Goal: Task Accomplishment & Management: Manage account settings

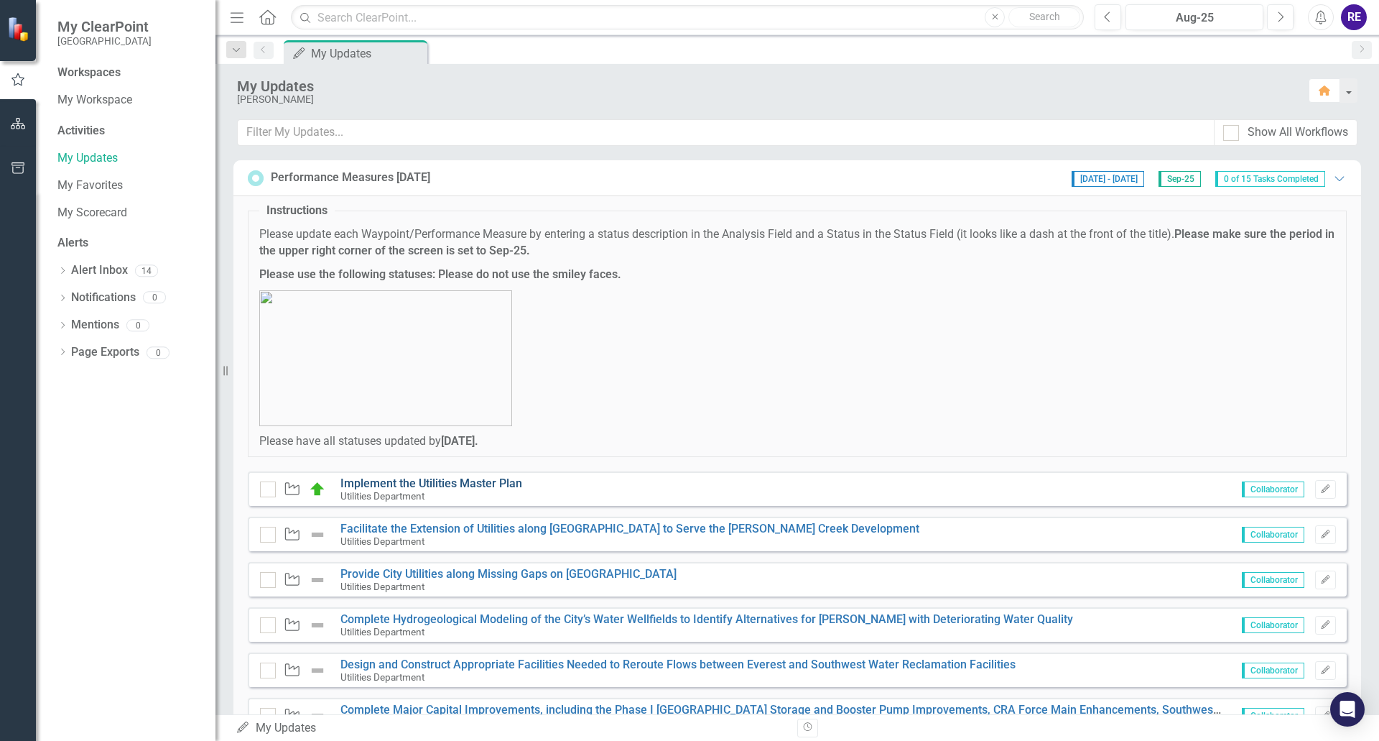
click at [487, 481] on link "Implement the Utilities Master Plan" at bounding box center [432, 483] width 182 height 14
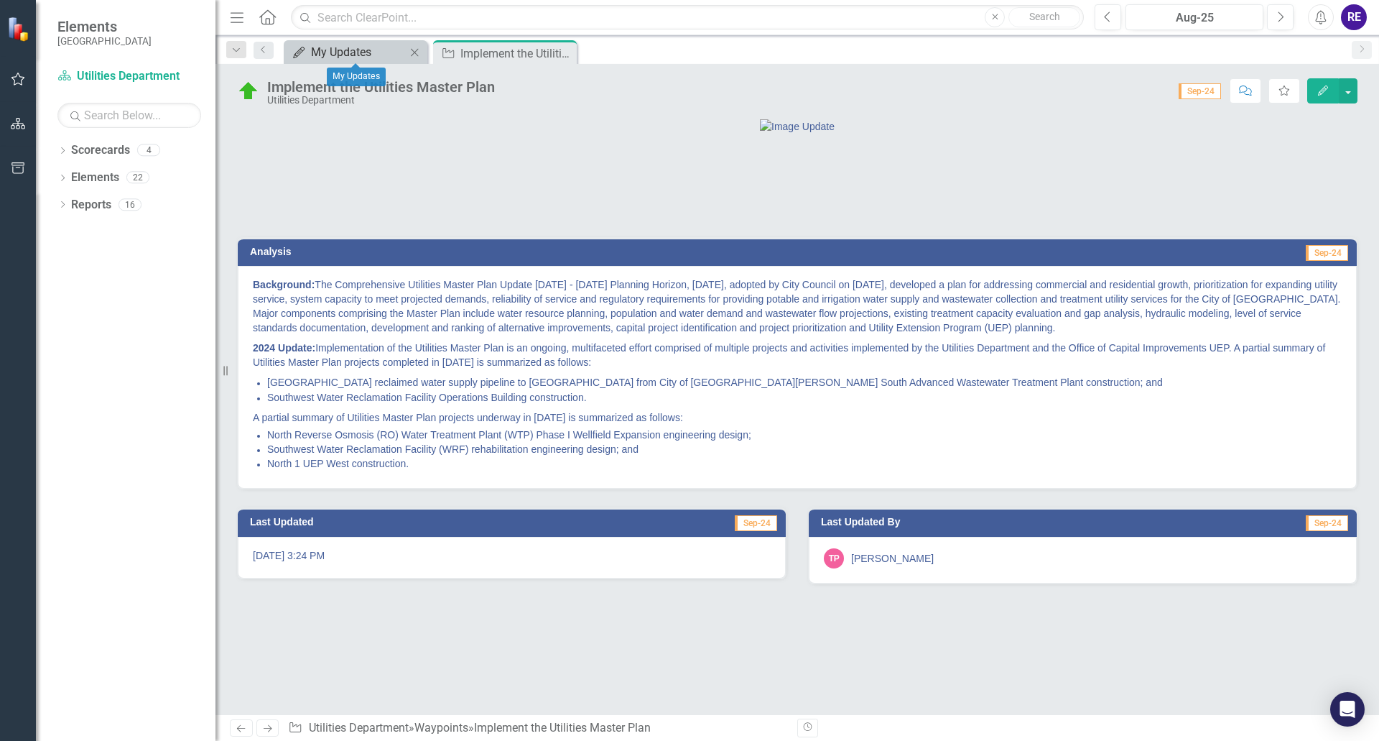
click at [348, 49] on div "My Updates" at bounding box center [358, 52] width 95 height 18
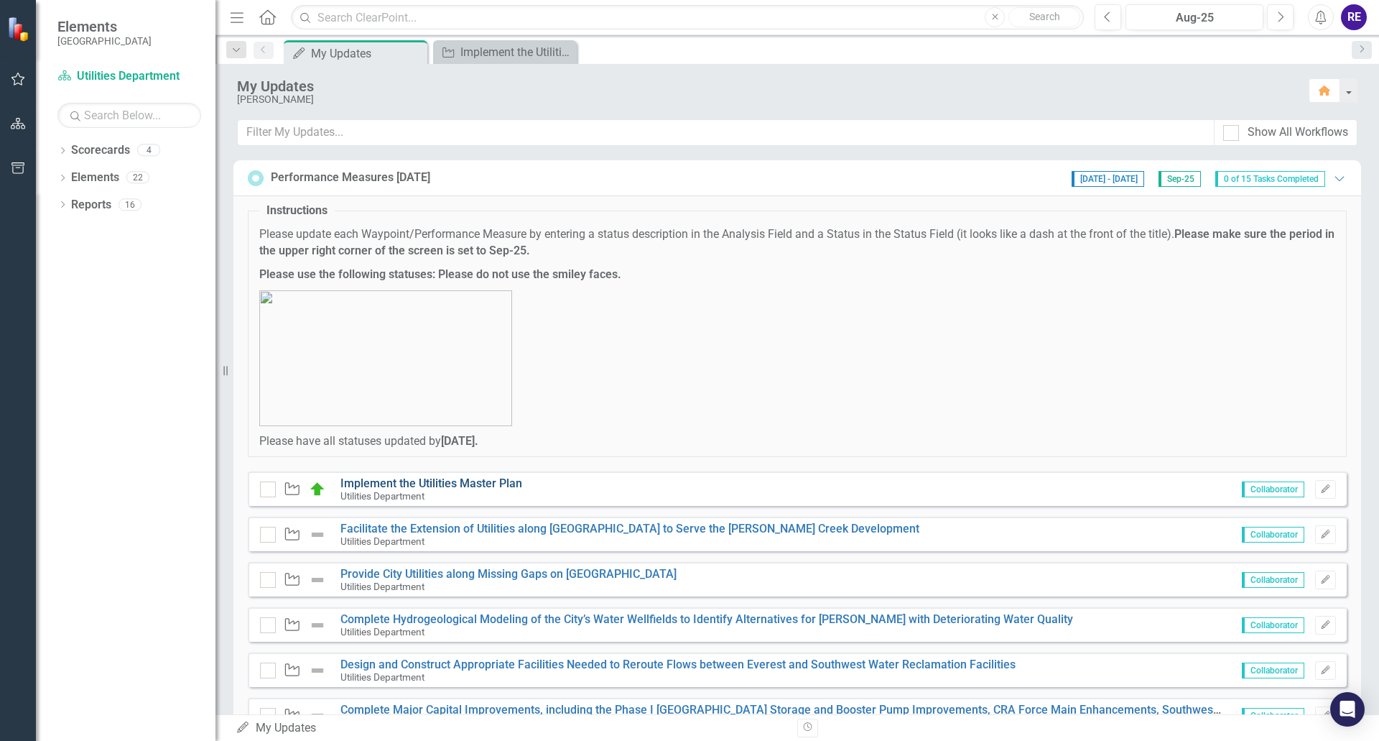
click at [478, 481] on link "Implement the Utilities Master Plan" at bounding box center [432, 483] width 182 height 14
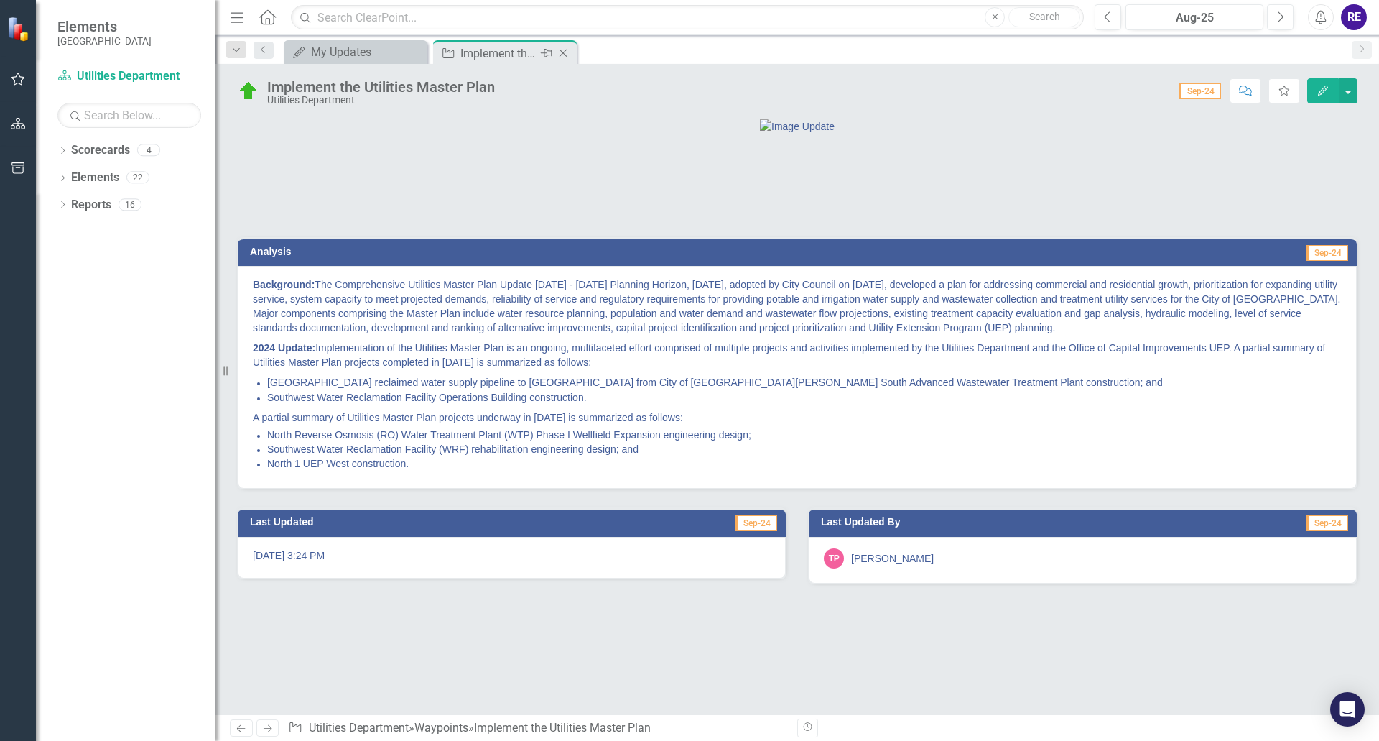
click at [563, 55] on icon "Close" at bounding box center [563, 52] width 14 height 11
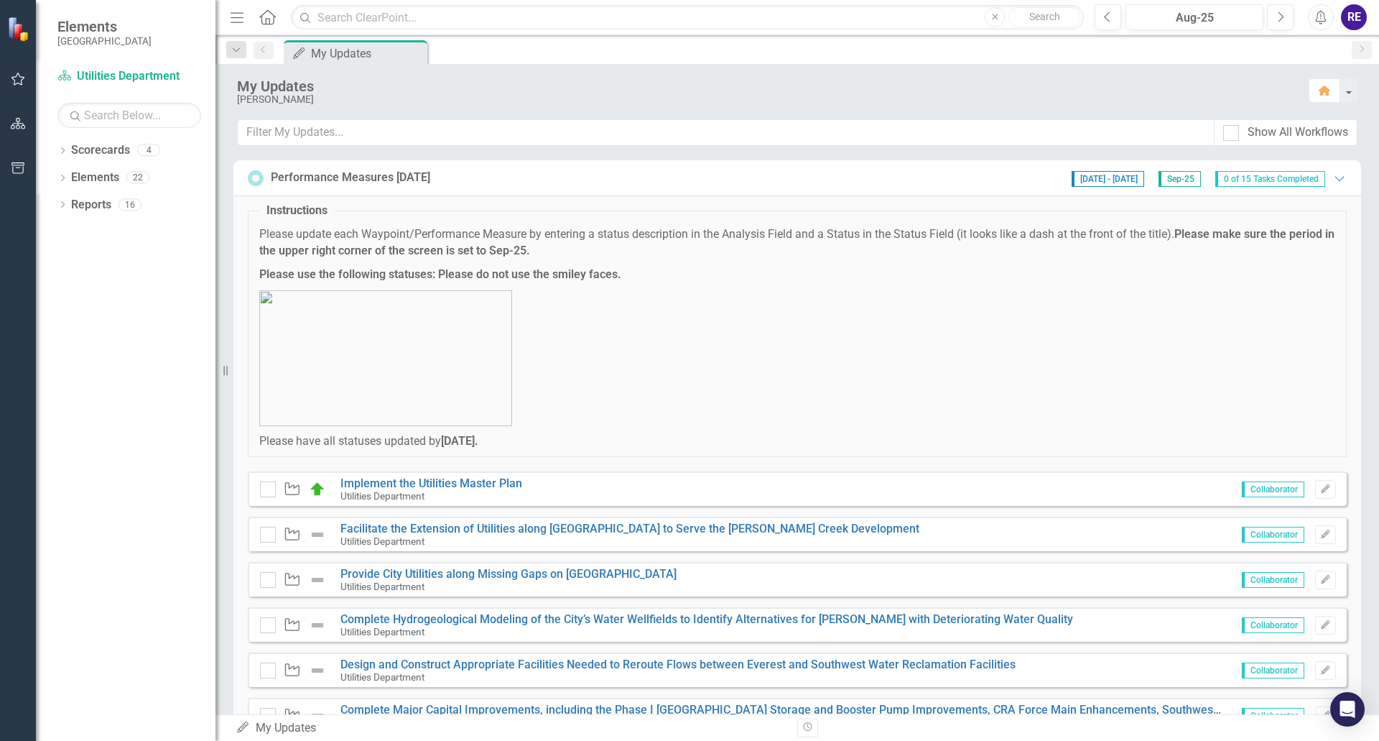
click at [1159, 177] on span "Sep-25" at bounding box center [1180, 179] width 42 height 16
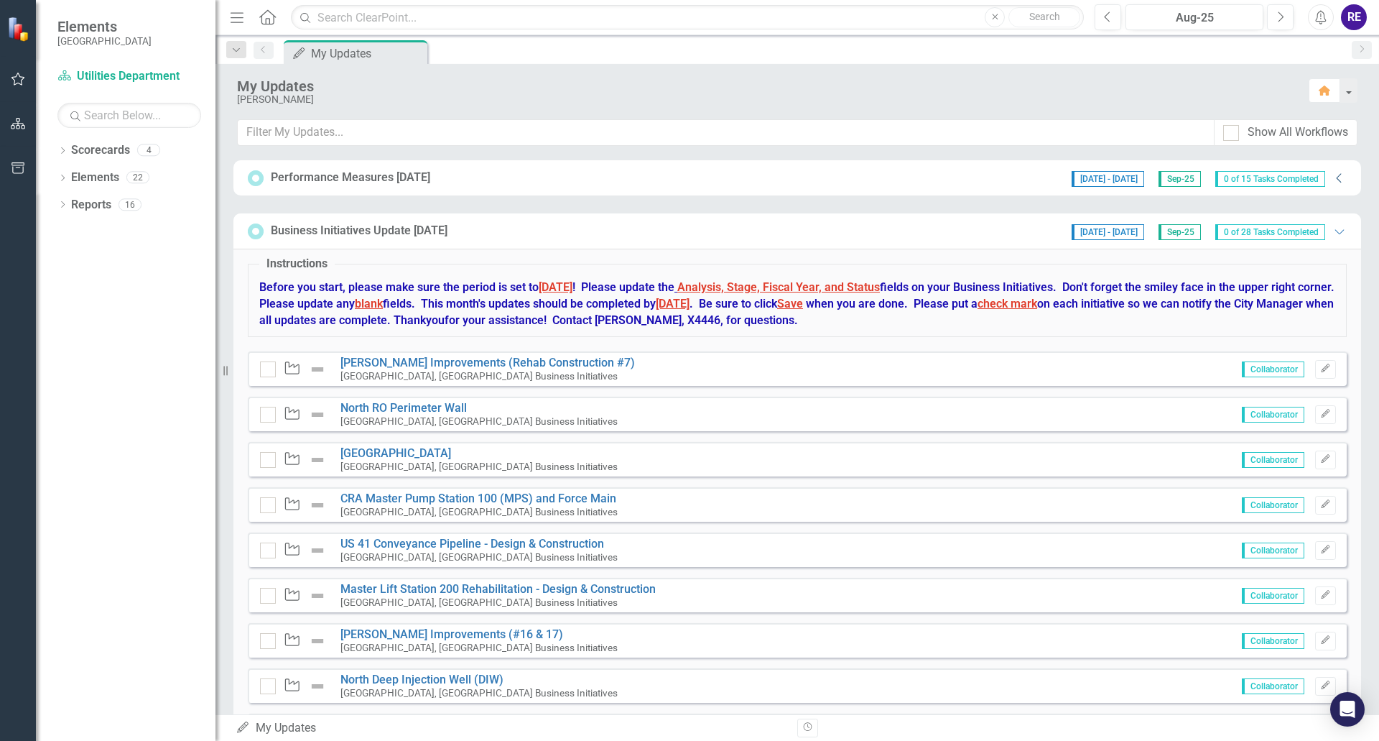
click at [1333, 179] on icon "Collapse" at bounding box center [1340, 177] width 14 height 11
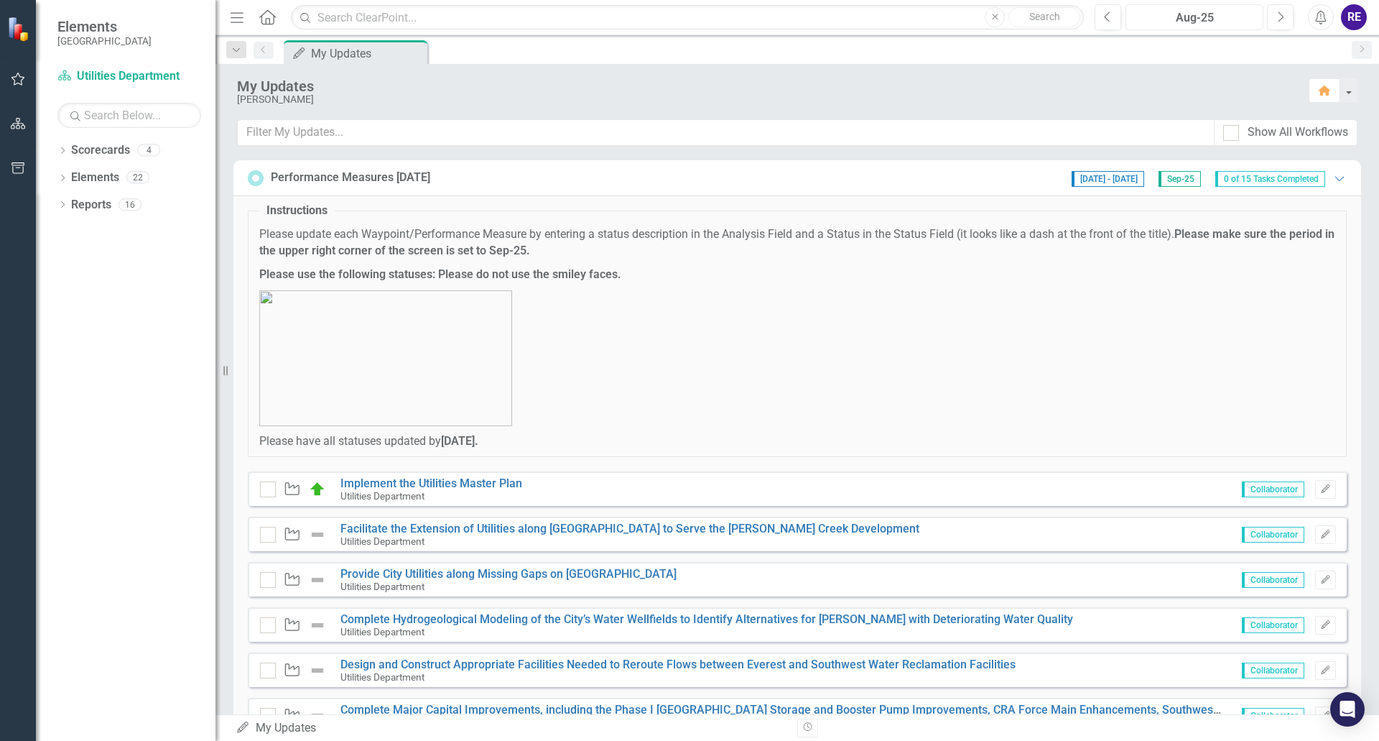
click at [1181, 17] on div "Aug-25" at bounding box center [1195, 17] width 128 height 17
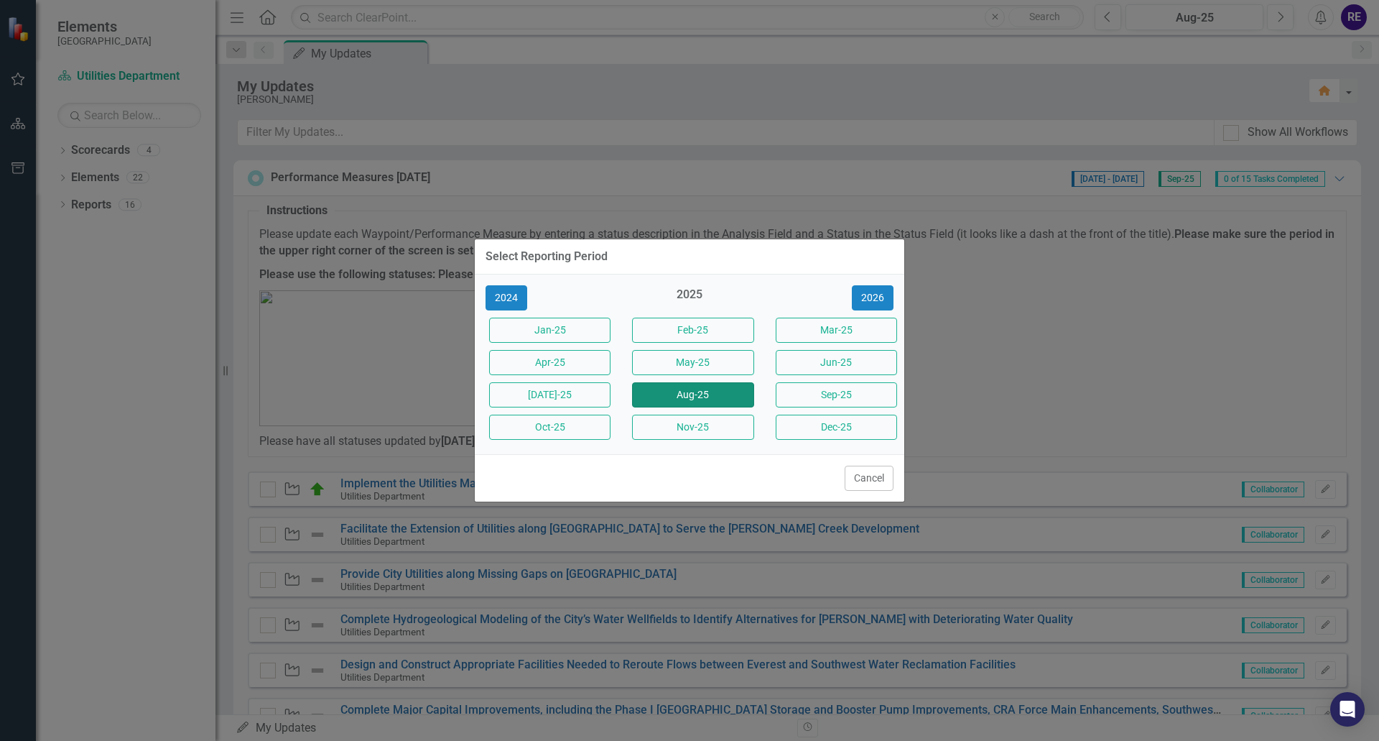
click at [736, 393] on button "Aug-25" at bounding box center [692, 394] width 121 height 25
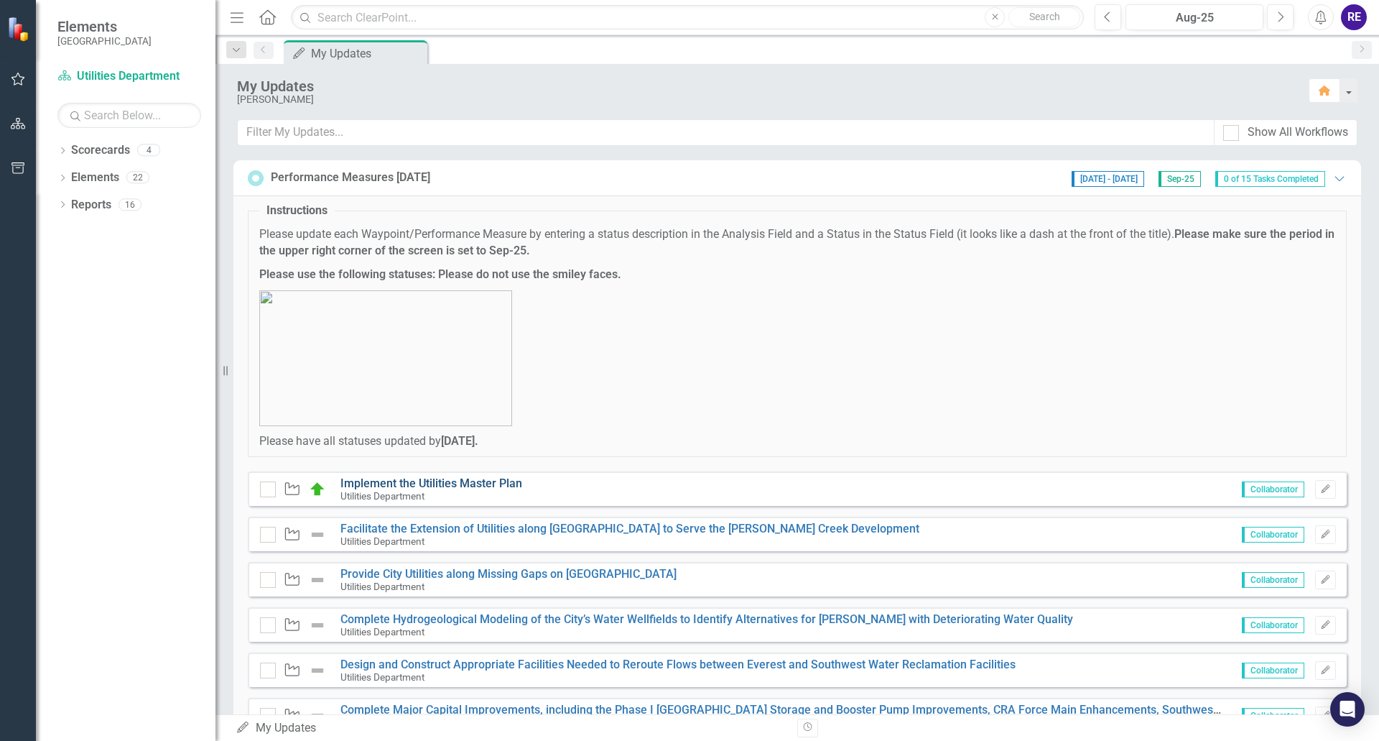
click at [419, 481] on link "Implement the Utilities Master Plan" at bounding box center [432, 483] width 182 height 14
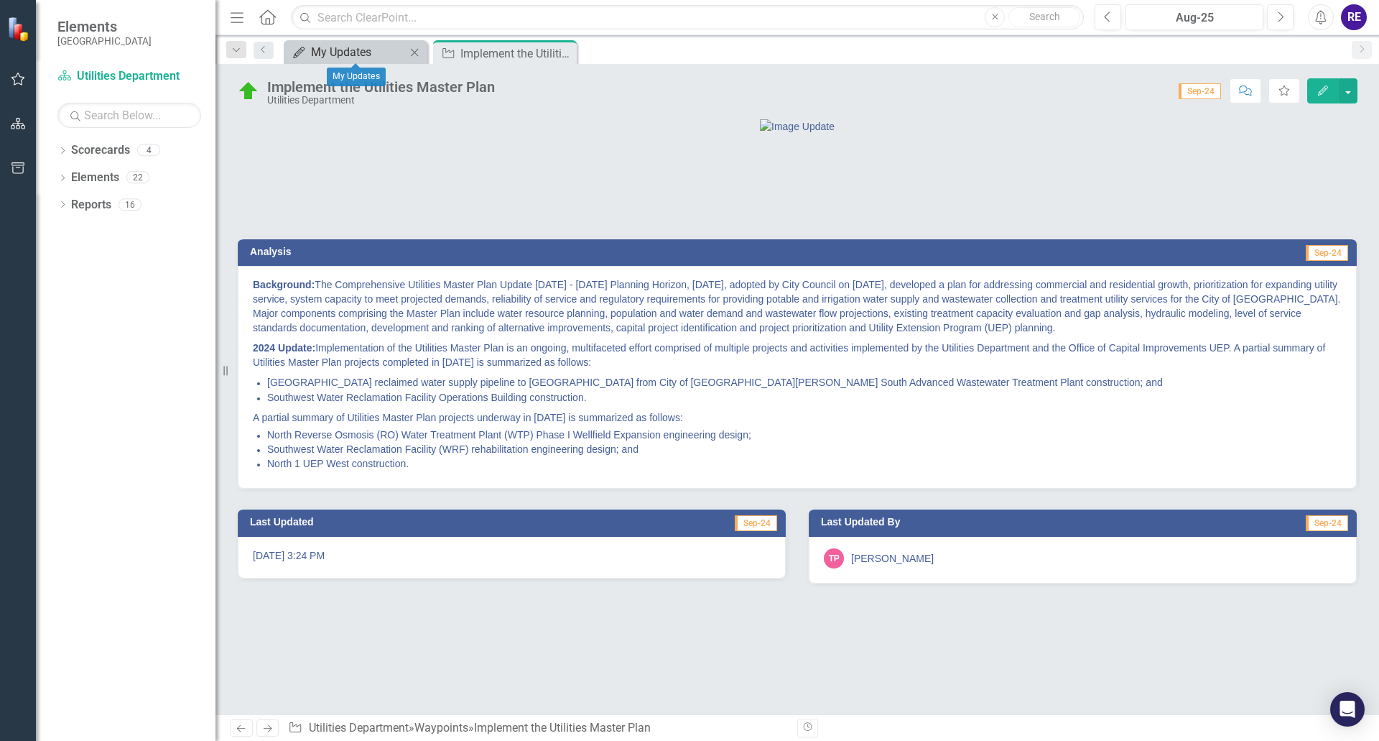
click at [351, 50] on div "My Updates" at bounding box center [358, 52] width 95 height 18
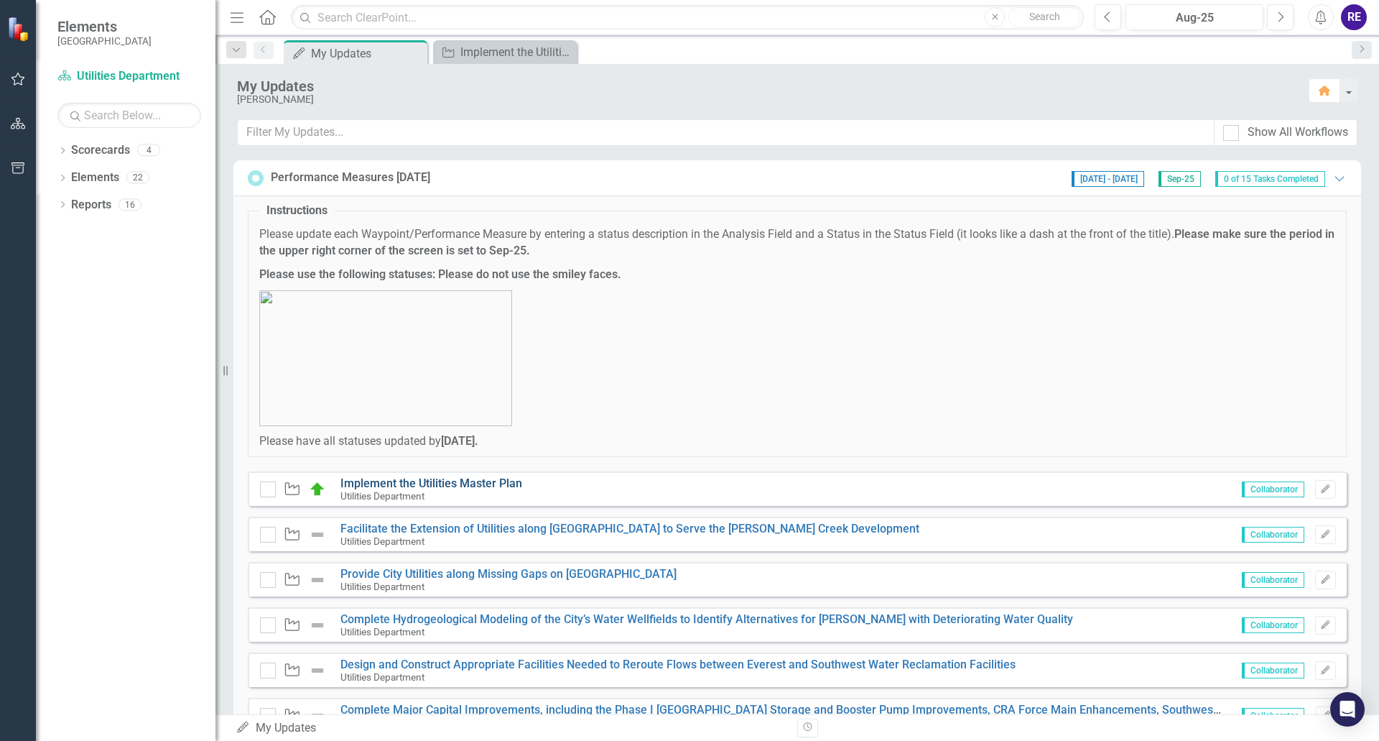
click at [448, 486] on link "Implement the Utilities Master Plan" at bounding box center [432, 483] width 182 height 14
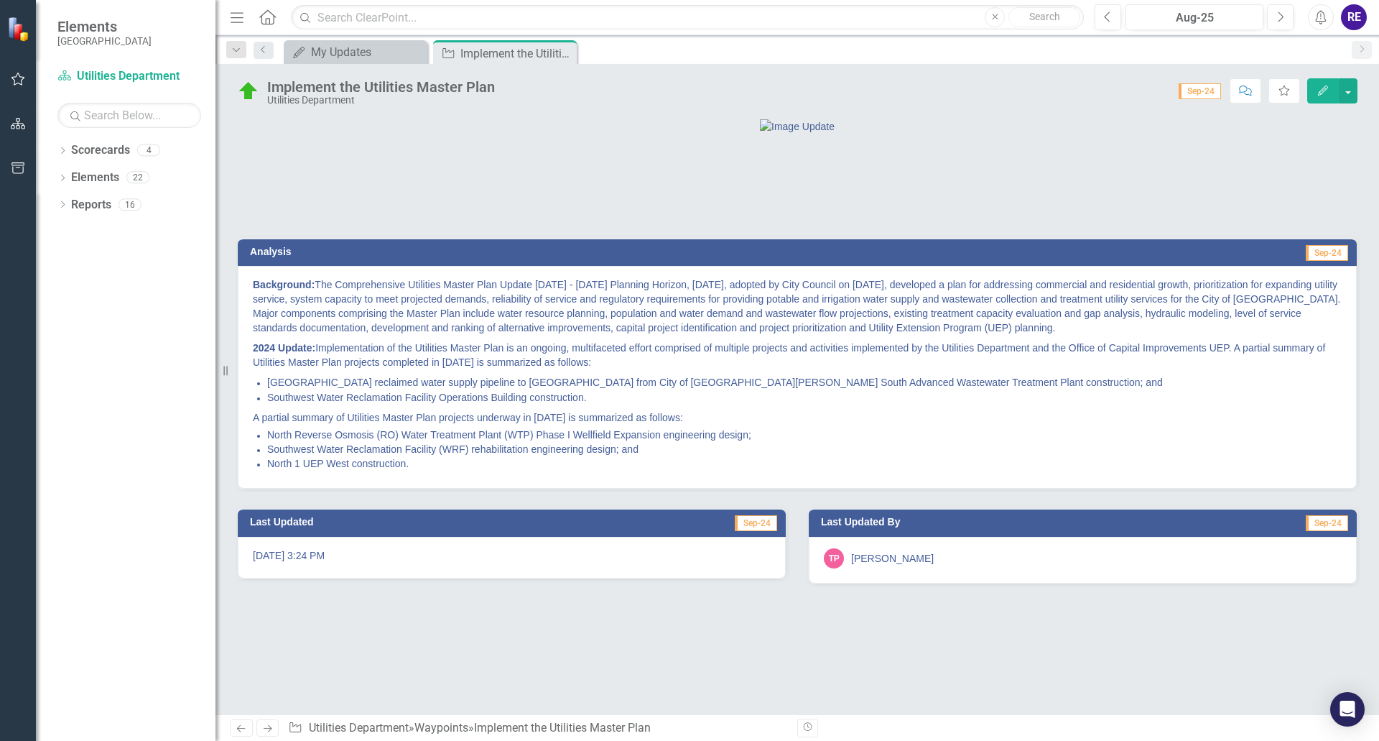
click at [1201, 89] on span "Sep-24" at bounding box center [1200, 91] width 42 height 16
click at [1178, 22] on div "Aug-25" at bounding box center [1195, 17] width 128 height 17
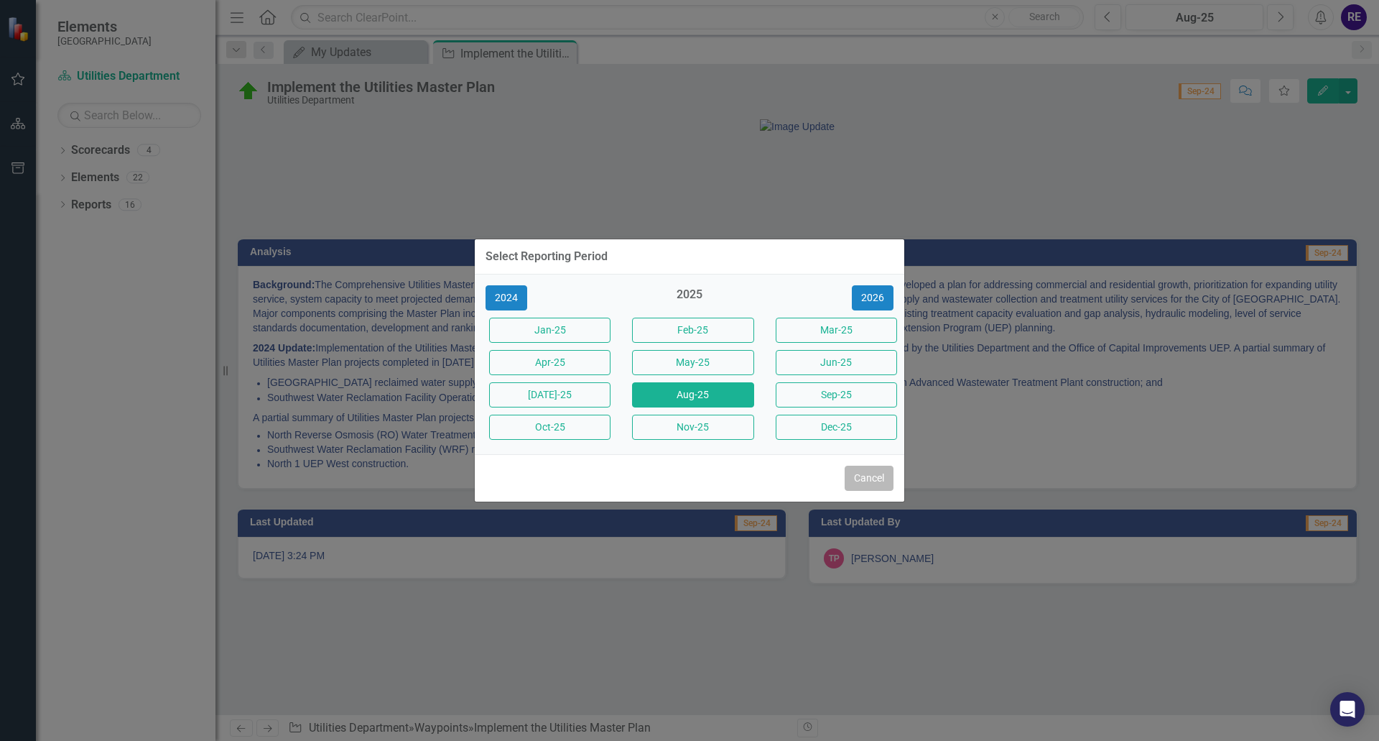
click at [870, 481] on button "Cancel" at bounding box center [869, 478] width 49 height 25
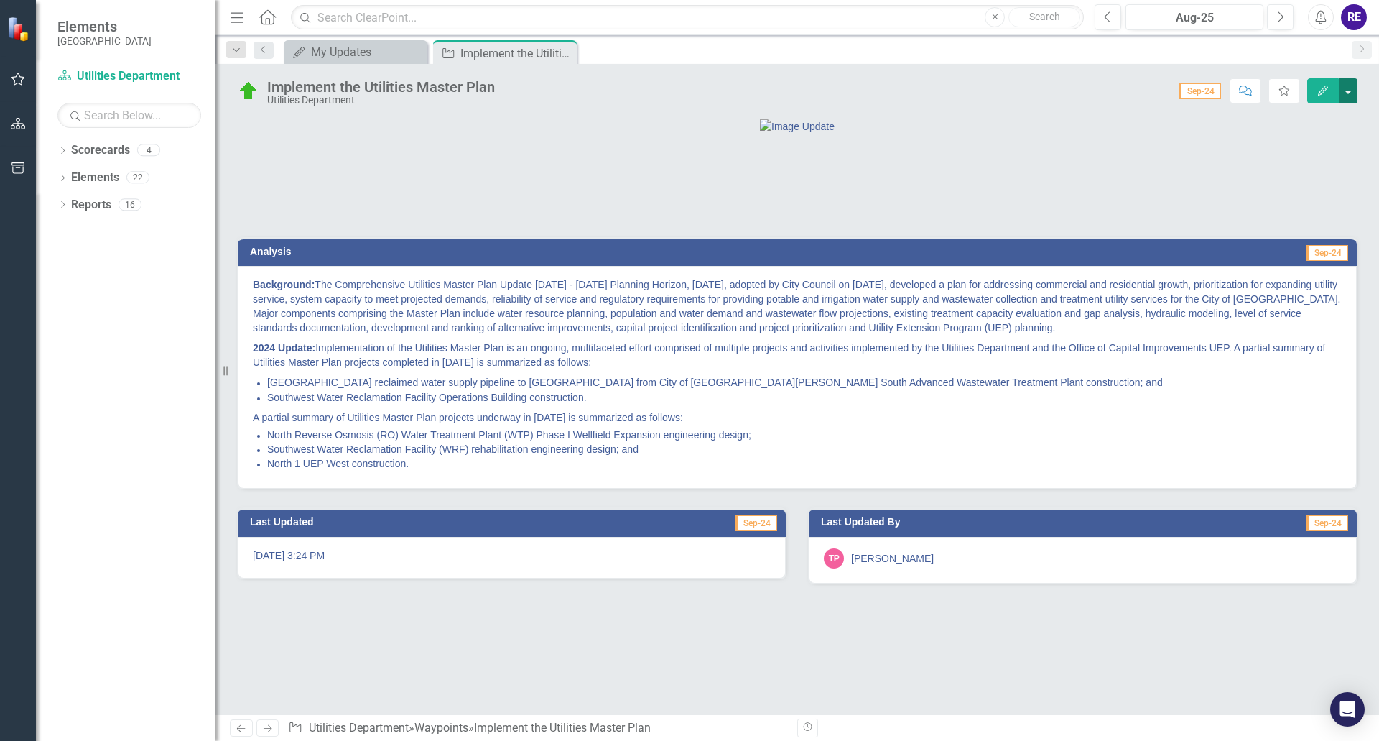
click at [1346, 96] on button "button" at bounding box center [1348, 90] width 19 height 25
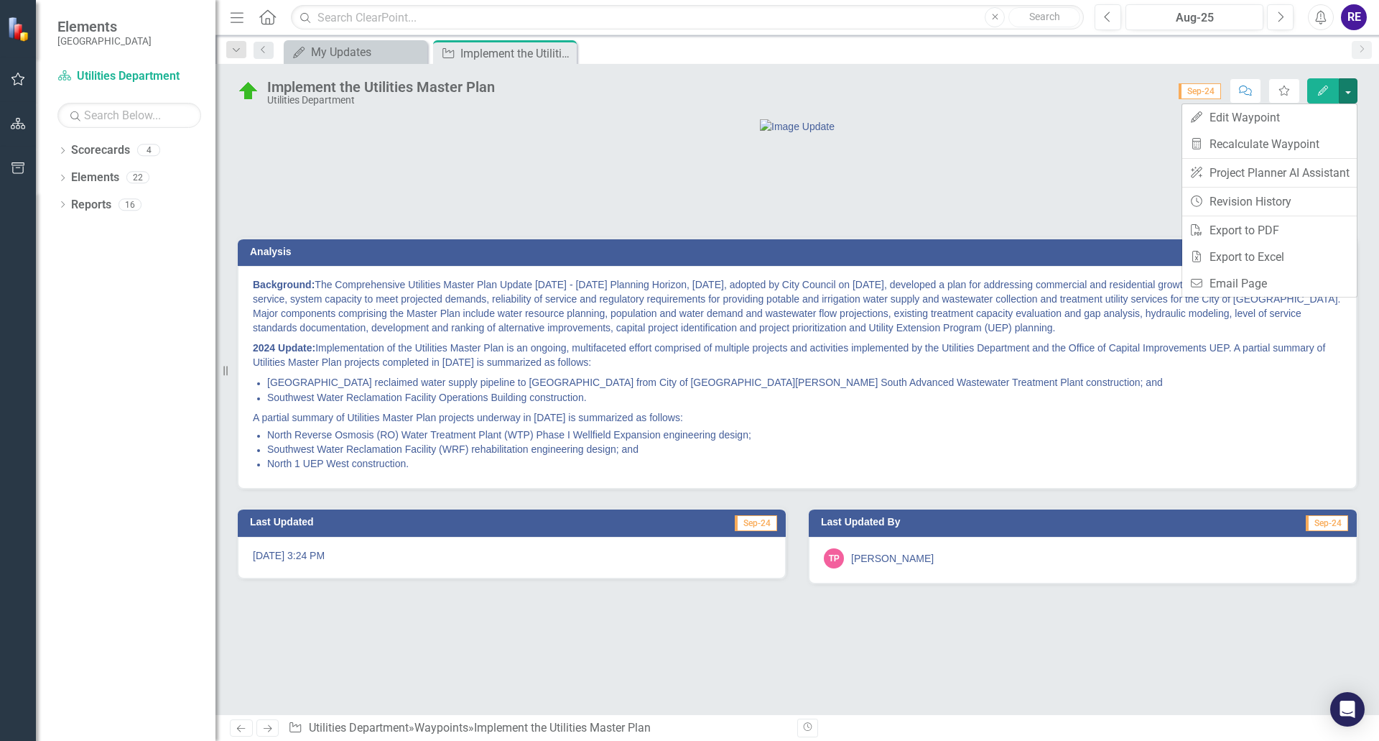
click at [1111, 130] on div at bounding box center [797, 126] width 1119 height 15
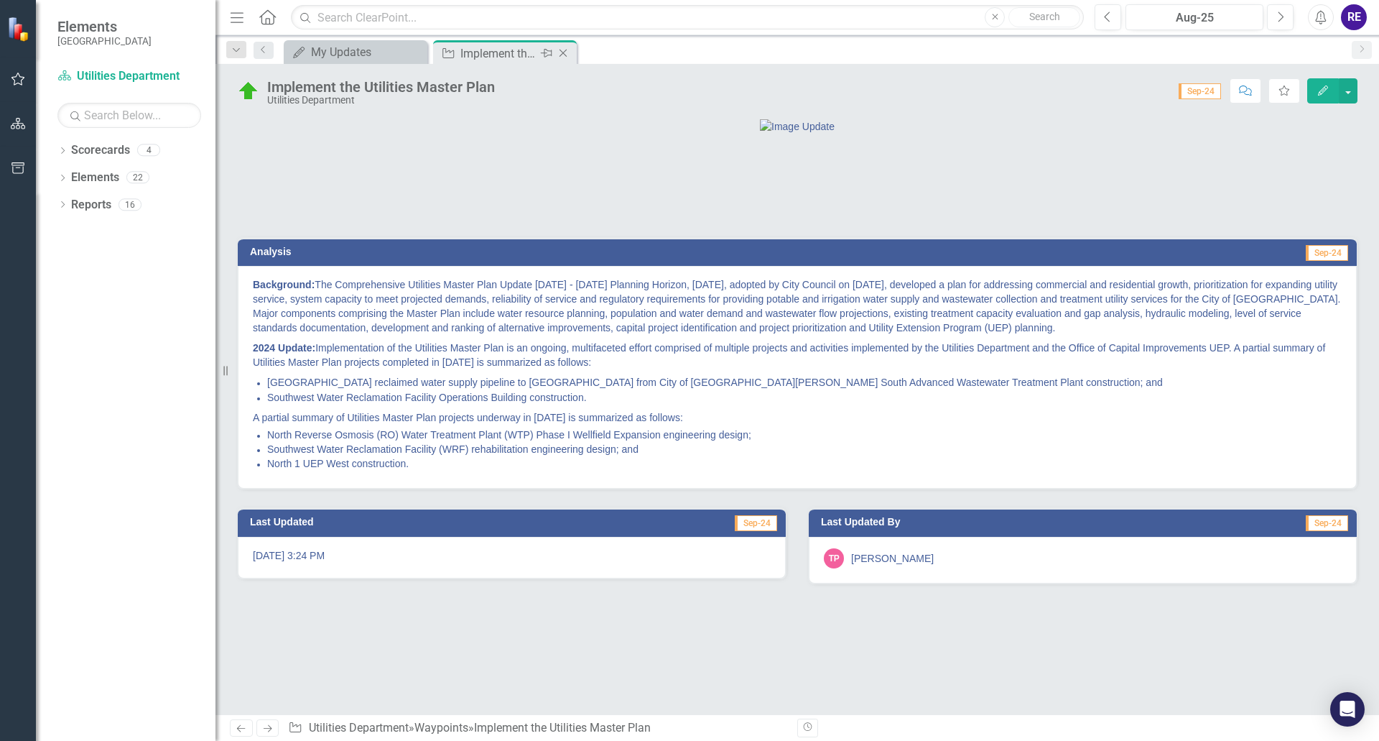
click at [563, 54] on icon at bounding box center [564, 54] width 8 height 8
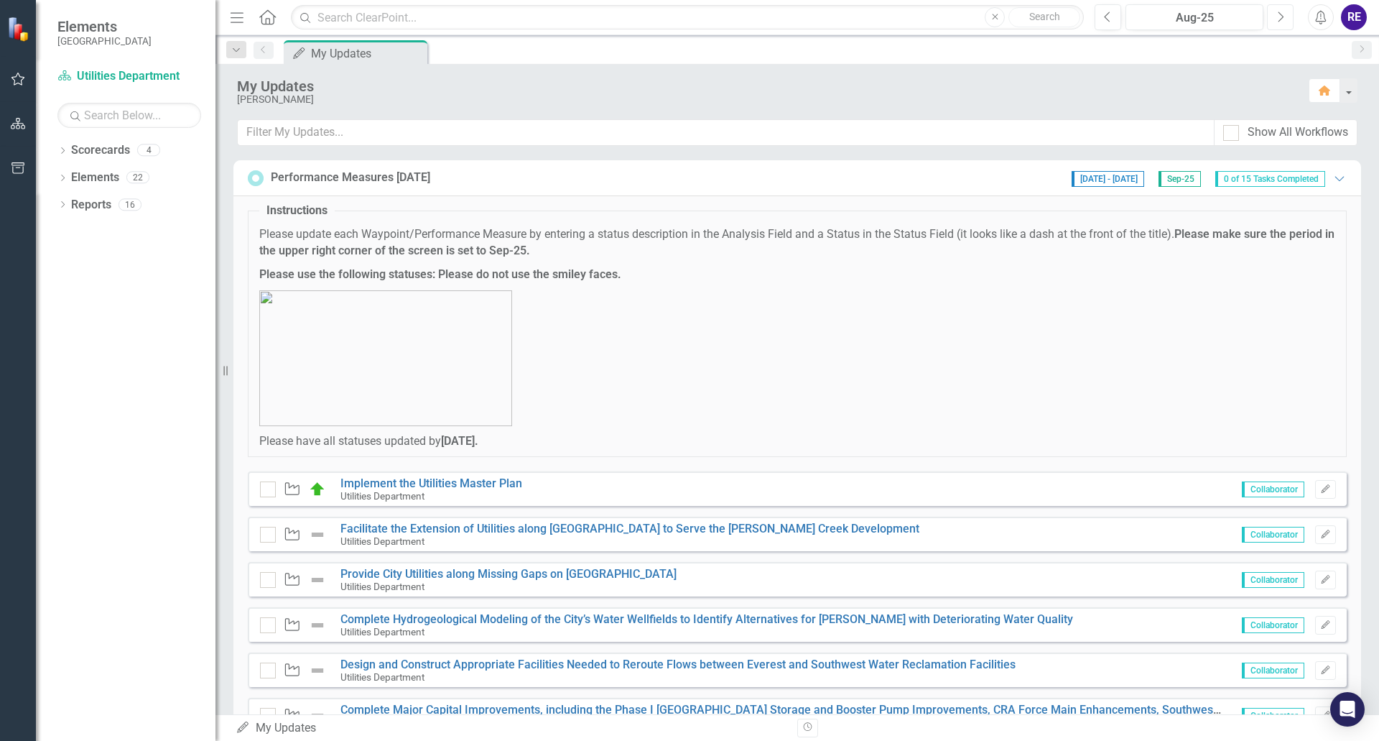
click at [1278, 17] on icon "Next" at bounding box center [1281, 17] width 8 height 13
click at [503, 483] on link "Implement the Utilities Master Plan" at bounding box center [432, 483] width 182 height 14
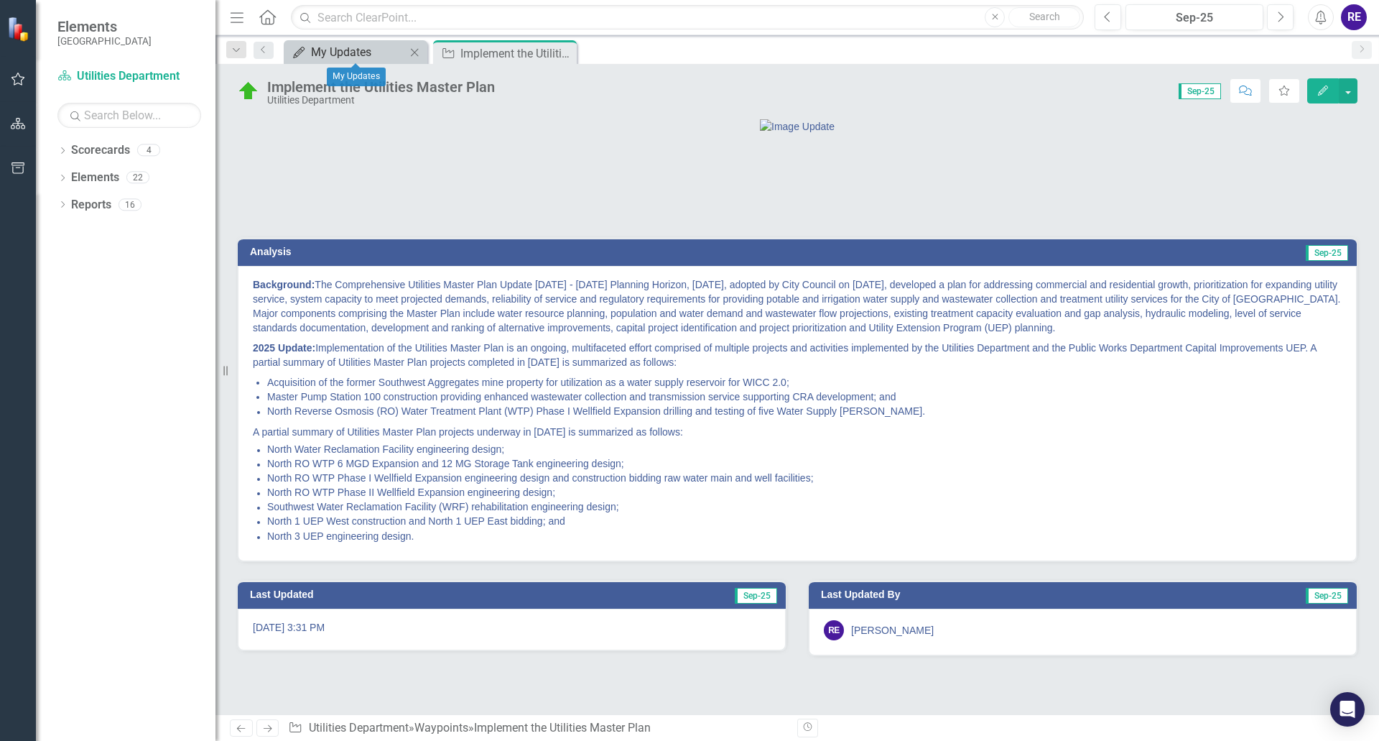
click at [351, 48] on div "My Updates" at bounding box center [358, 52] width 95 height 18
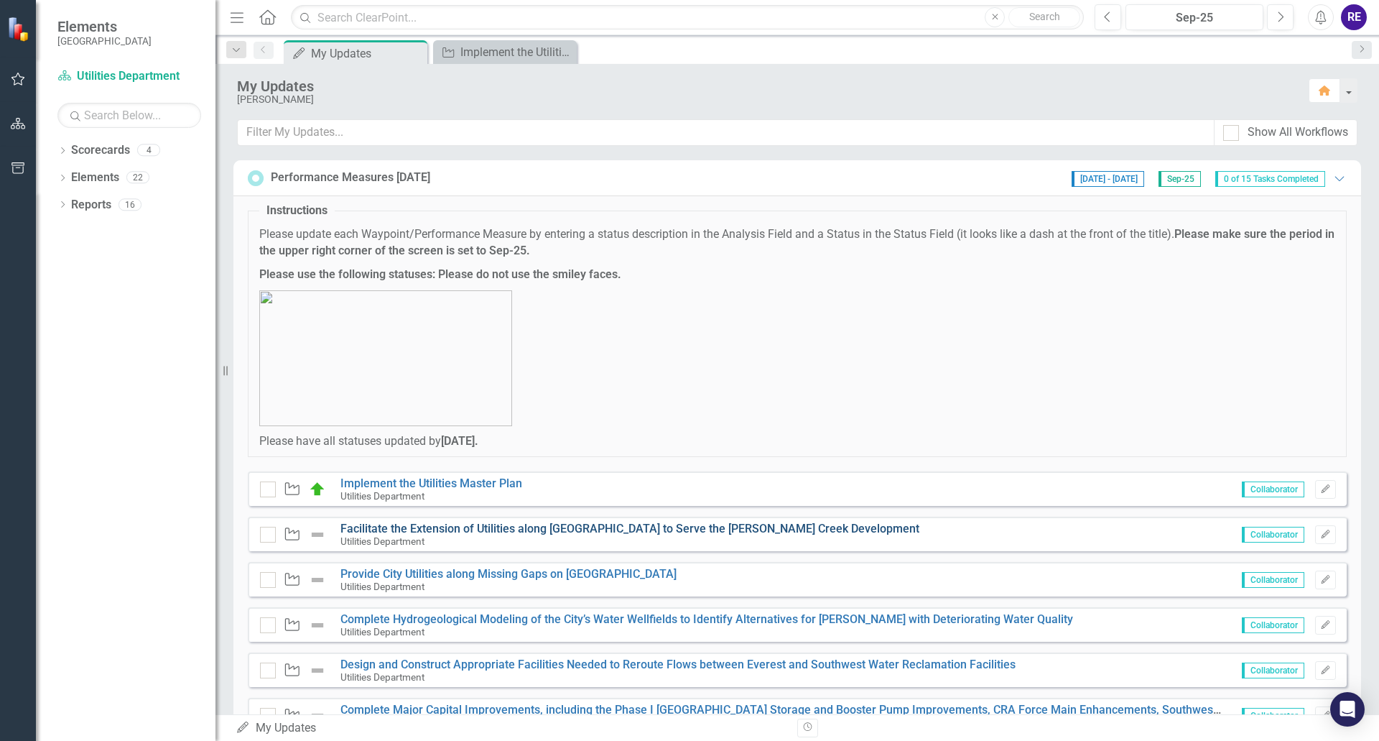
click at [628, 529] on link "Facilitate the Extension of Utilities along [GEOGRAPHIC_DATA] to Serve the [PER…" at bounding box center [630, 529] width 579 height 14
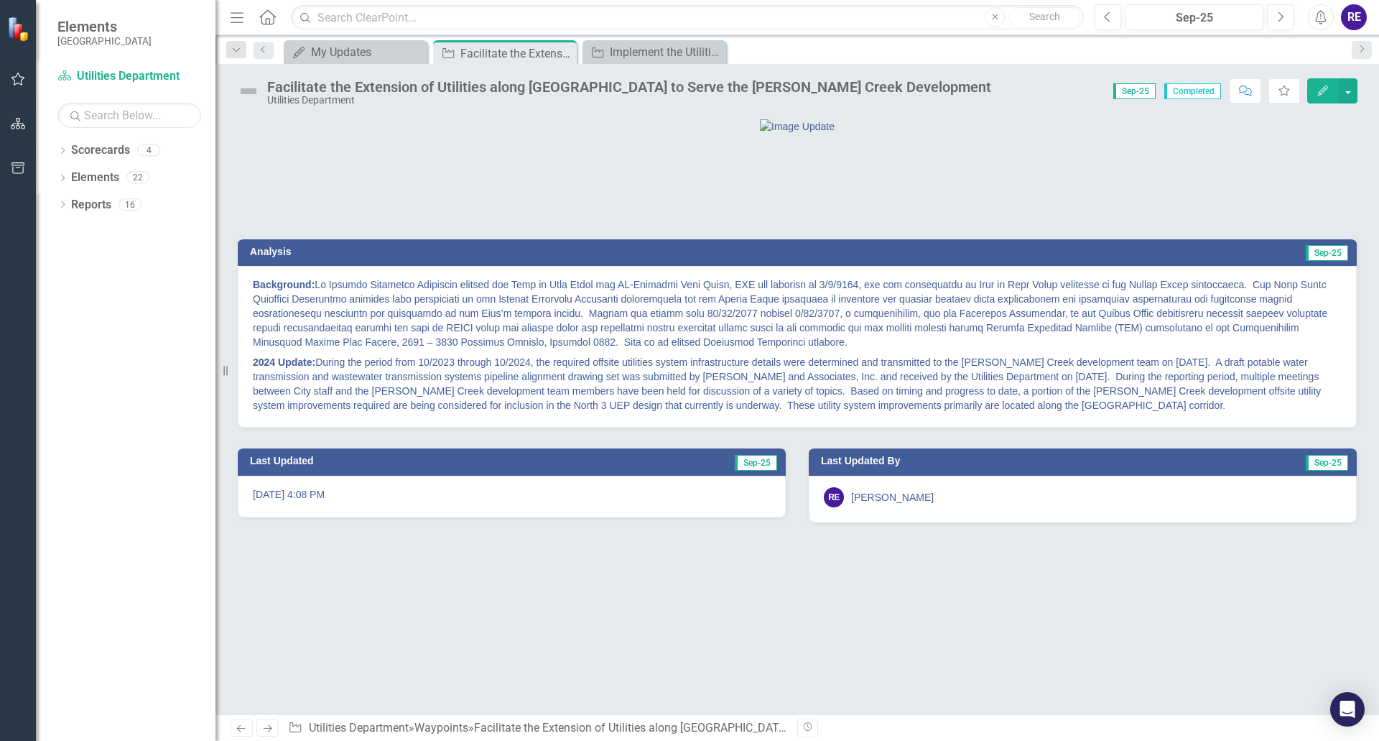
click at [1000, 348] on span "Background:" at bounding box center [790, 313] width 1075 height 69
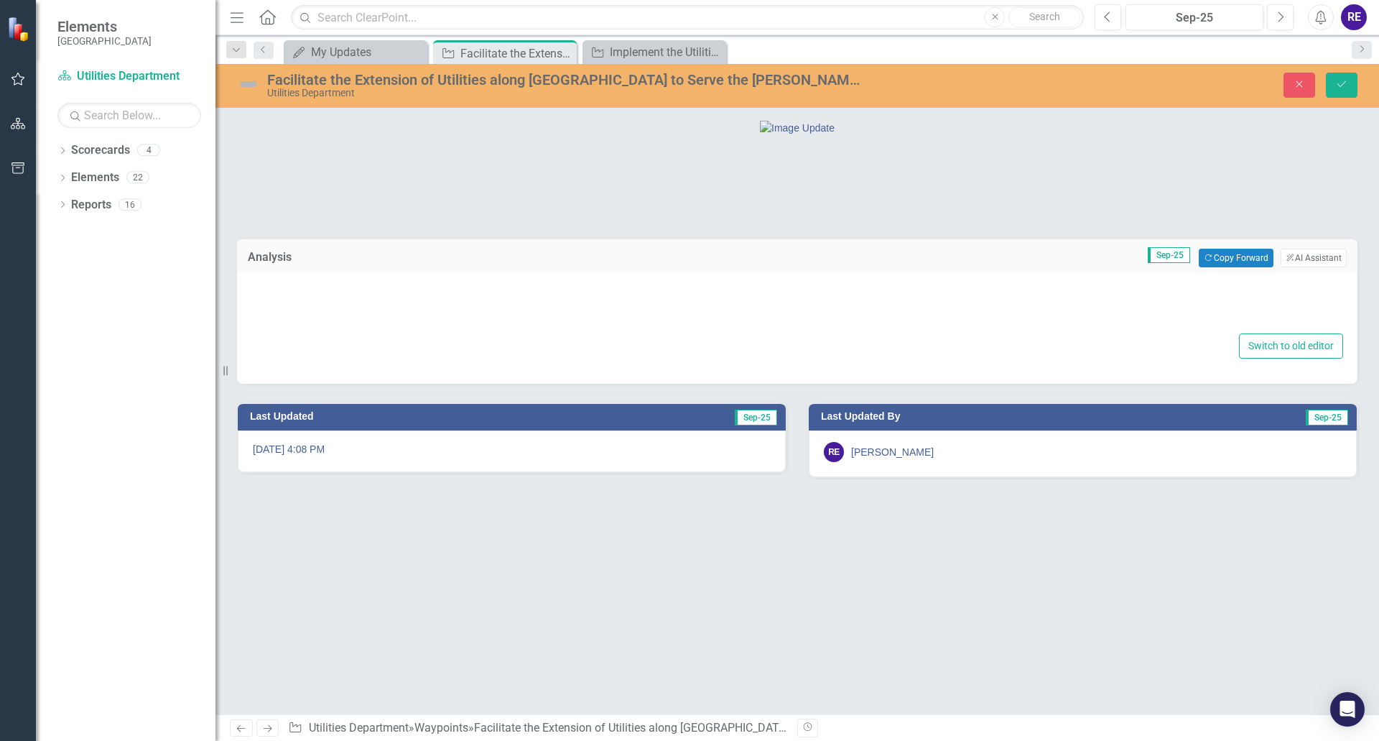
type textarea "<p><span style="font-size: 14px; font-family: arial, helvetica, sans-serif;"><s…"
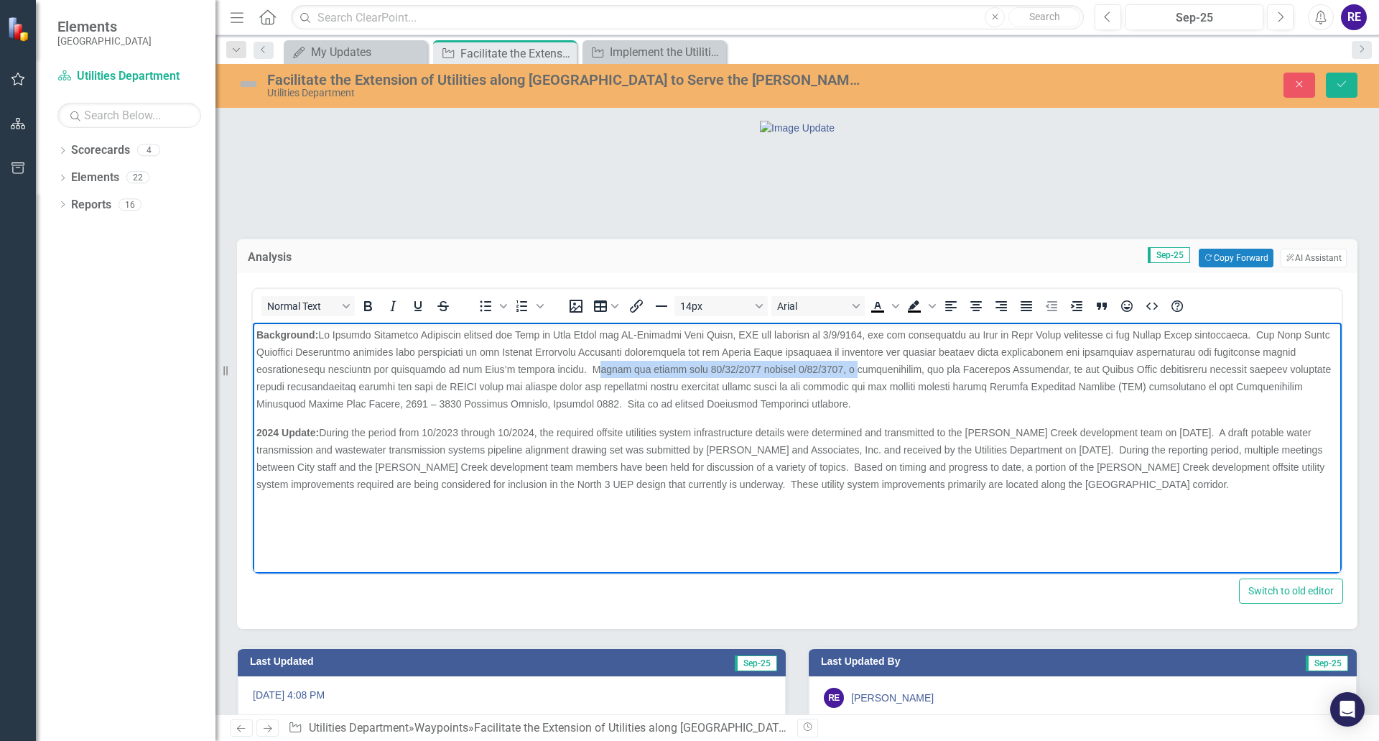
drag, startPoint x: 553, startPoint y: 369, endPoint x: 802, endPoint y: 374, distance: 249.3
click at [802, 374] on span "Background:" at bounding box center [793, 369] width 1075 height 80
drag, startPoint x: 623, startPoint y: 371, endPoint x: 751, endPoint y: 368, distance: 127.9
click at [751, 368] on span "Background: An Offsite Utilities Agreement between the City of [GEOGRAPHIC_DATA…" at bounding box center [785, 369] width 1058 height 80
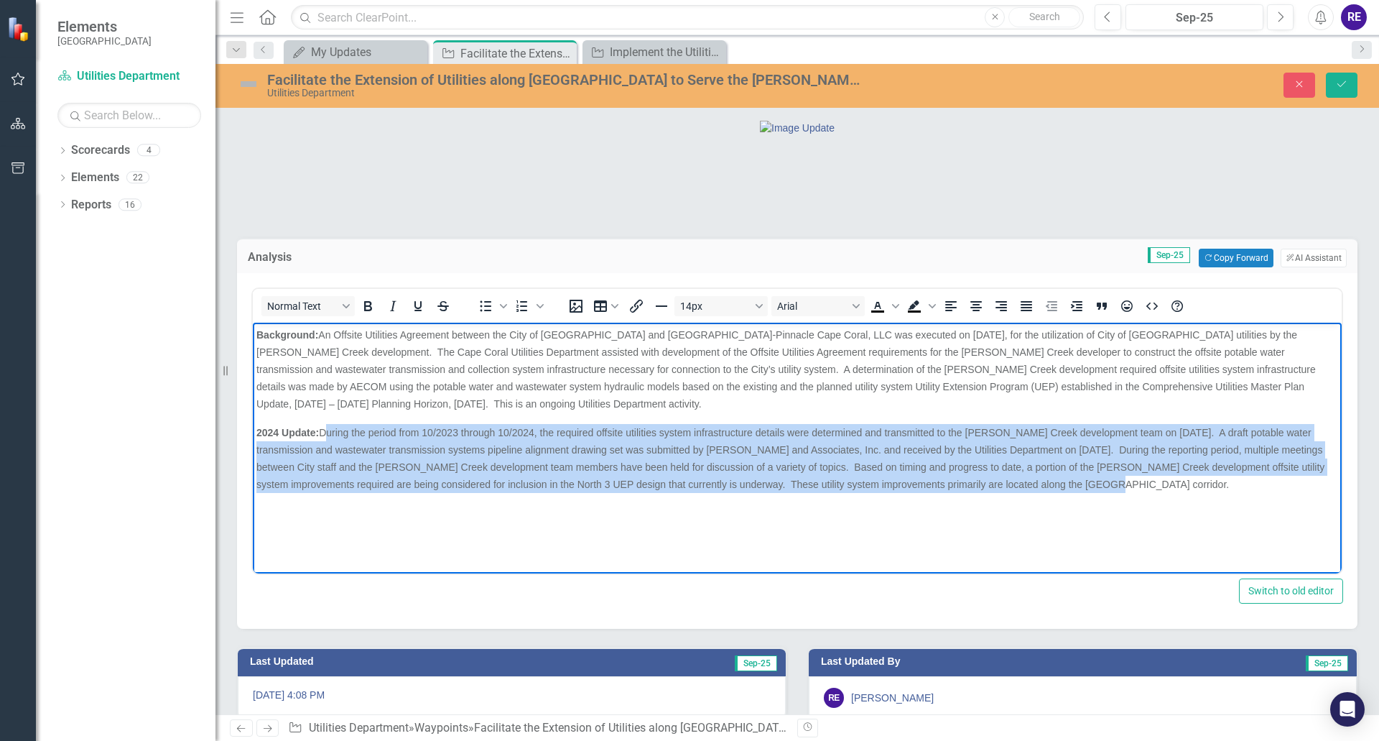
drag, startPoint x: 322, startPoint y: 432, endPoint x: 1184, endPoint y: 486, distance: 863.8
click at [1184, 486] on p "2024 Update: During the period from 10/2023 through 10/2024, the required offsi…" at bounding box center [797, 458] width 1082 height 69
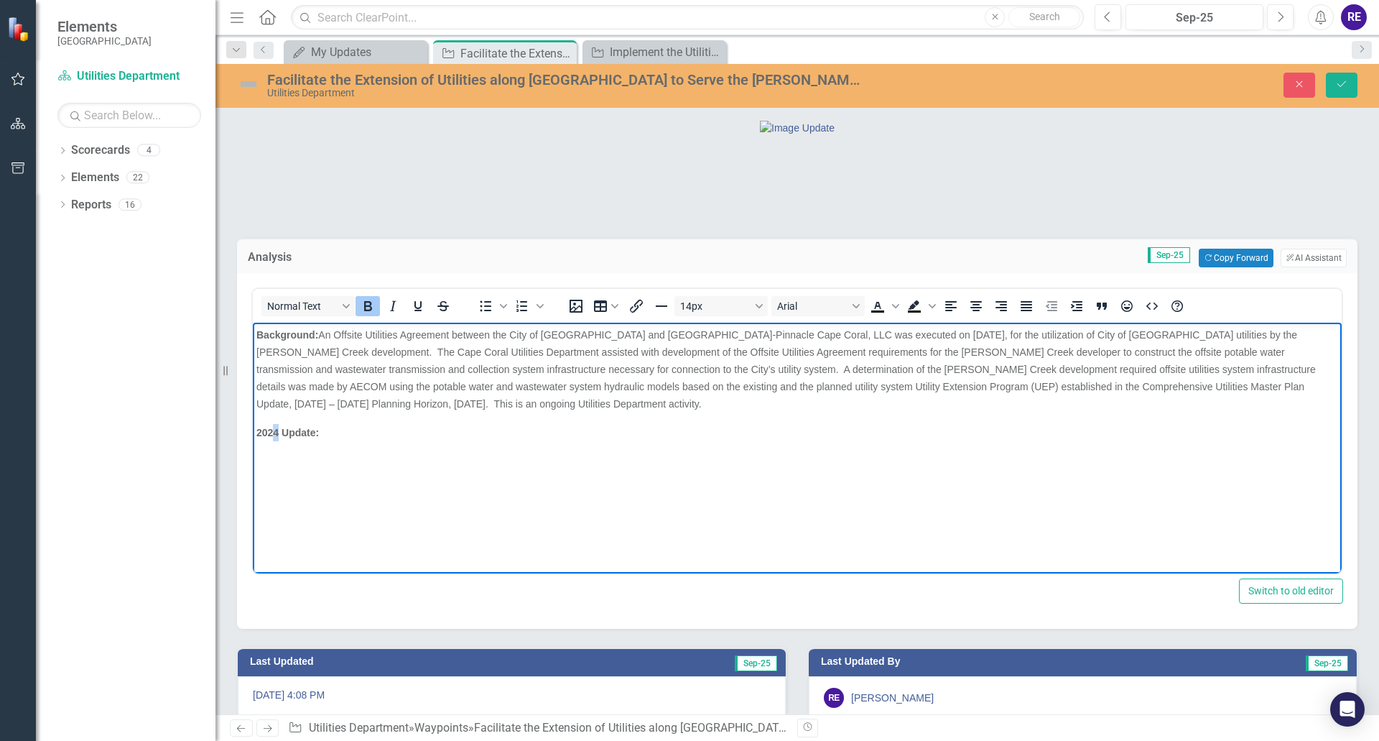
click at [277, 432] on strong "2024 Update:" at bounding box center [287, 432] width 63 height 11
click at [327, 435] on p "2025 Update:" at bounding box center [797, 432] width 1082 height 17
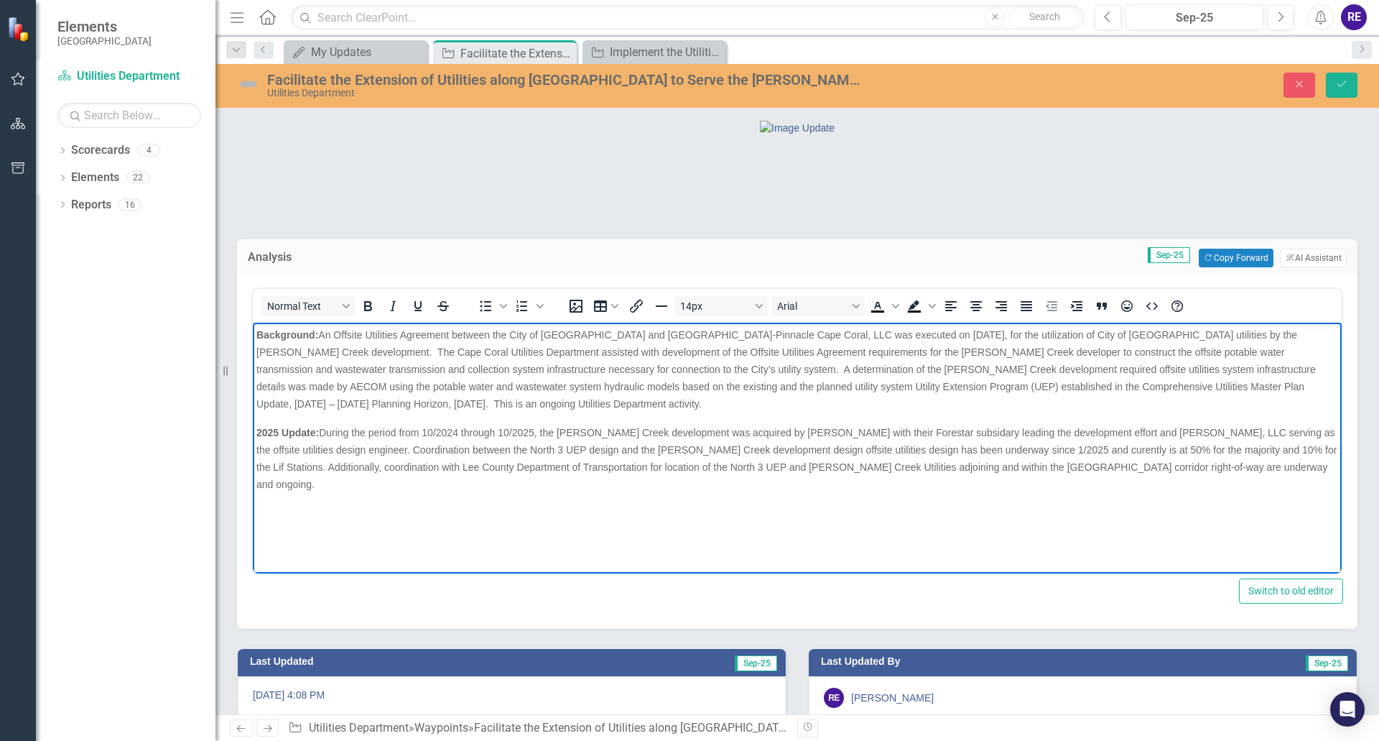
click at [926, 435] on span "2025 Update: During the period from 10/2024 through 10/2025, the [PERSON_NAME] …" at bounding box center [796, 458] width 1081 height 63
click at [986, 450] on span "2025 Update: During the period from 10/2024 through 10/2025, the [PERSON_NAME] …" at bounding box center [796, 458] width 1081 height 63
drag, startPoint x: 675, startPoint y: 451, endPoint x: 707, endPoint y: 450, distance: 32.4
click at [707, 450] on span "2025 Update: During the period from 10/2024 through 10/2025, the [PERSON_NAME] …" at bounding box center [796, 458] width 1081 height 63
click at [1178, 449] on span "2025 Update: During the period from 10/2024 through 10/2025, the [PERSON_NAME] …" at bounding box center [797, 458] width 1082 height 63
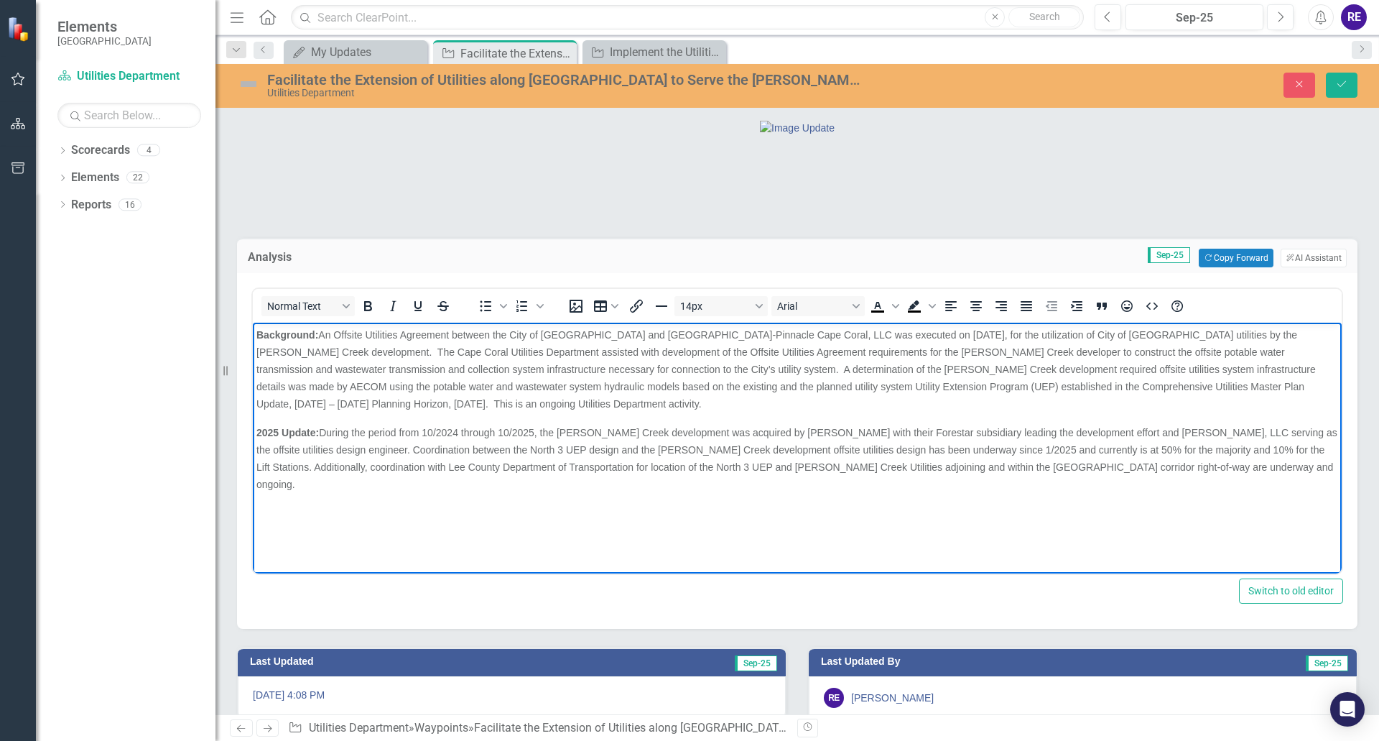
click at [1091, 451] on span "2025 Update: During the period from 10/2024 through 10/2025, the [PERSON_NAME] …" at bounding box center [796, 458] width 1081 height 63
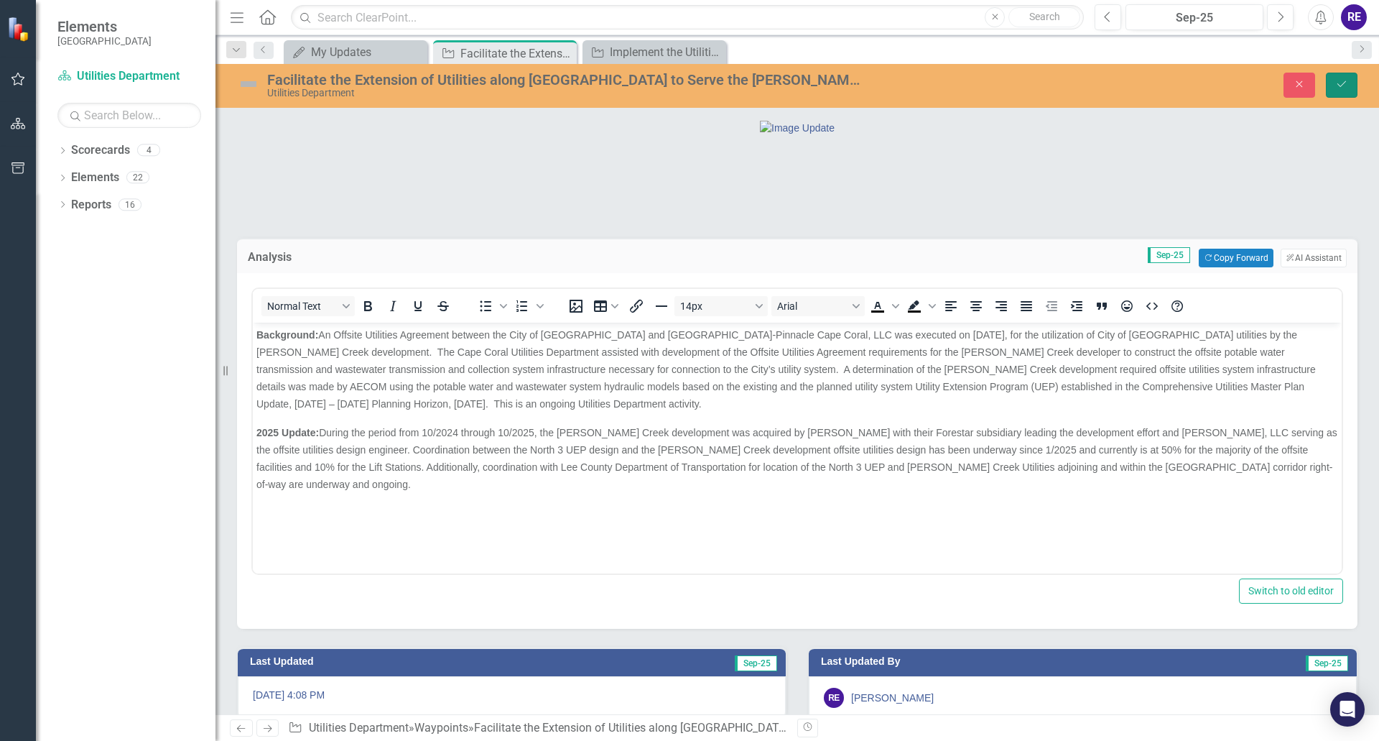
click at [1341, 83] on icon "Save" at bounding box center [1342, 84] width 13 height 10
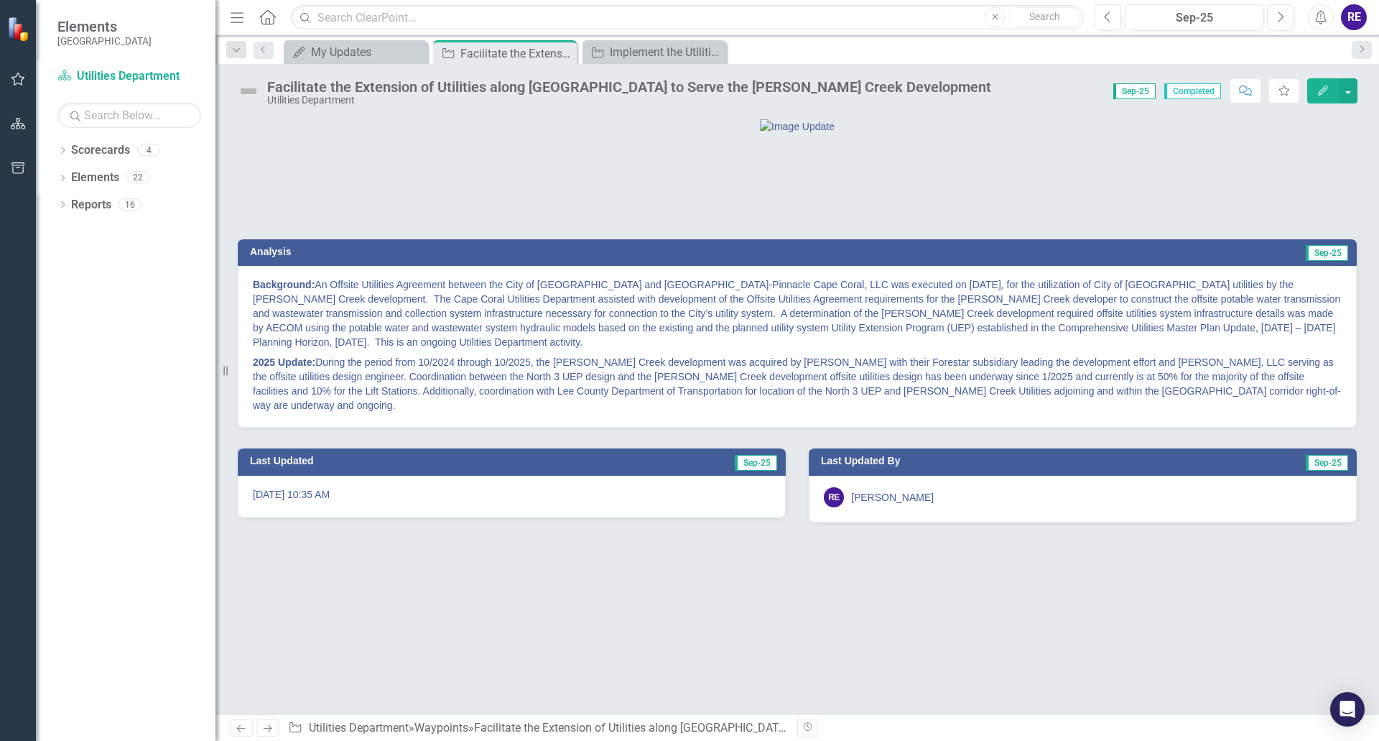
click at [247, 95] on img at bounding box center [248, 91] width 23 height 23
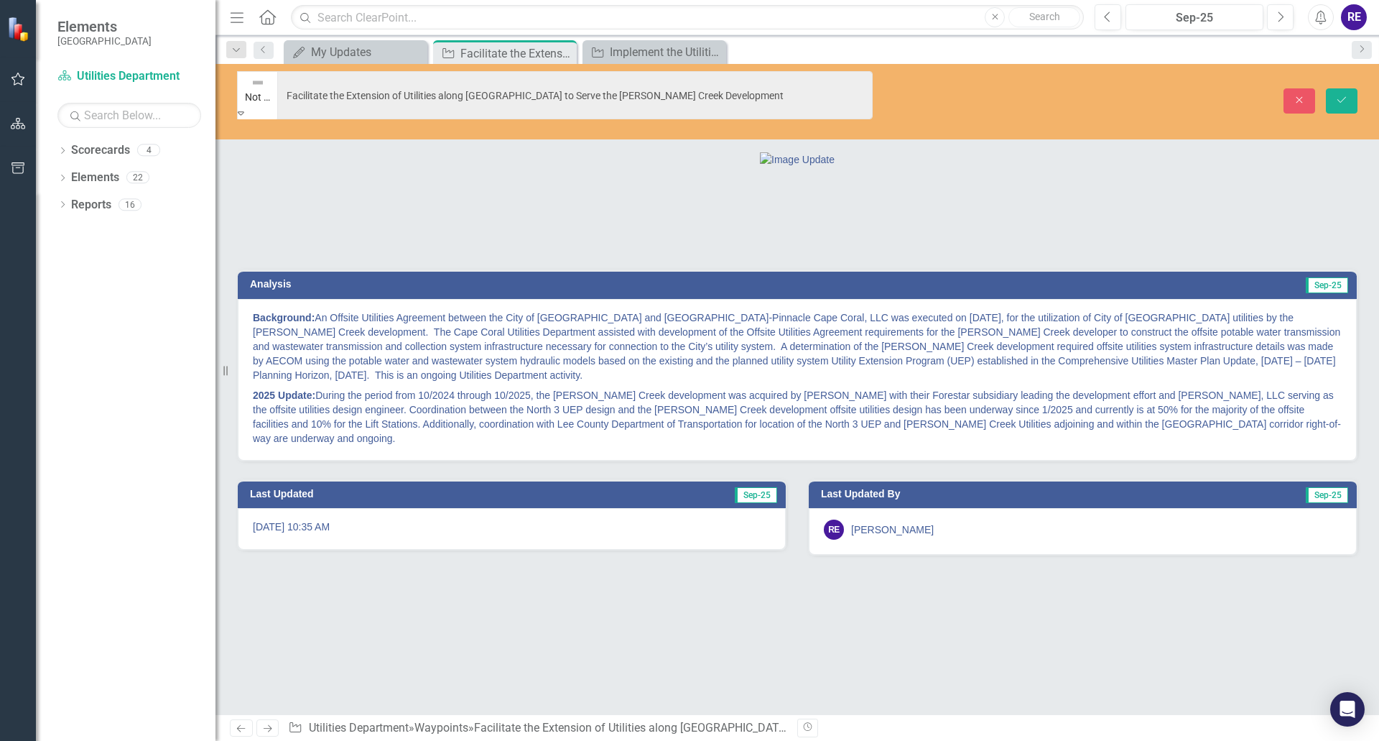
click at [244, 111] on icon at bounding box center [241, 113] width 6 height 4
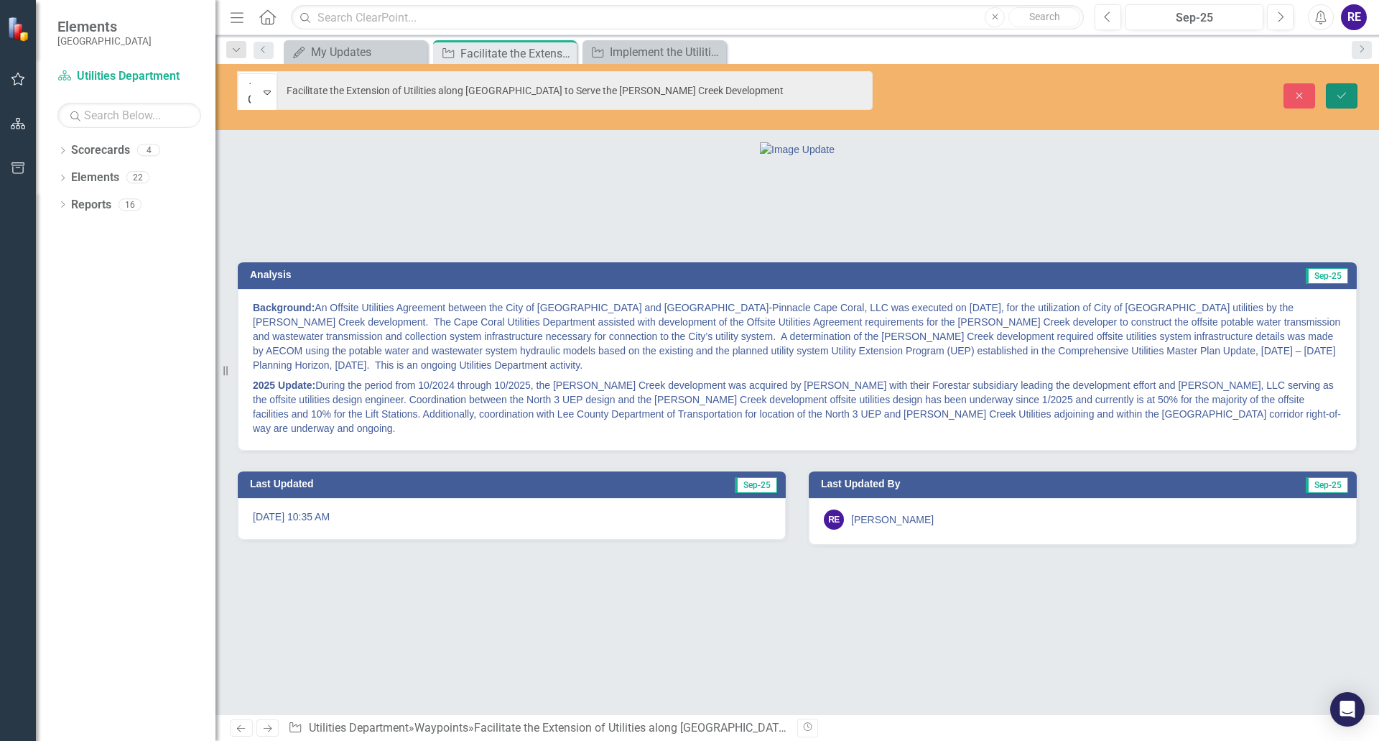
click at [1336, 91] on icon "Save" at bounding box center [1342, 96] width 13 height 10
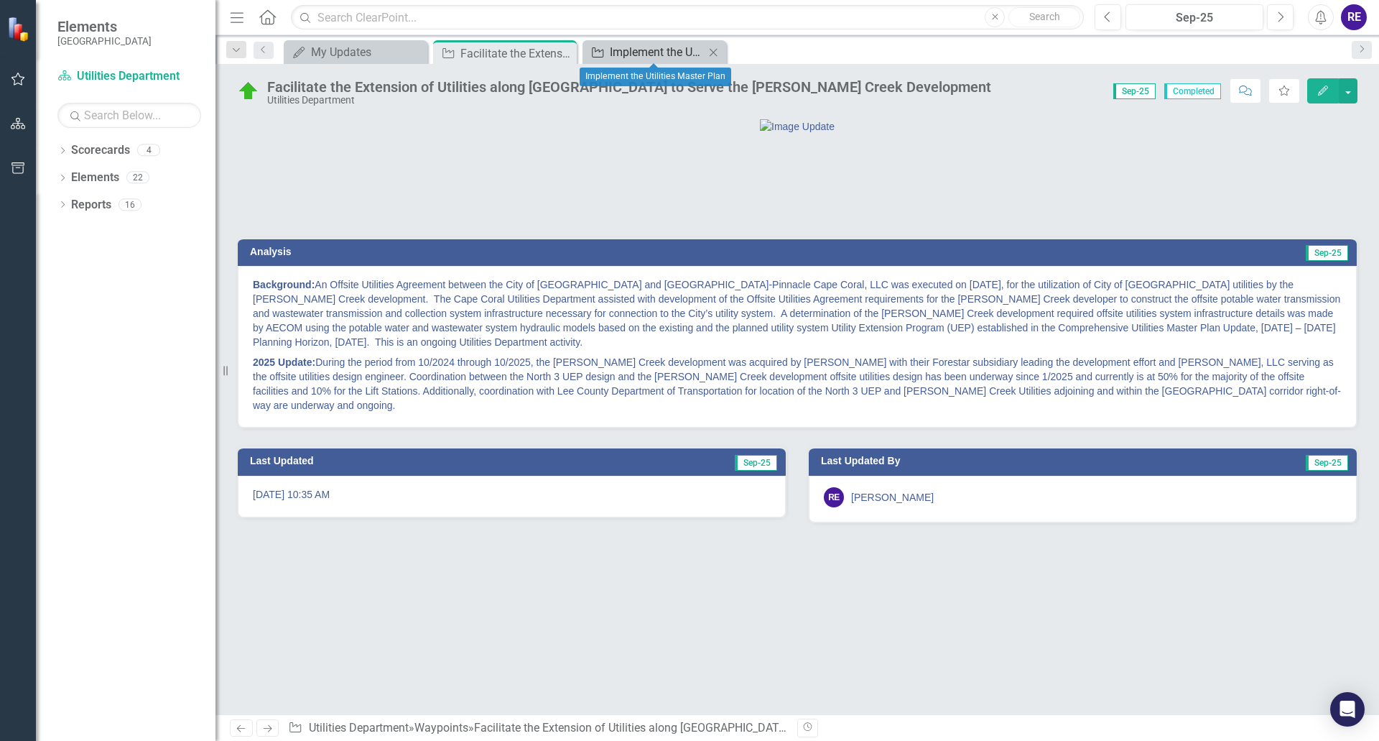
click at [669, 55] on div "Implement the Utilities Master Plan" at bounding box center [657, 52] width 95 height 18
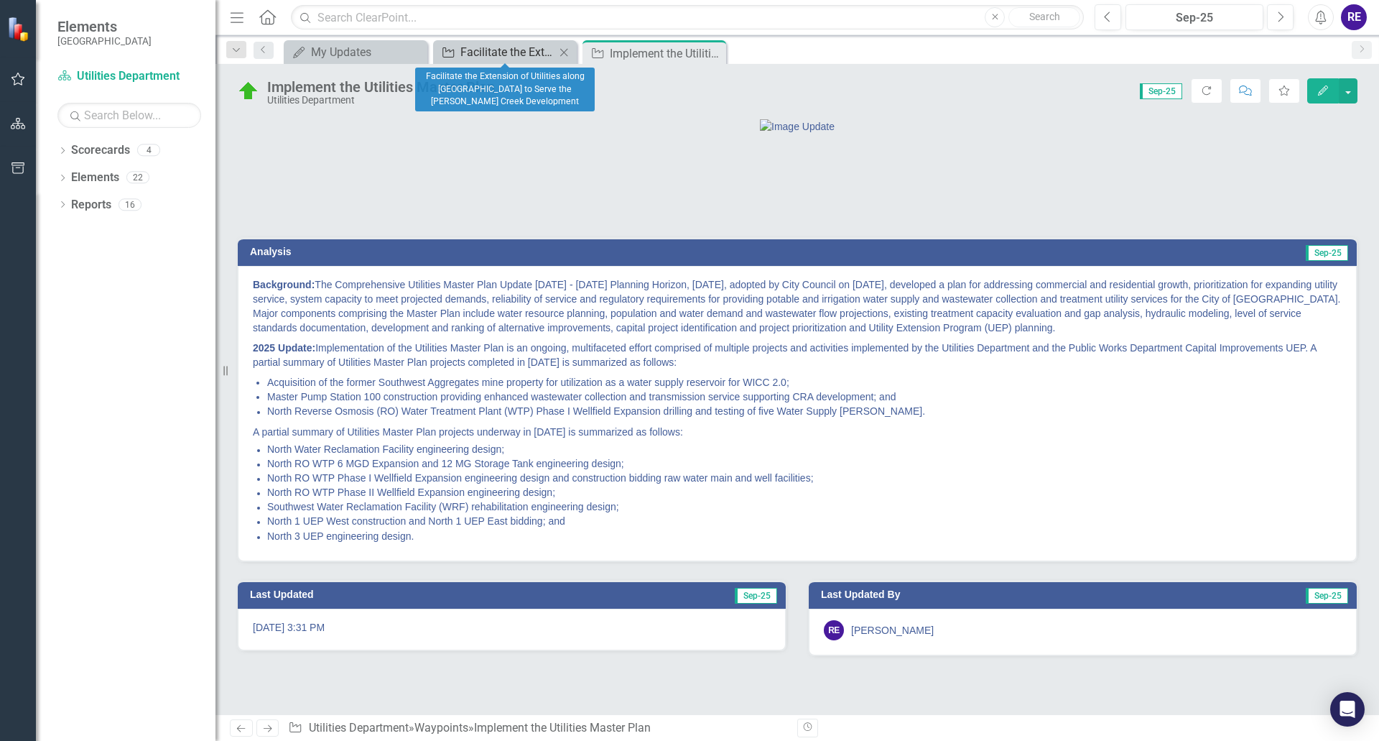
click at [513, 58] on div "Facilitate the Extension of Utilities along [GEOGRAPHIC_DATA] to Serve the [PER…" at bounding box center [508, 52] width 95 height 18
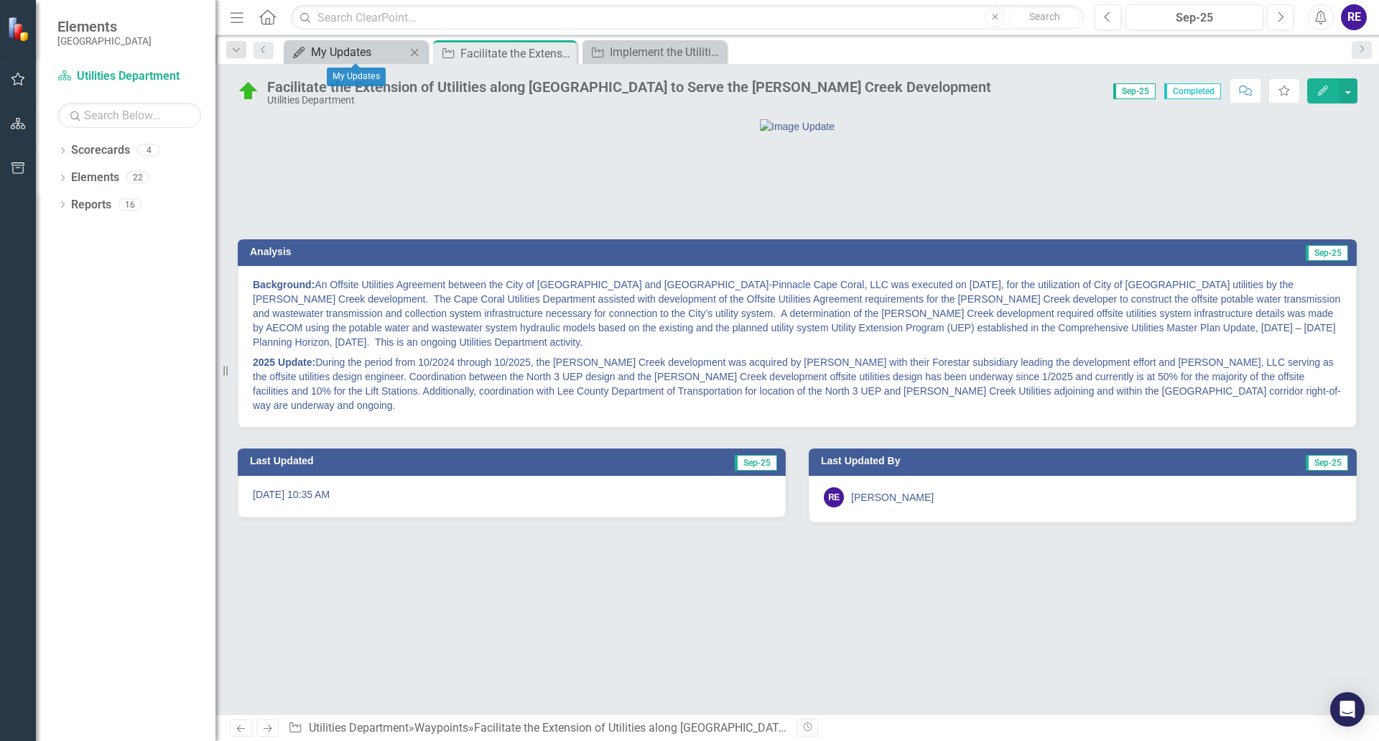
click at [337, 55] on div "My Updates" at bounding box center [358, 52] width 95 height 18
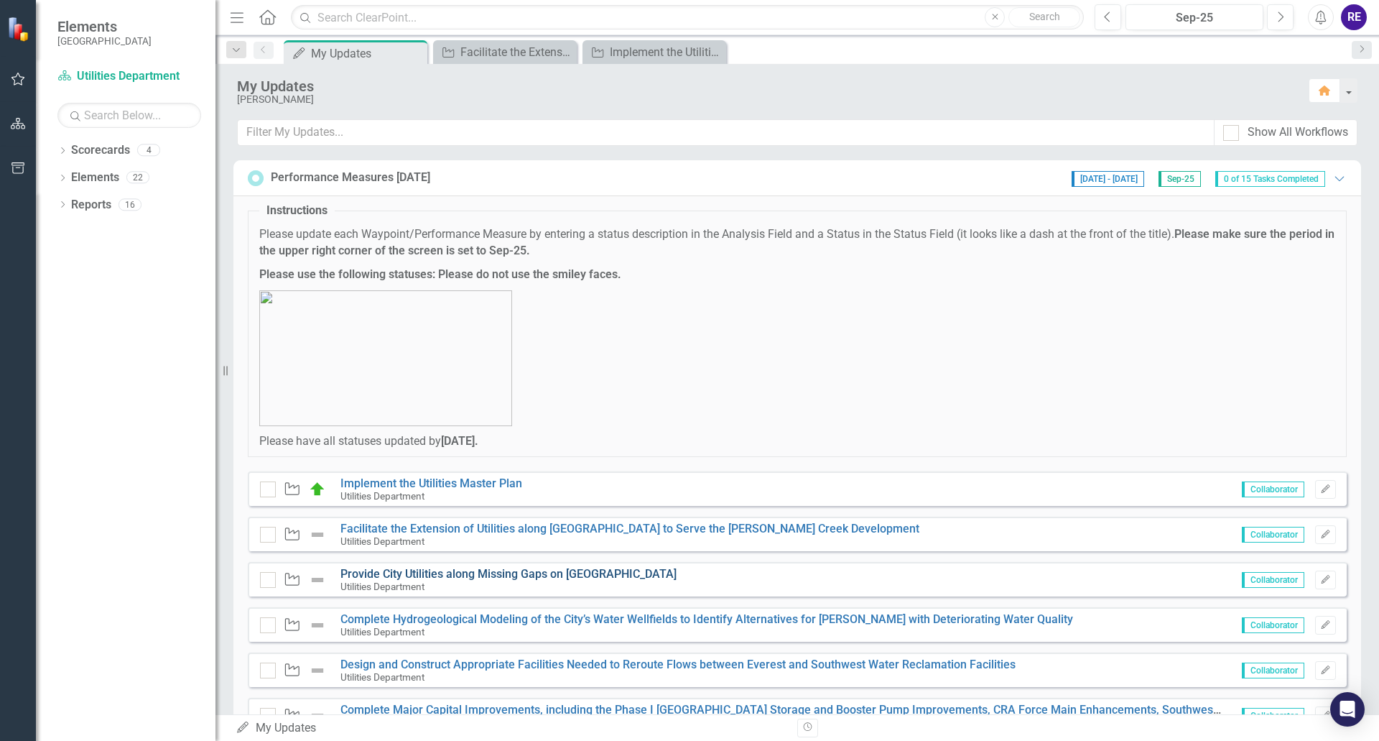
click at [534, 571] on link "Provide City Utilities along Missing Gaps on [GEOGRAPHIC_DATA]" at bounding box center [509, 574] width 336 height 14
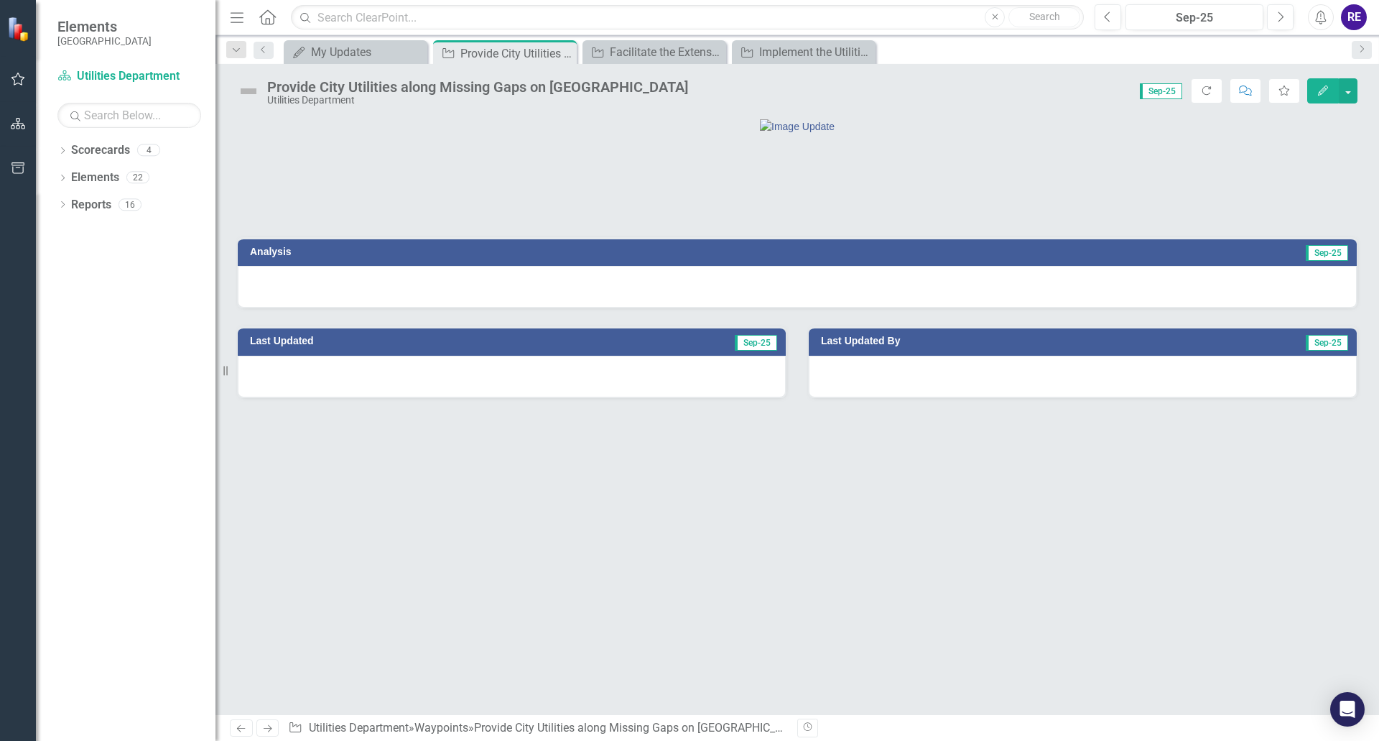
click at [509, 307] on div at bounding box center [797, 287] width 1119 height 42
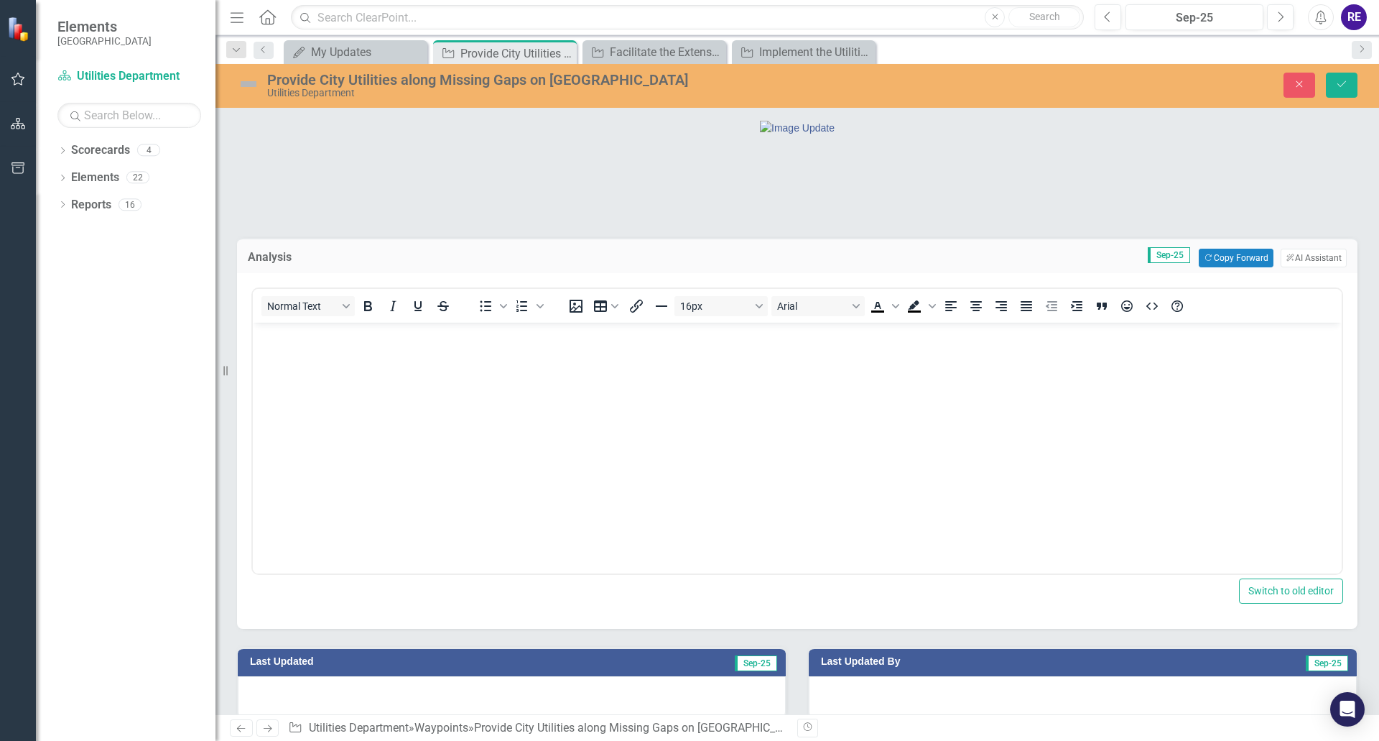
click at [281, 337] on p "Rich Text Area. Press ALT-0 for help." at bounding box center [797, 334] width 1082 height 17
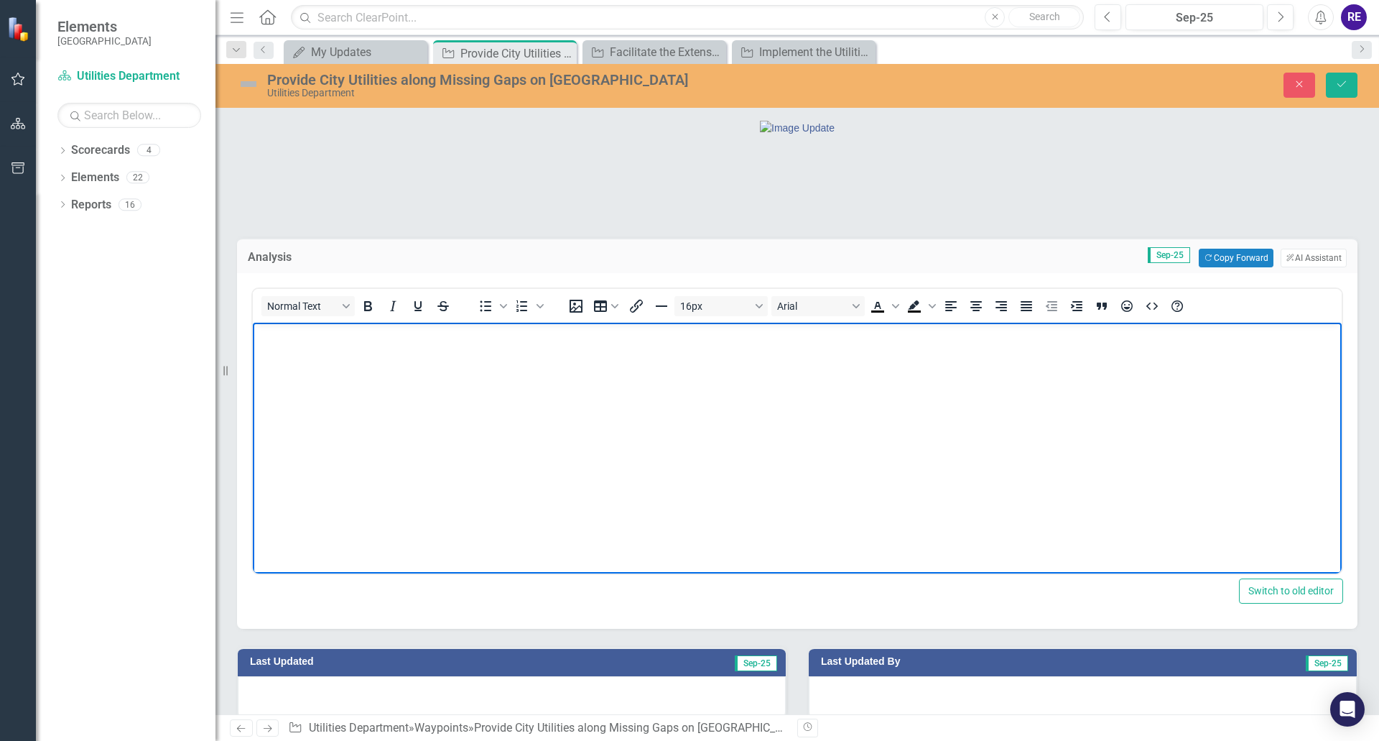
click at [268, 340] on p "Rich Text Area. Press ALT-0 for help." at bounding box center [797, 334] width 1082 height 17
paste body "Rich Text Area. Press ALT-0 for help."
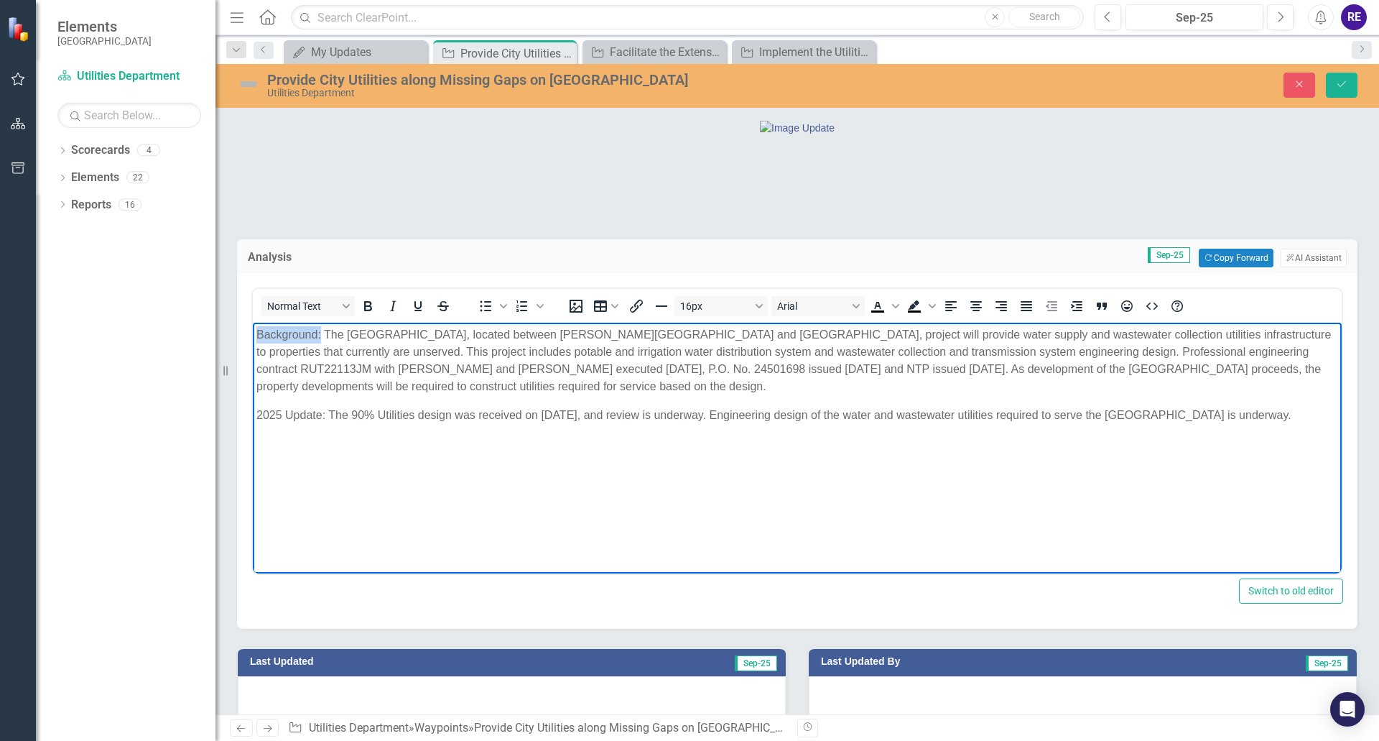
drag, startPoint x: 255, startPoint y: 332, endPoint x: 322, endPoint y: 333, distance: 66.8
click at [322, 333] on body "Background: The [GEOGRAPHIC_DATA], located between [PERSON_NAME][GEOGRAPHIC_DAT…" at bounding box center [797, 431] width 1089 height 216
click at [372, 315] on icon "Bold" at bounding box center [367, 305] width 17 height 17
drag, startPoint x: 255, startPoint y: 414, endPoint x: 327, endPoint y: 410, distance: 71.9
click at [327, 410] on body "Background: The [GEOGRAPHIC_DATA], located between [PERSON_NAME][GEOGRAPHIC_DAT…" at bounding box center [797, 431] width 1089 height 216
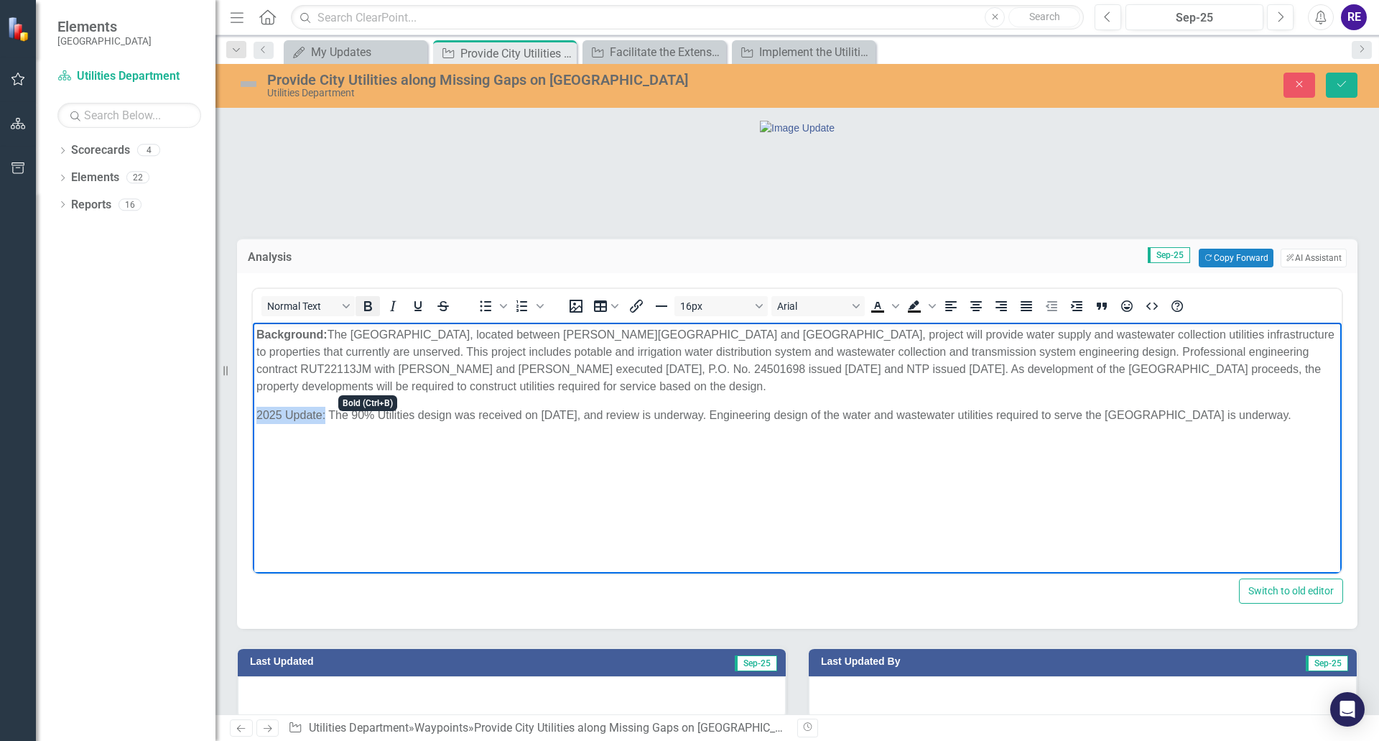
click at [365, 311] on icon "Bold" at bounding box center [368, 306] width 8 height 10
click at [466, 369] on p "Background: The [GEOGRAPHIC_DATA], located between [PERSON_NAME][GEOGRAPHIC_DAT…" at bounding box center [797, 360] width 1082 height 69
click at [679, 370] on p "Background: The [GEOGRAPHIC_DATA], located between [PERSON_NAME][GEOGRAPHIC_DAT…" at bounding box center [797, 360] width 1082 height 69
click at [540, 368] on p "Background: The [GEOGRAPHIC_DATA], located between [PERSON_NAME][GEOGRAPHIC_DAT…" at bounding box center [797, 360] width 1082 height 69
click at [754, 369] on p "Background: The [GEOGRAPHIC_DATA], located between [PERSON_NAME][GEOGRAPHIC_DAT…" at bounding box center [797, 360] width 1082 height 69
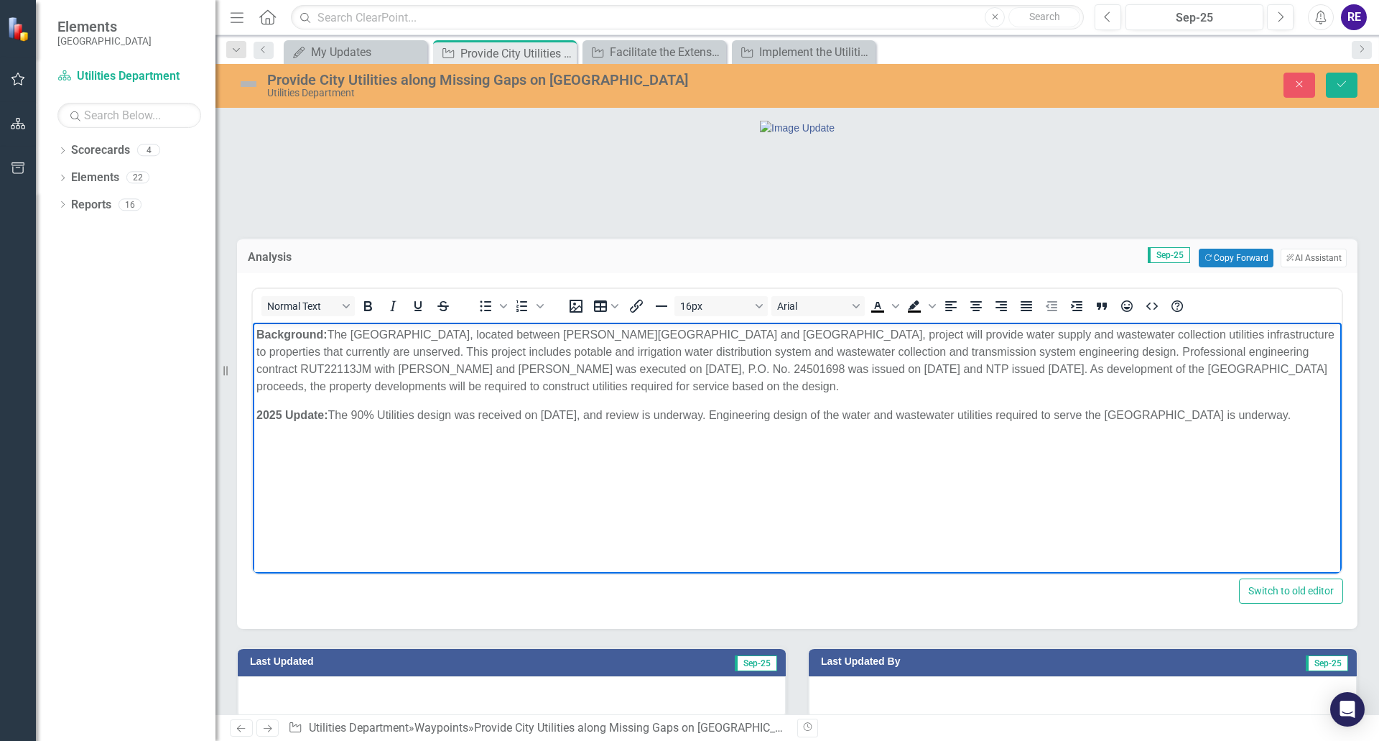
click at [859, 367] on p "Background: The [GEOGRAPHIC_DATA], located between [PERSON_NAME][GEOGRAPHIC_DAT…" at bounding box center [797, 360] width 1082 height 69
click at [919, 370] on p "Background: The [GEOGRAPHIC_DATA], located between [PERSON_NAME][GEOGRAPHIC_DAT…" at bounding box center [797, 360] width 1082 height 69
click at [1345, 83] on icon "submit" at bounding box center [1342, 84] width 9 height 6
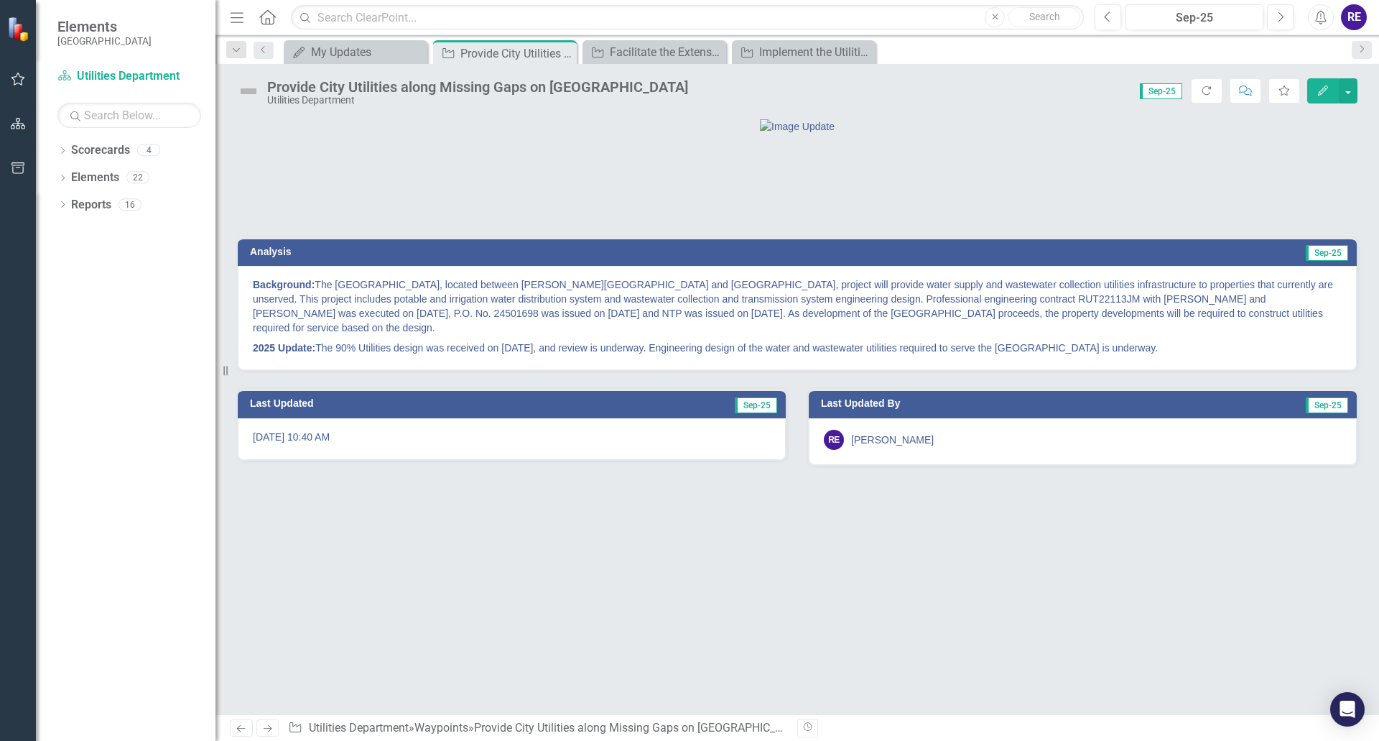
click at [245, 88] on img at bounding box center [248, 91] width 23 height 23
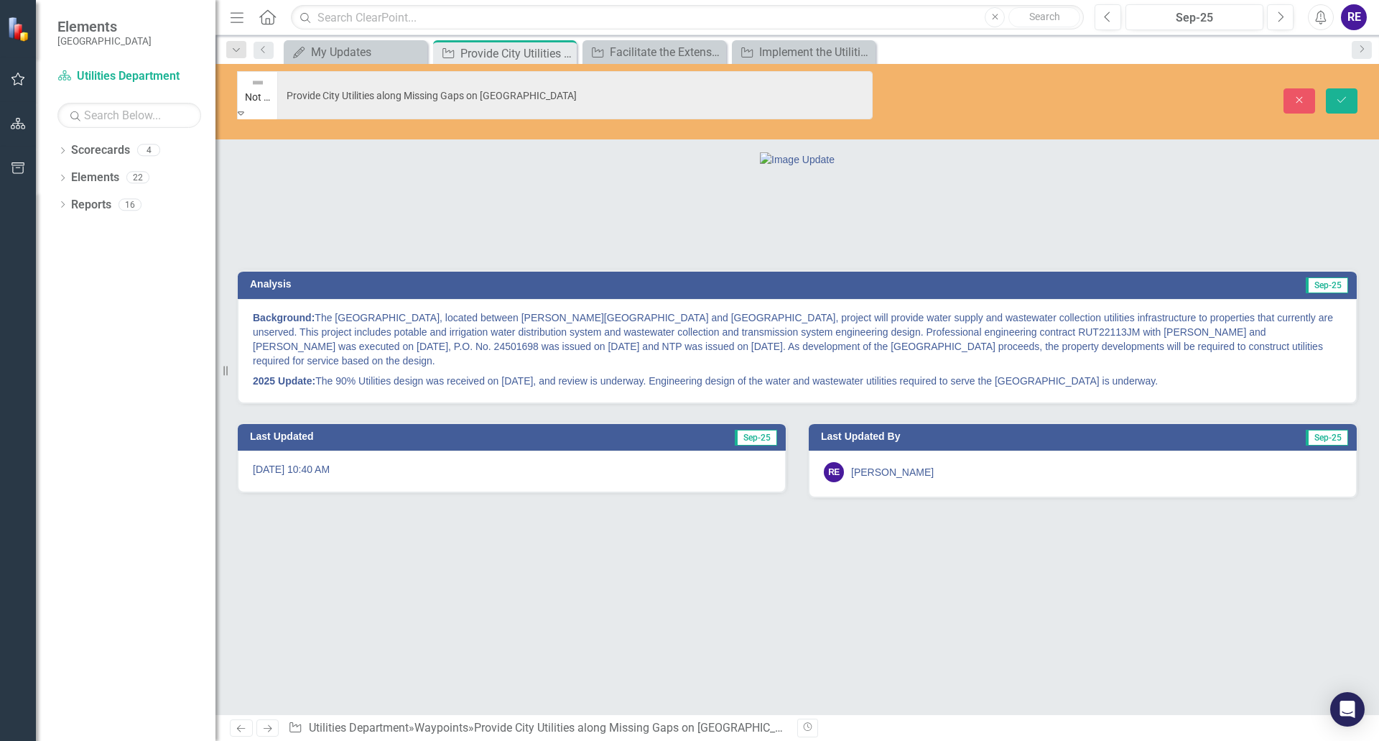
click at [244, 108] on icon "Expand" at bounding box center [241, 113] width 6 height 10
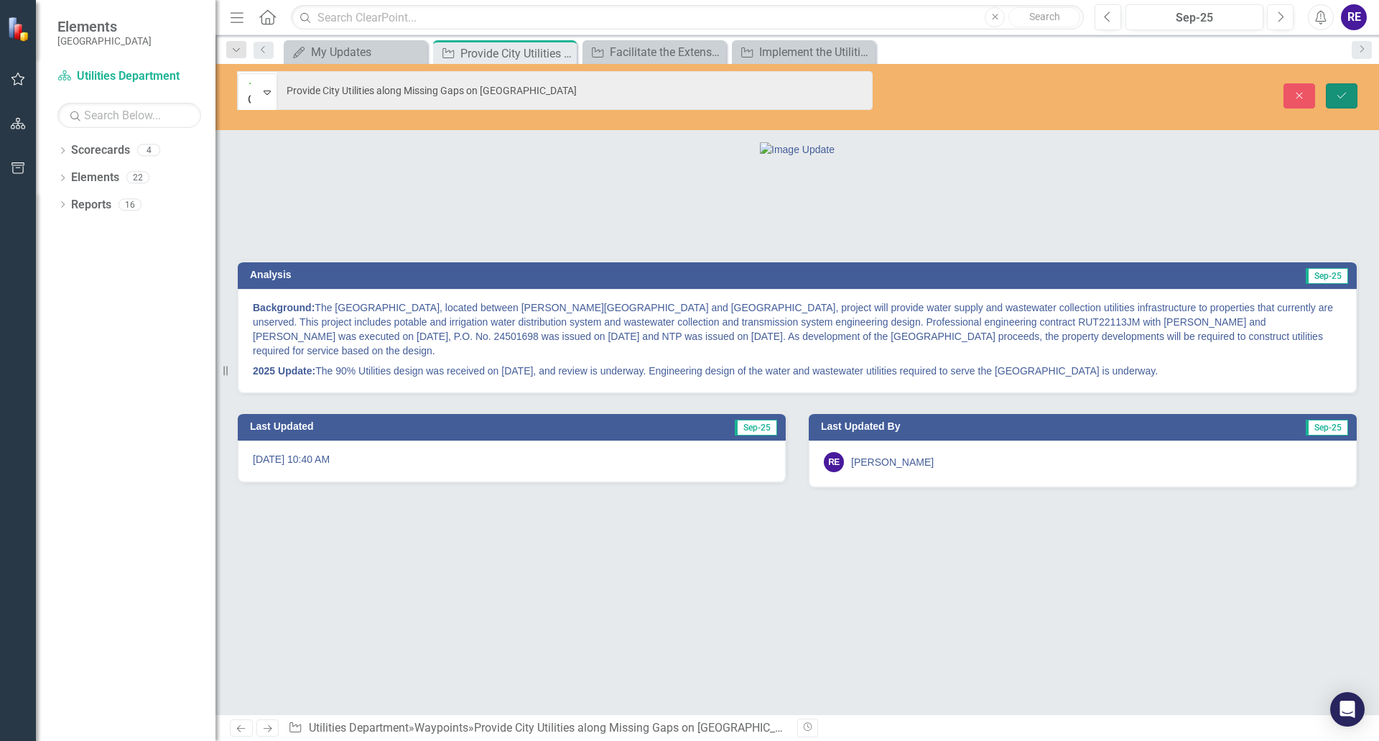
click at [1345, 91] on icon "Save" at bounding box center [1342, 96] width 13 height 10
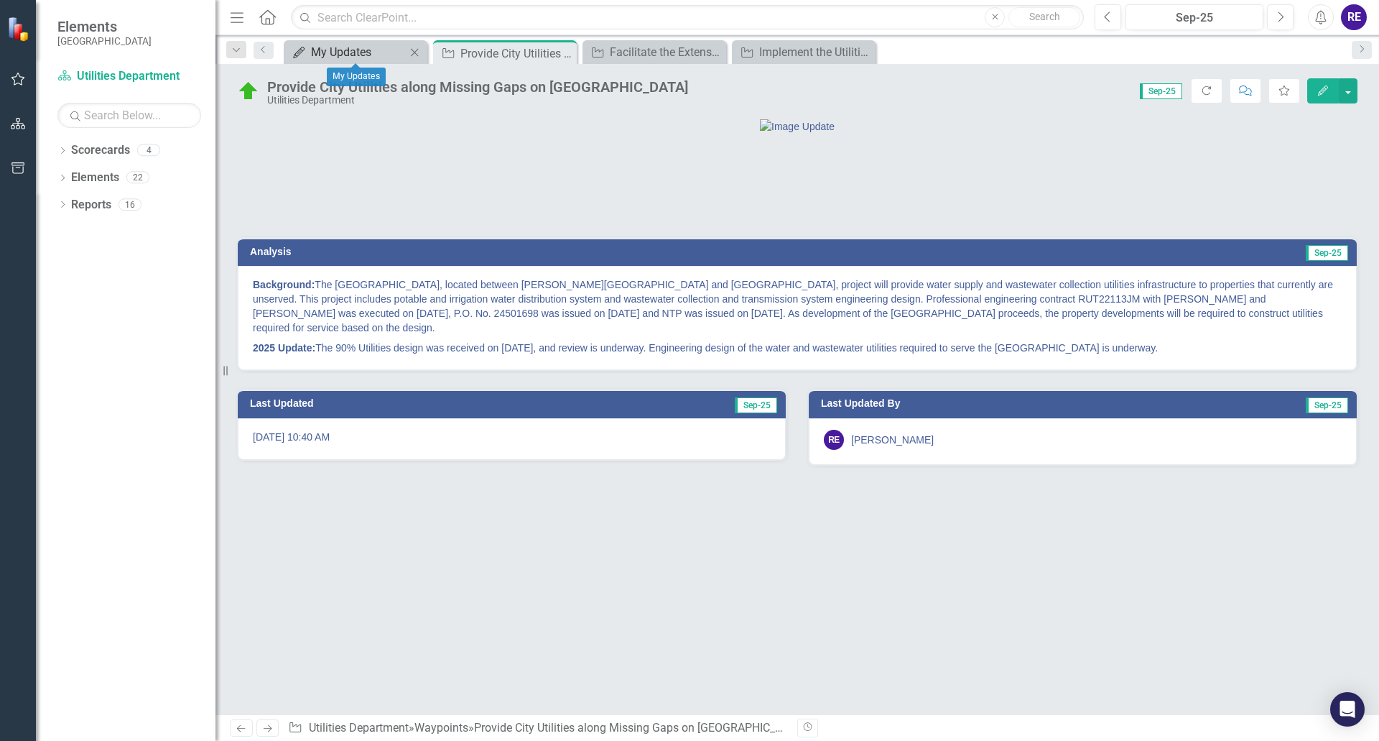
click at [357, 55] on div "My Updates" at bounding box center [358, 52] width 95 height 18
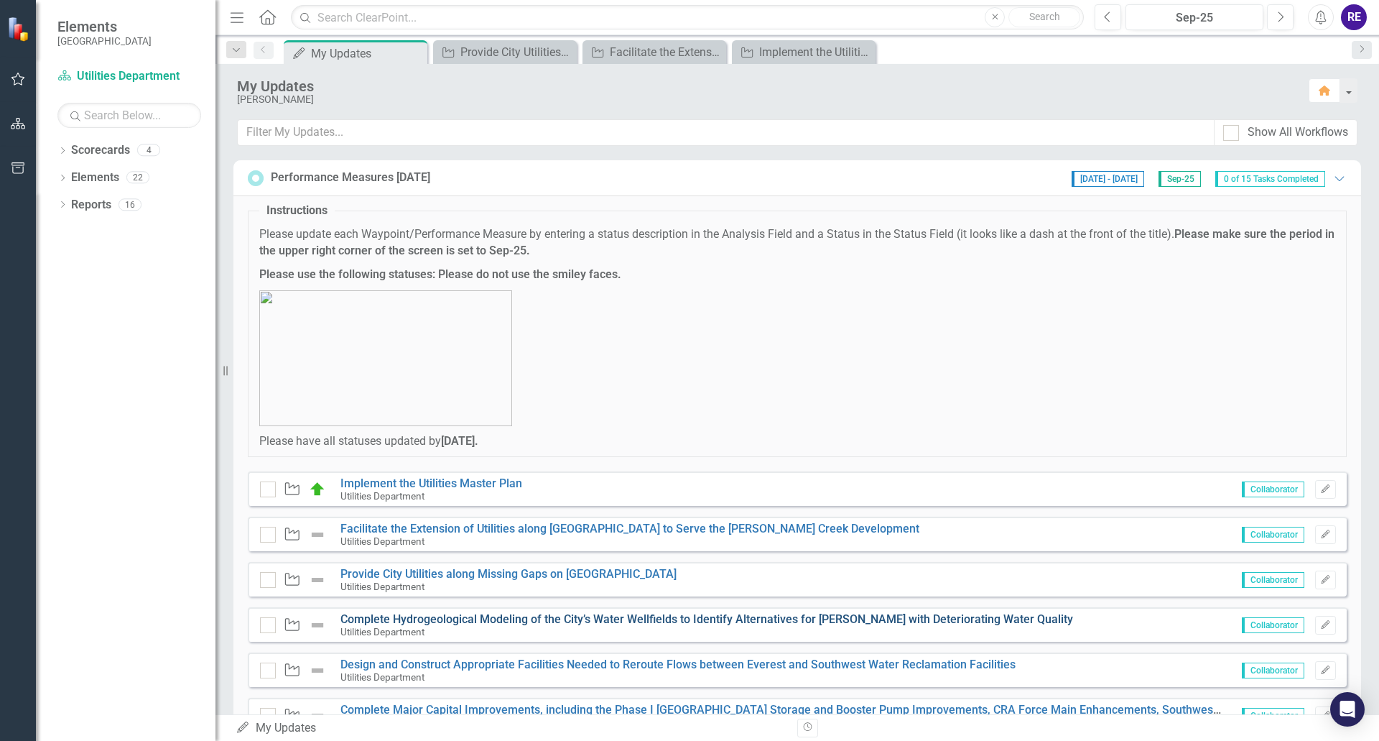
click at [516, 619] on link "Complete Hydrogeological Modeling of the City’s Water Wellfields to Identify Al…" at bounding box center [707, 619] width 733 height 14
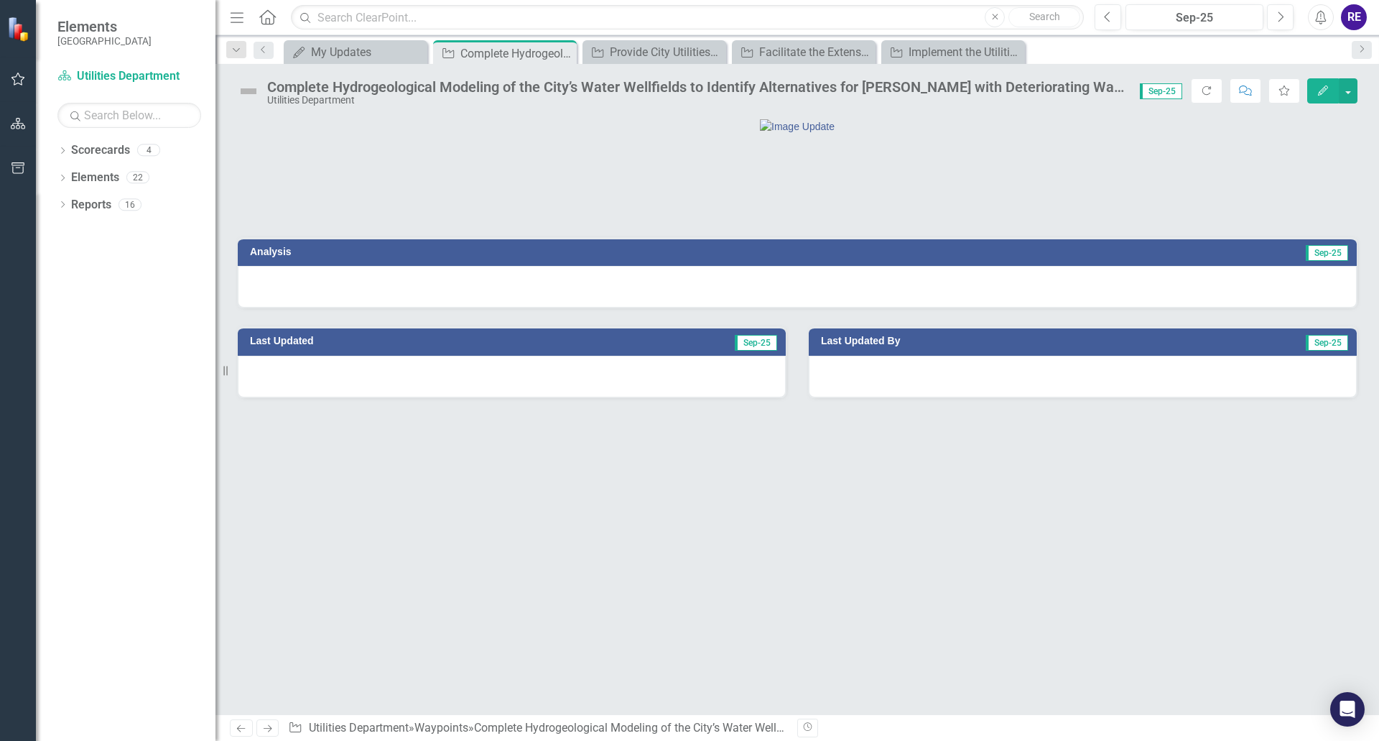
click at [552, 307] on div at bounding box center [797, 287] width 1119 height 42
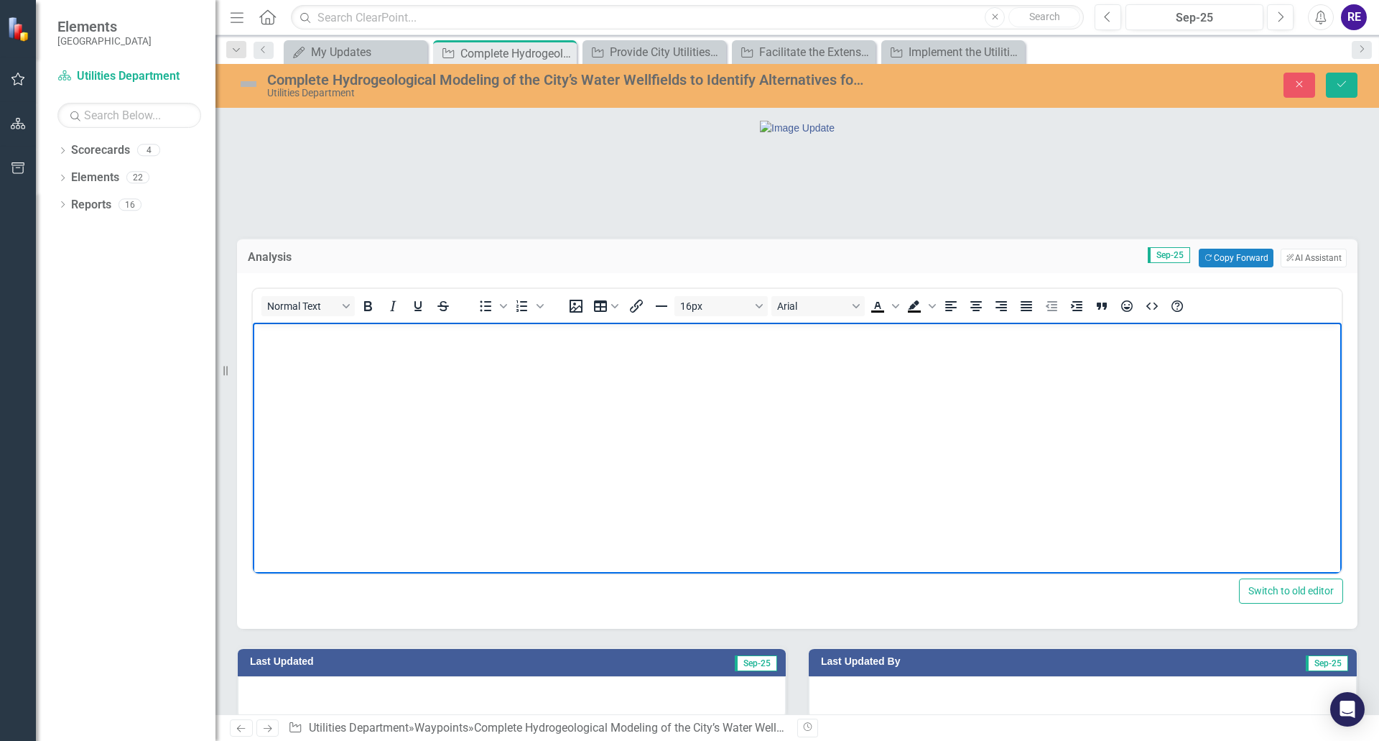
click at [284, 340] on p "Rich Text Area. Press ALT-0 for help." at bounding box center [797, 334] width 1082 height 17
paste body "Rich Text Area. Press ALT-0 for help."
drag, startPoint x: 255, startPoint y: 334, endPoint x: 321, endPoint y: 334, distance: 66.1
click at [321, 334] on body "Background: The Comprehensive Update to Utilities Water Supply, Storage and Dis…" at bounding box center [797, 431] width 1089 height 216
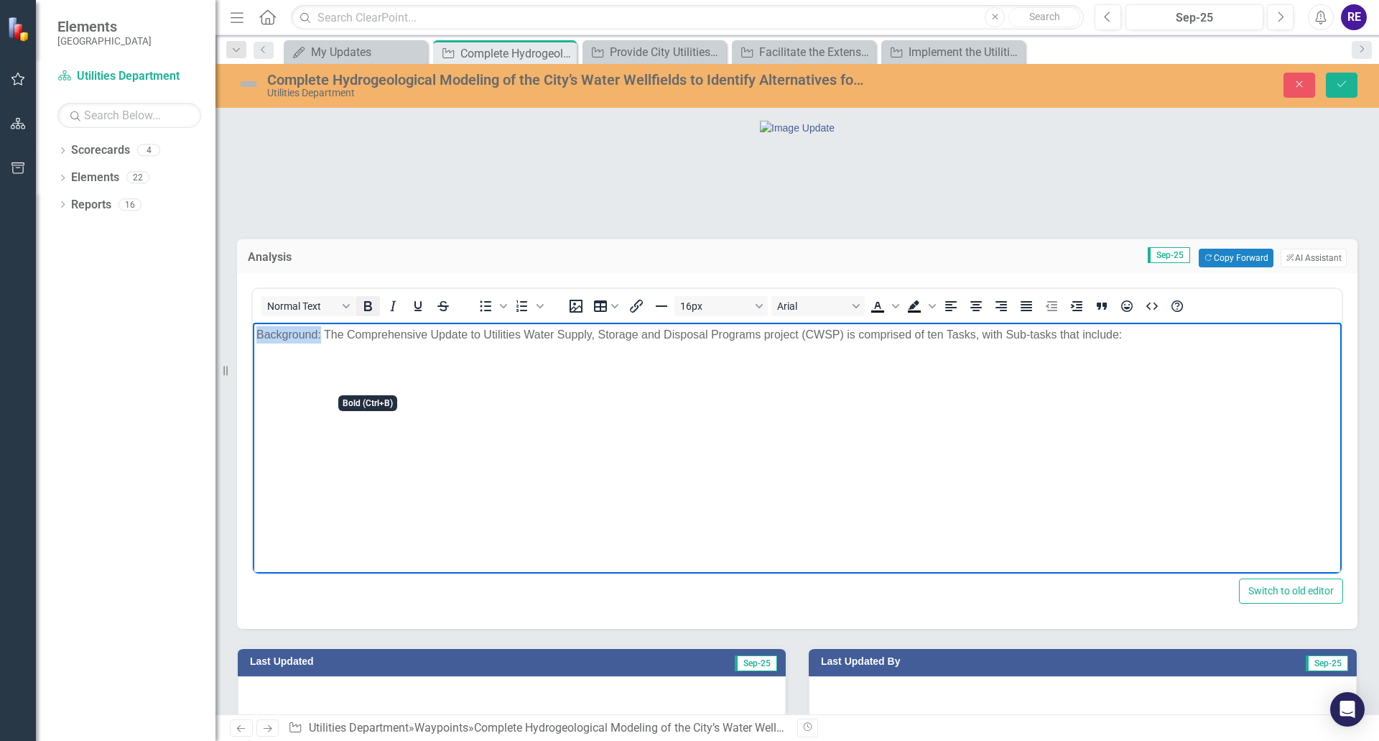
click at [371, 311] on icon "Bold" at bounding box center [368, 306] width 8 height 10
click at [1134, 339] on p "Background: The Comprehensive Update to Utilities Water Supply, Storage and Dis…" at bounding box center [797, 334] width 1082 height 17
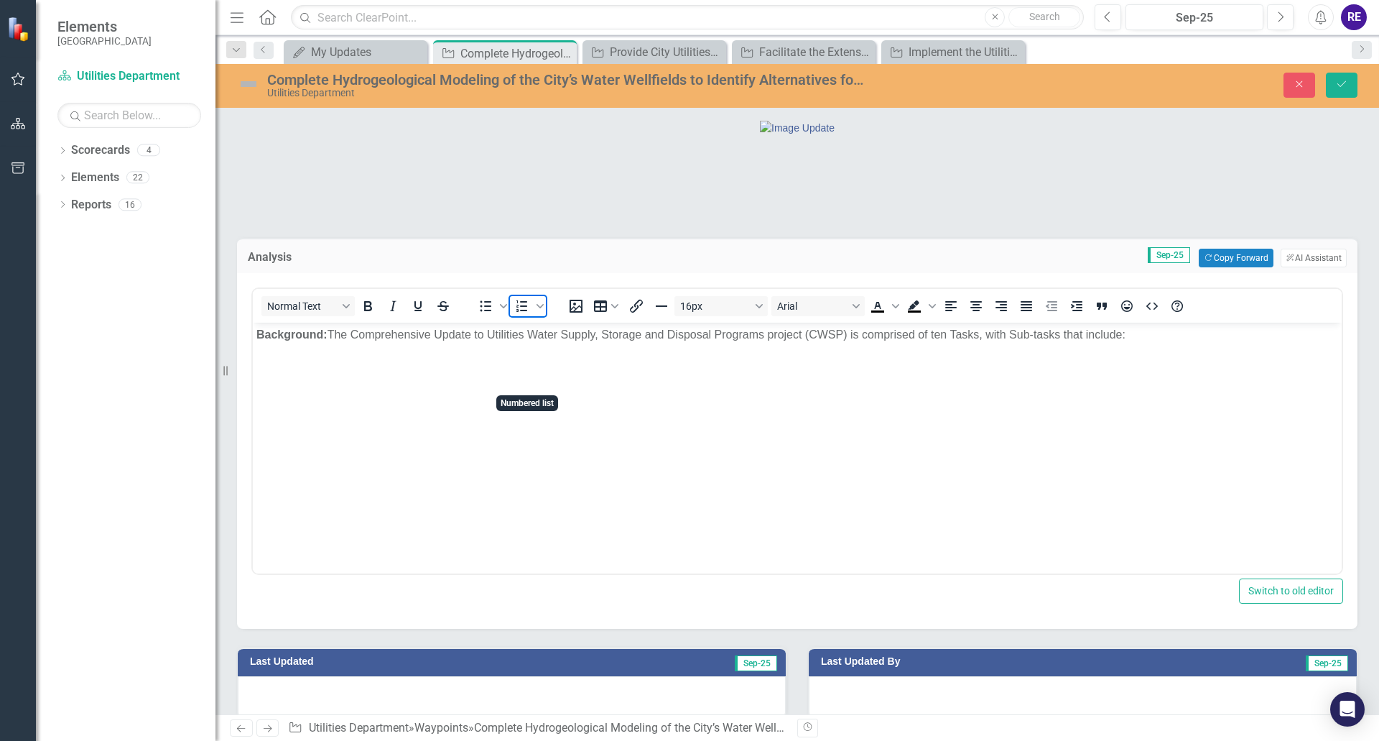
click at [514, 315] on icon "Numbered list" at bounding box center [522, 305] width 17 height 17
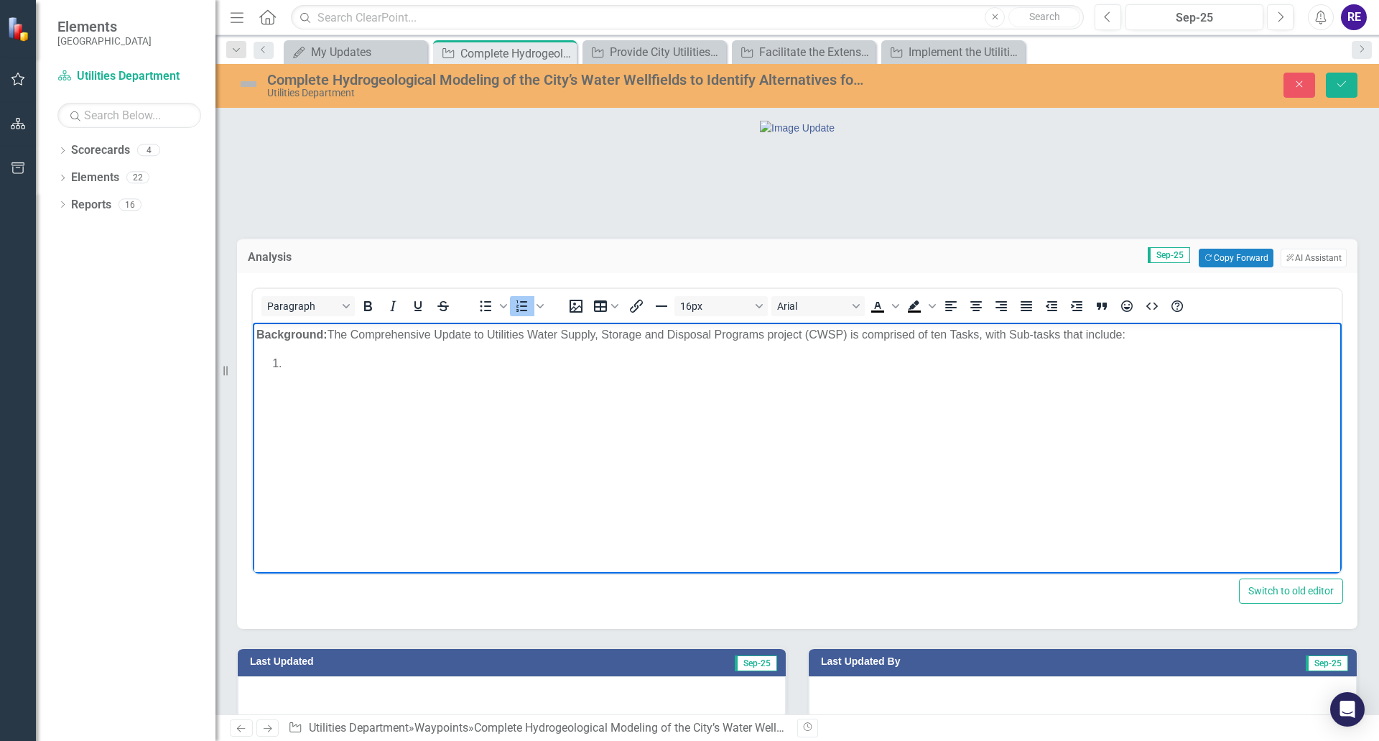
click at [296, 363] on li "Rich Text Area. Press ALT-0 for help." at bounding box center [811, 363] width 1053 height 17
click at [289, 379] on li "Rich Text Area. Press ALT-0 for help." at bounding box center [811, 380] width 1053 height 17
click at [290, 394] on li "Rich Text Area. Press ALT-0 for help." at bounding box center [811, 397] width 1053 height 17
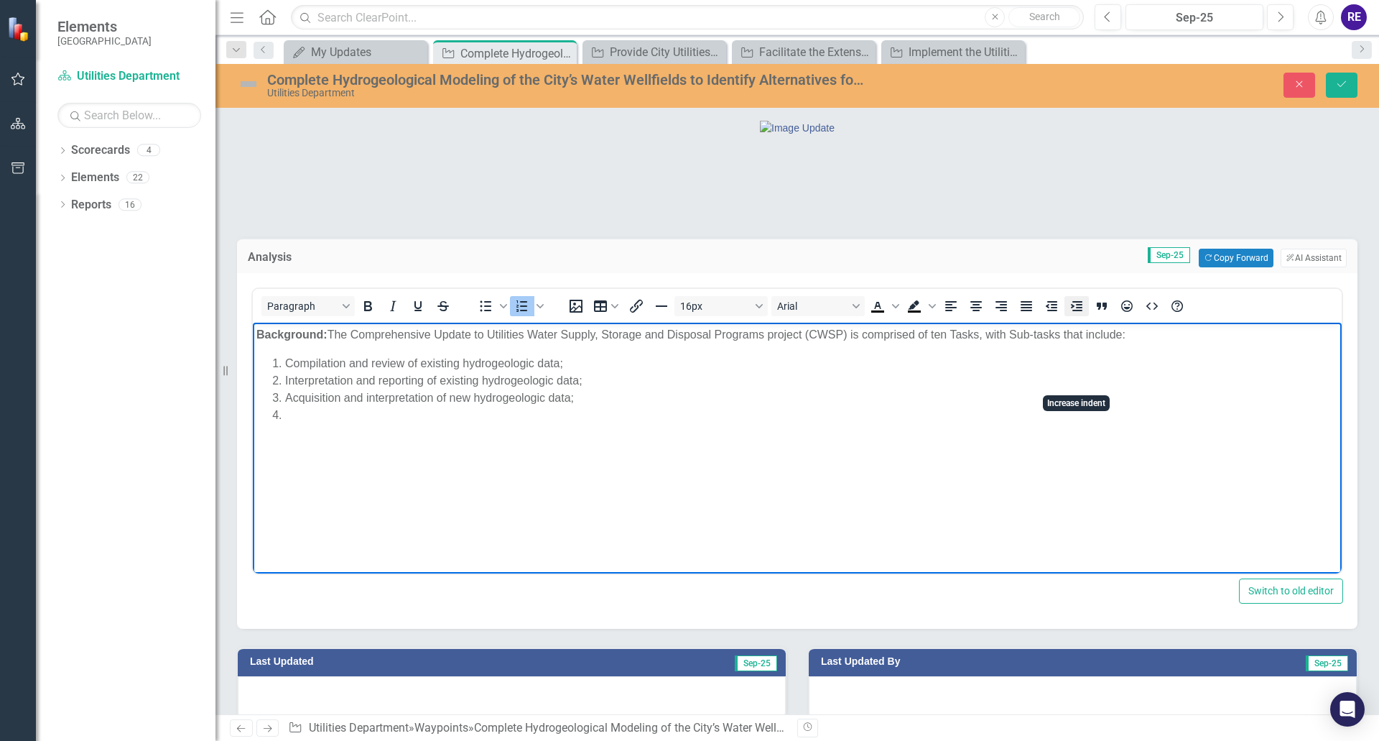
click at [1078, 311] on icon "Increase indent" at bounding box center [1076, 306] width 11 height 10
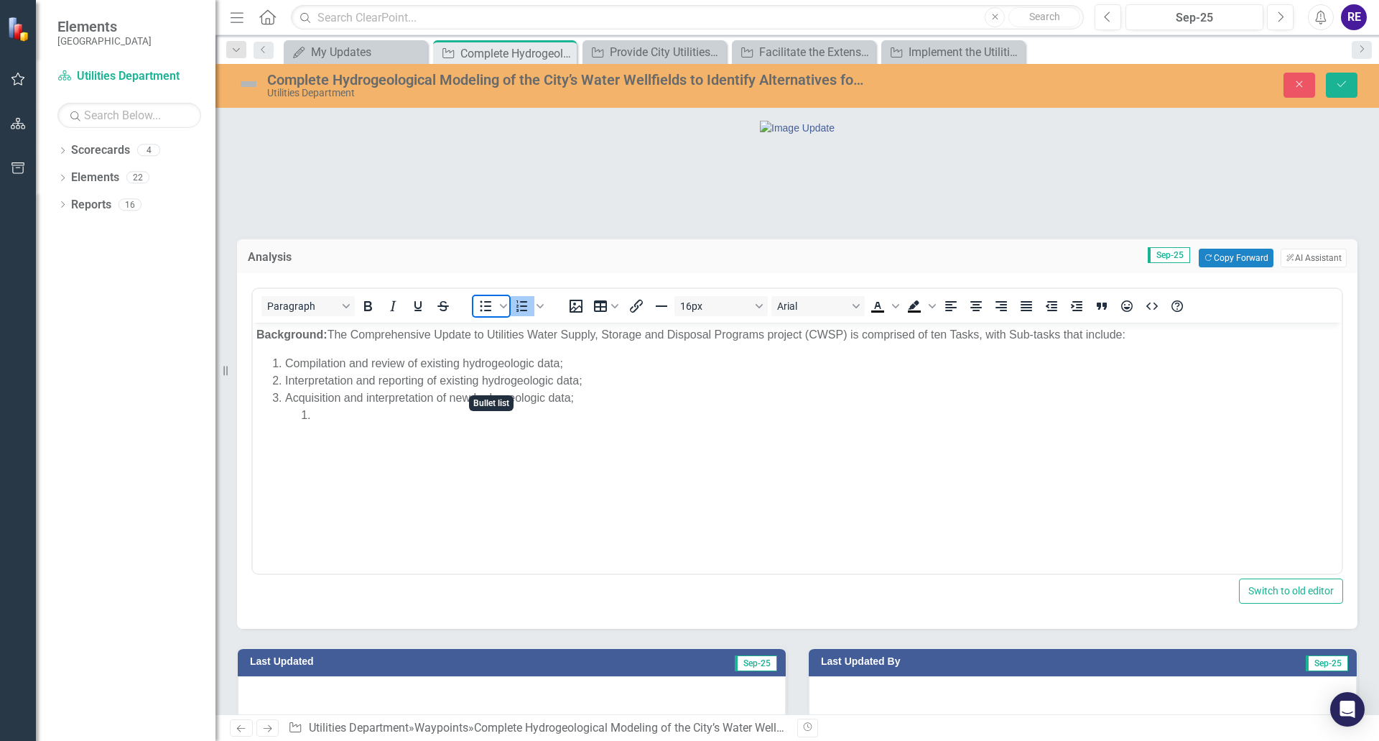
click at [484, 315] on icon "Bullet list" at bounding box center [485, 305] width 17 height 17
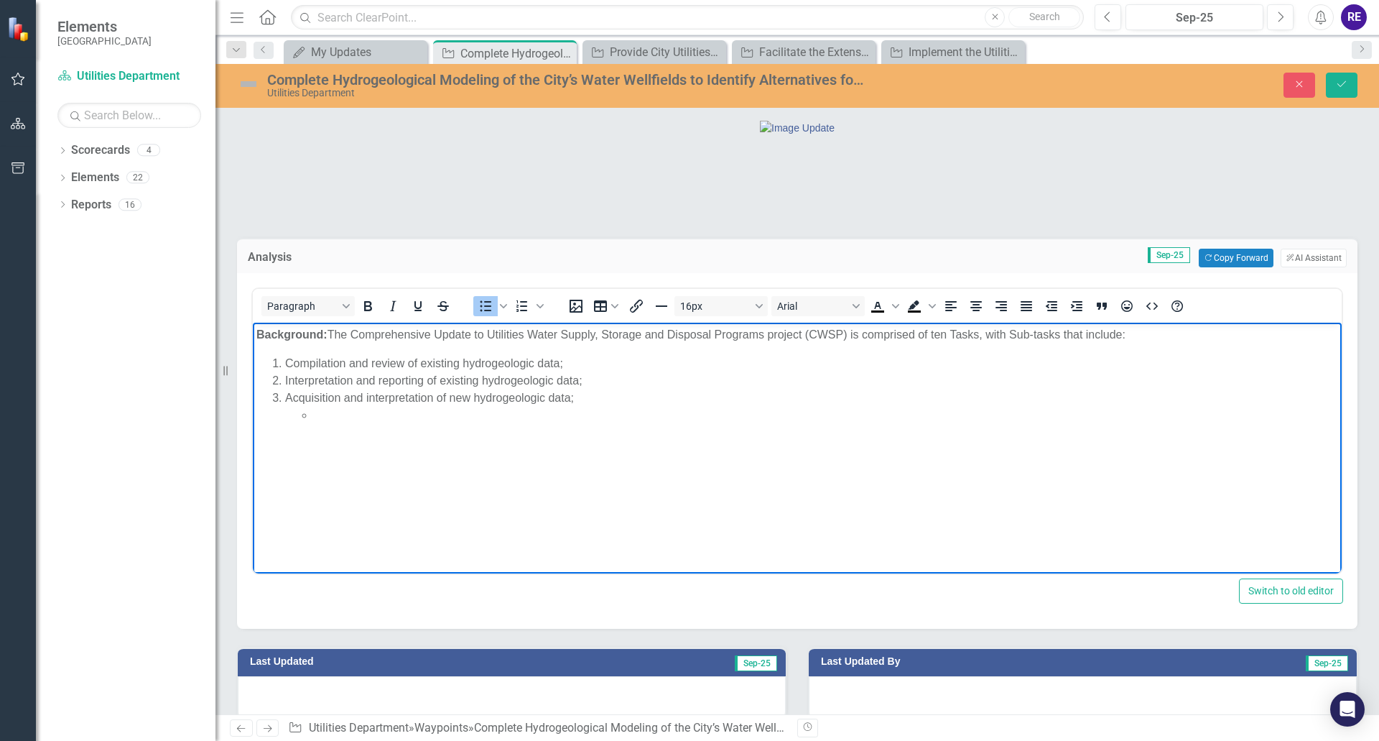
click at [324, 418] on li "Rich Text Area. Press ALT-0 for help." at bounding box center [826, 415] width 1024 height 17
click at [318, 430] on li "Rich Text Area. Press ALT-0 for help." at bounding box center [826, 432] width 1024 height 17
click at [317, 443] on li "Rich Text Area. Press ALT-0 for help." at bounding box center [826, 449] width 1024 height 17
click at [1050, 315] on icon "Decrease indent" at bounding box center [1051, 305] width 17 height 17
click at [294, 466] on li "Rich Text Area. Press ALT-0 for help." at bounding box center [811, 466] width 1053 height 17
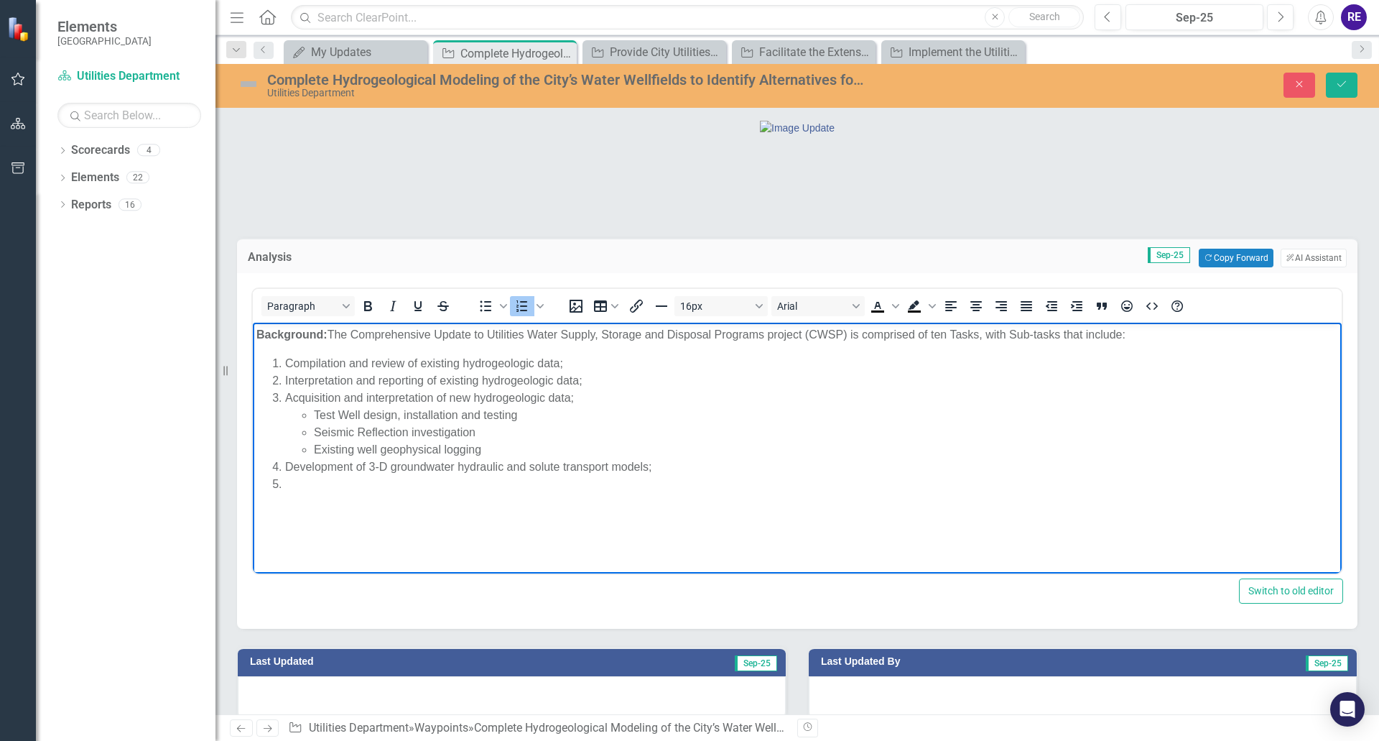
click at [288, 483] on li "Rich Text Area. Press ALT-0 for help." at bounding box center [811, 484] width 1053 height 17
click at [287, 500] on li "Rich Text Area. Press ALT-0 for help." at bounding box center [811, 501] width 1053 height 17
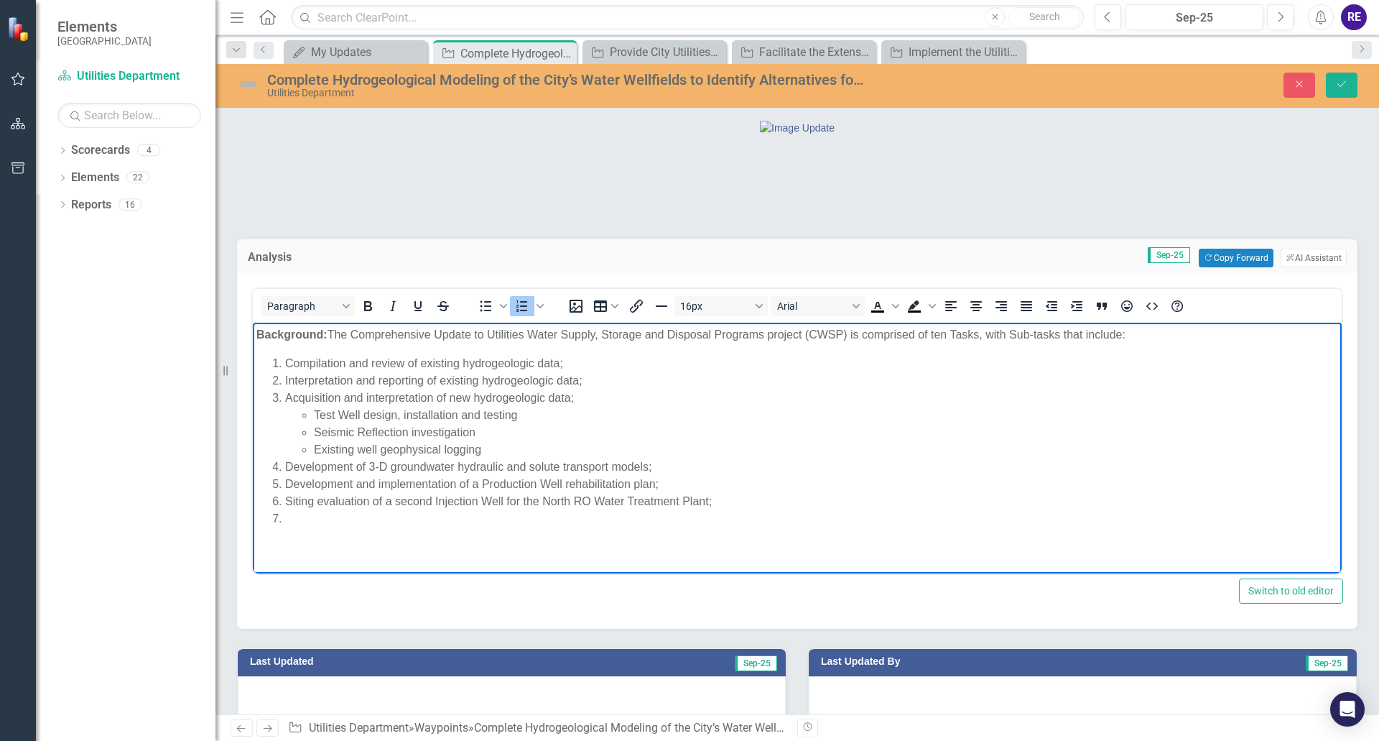
click at [287, 514] on li "Rich Text Area. Press ALT-0 for help." at bounding box center [811, 518] width 1053 height 17
click at [289, 528] on li "Rich Text Area. Press ALT-0 for help." at bounding box center [811, 535] width 1053 height 17
click at [290, 517] on li "Development of an integrated surface water groundwater Modeling ([PERSON_NAME]/…" at bounding box center [811, 518] width 1053 height 17
click at [289, 533] on li "Evaluation of canal system monitoring and control systems;" at bounding box center [811, 535] width 1053 height 17
click at [287, 379] on li "Interpretation and reporting of existing hydrogeologic data;" at bounding box center [811, 380] width 1053 height 17
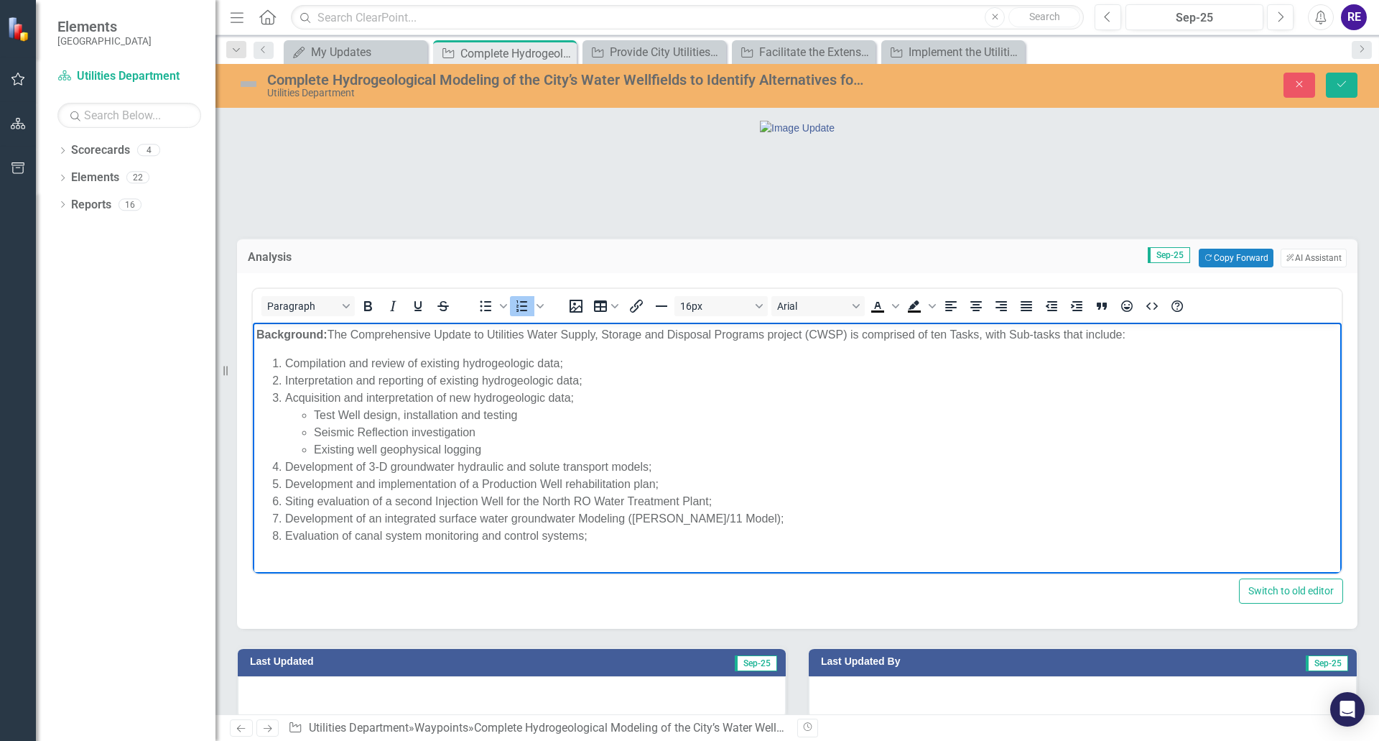
click at [289, 379] on li "Interpretation and reporting of existing hydrogeologic data;" at bounding box center [811, 380] width 1053 height 17
click at [287, 395] on li "Acquisition and interpretation of new hydrogeologic data; Test Well design, ins…" at bounding box center [811, 423] width 1053 height 69
click at [590, 534] on li "Evaluation of canal system monitoring and control systems;" at bounding box center [811, 535] width 1053 height 17
click at [287, 548] on li "Rich Text Area. Press ALT-0 for help." at bounding box center [811, 553] width 1053 height 17
click at [290, 550] on li "Develop and provide canal monitoring and operating platform;" at bounding box center [811, 553] width 1053 height 17
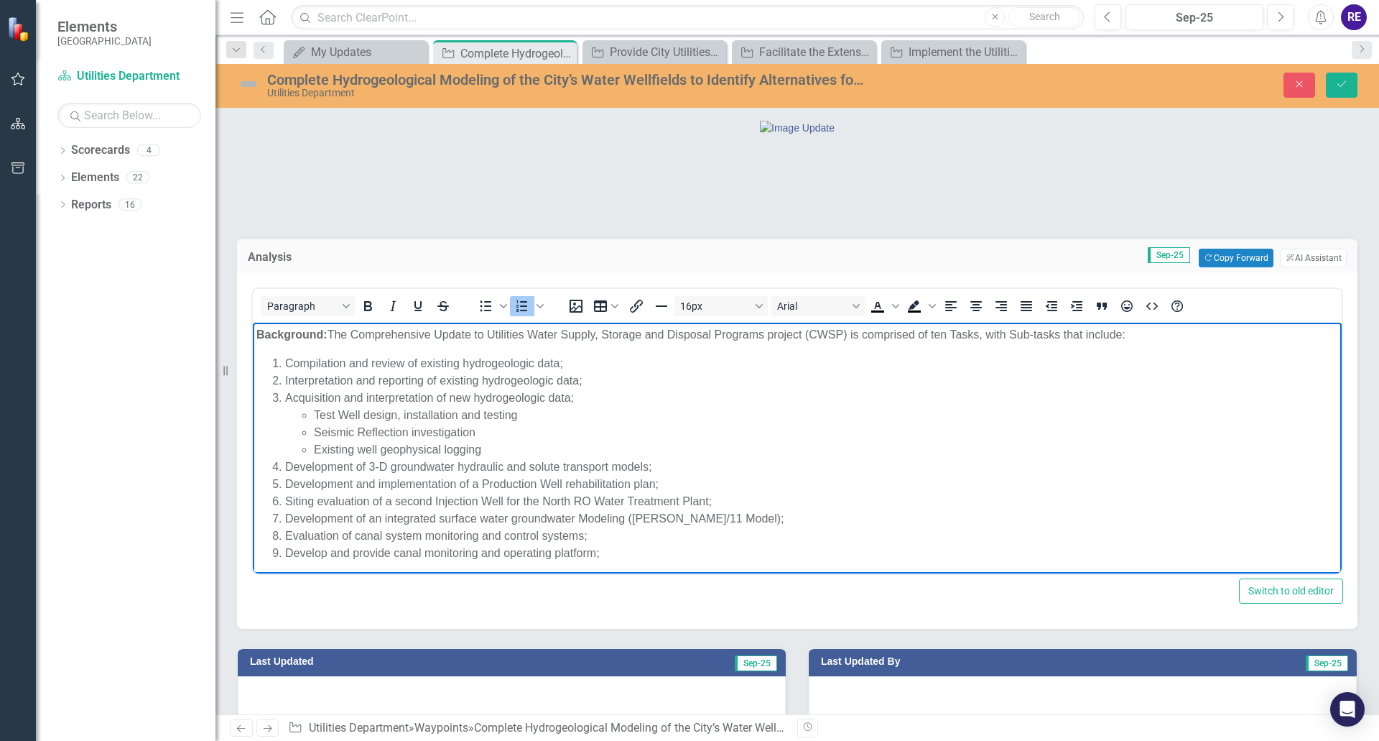
click at [599, 555] on li "Develop and provide canal monitoring and operating platform;" at bounding box center [811, 553] width 1053 height 17
click at [286, 559] on li "Rich Text Area. Press ALT-0 for help." at bounding box center [811, 564] width 1053 height 17
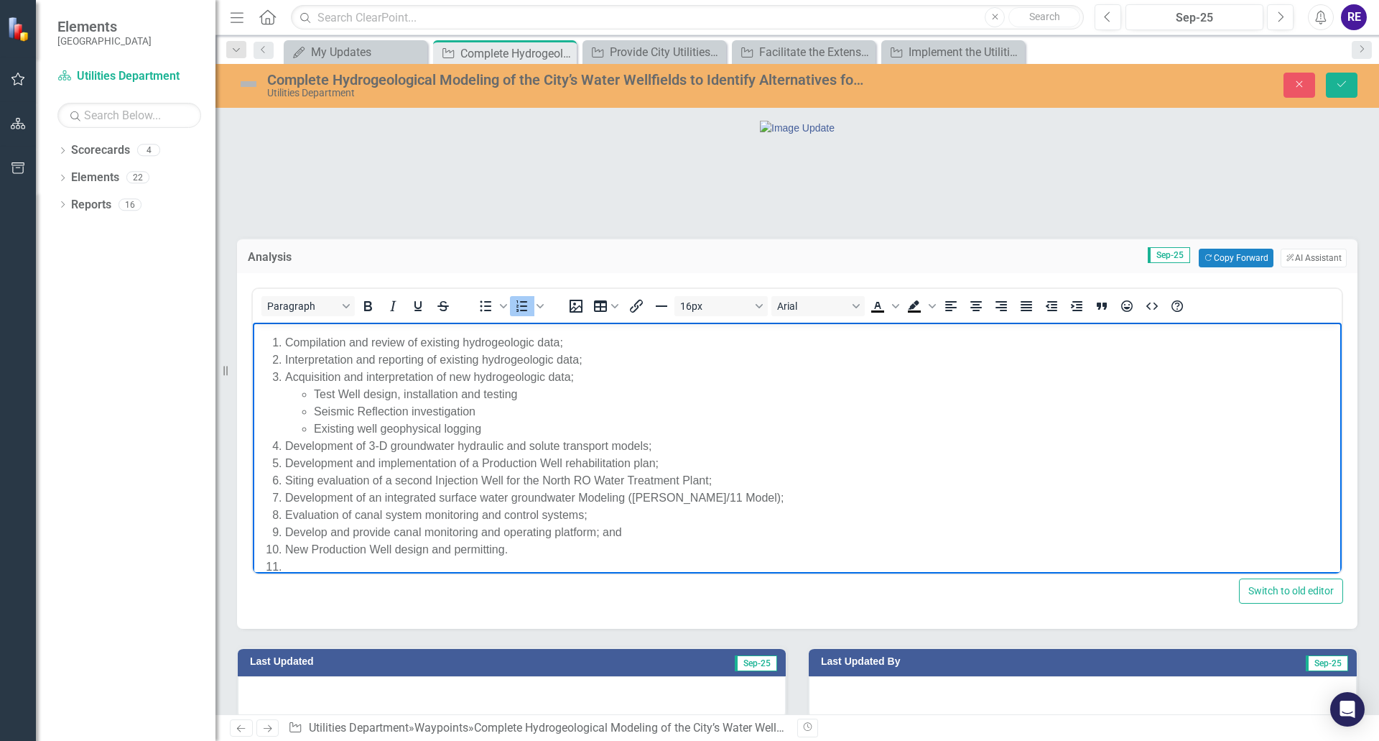
scroll to position [23, 0]
click at [520, 315] on icon "Numbered list" at bounding box center [522, 305] width 17 height 17
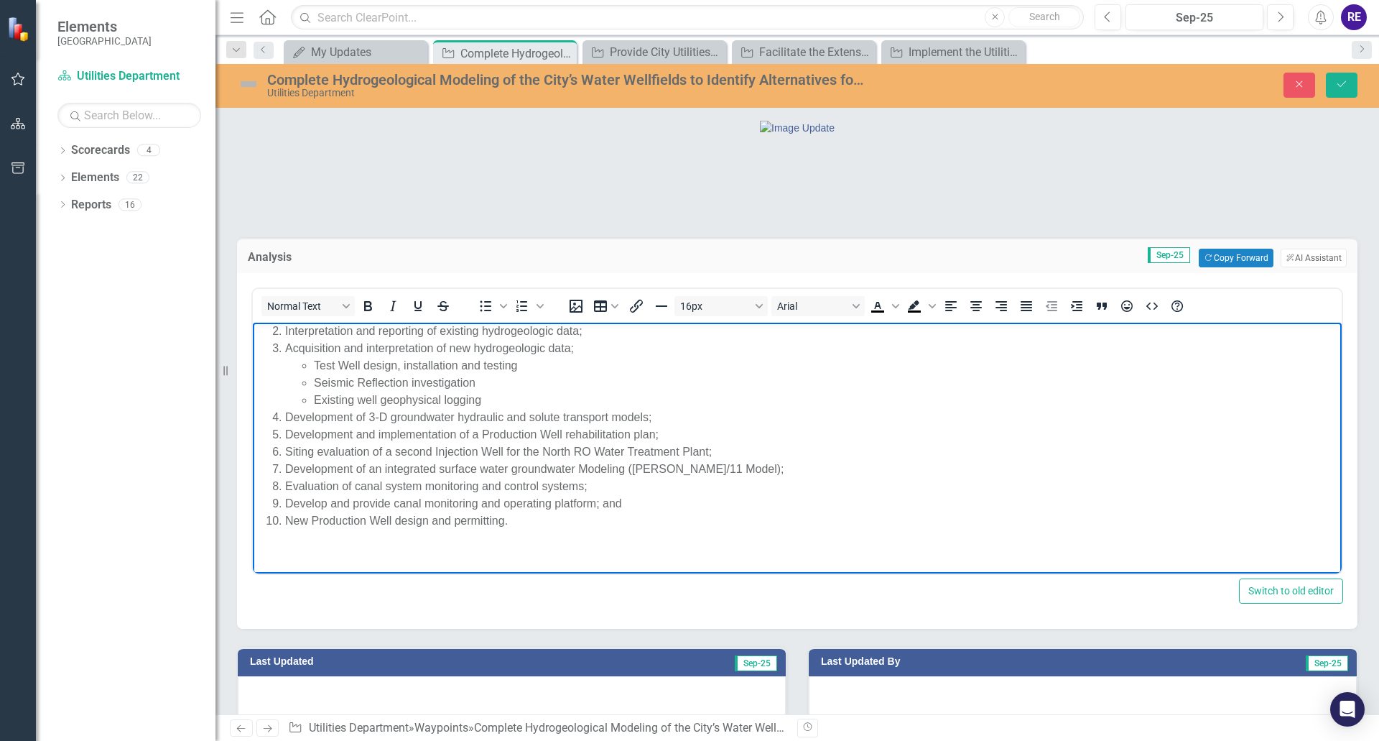
click at [257, 545] on p "Rich Text Area. Press ALT-0 for help." at bounding box center [797, 549] width 1082 height 17
drag, startPoint x: 255, startPoint y: 549, endPoint x: 326, endPoint y: 545, distance: 71.2
click at [326, 545] on body "Background: The Comprehensive Update to Utilities Water Supply, Storage and Dis…" at bounding box center [797, 423] width 1089 height 300
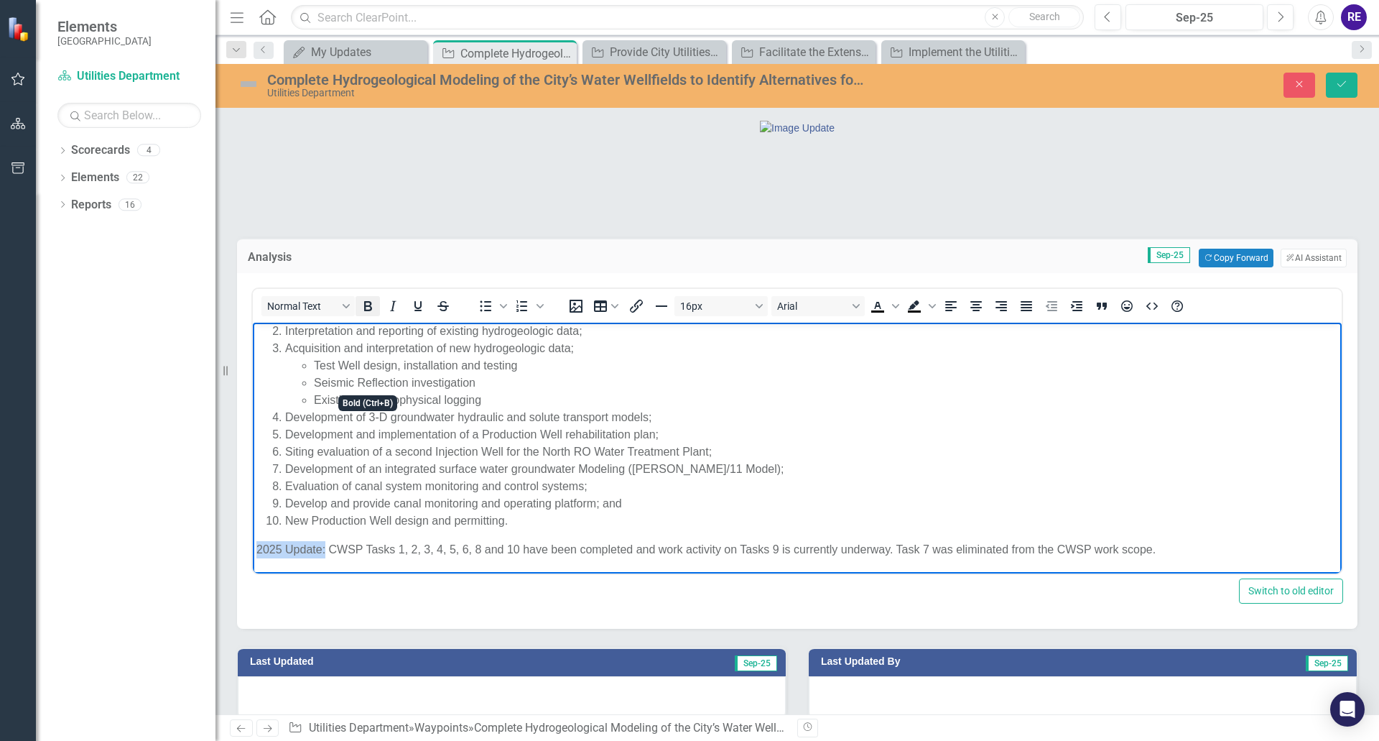
click at [369, 315] on icon "Bold" at bounding box center [367, 305] width 17 height 17
click at [244, 88] on img at bounding box center [248, 84] width 23 height 23
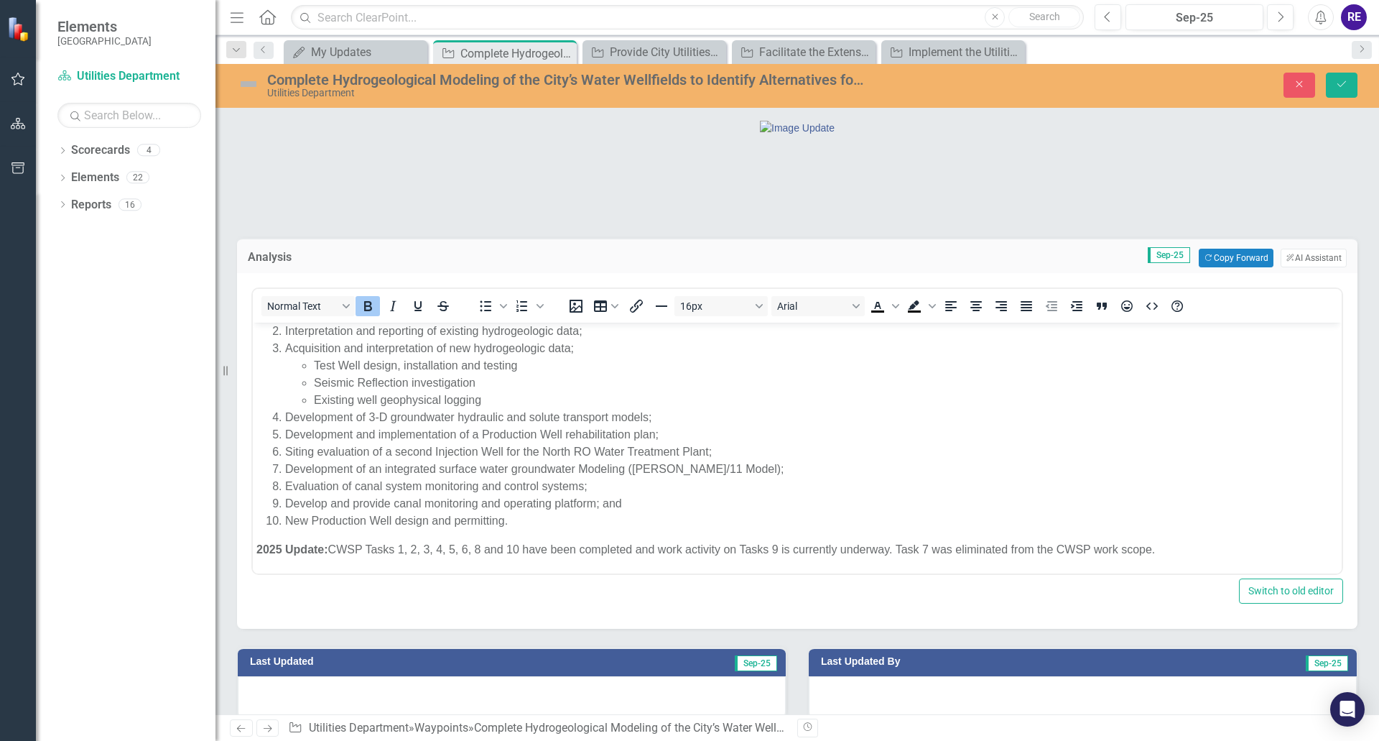
click at [251, 83] on img at bounding box center [248, 84] width 23 height 23
click at [1341, 84] on icon "Save" at bounding box center [1342, 84] width 13 height 10
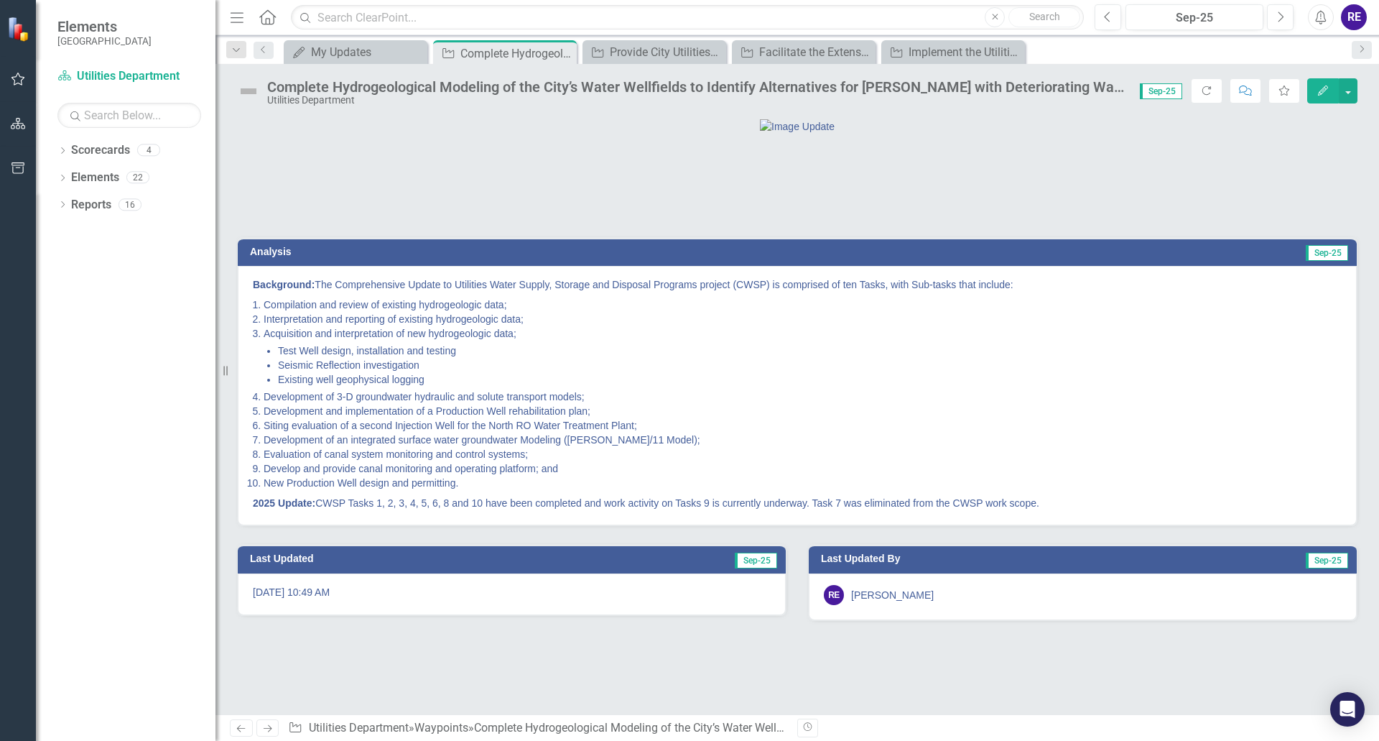
click at [249, 93] on img at bounding box center [248, 91] width 23 height 23
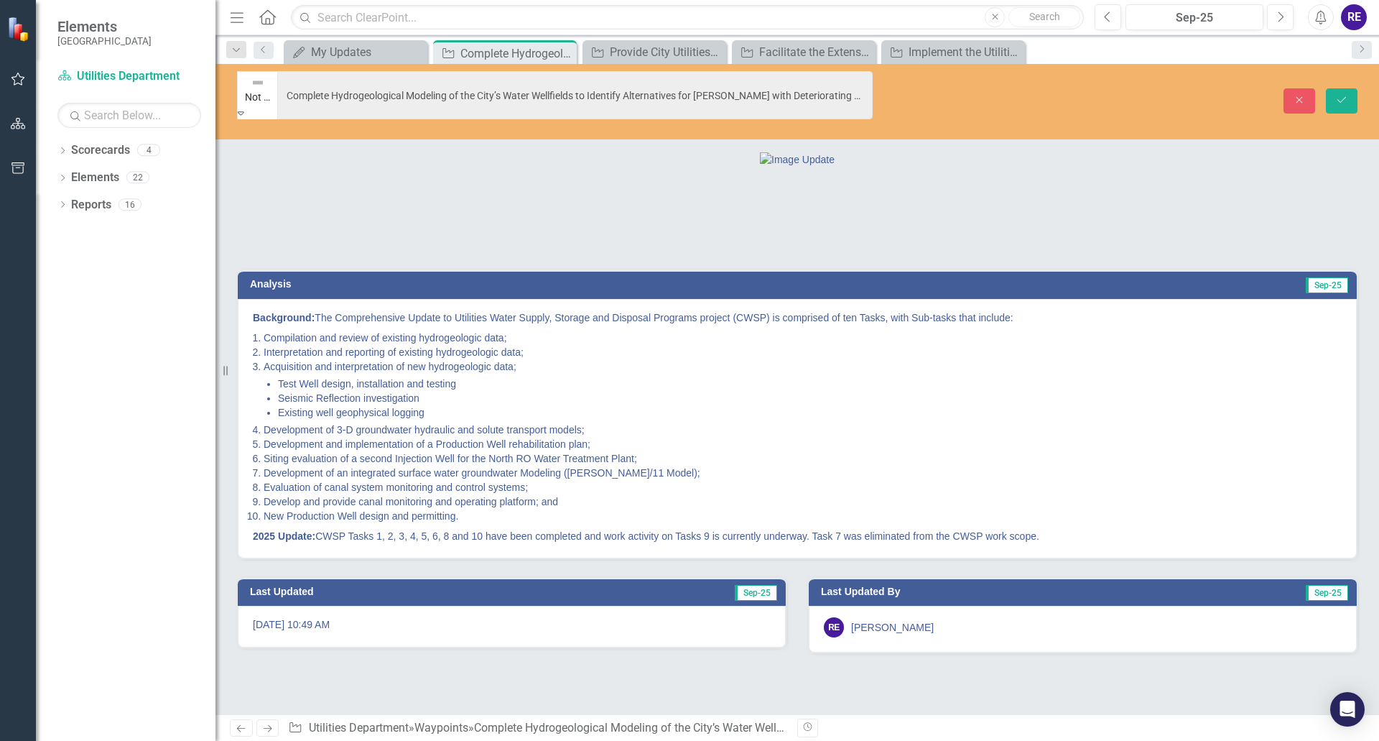
click at [244, 108] on icon "Expand" at bounding box center [241, 113] width 6 height 10
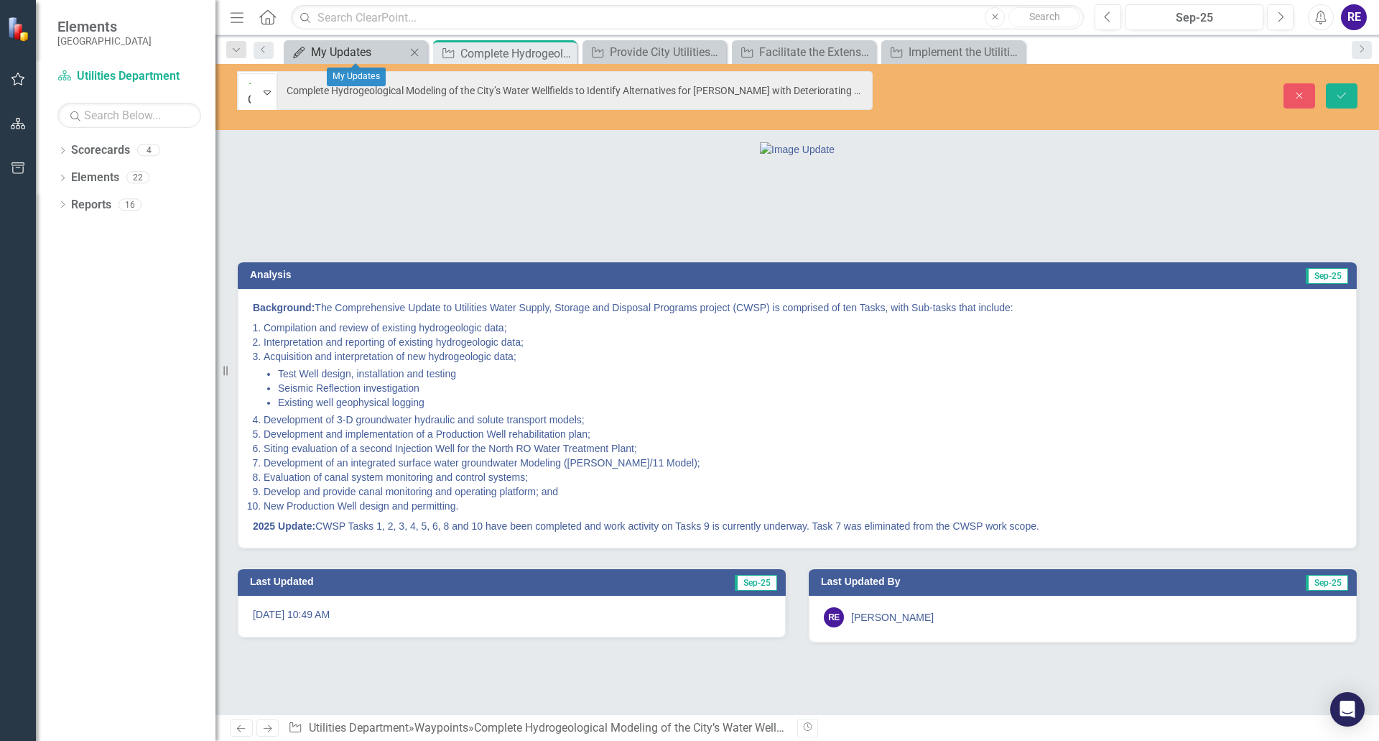
click at [316, 49] on div "My Updates" at bounding box center [358, 52] width 95 height 18
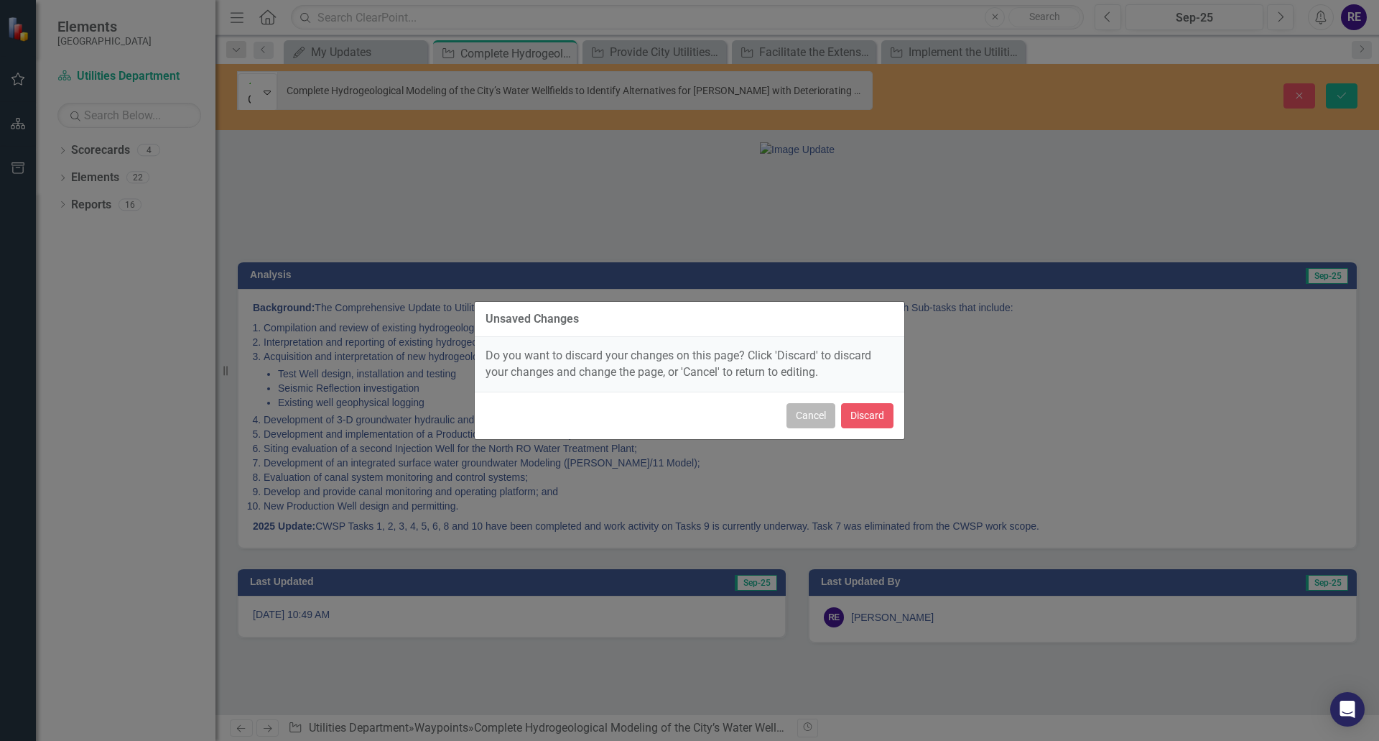
click at [819, 416] on button "Cancel" at bounding box center [811, 415] width 49 height 25
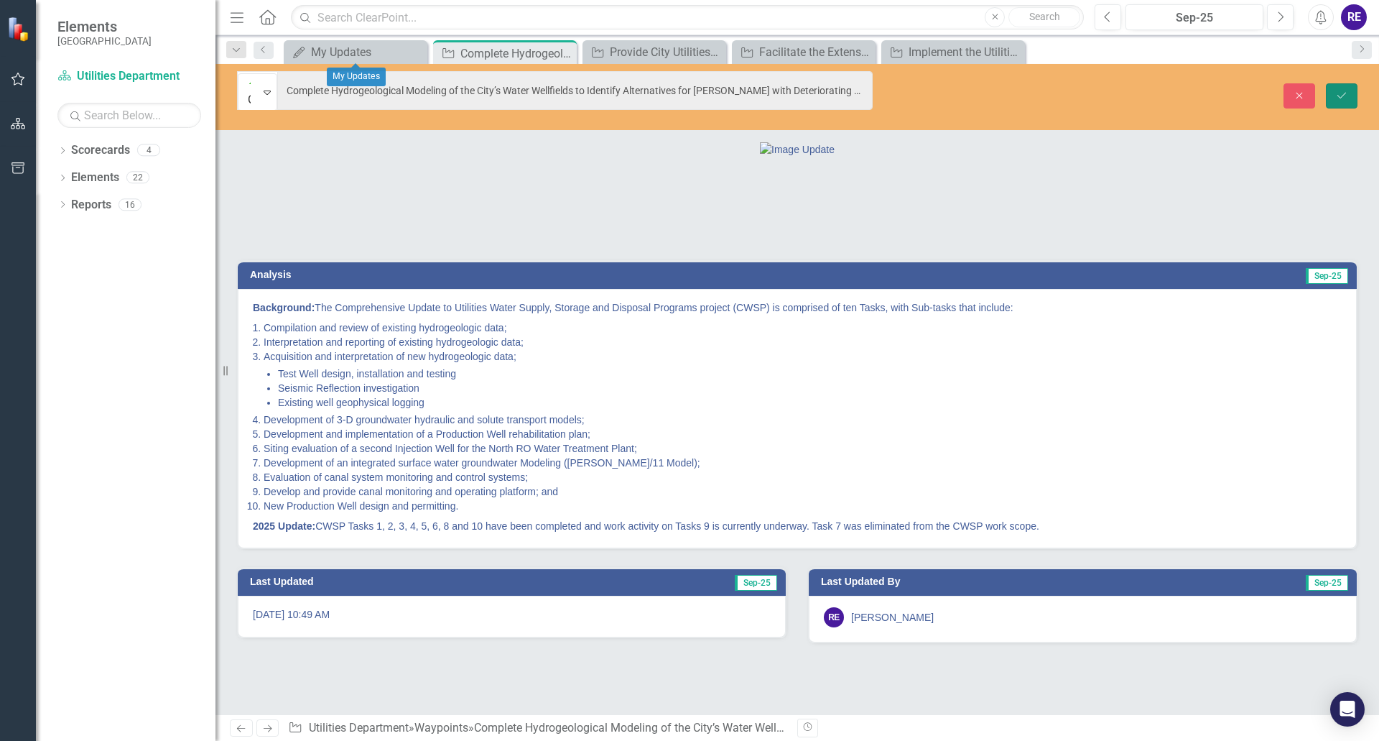
click at [1343, 91] on icon "Save" at bounding box center [1342, 96] width 13 height 10
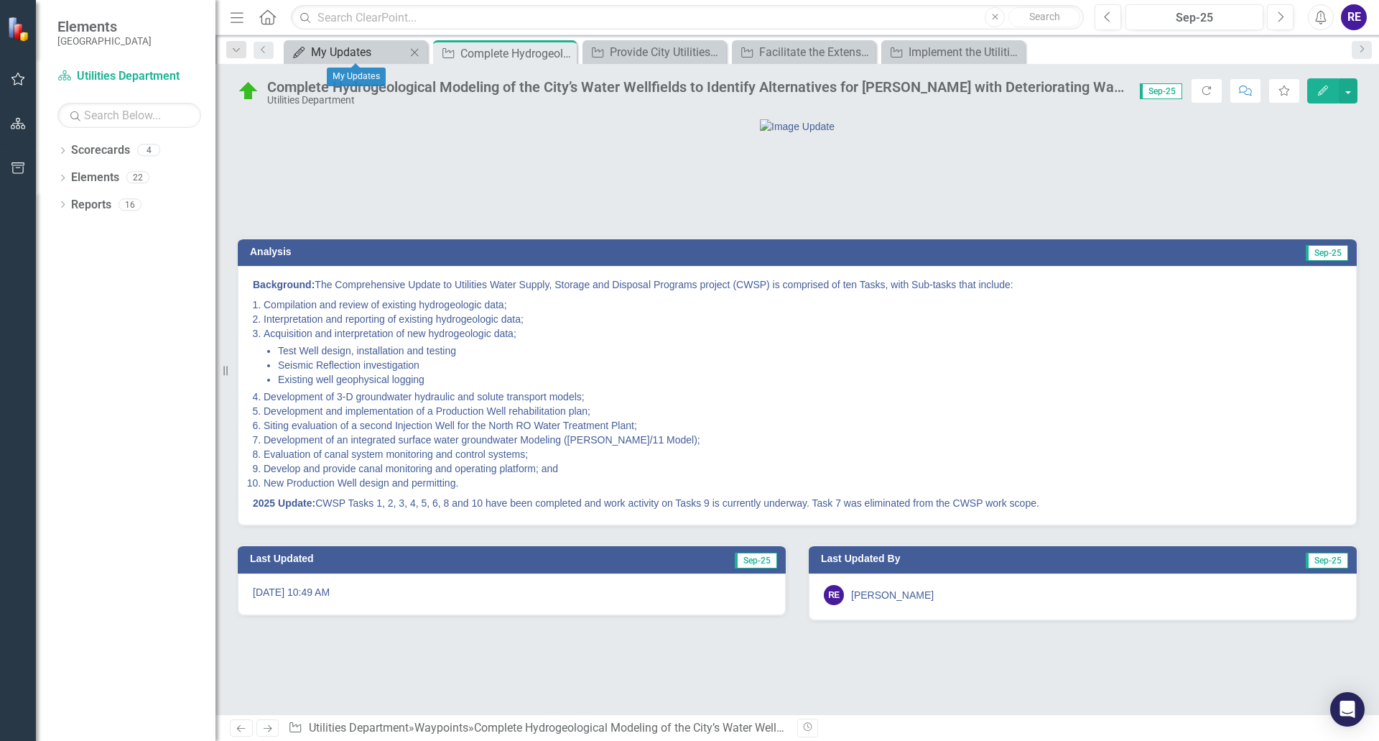
click at [335, 50] on div "My Updates" at bounding box center [358, 52] width 95 height 18
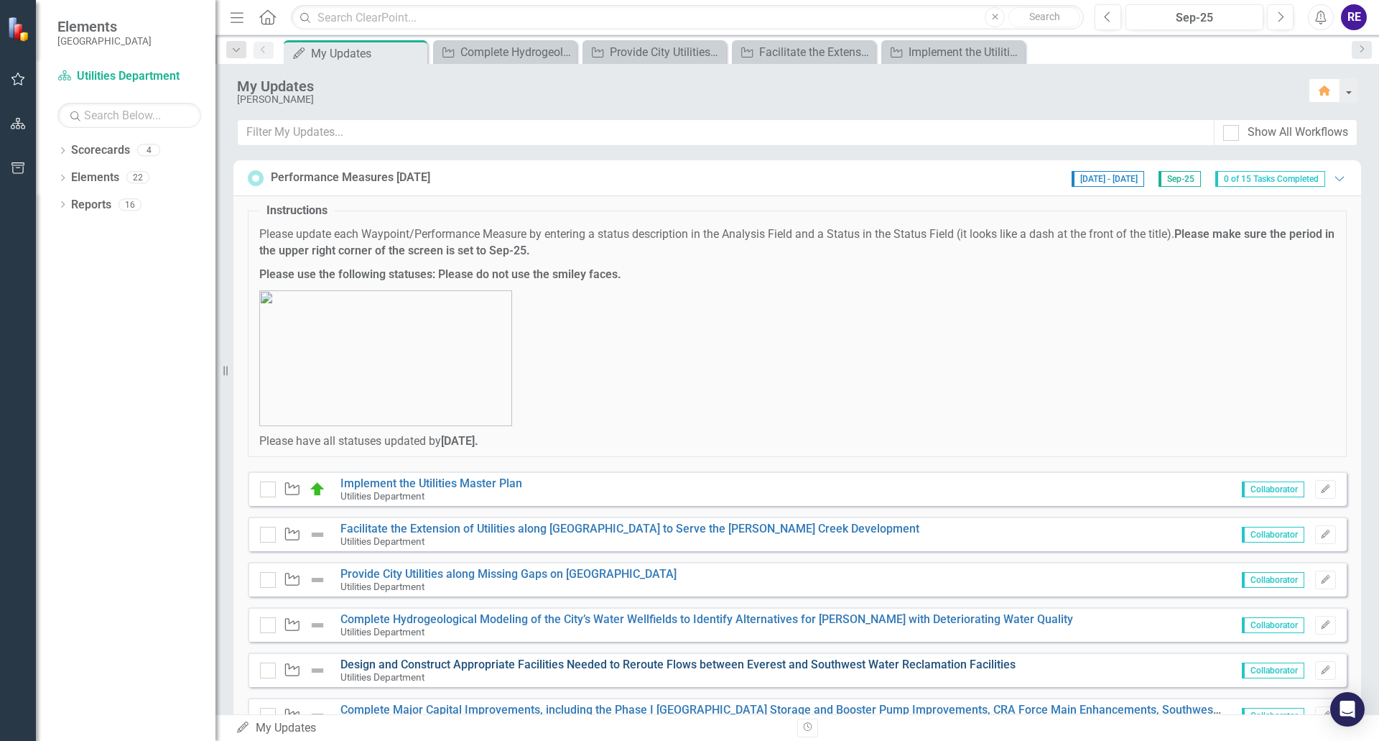
click at [568, 660] on link "Design and Construct Appropriate Facilities Needed to Reroute Flows between Eve…" at bounding box center [678, 664] width 675 height 14
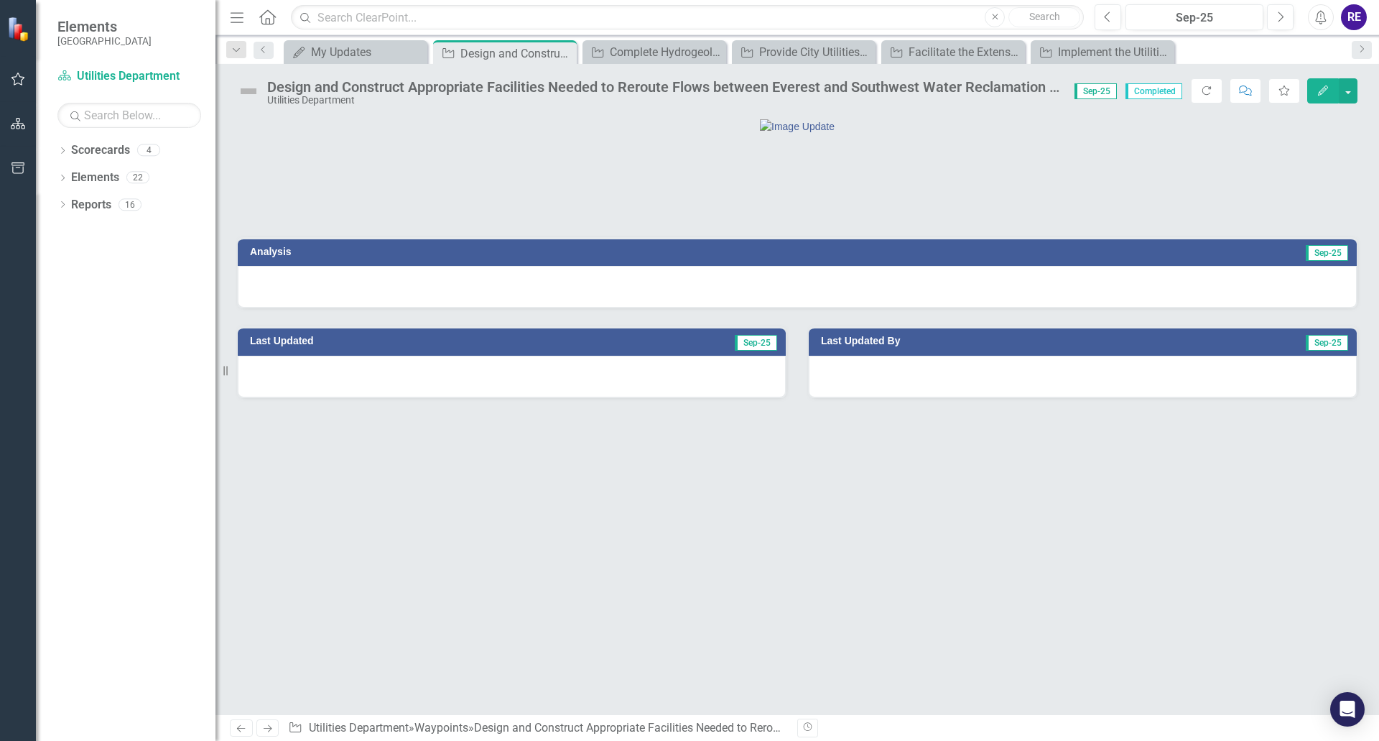
click at [1099, 307] on div at bounding box center [797, 287] width 1119 height 42
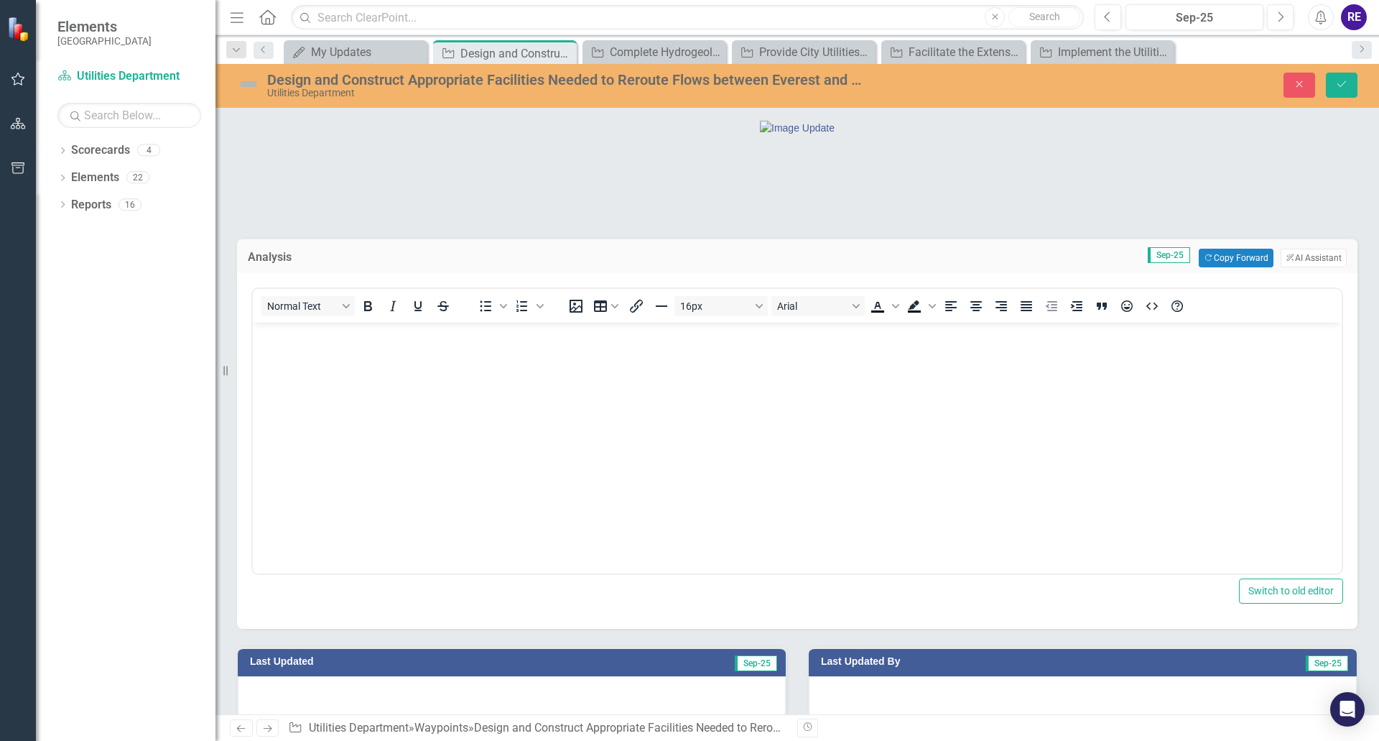
click at [505, 371] on body "Rich Text Area. Press ALT-0 for help." at bounding box center [797, 431] width 1089 height 216
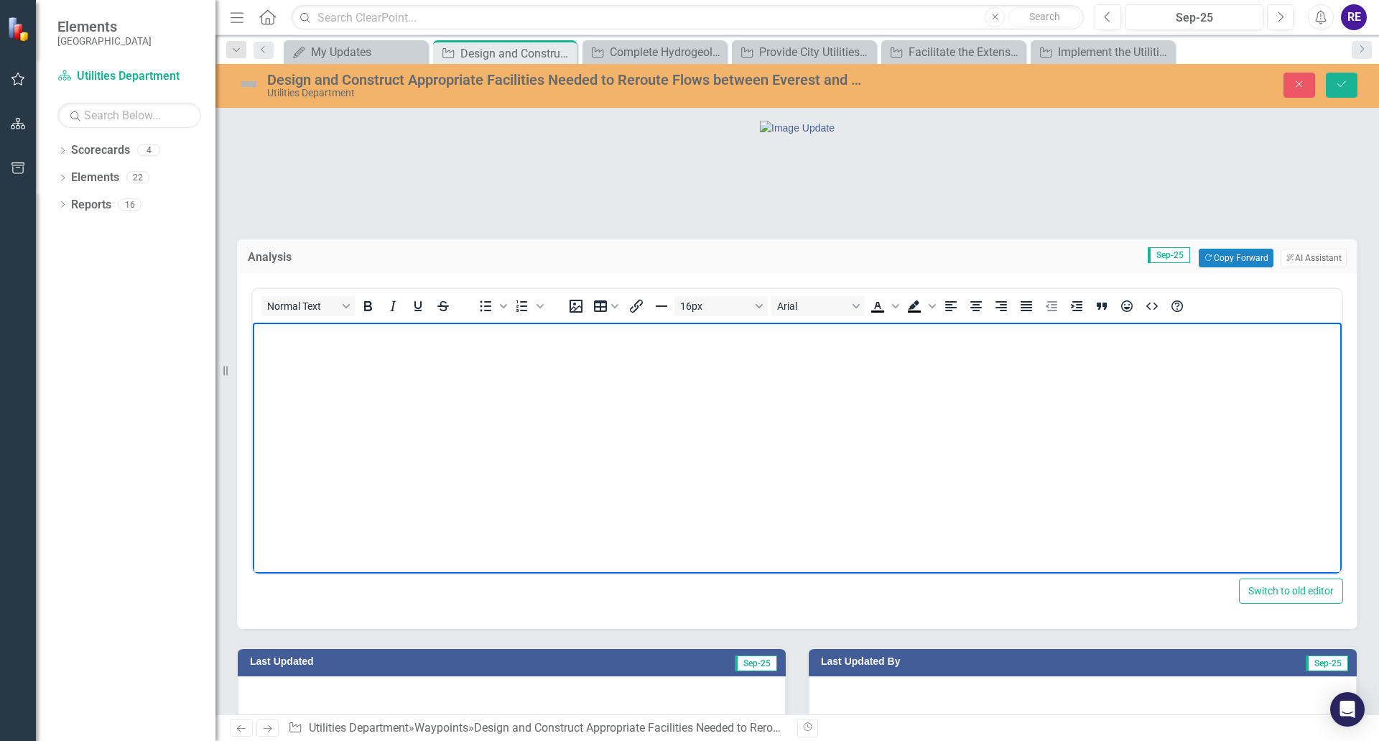
paste body "Rich Text Area. Press ALT-0 for help."
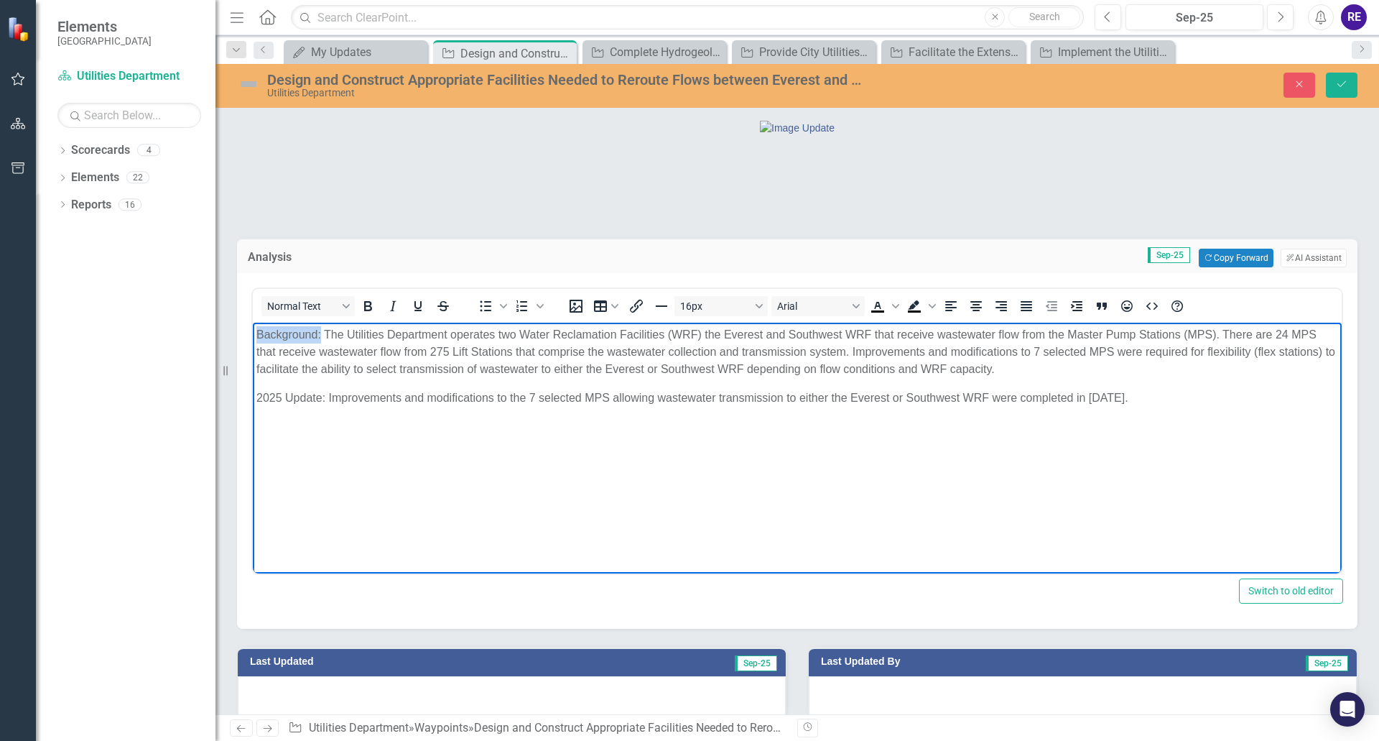
drag, startPoint x: 257, startPoint y: 333, endPoint x: 321, endPoint y: 334, distance: 63.9
click at [321, 334] on p "Background: The Utilities Department operates two Water Reclamation Facilities …" at bounding box center [797, 352] width 1082 height 52
click at [366, 311] on icon "Bold" at bounding box center [368, 306] width 8 height 10
drag, startPoint x: 256, startPoint y: 398, endPoint x: 326, endPoint y: 397, distance: 70.4
click at [326, 397] on body "Background: The Utilities Department operates two Water Reclamation Facilities …" at bounding box center [797, 431] width 1089 height 216
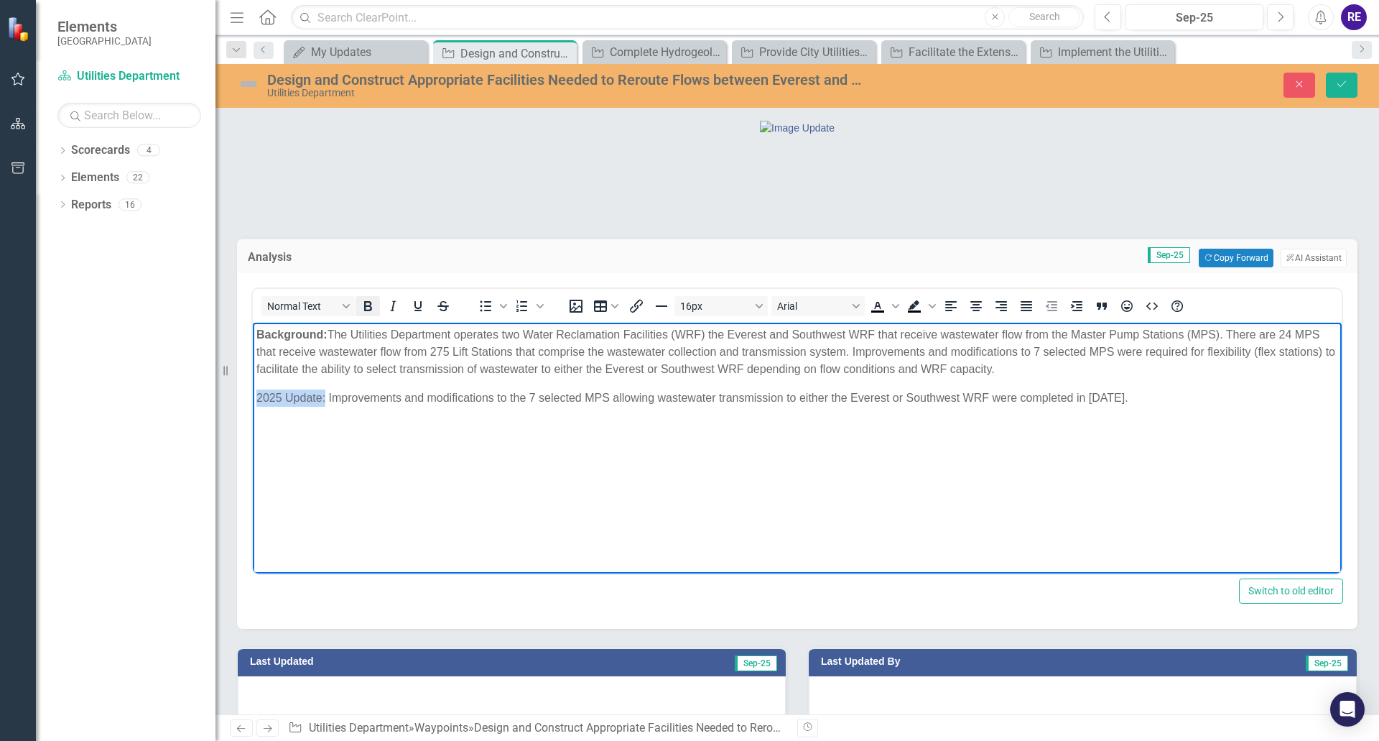
click at [372, 315] on icon "Bold" at bounding box center [367, 305] width 17 height 17
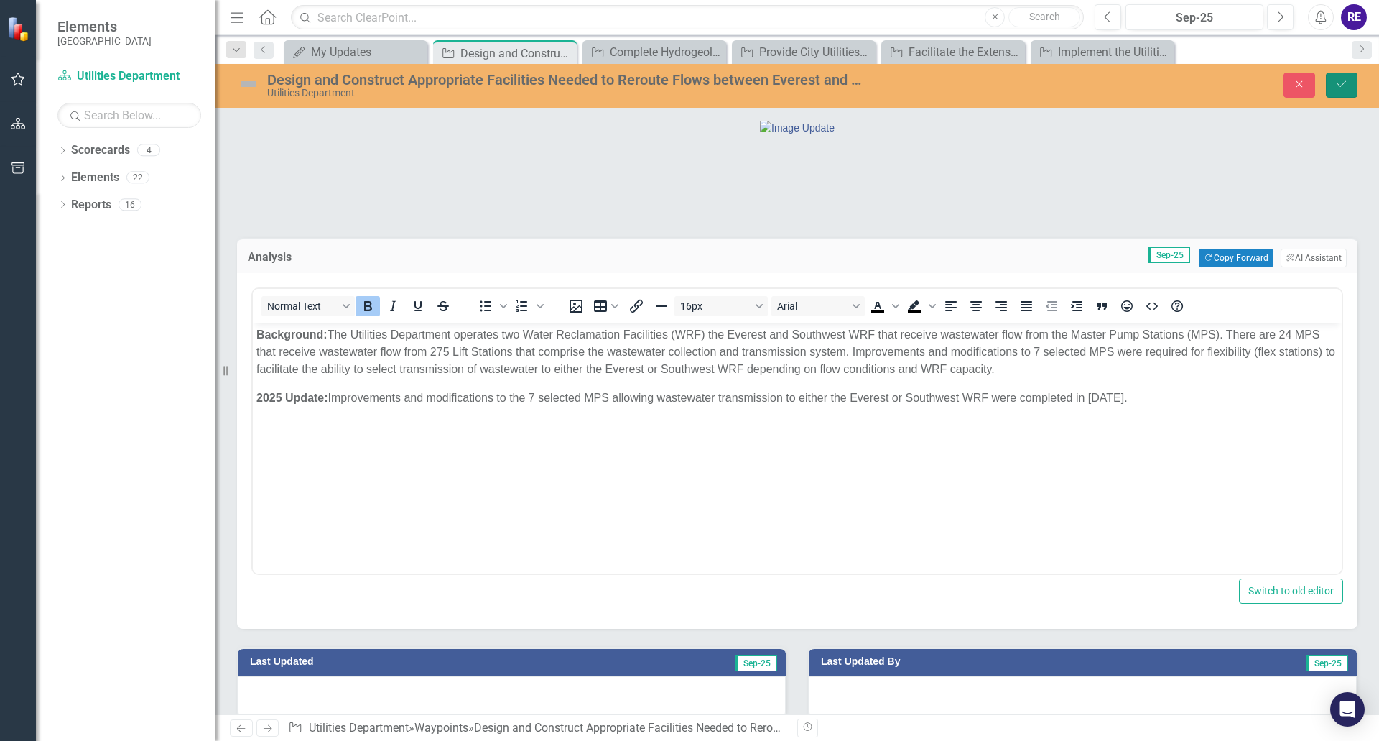
click at [1339, 78] on button "Save" at bounding box center [1342, 85] width 32 height 25
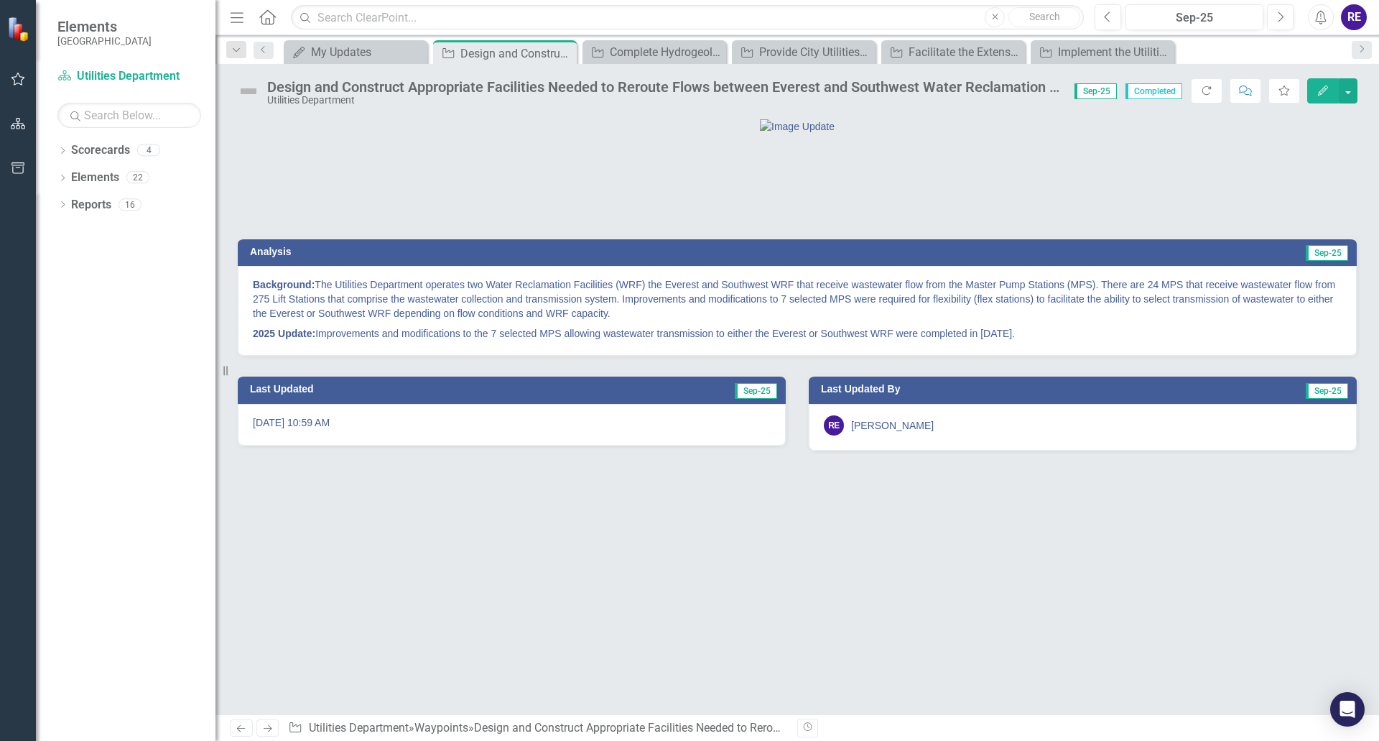
click at [250, 93] on img at bounding box center [248, 91] width 23 height 23
click at [252, 91] on img at bounding box center [248, 91] width 23 height 23
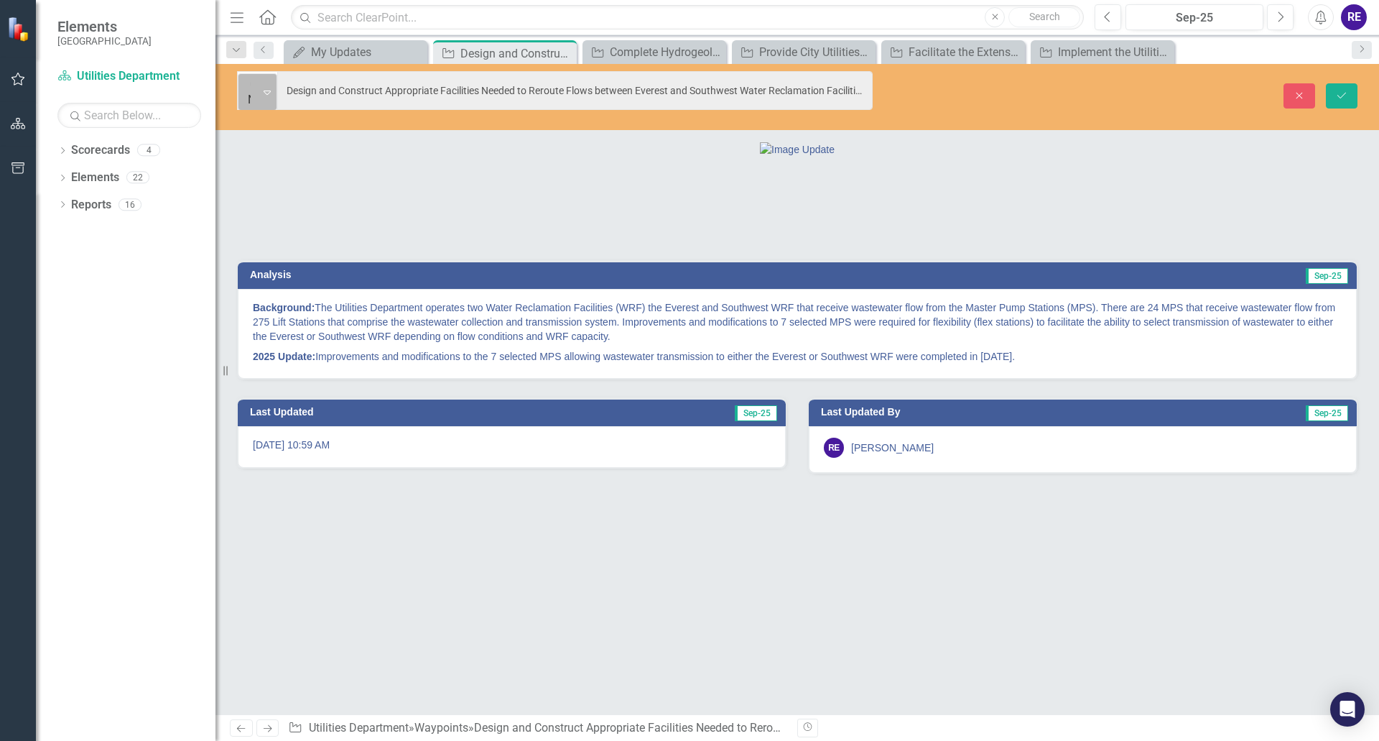
click at [271, 86] on icon "Expand" at bounding box center [267, 91] width 7 height 11
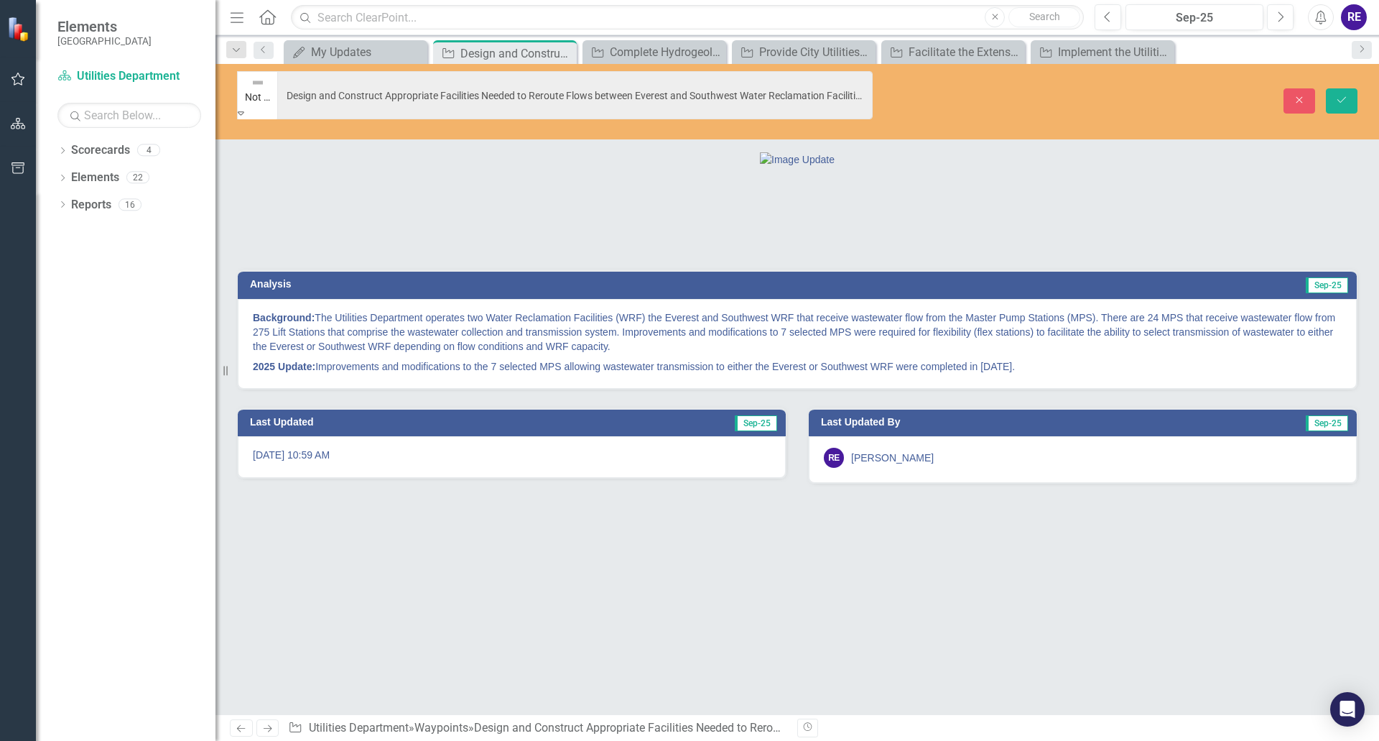
click at [1341, 97] on icon "submit" at bounding box center [1342, 100] width 9 height 6
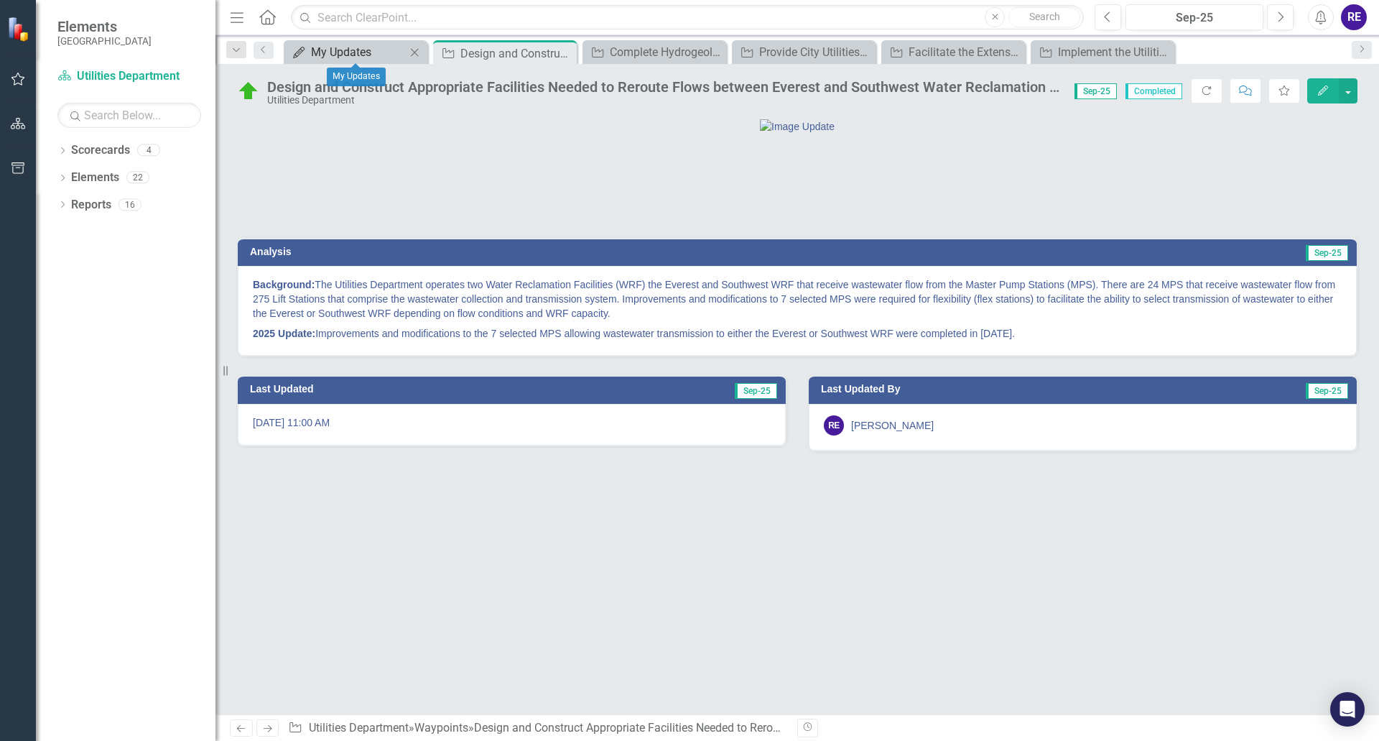
click at [371, 50] on div "My Updates" at bounding box center [358, 52] width 95 height 18
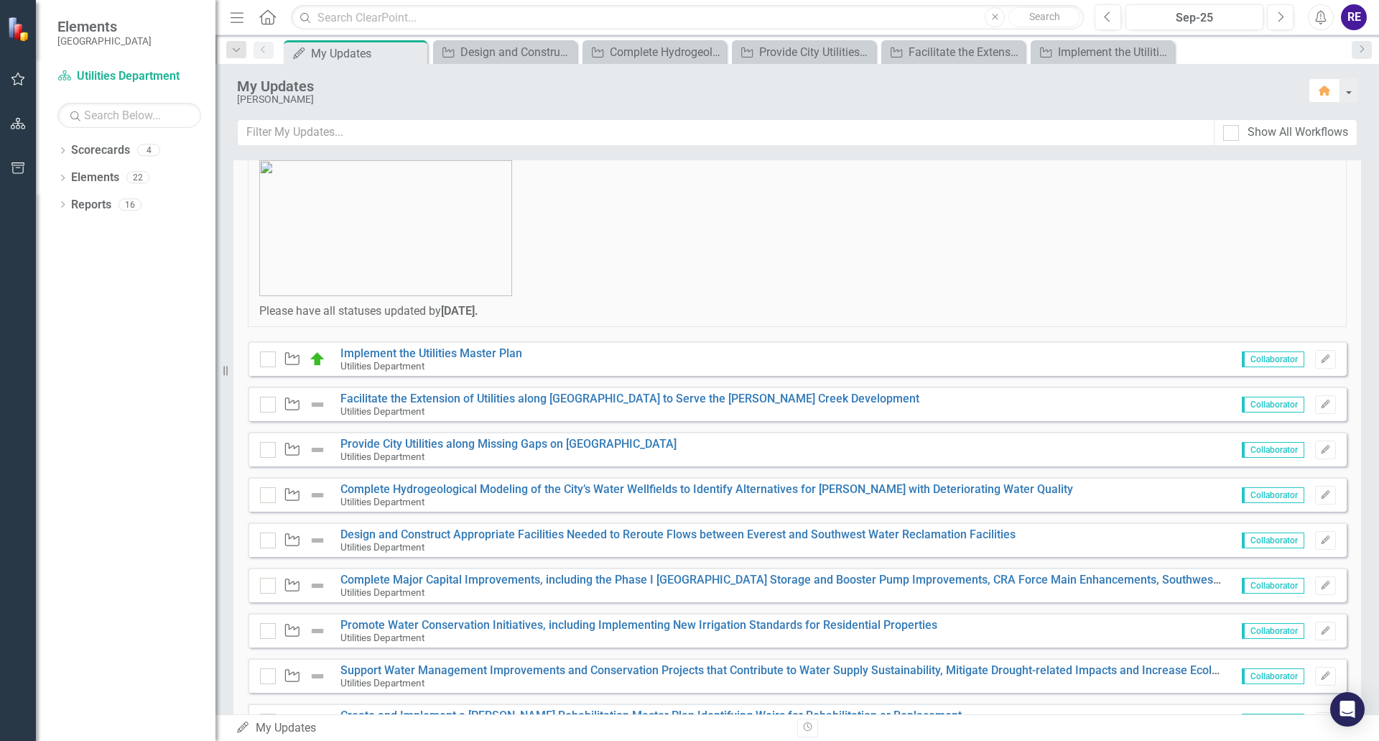
scroll to position [144, 0]
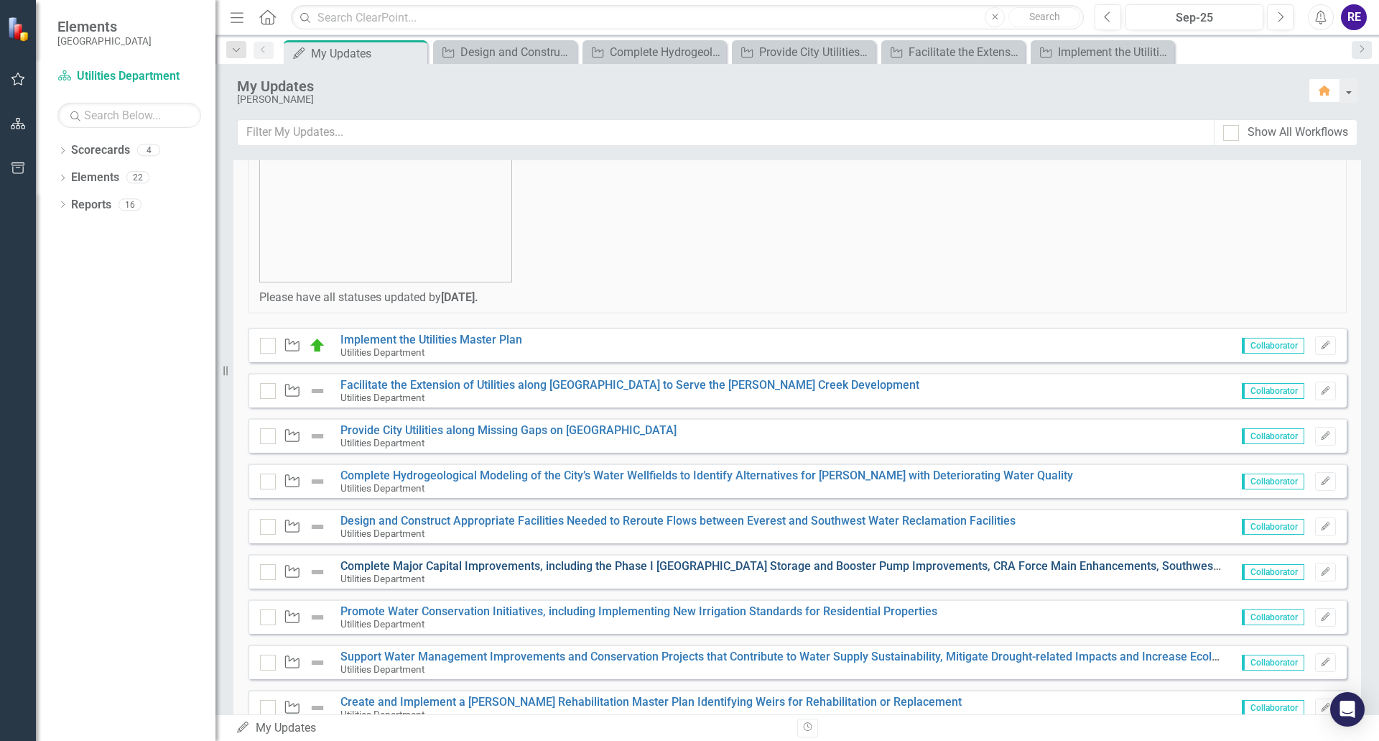
click at [516, 563] on link "Complete Major Capital Improvements, including the Phase I [GEOGRAPHIC_DATA] St…" at bounding box center [1318, 566] width 1954 height 14
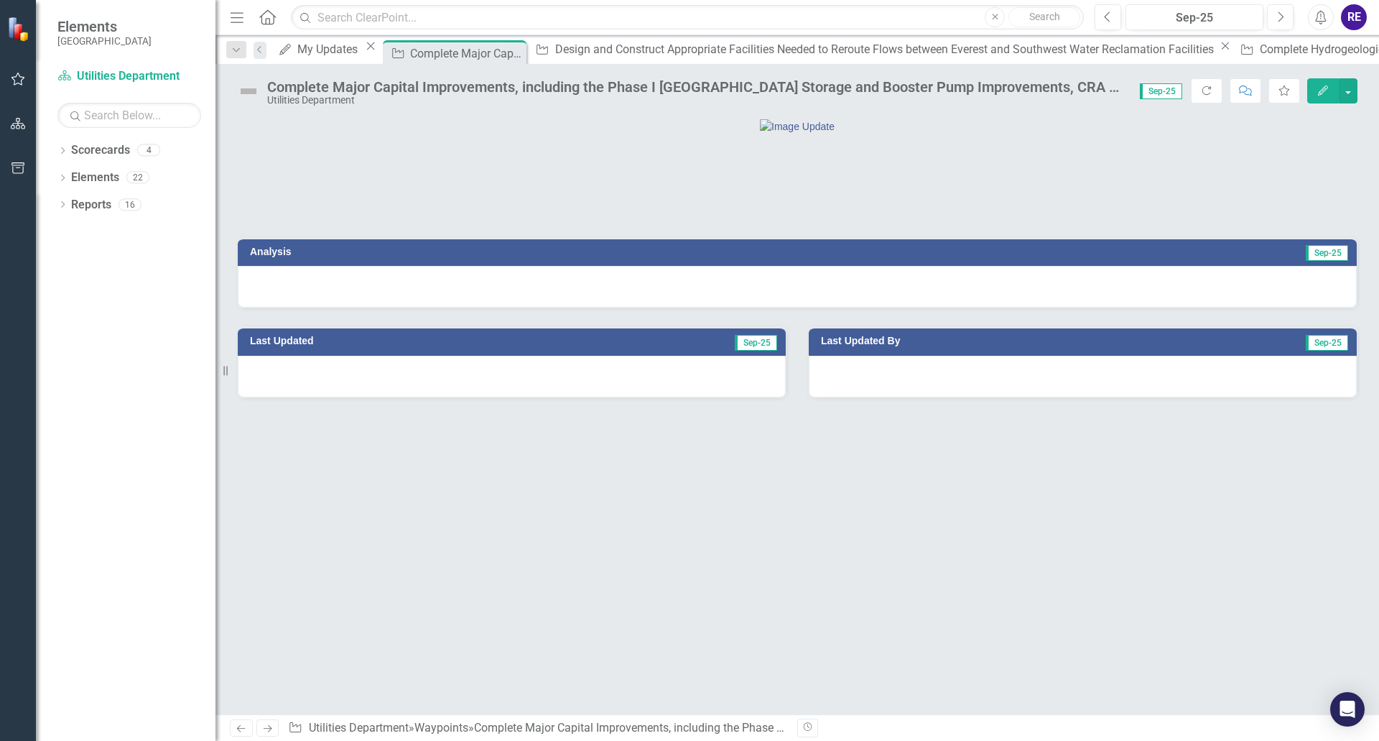
click at [563, 307] on div at bounding box center [797, 287] width 1119 height 42
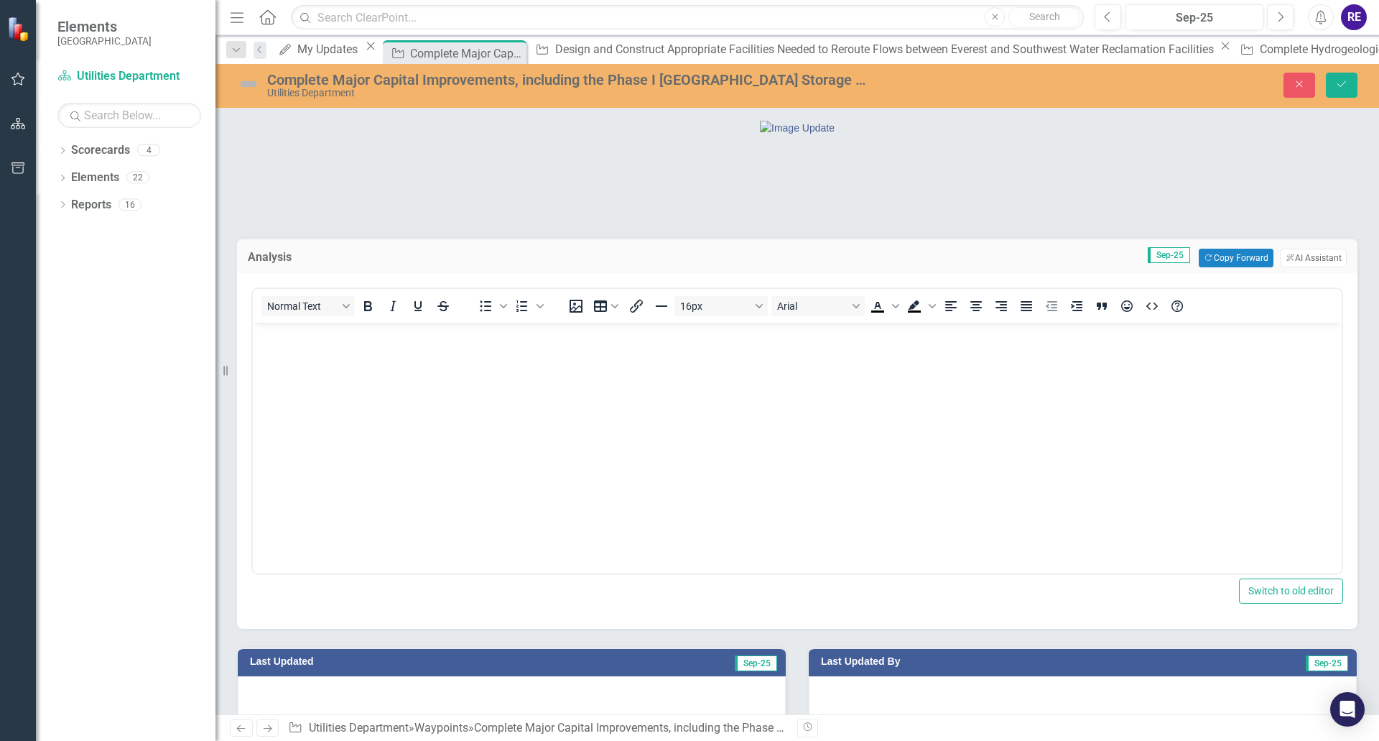
click at [841, 397] on body "Rich Text Area. Press ALT-0 for help." at bounding box center [797, 431] width 1089 height 216
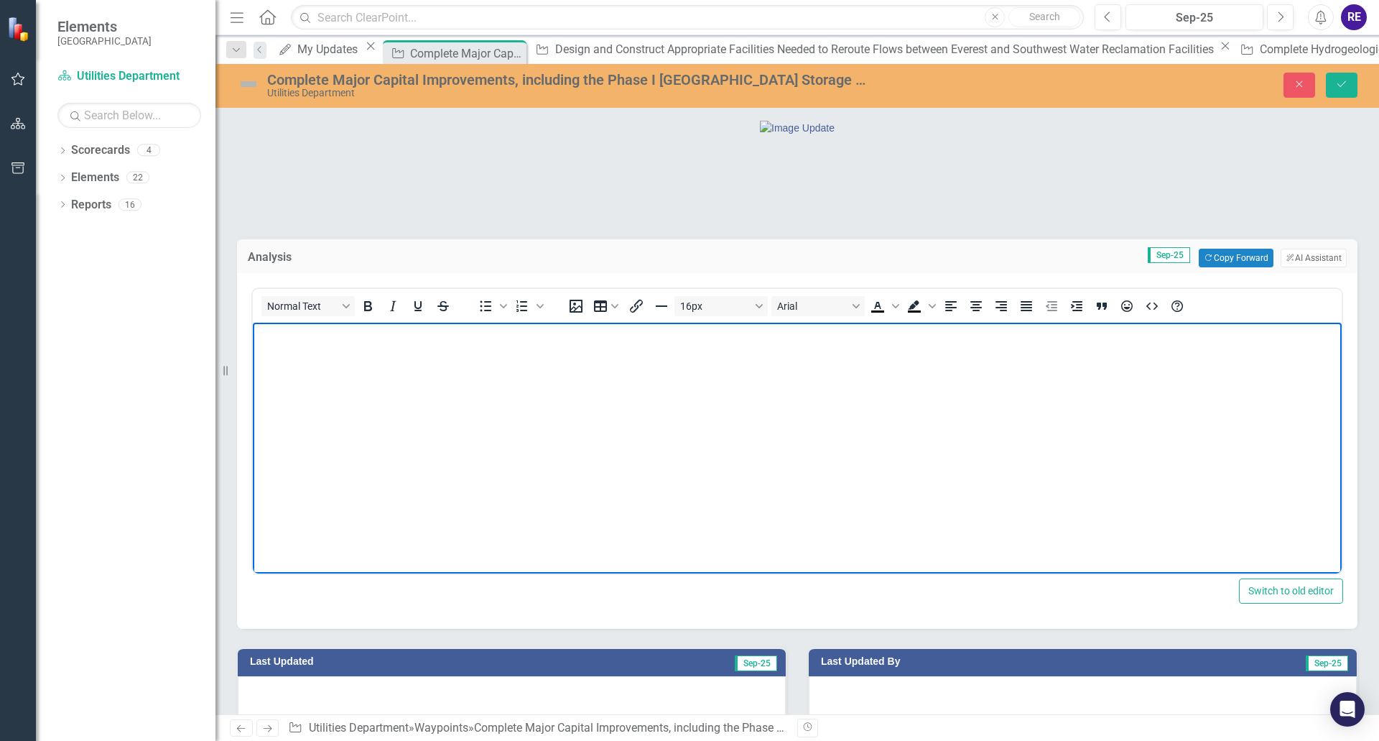
click at [271, 338] on p "Rich Text Area. Press ALT-0 for help." at bounding box center [797, 334] width 1082 height 17
paste body "Rich Text Area. Press ALT-0 for help."
drag, startPoint x: 256, startPoint y: 333, endPoint x: 321, endPoint y: 334, distance: 65.4
click at [321, 334] on body "Background: Major Capital Improvement Projects (CIP) identified by the Utilitie…" at bounding box center [797, 431] width 1089 height 216
click at [368, 311] on icon "Bold" at bounding box center [368, 306] width 8 height 10
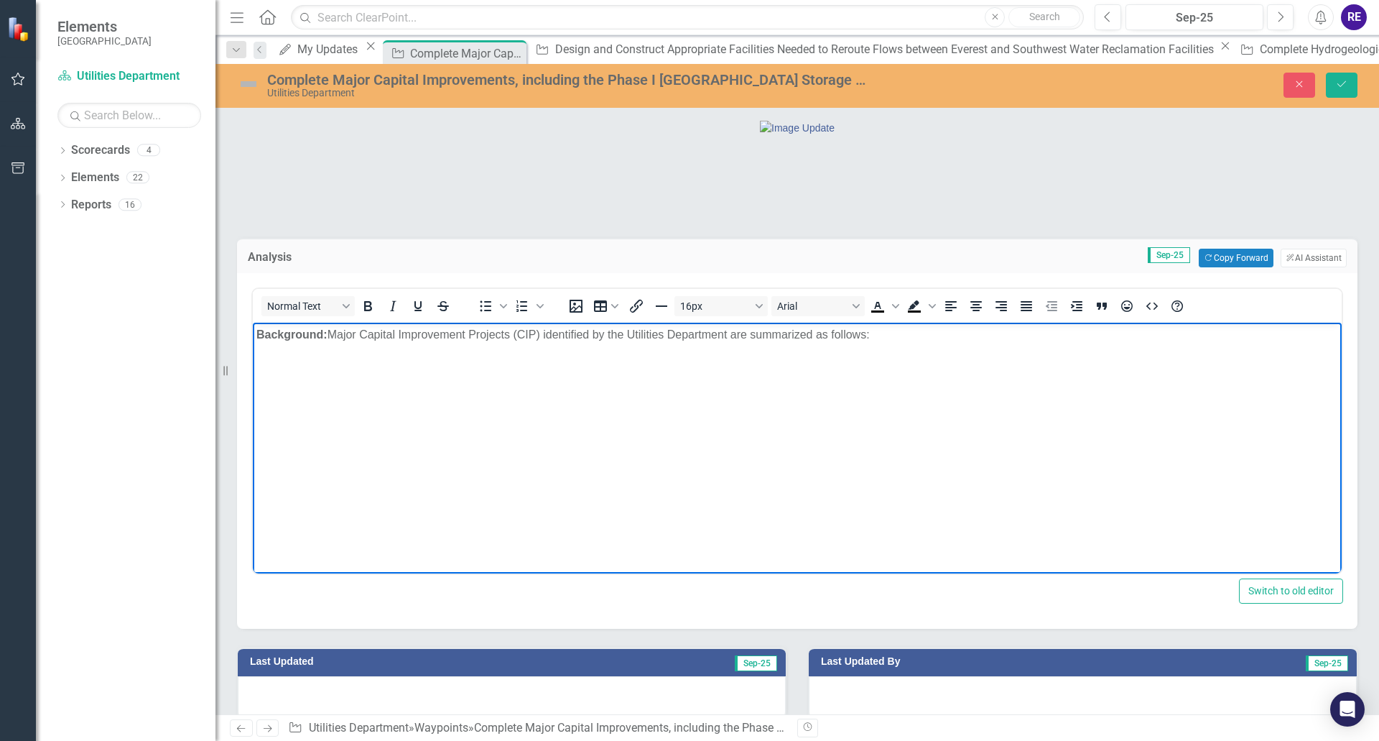
click at [876, 339] on p "Background: Major Capital Improvement Projects (CIP) identified by the Utilitie…" at bounding box center [797, 334] width 1082 height 17
drag, startPoint x: 885, startPoint y: 333, endPoint x: 243, endPoint y: 317, distance: 642.5
click at [253, 323] on html "Background: Major Capital Improvement Projects (CIP) identified by the Utilitie…" at bounding box center [797, 431] width 1089 height 216
click at [1224, 267] on button "Copy Forward Copy Forward" at bounding box center [1236, 258] width 74 height 19
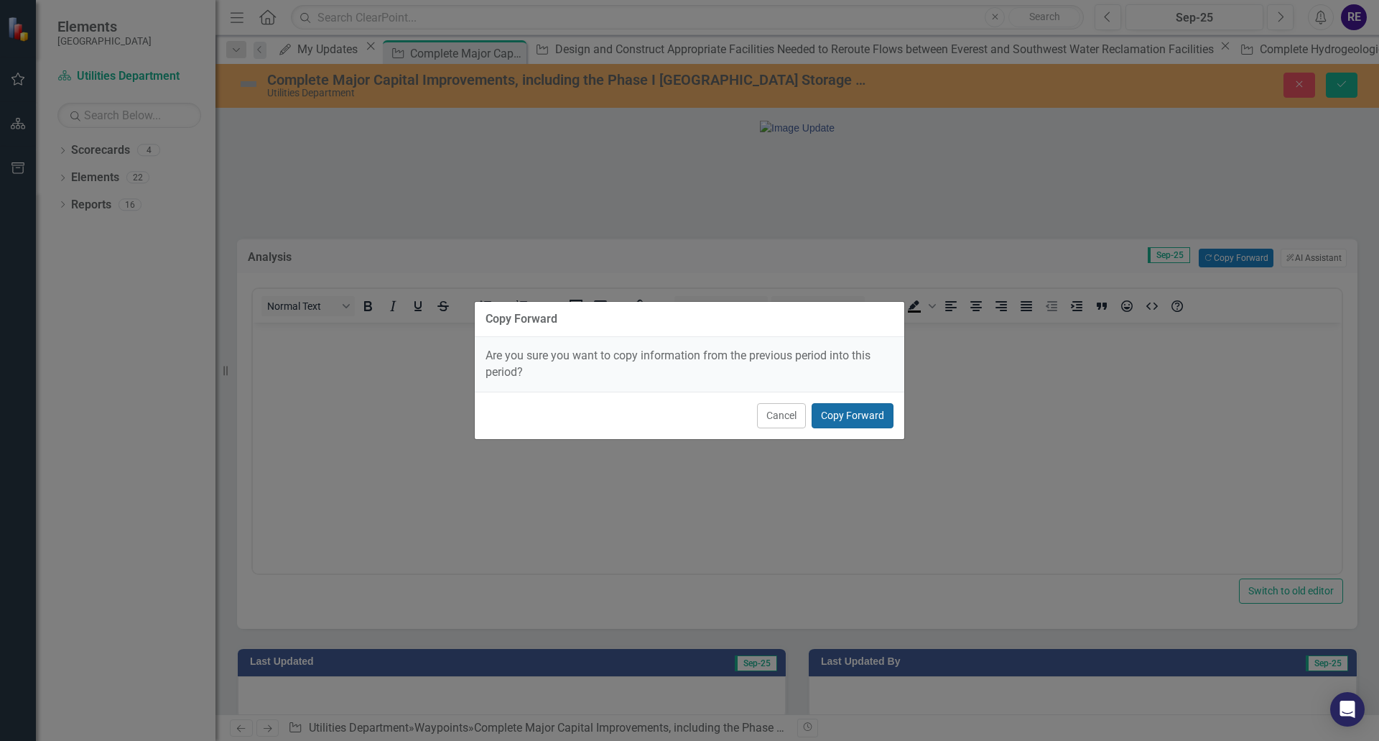
click at [854, 415] on button "Copy Forward" at bounding box center [853, 415] width 82 height 25
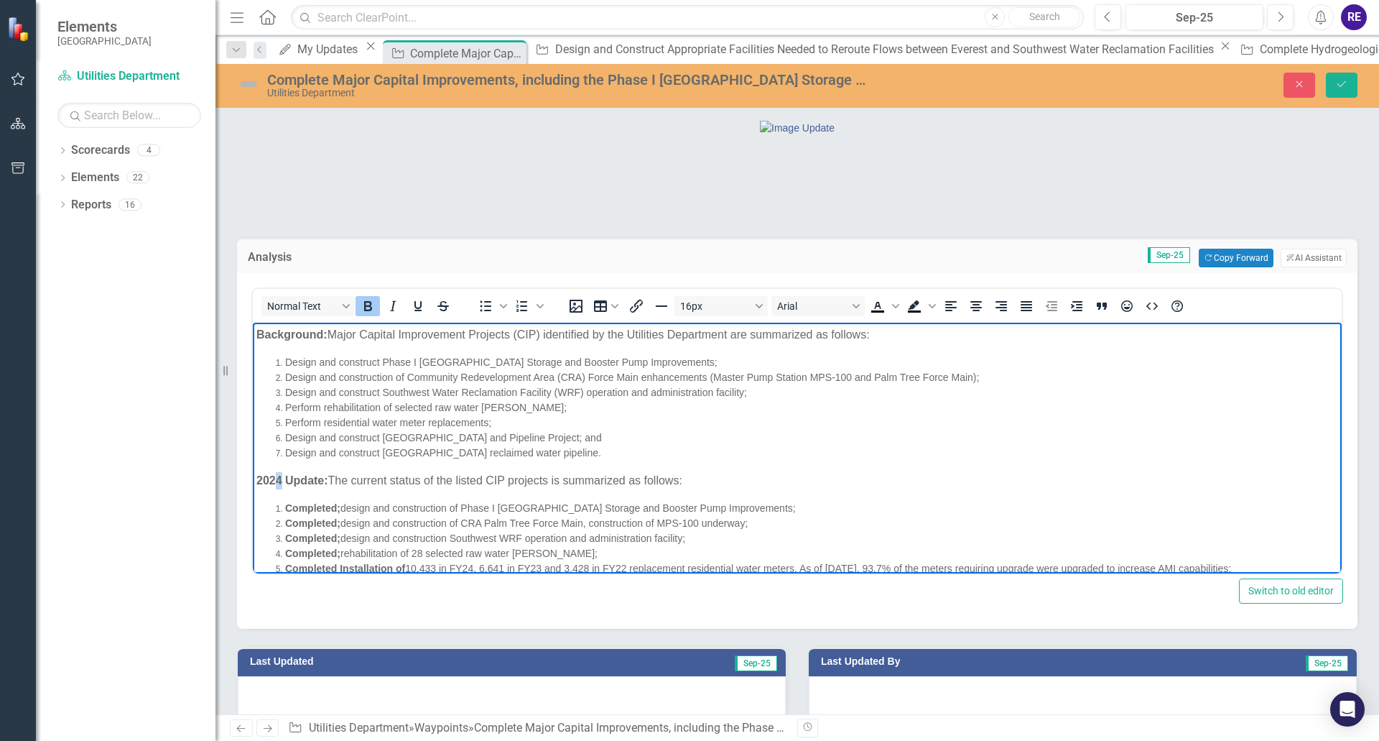
click at [280, 481] on strong "2024 Update:" at bounding box center [292, 480] width 72 height 12
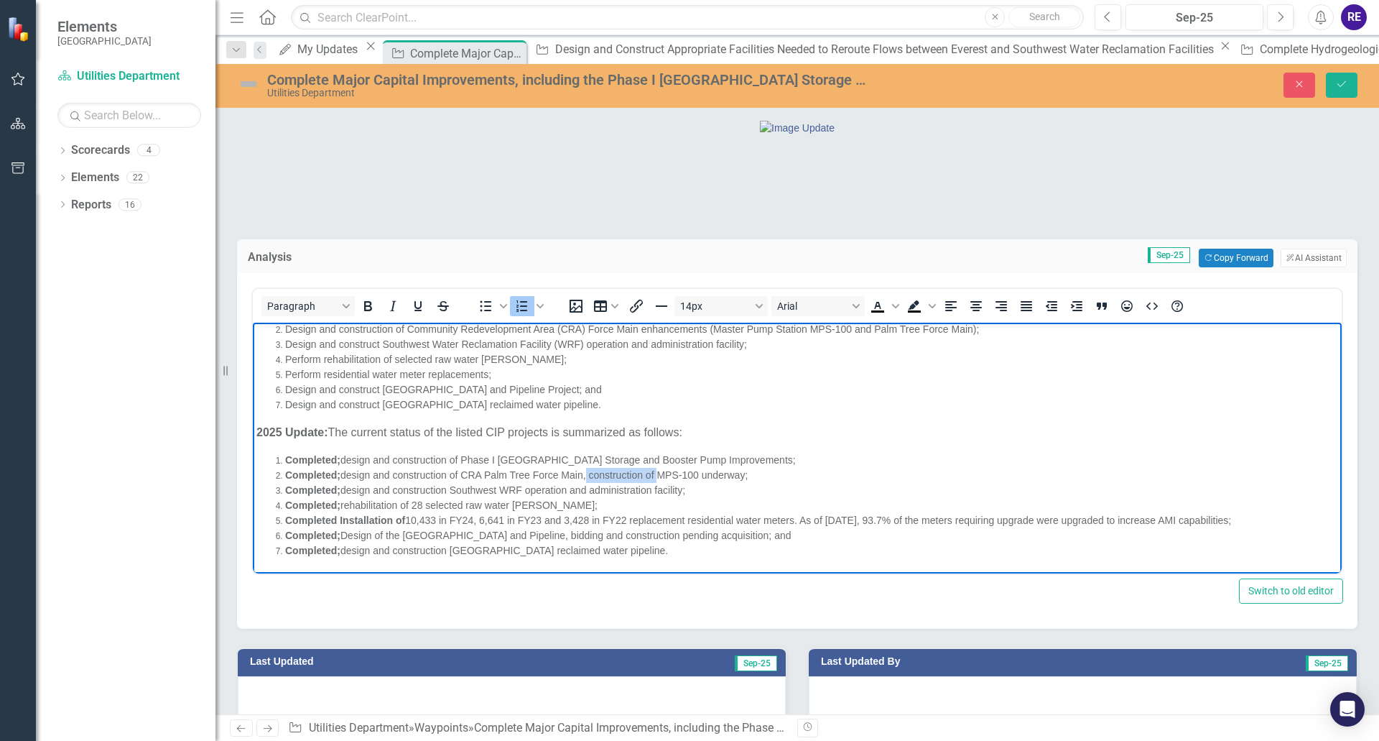
drag, startPoint x: 586, startPoint y: 475, endPoint x: 657, endPoint y: 476, distance: 71.8
click at [657, 476] on span "Completed; design and construction of CRA Palm Tree Force Main, construction of…" at bounding box center [516, 474] width 463 height 11
drag, startPoint x: 649, startPoint y: 473, endPoint x: 697, endPoint y: 475, distance: 47.4
click at [697, 475] on span "Completed; design and construction of CRA Palm Tree Force Main and MPS-100 unde…" at bounding box center [491, 474] width 412 height 11
drag, startPoint x: 408, startPoint y: 520, endPoint x: 1242, endPoint y: 524, distance: 834.1
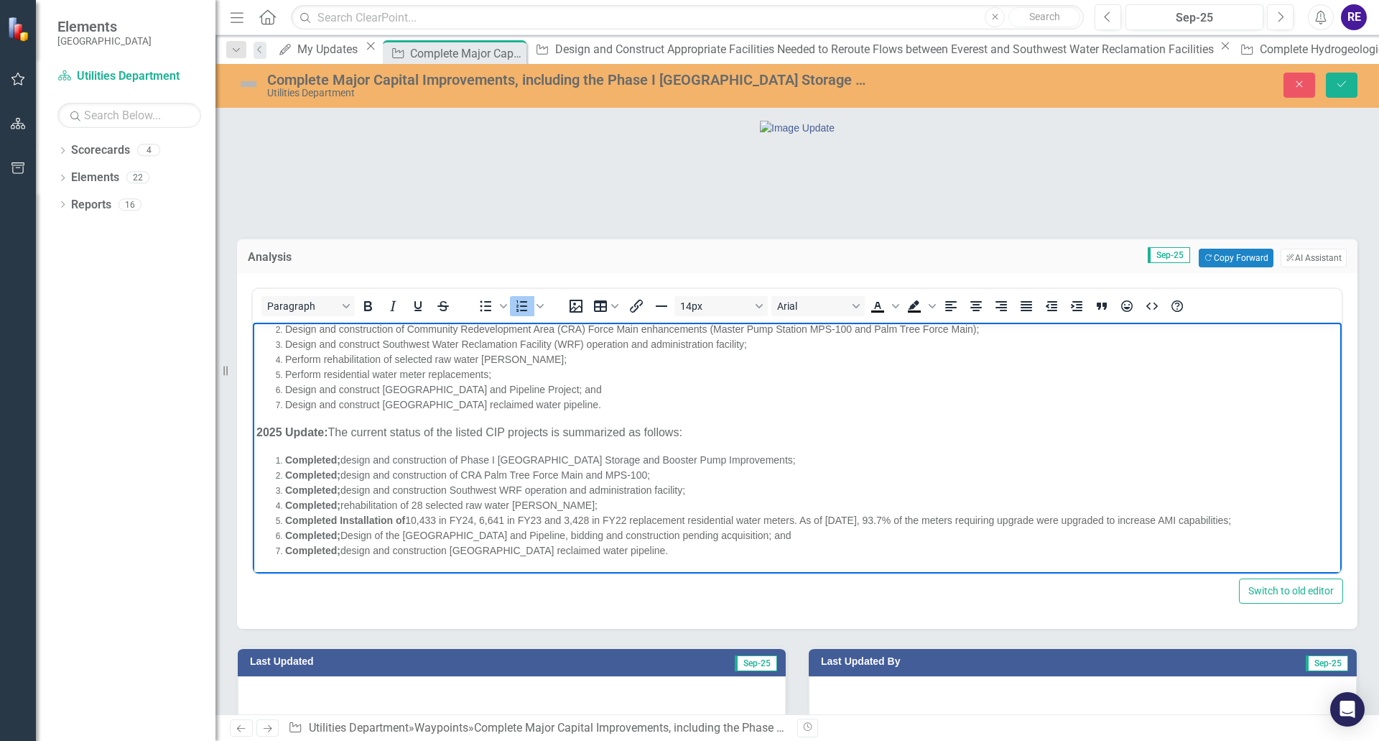
click at [1242, 524] on li "Completed Installation of 10,433 in FY24, 6,641 in FY23 and 3,428 in FY22 repla…" at bounding box center [811, 520] width 1053 height 15
click at [410, 520] on li "Completed Installation of" at bounding box center [811, 520] width 1053 height 15
drag, startPoint x: 343, startPoint y: 533, endPoint x: 849, endPoint y: 538, distance: 505.8
click at [792, 538] on span "Completed; Design of the [GEOGRAPHIC_DATA] and Pipeline, bidding and constructi…" at bounding box center [538, 534] width 506 height 11
click at [343, 536] on span "Completed;" at bounding box center [314, 534] width 58 height 11
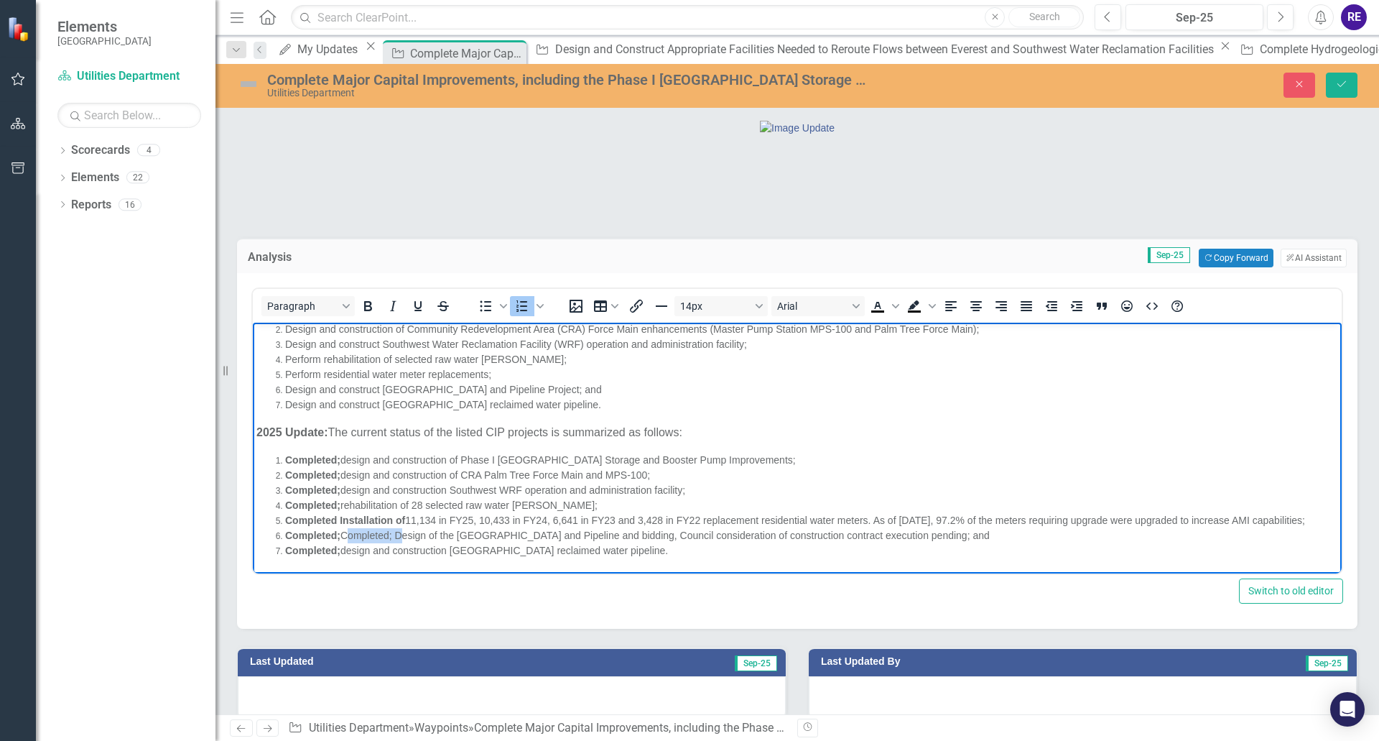
drag, startPoint x: 343, startPoint y: 535, endPoint x: 397, endPoint y: 534, distance: 53.2
click at [397, 534] on span "Completed; Completed; Design of the [GEOGRAPHIC_DATA] and Pipeline and bidding,…" at bounding box center [637, 534] width 705 height 11
click at [677, 535] on span "Completed; Design of the [GEOGRAPHIC_DATA] and Pipeline and bidding, Council co…" at bounding box center [610, 534] width 650 height 11
drag, startPoint x: 756, startPoint y: 536, endPoint x: 1041, endPoint y: 542, distance: 285.3
click at [1041, 542] on li "Completed; Design of the [GEOGRAPHIC_DATA] and Pipeline and bidding for constru…" at bounding box center [811, 535] width 1053 height 15
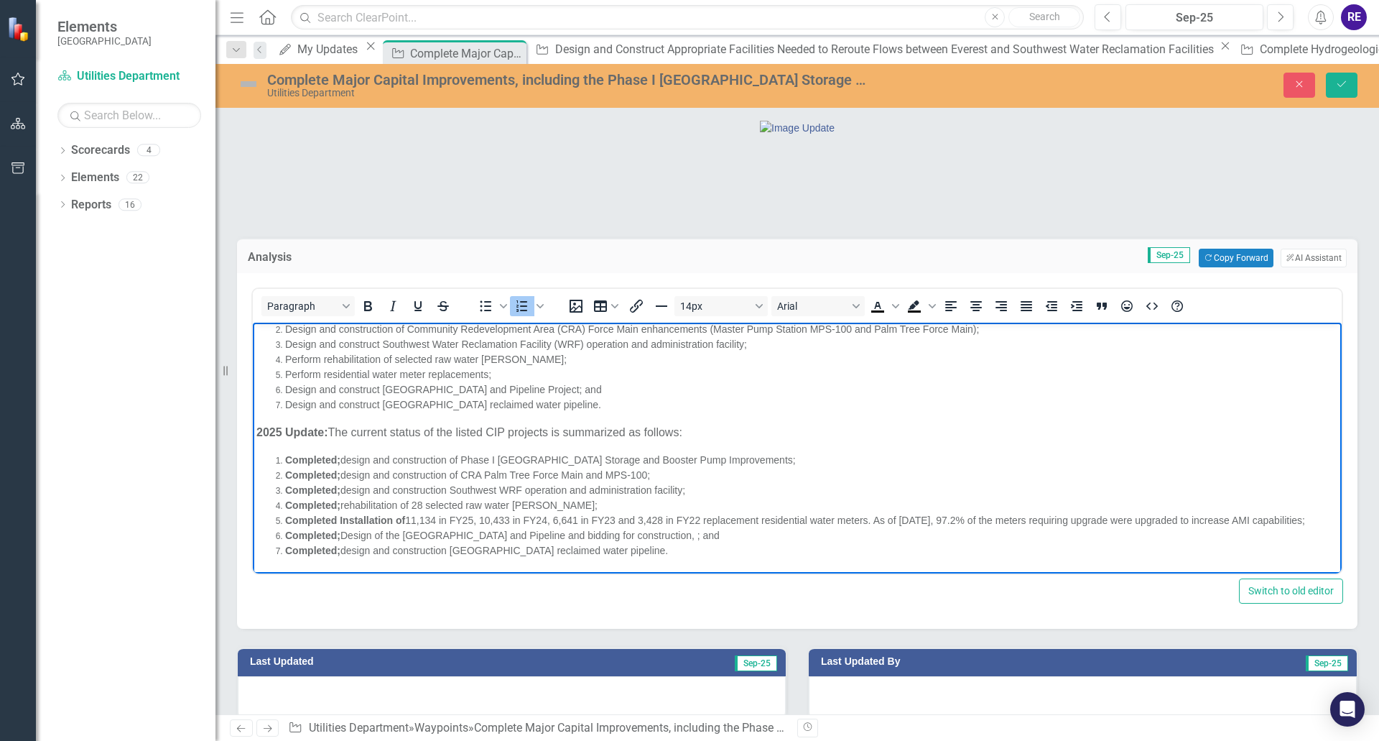
click at [720, 538] on span "Completed; Design of the [GEOGRAPHIC_DATA] and Pipeline and bidding for constru…" at bounding box center [502, 534] width 435 height 11
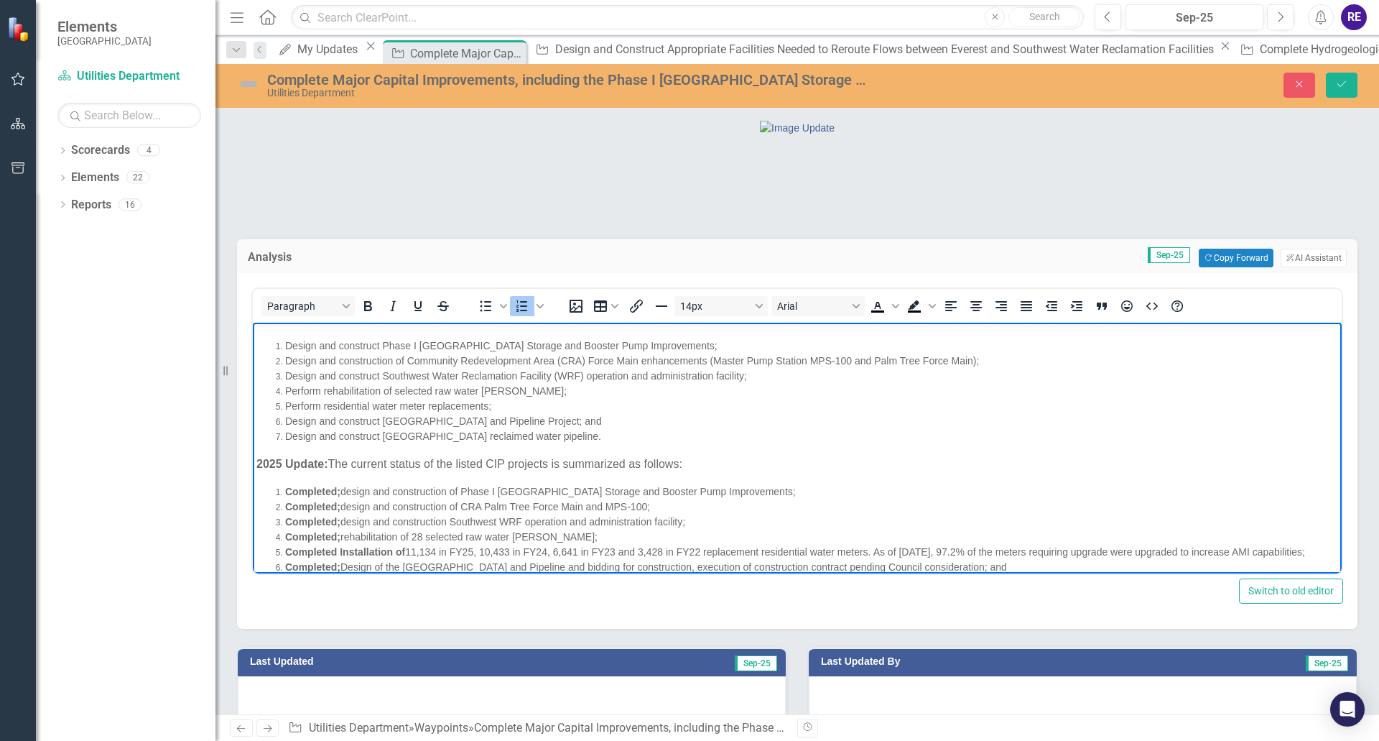
scroll to position [0, 0]
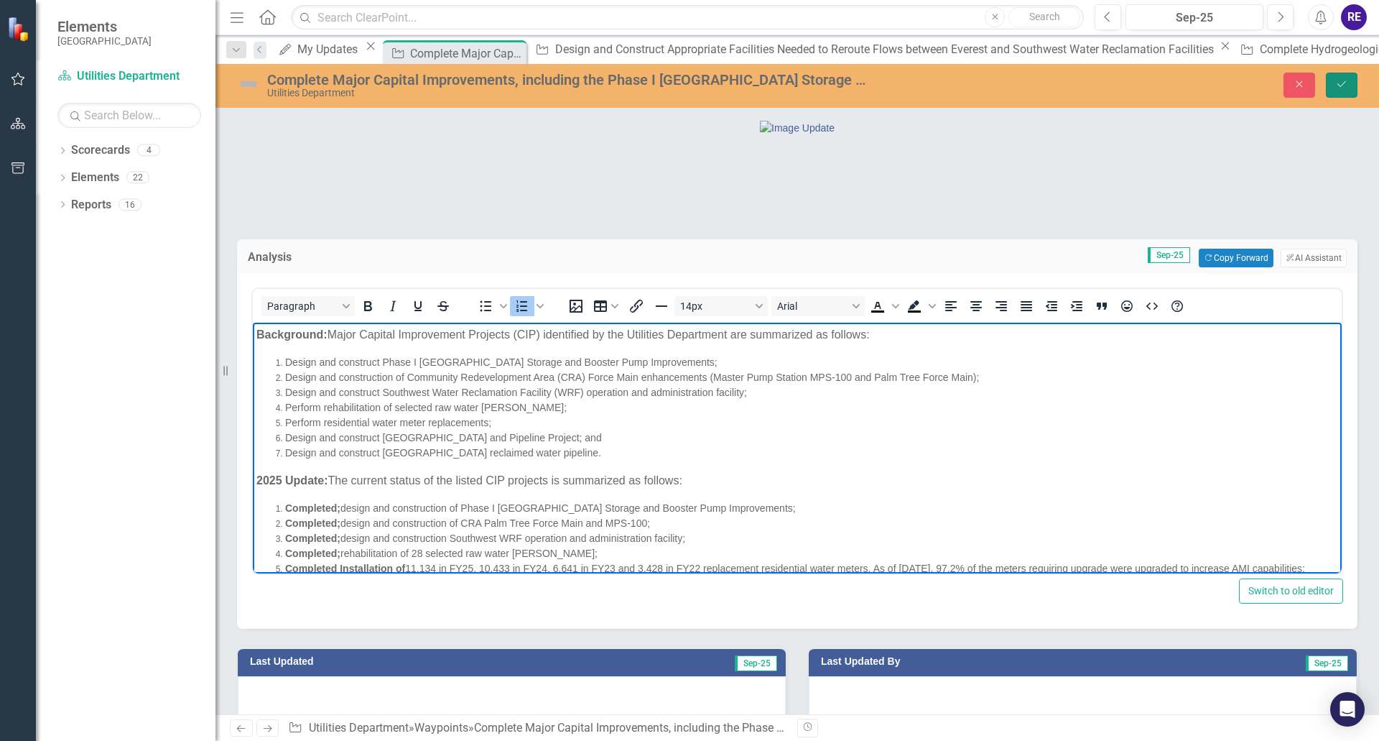
click at [1346, 83] on icon "Save" at bounding box center [1342, 84] width 13 height 10
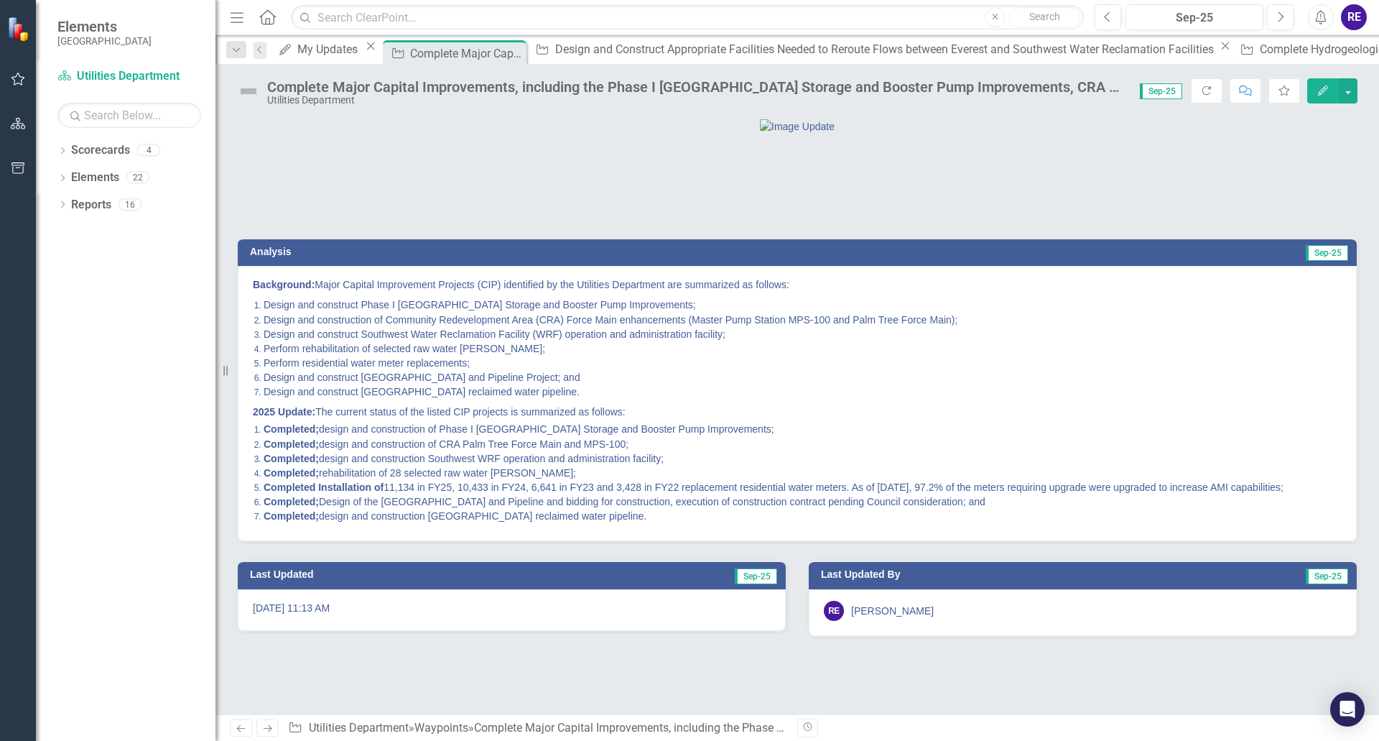
click at [251, 92] on img at bounding box center [248, 91] width 23 height 23
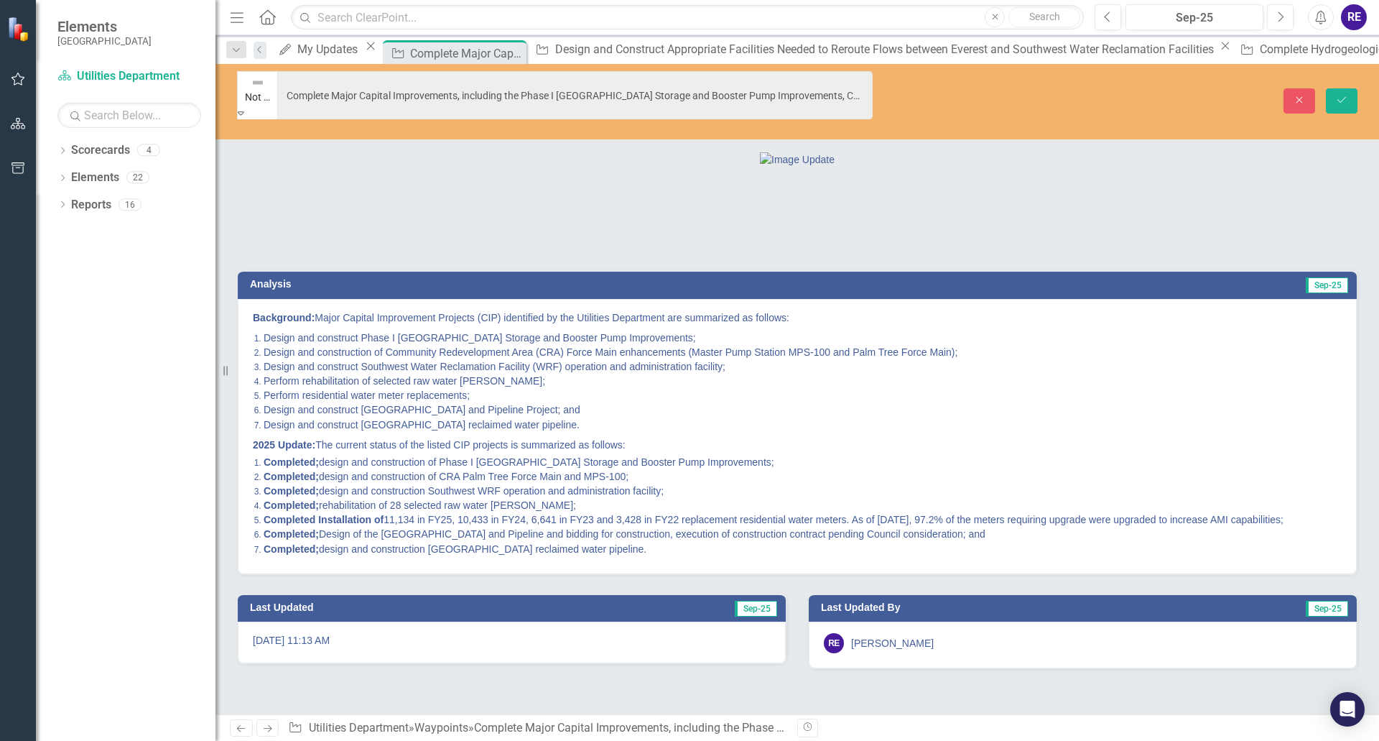
click at [244, 108] on icon "Expand" at bounding box center [241, 113] width 6 height 10
click at [1339, 95] on icon "Save" at bounding box center [1342, 100] width 13 height 10
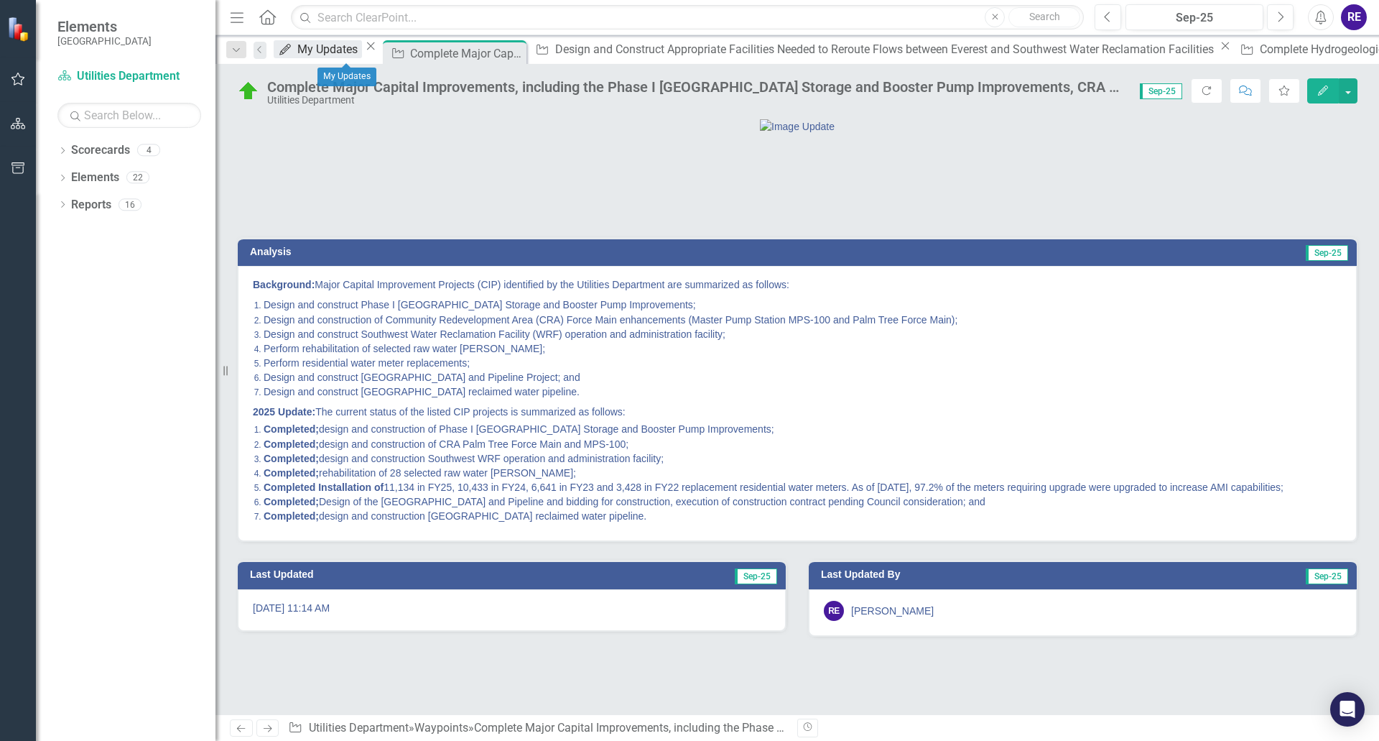
click at [358, 52] on div "My Updates" at bounding box center [329, 49] width 65 height 18
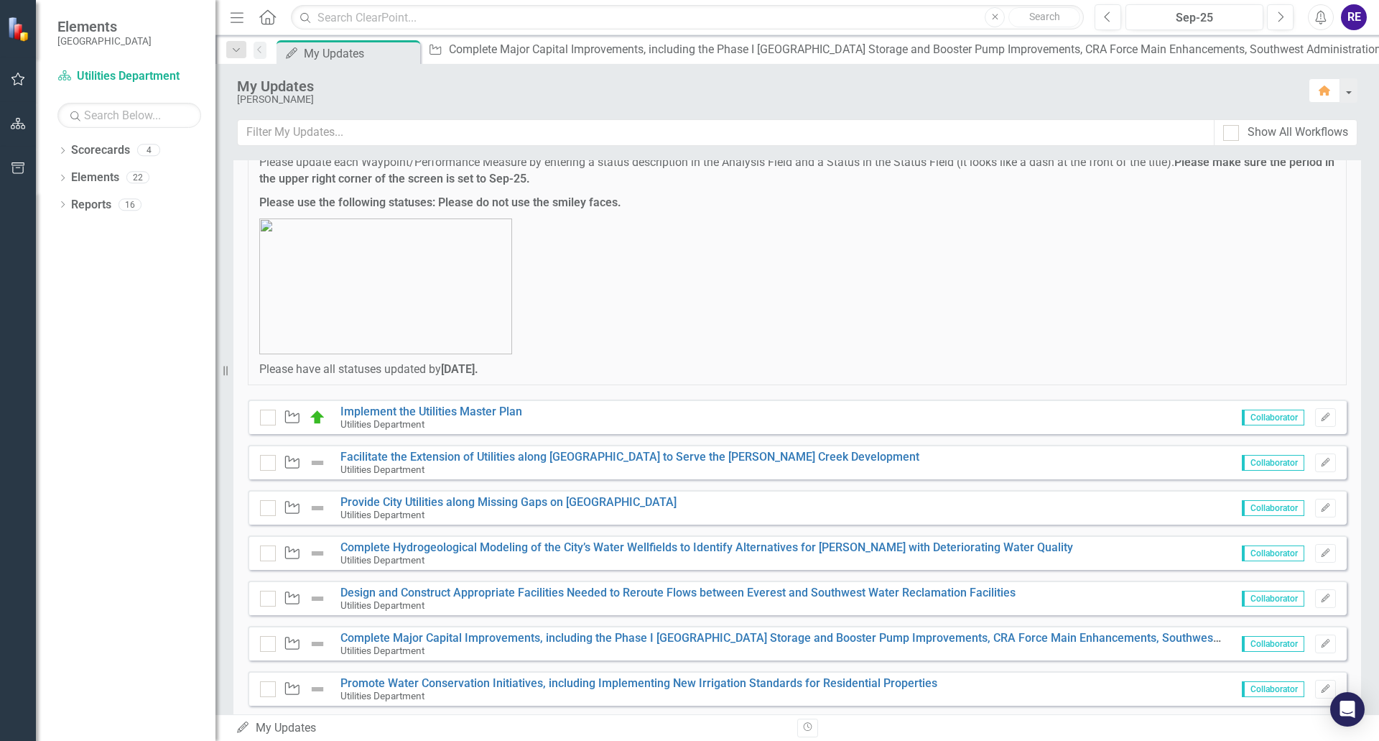
scroll to position [144, 0]
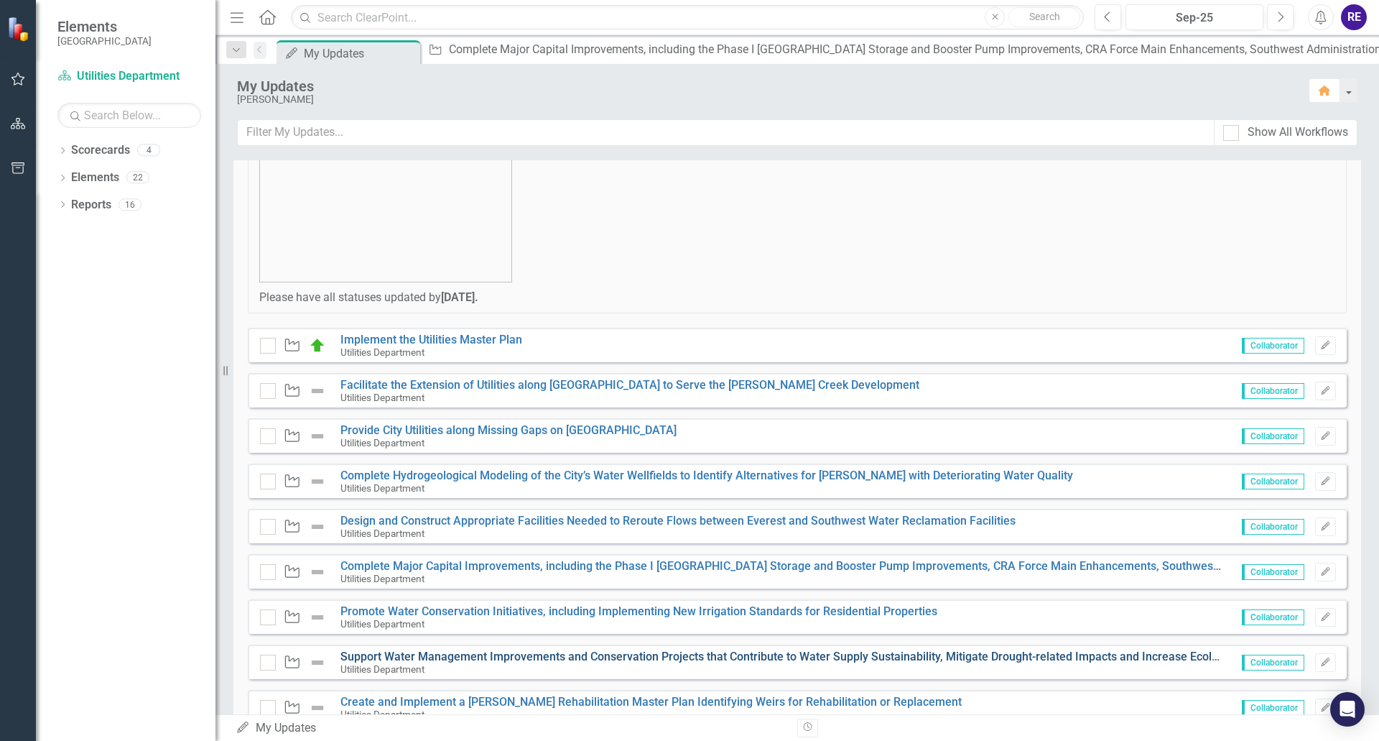
click at [636, 653] on link "Support Water Management Improvements and Conservation Projects that Contribute…" at bounding box center [905, 656] width 1128 height 14
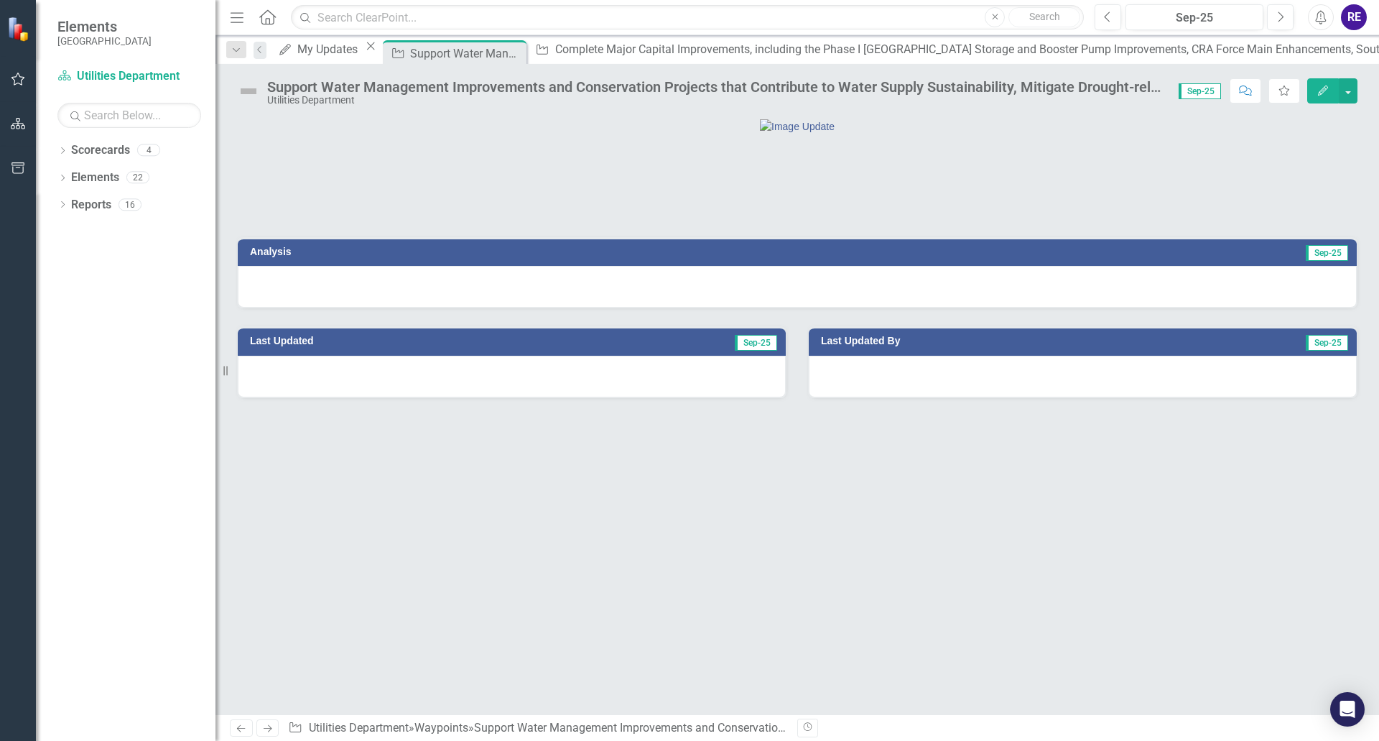
click at [642, 307] on div at bounding box center [797, 287] width 1119 height 42
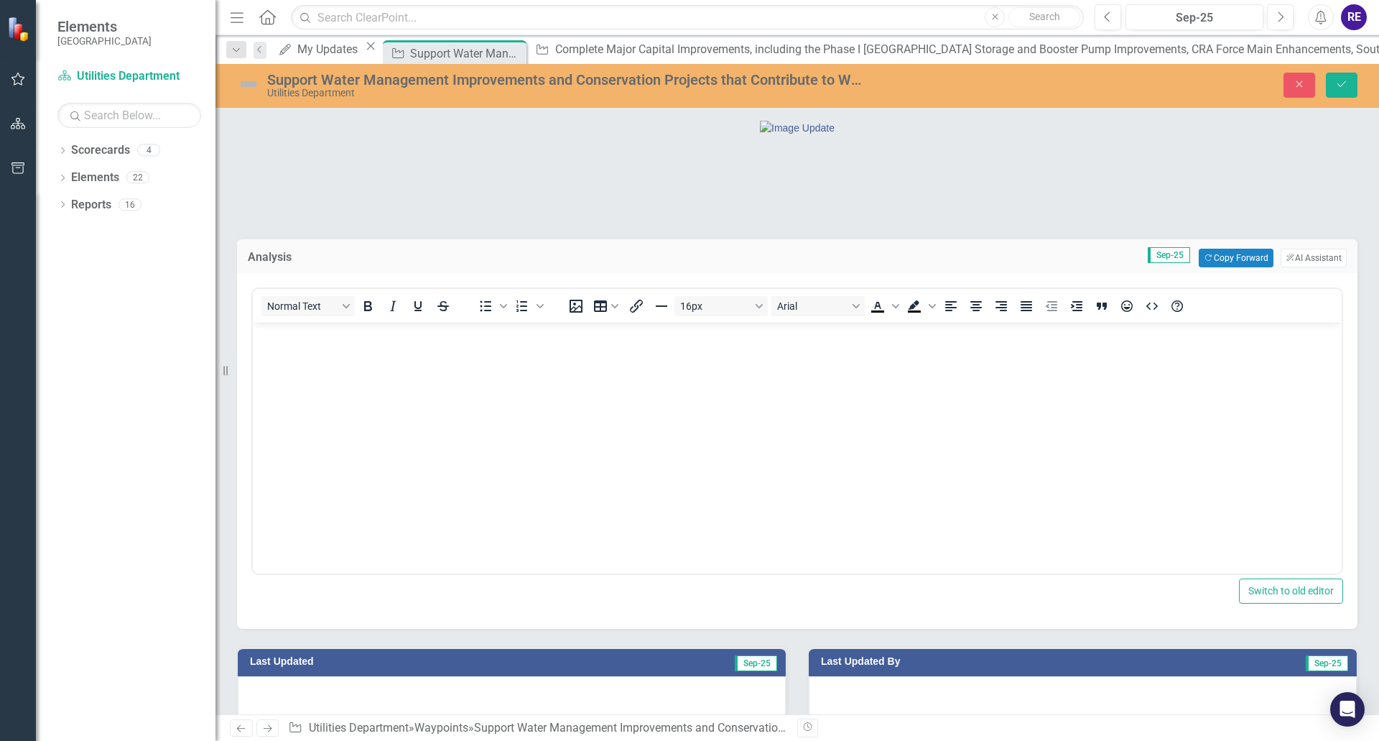
click at [264, 331] on p "Rich Text Area. Press ALT-0 for help." at bounding box center [797, 334] width 1082 height 17
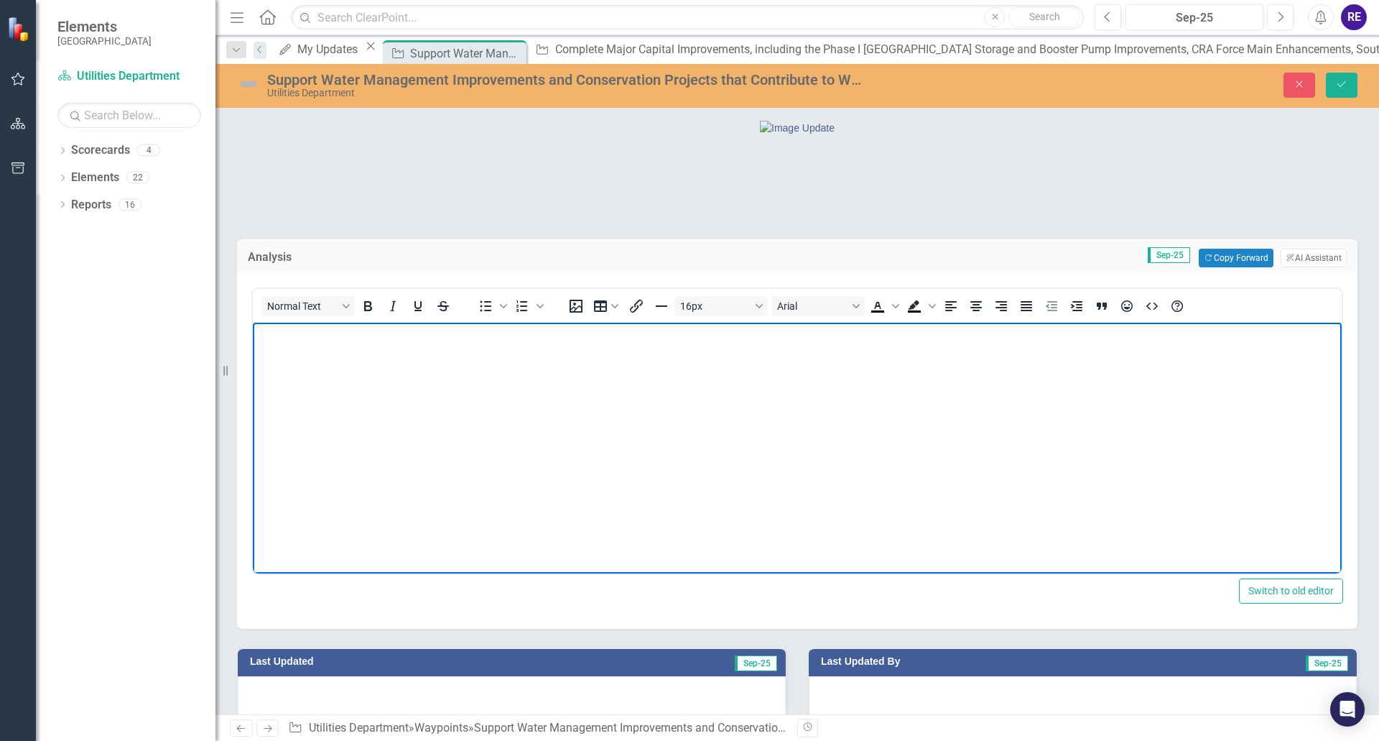
click at [264, 331] on p "Rich Text Area. Press ALT-0 for help." at bounding box center [797, 334] width 1082 height 17
paste body "Rich Text Area. Press ALT-0 for help."
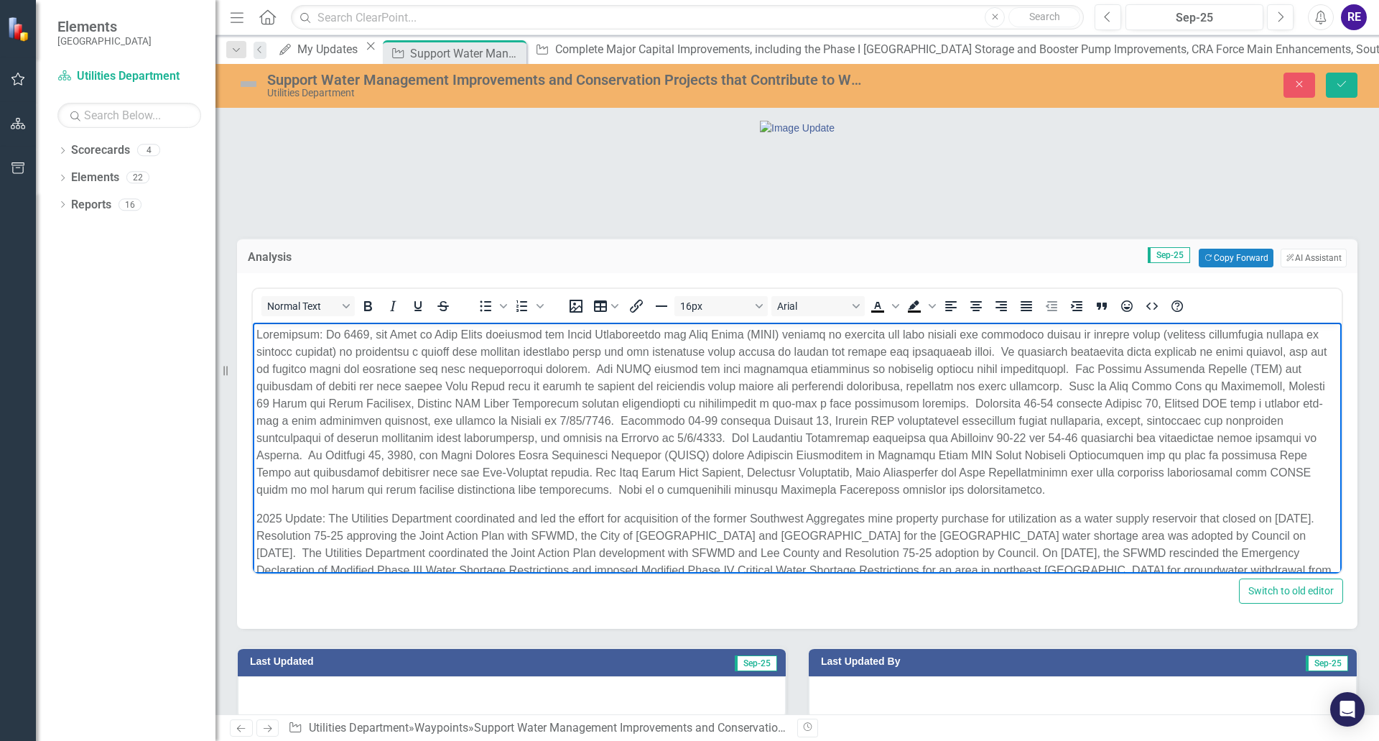
scroll to position [20, 0]
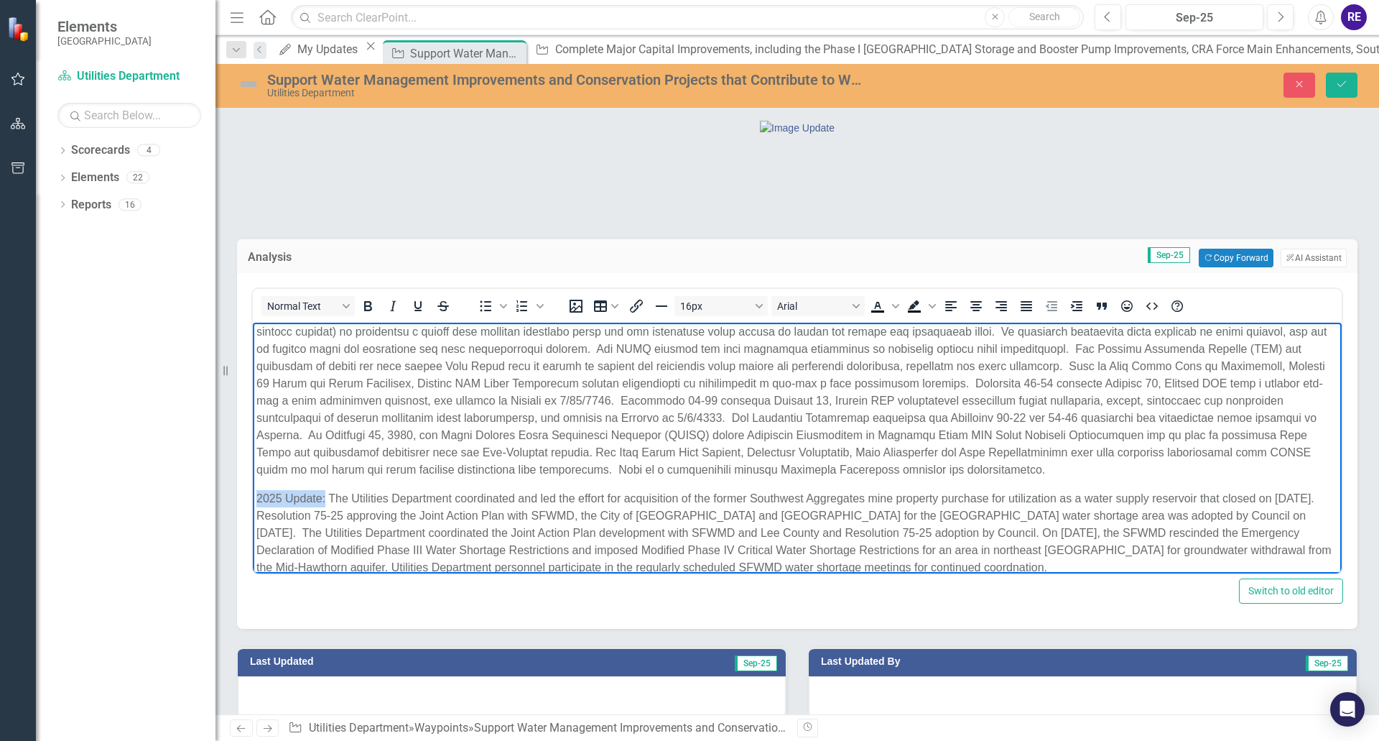
drag, startPoint x: 256, startPoint y: 499, endPoint x: 325, endPoint y: 498, distance: 69.0
click at [325, 498] on body "2025 Update: The Utilities Department coordinated and led the effort for acquis…" at bounding box center [797, 446] width 1089 height 289
click at [367, 311] on icon "Bold" at bounding box center [368, 306] width 8 height 10
drag, startPoint x: 353, startPoint y: 452, endPoint x: 361, endPoint y: 450, distance: 8.0
click at [361, 450] on p "Rich Text Area. Press ALT-0 for help." at bounding box center [797, 392] width 1082 height 172
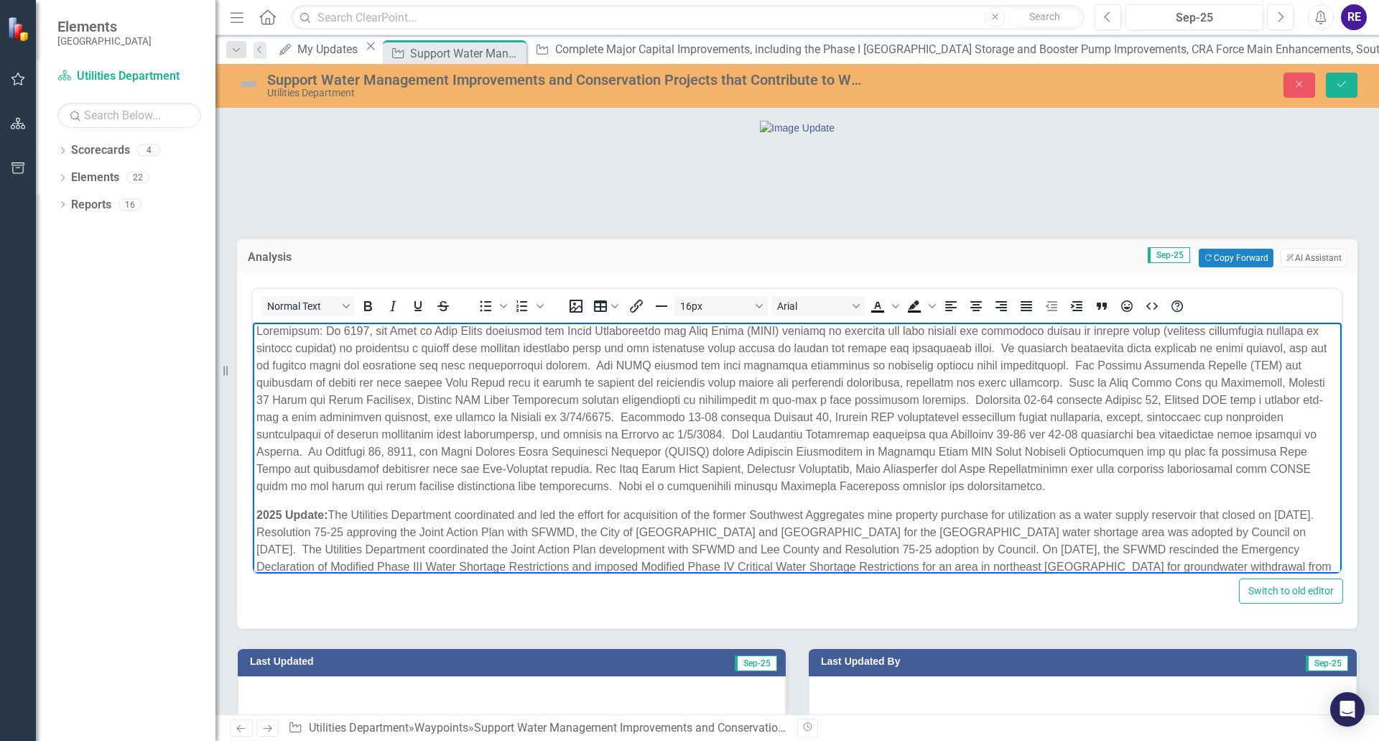
scroll to position [0, 0]
drag, startPoint x: 255, startPoint y: 331, endPoint x: 322, endPoint y: 333, distance: 66.8
click at [322, 333] on body "2025 Update: The Utilities Department coordinated and led the effort for acquis…" at bounding box center [797, 467] width 1089 height 289
click at [364, 315] on icon "Bold" at bounding box center [367, 305] width 17 height 17
click at [751, 456] on p "Background:" at bounding box center [797, 412] width 1082 height 172
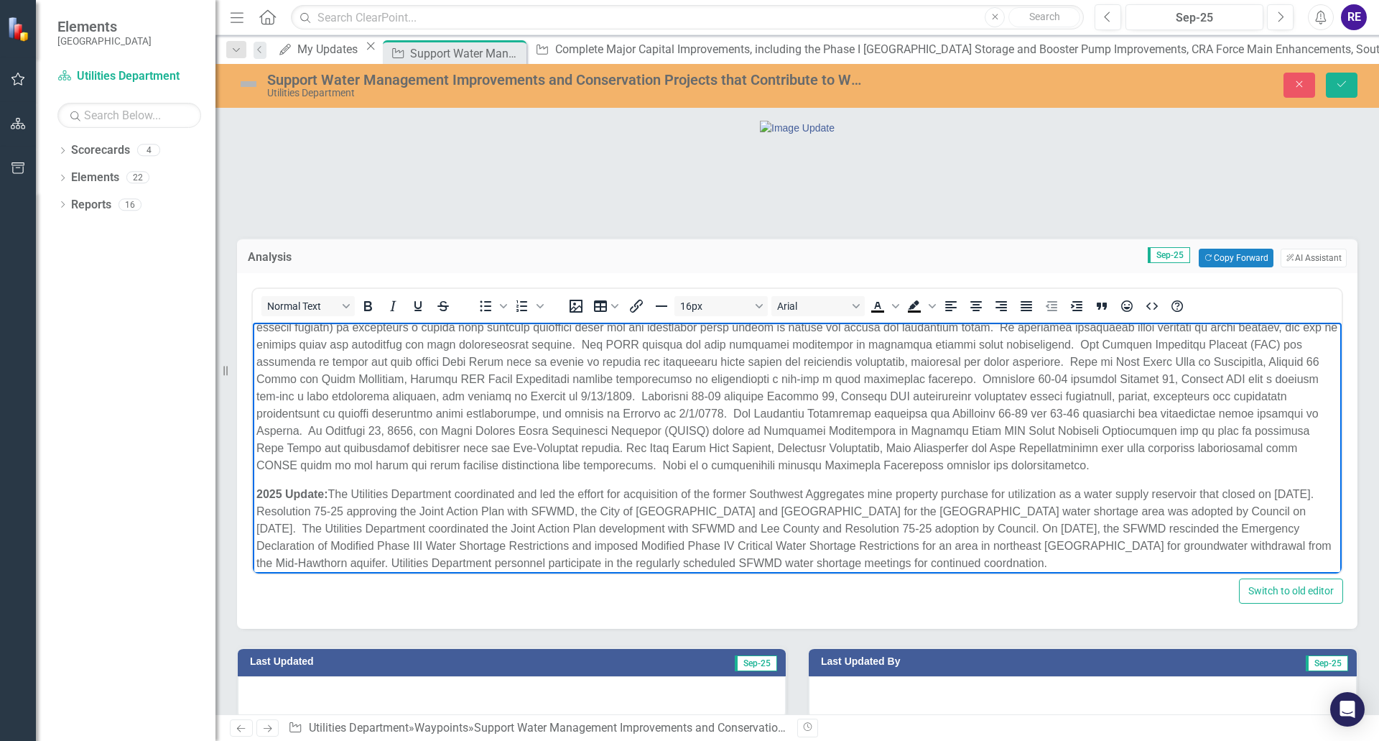
scroll to position [38, 0]
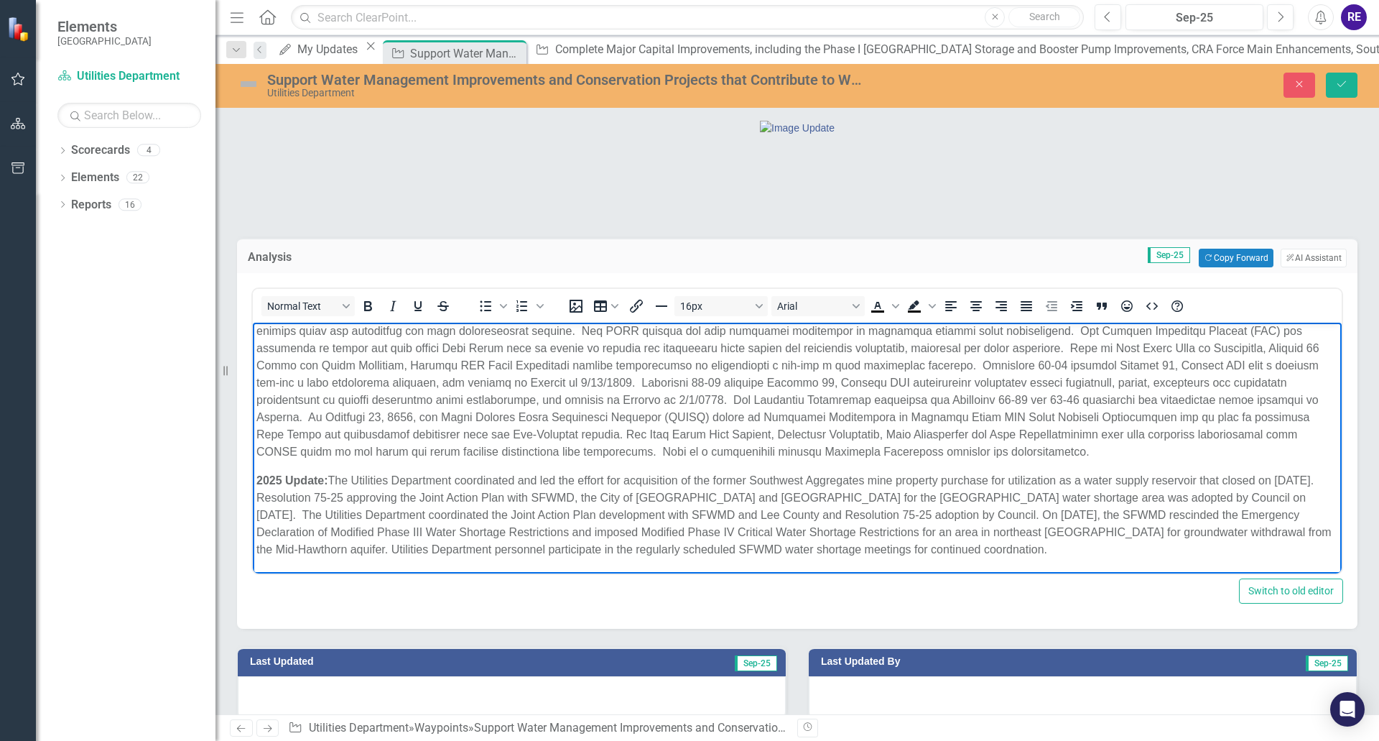
click at [1011, 551] on p "2025 Update: The Utilities Department coordinated and led the effort for acquis…" at bounding box center [797, 515] width 1082 height 86
click at [971, 550] on p "2025 Update: The Utilities Department coordinated and led the effort for acquis…" at bounding box center [797, 515] width 1082 height 86
click at [1018, 552] on p "2025 Update: The Utilities Department coordinated and led the effort for acquis…" at bounding box center [797, 515] width 1082 height 86
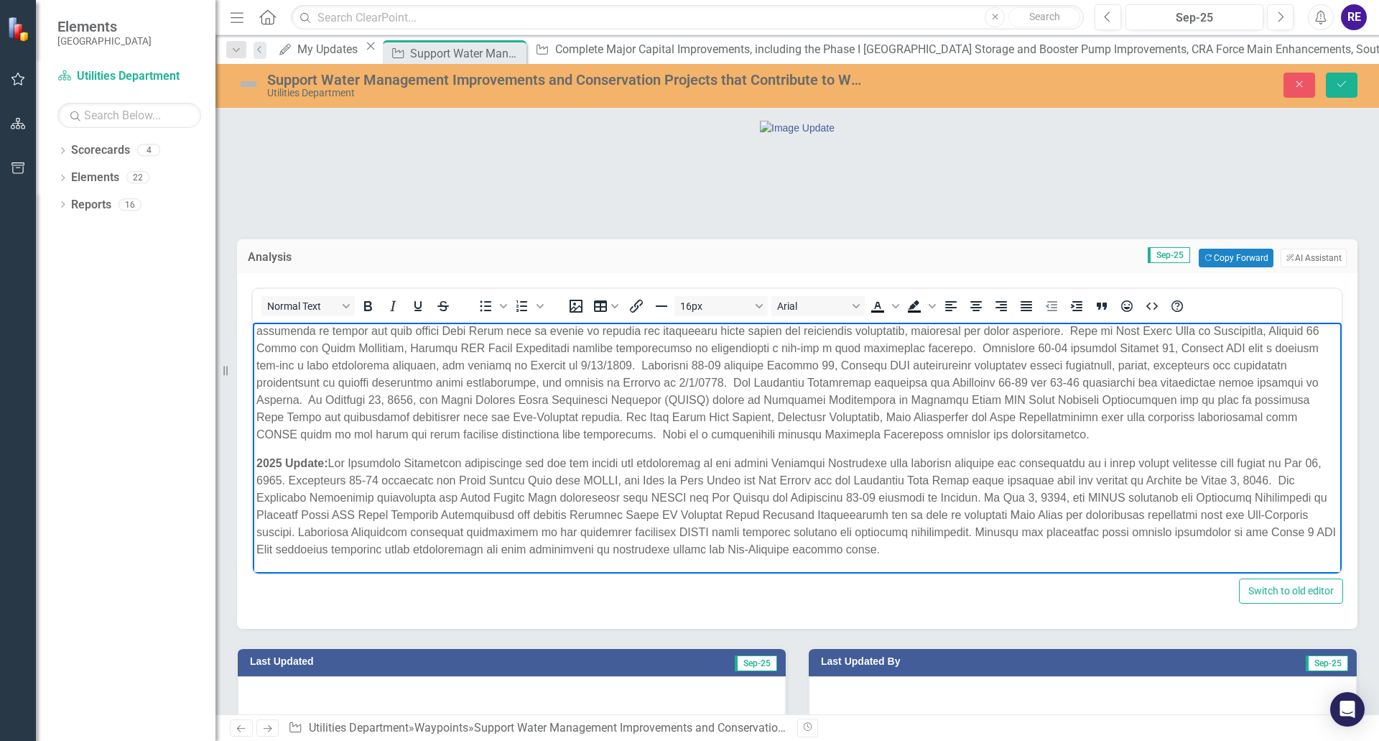
scroll to position [0, 0]
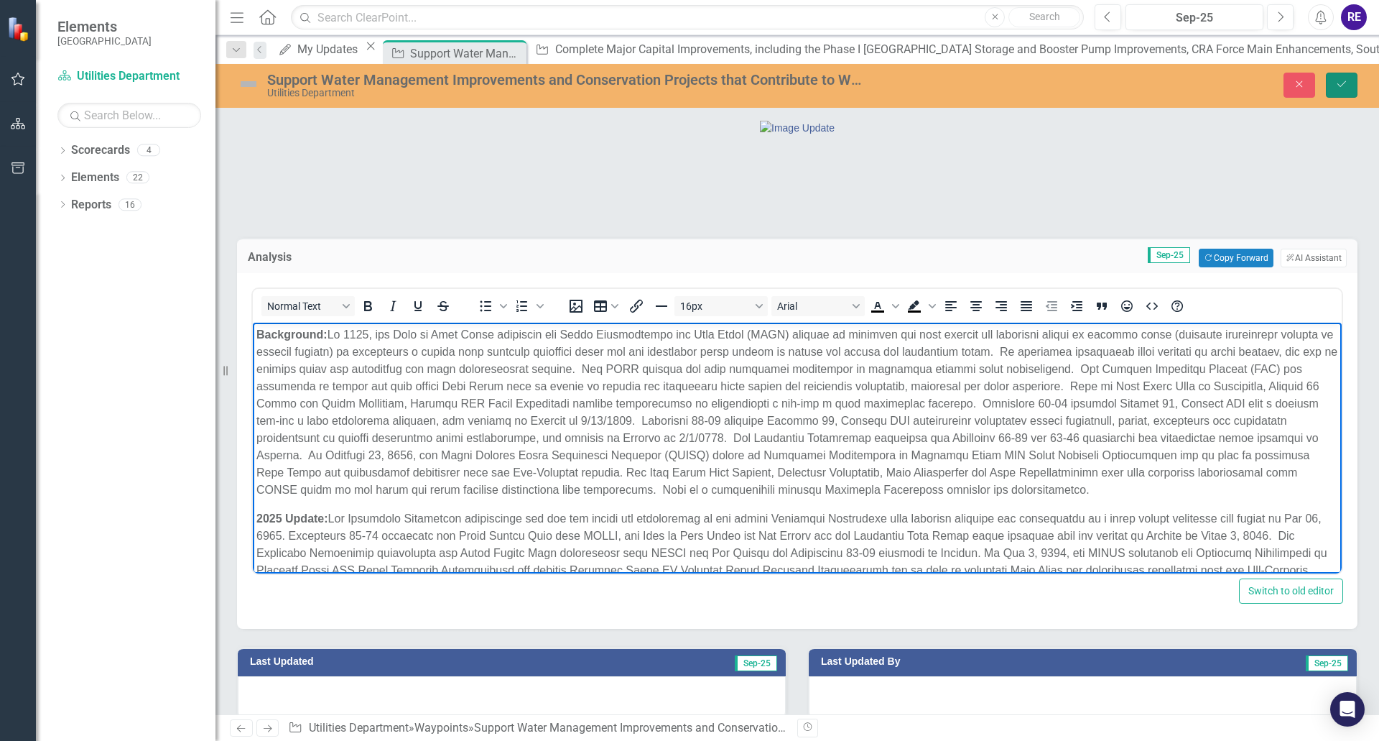
click at [1343, 80] on icon "Save" at bounding box center [1342, 84] width 13 height 10
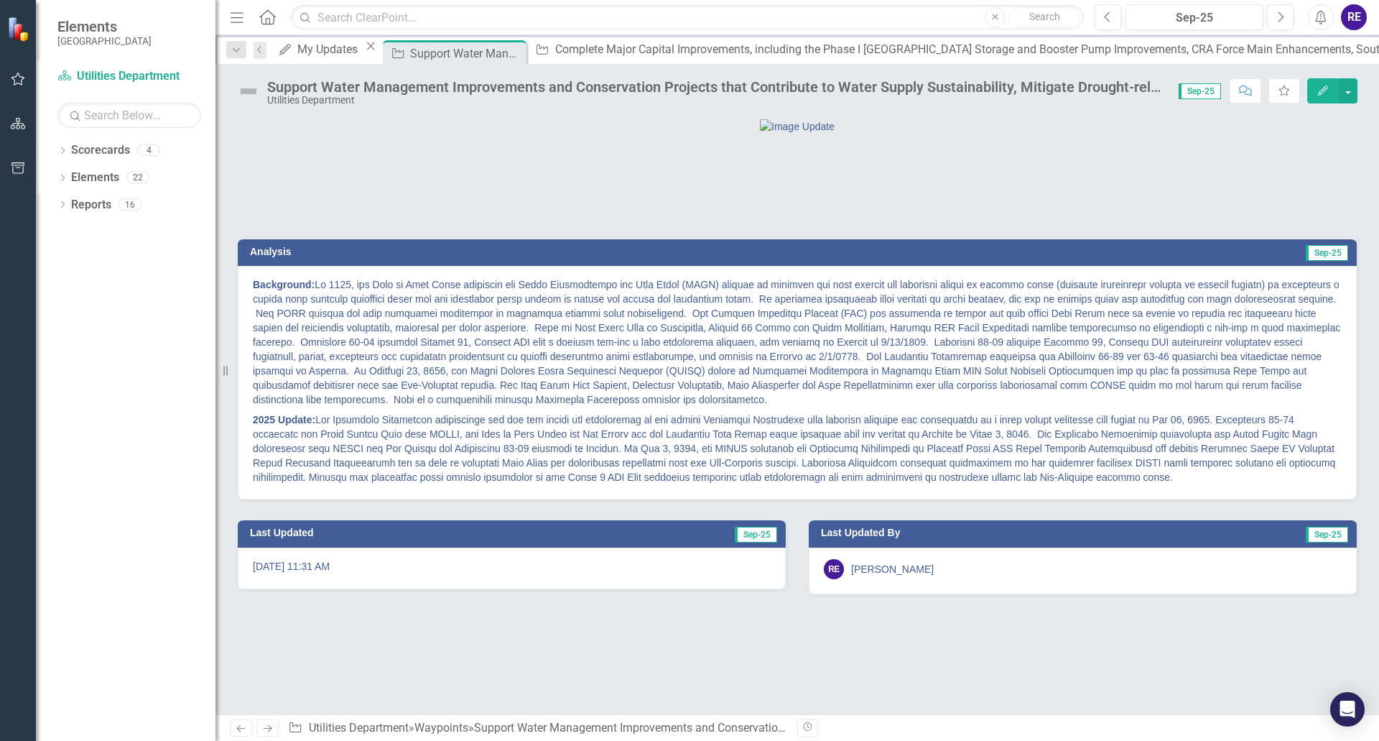
click at [252, 91] on img at bounding box center [248, 91] width 23 height 23
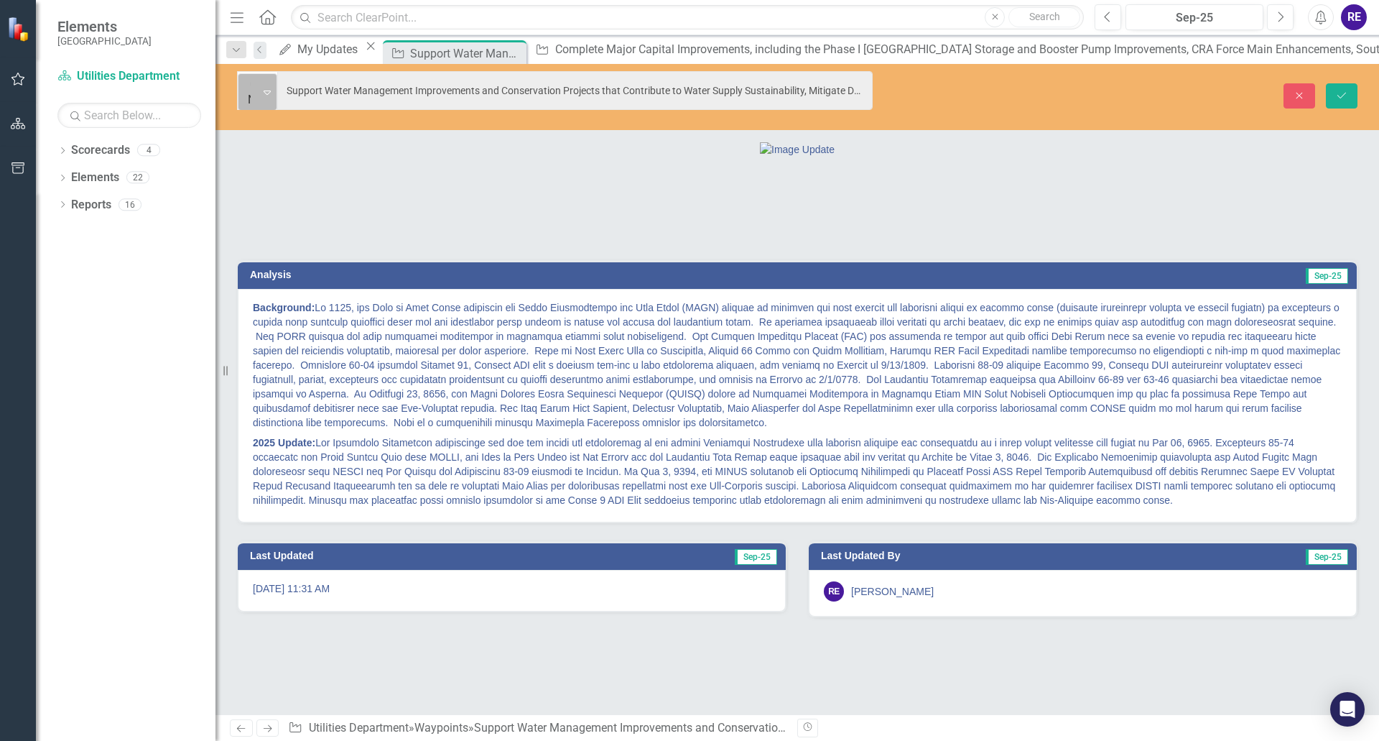
click at [267, 86] on icon "Expand" at bounding box center [267, 91] width 7 height 11
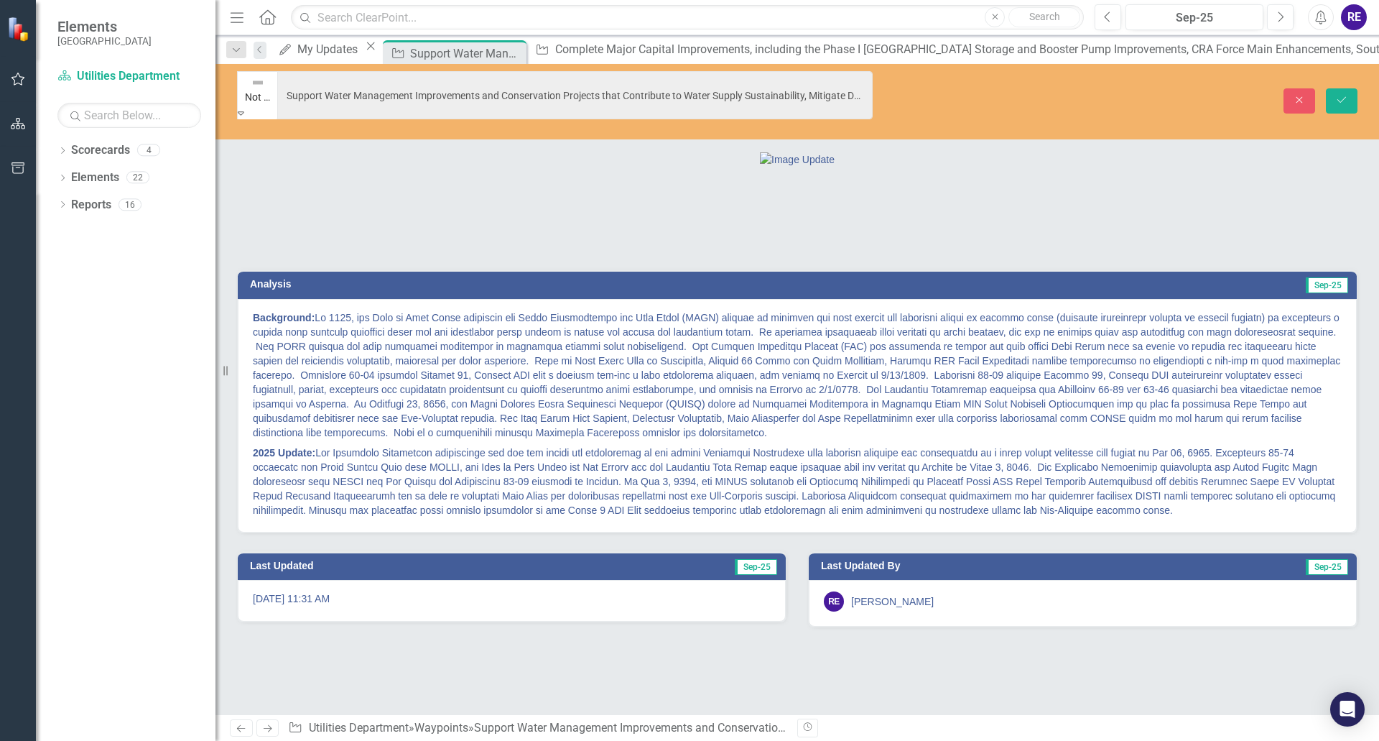
click at [339, 50] on div "My Updates" at bounding box center [329, 49] width 65 height 18
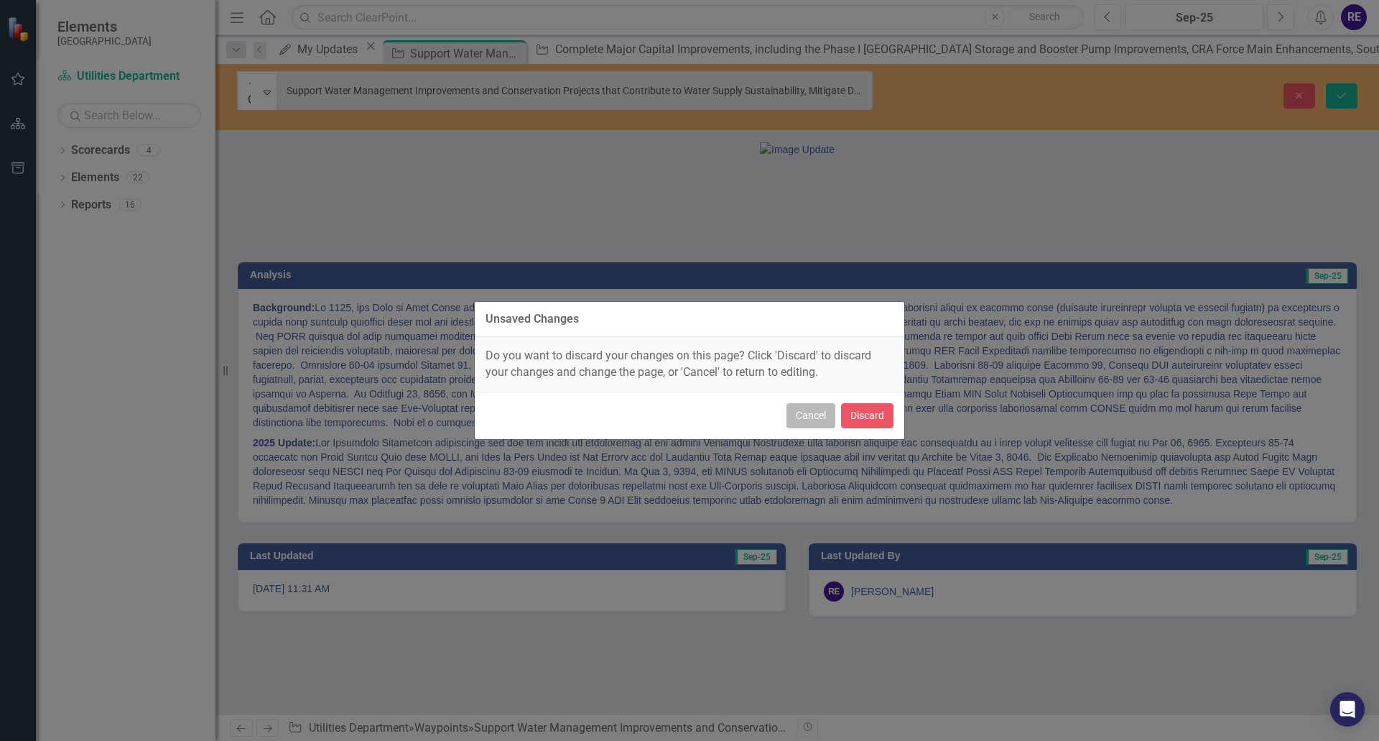
click at [820, 420] on button "Cancel" at bounding box center [811, 415] width 49 height 25
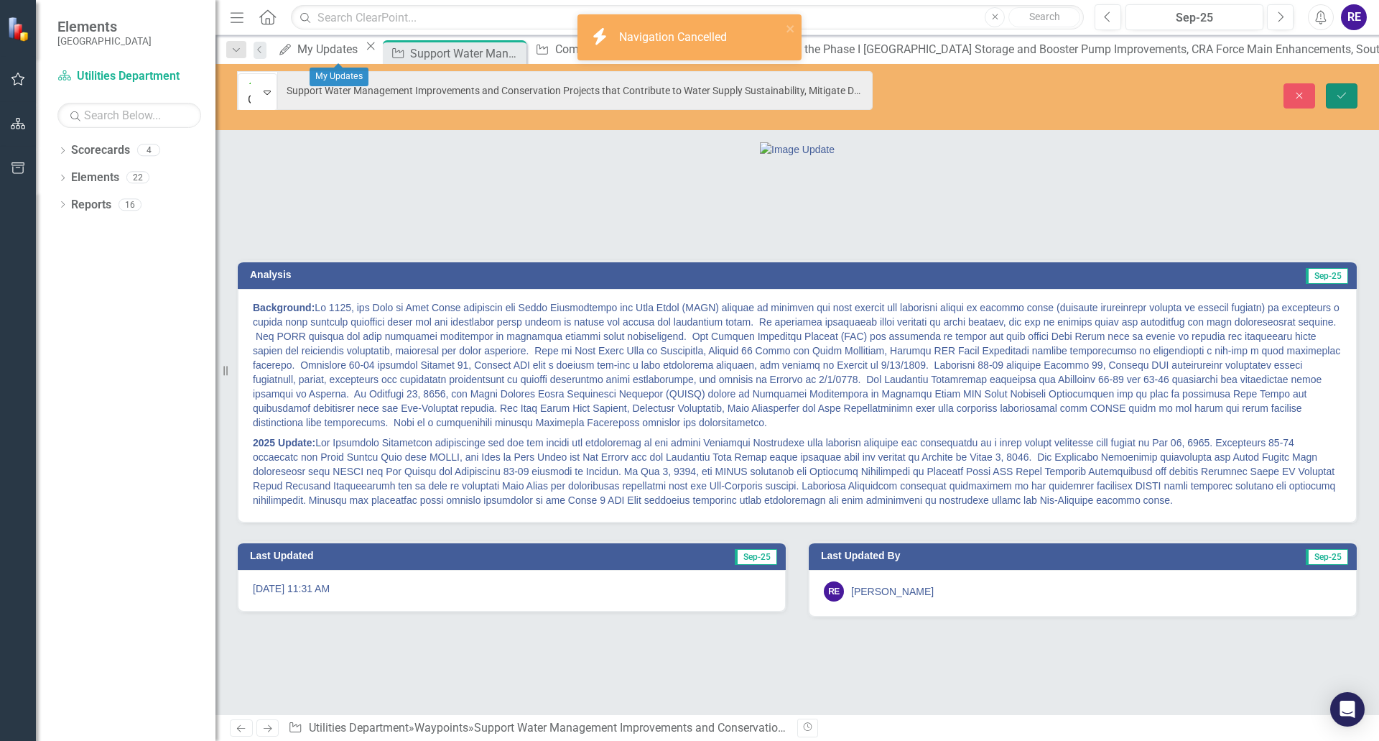
click at [1339, 90] on button "Save" at bounding box center [1342, 95] width 32 height 25
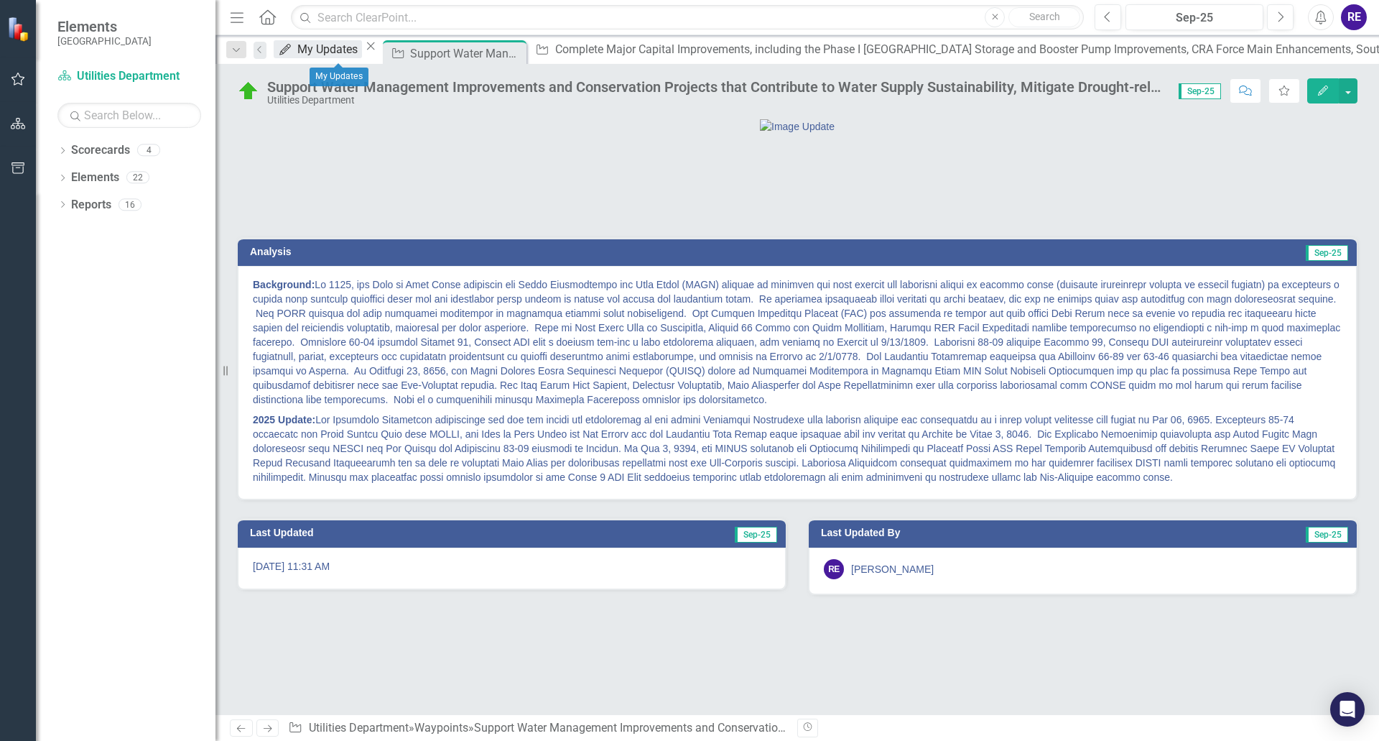
click at [319, 49] on div "My Updates" at bounding box center [329, 49] width 65 height 18
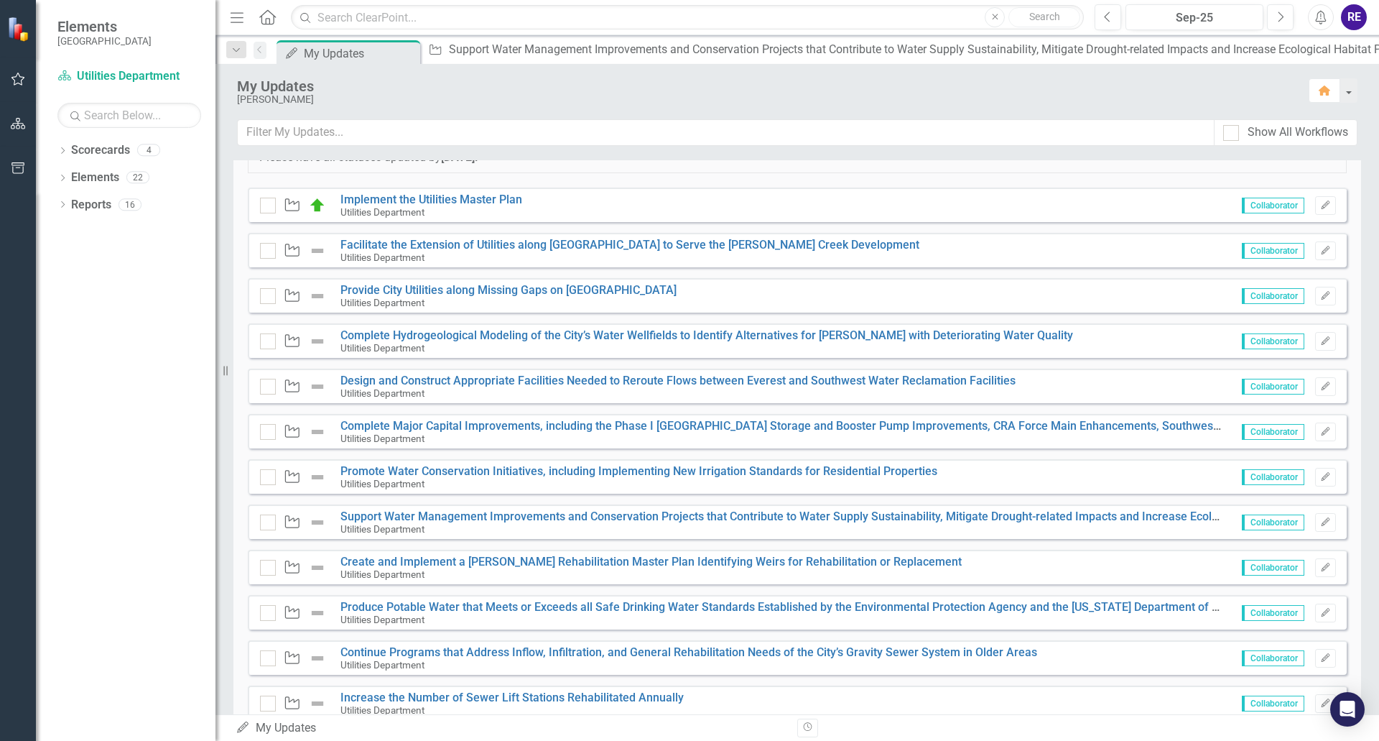
scroll to position [287, 0]
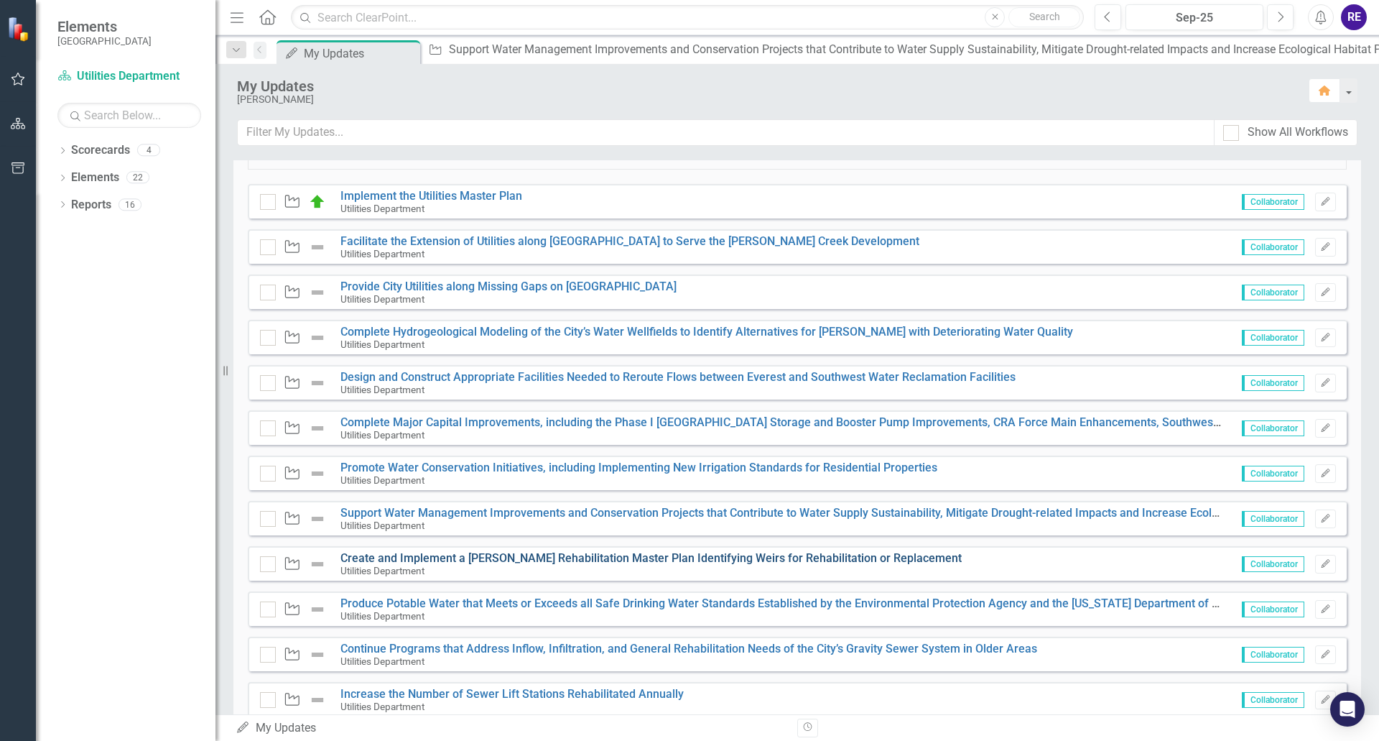
click at [864, 558] on link "Create and Implement a [PERSON_NAME] Rehabilitation Master Plan Identifying Wei…" at bounding box center [651, 558] width 621 height 14
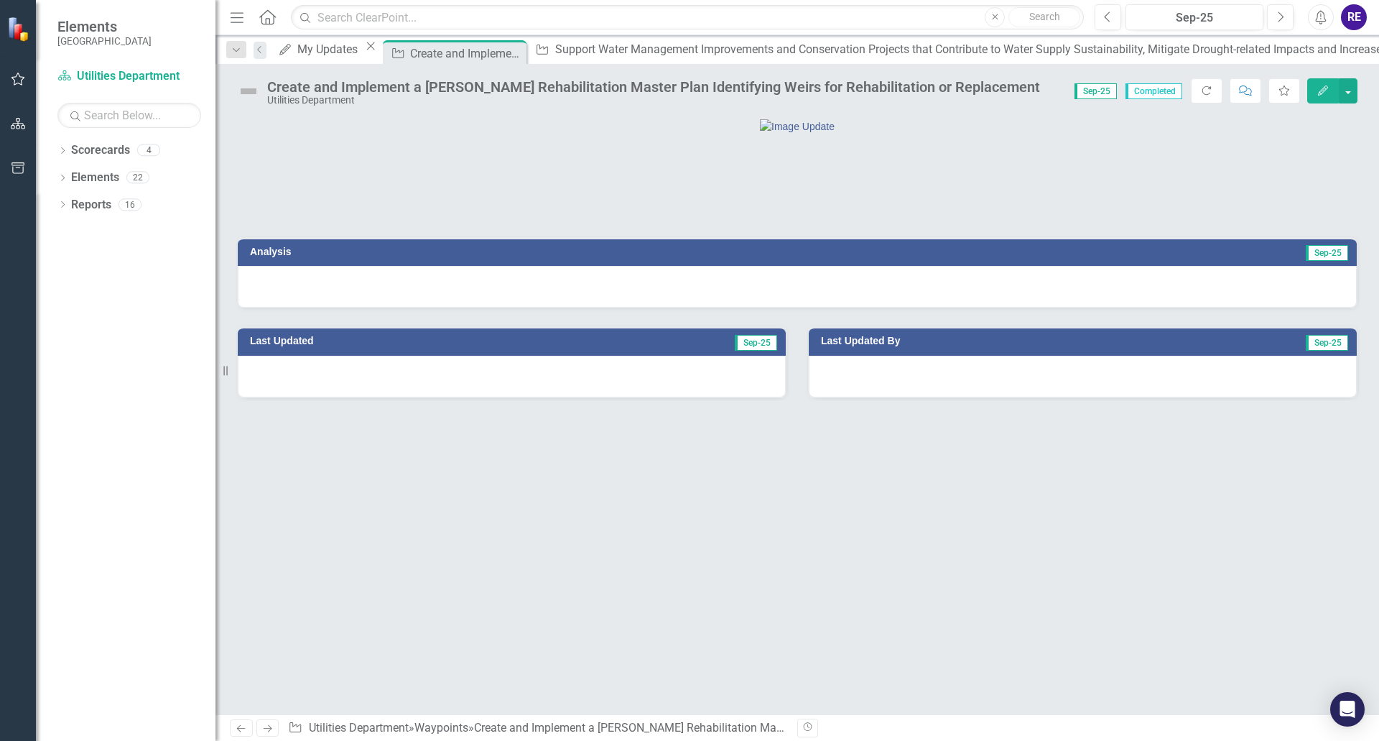
click at [940, 307] on div at bounding box center [797, 287] width 1119 height 42
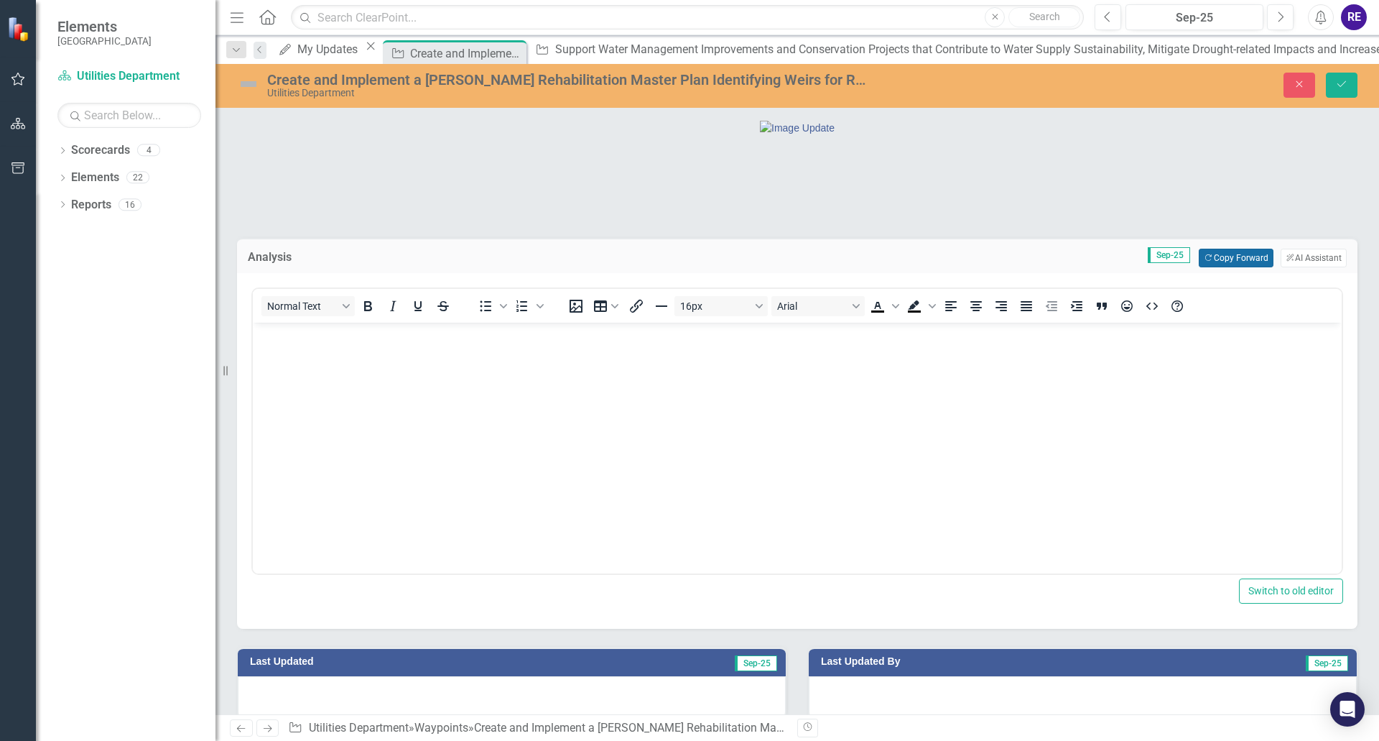
click at [1236, 267] on button "Copy Forward Copy Forward" at bounding box center [1236, 258] width 74 height 19
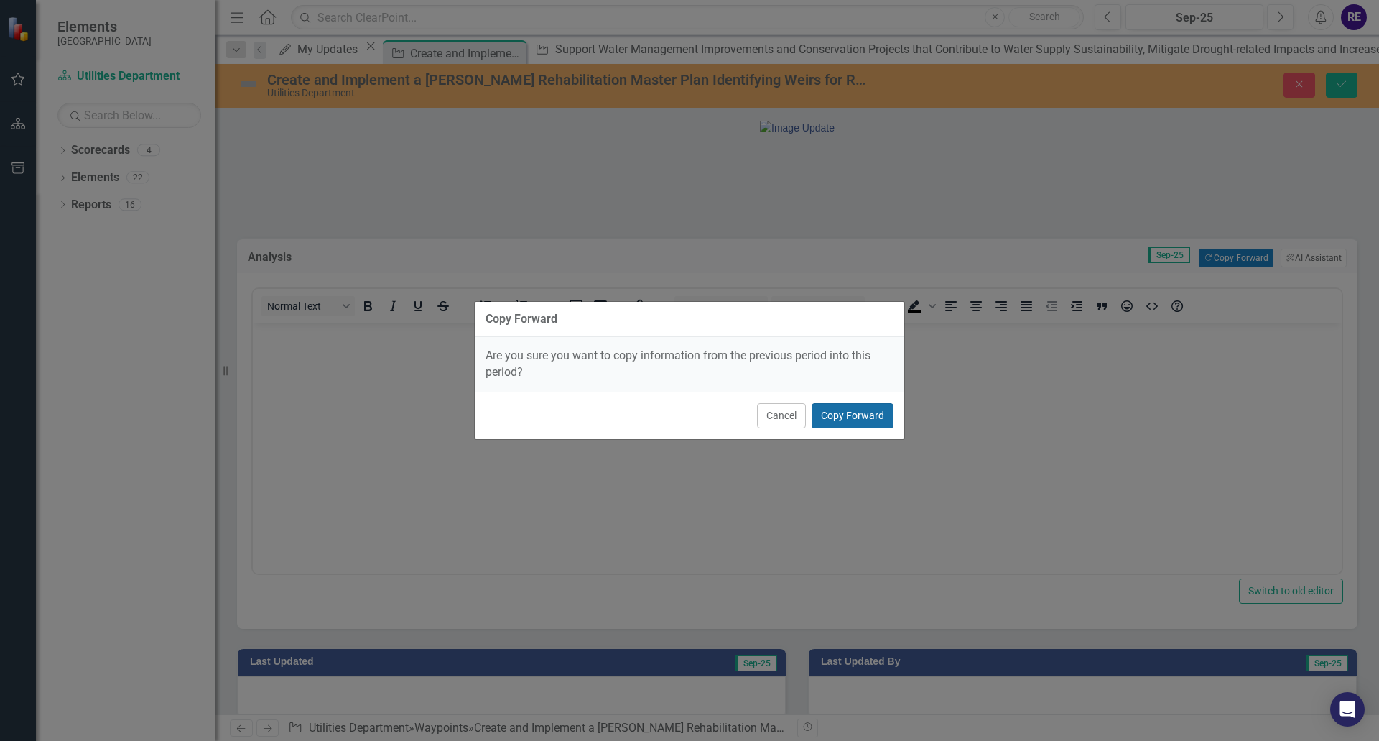
click at [871, 420] on button "Copy Forward" at bounding box center [853, 415] width 82 height 25
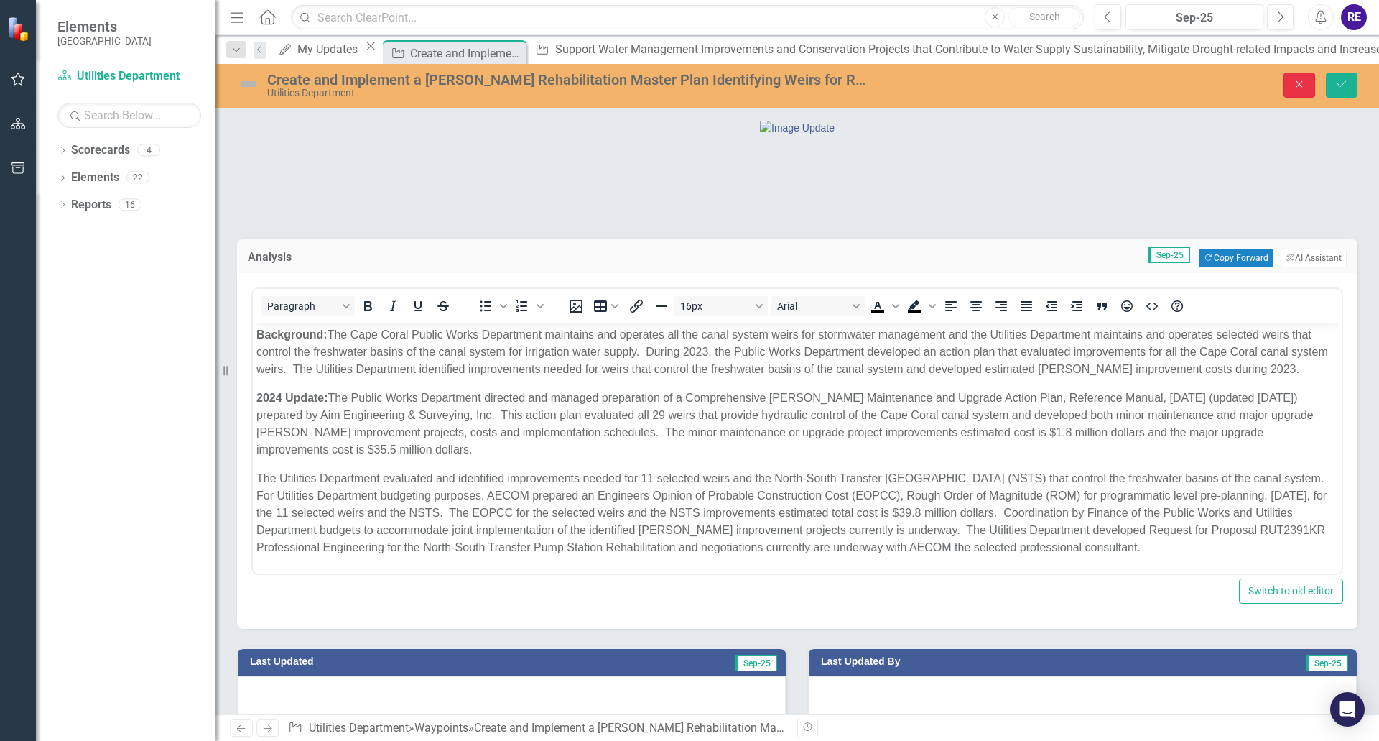
click at [1299, 85] on icon "button" at bounding box center [1300, 84] width 6 height 6
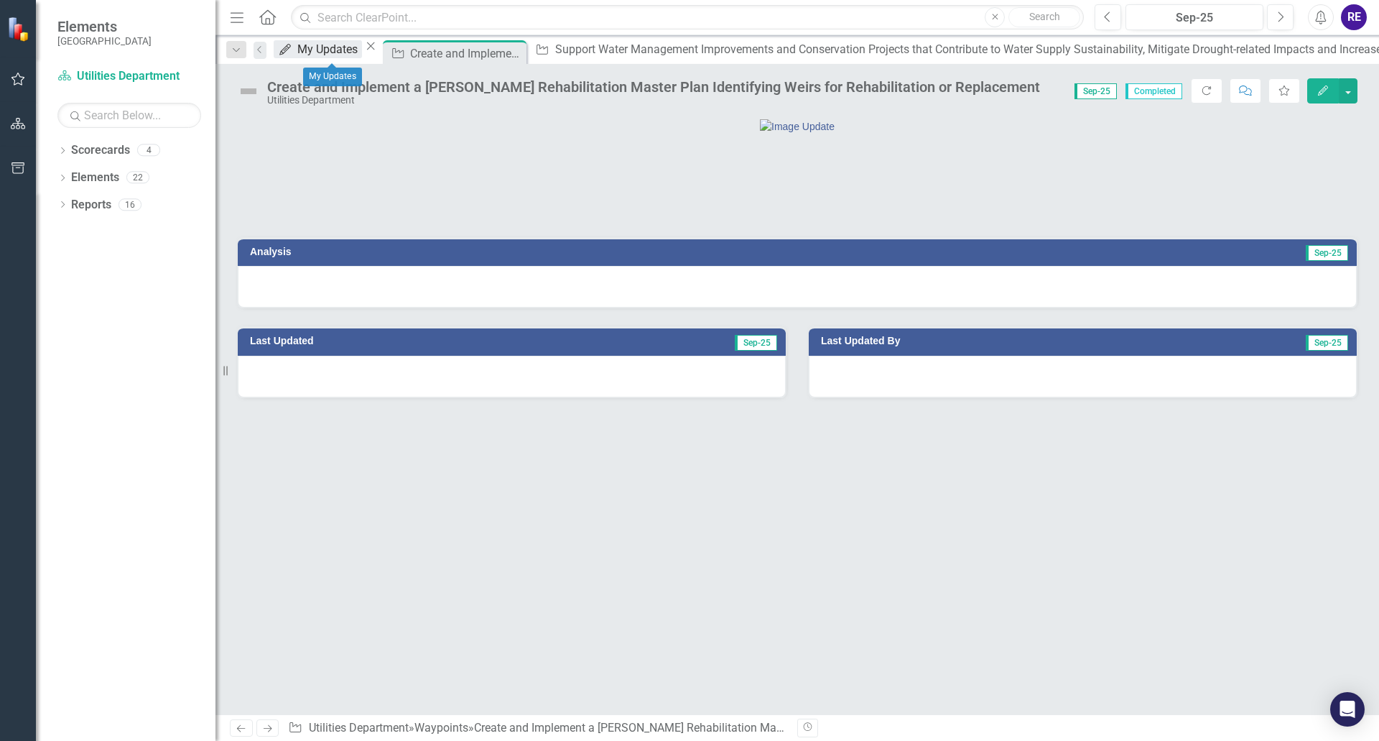
click at [341, 52] on div "My Updates" at bounding box center [329, 49] width 65 height 18
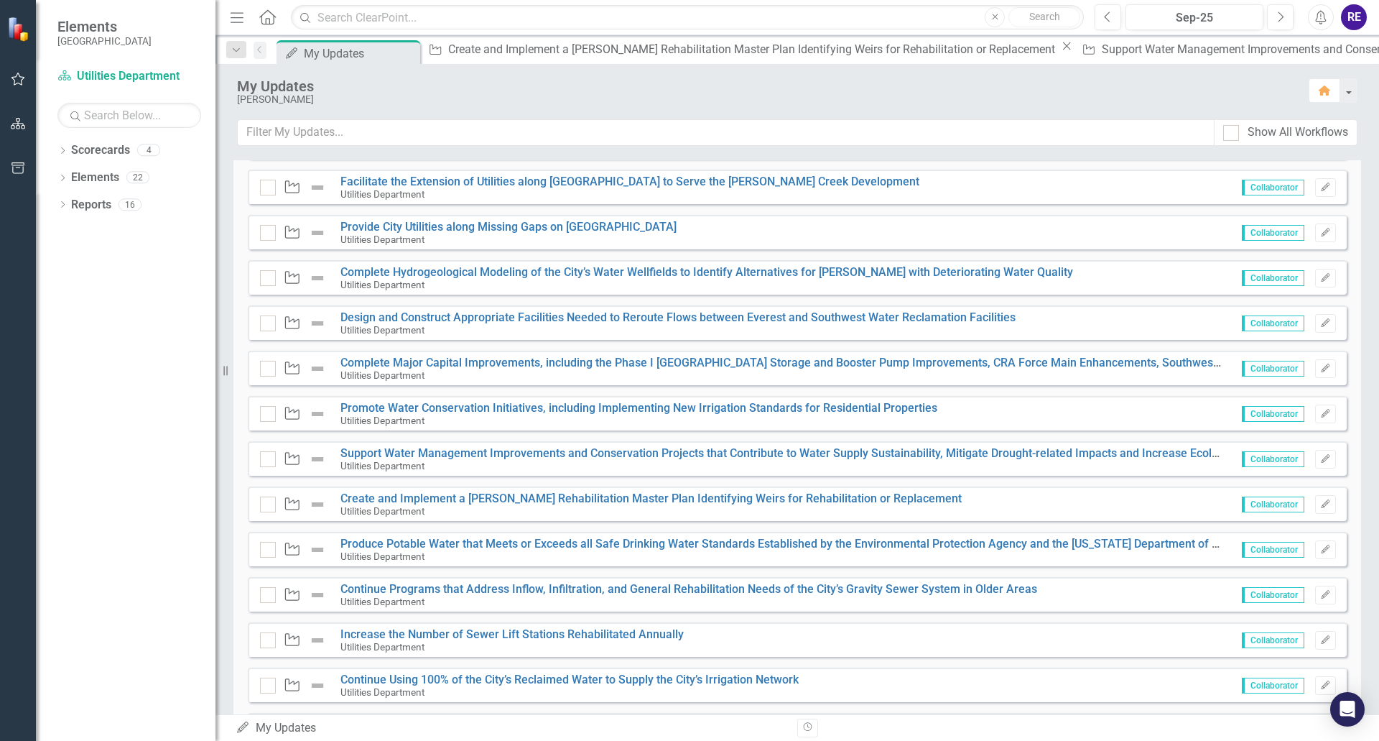
scroll to position [359, 0]
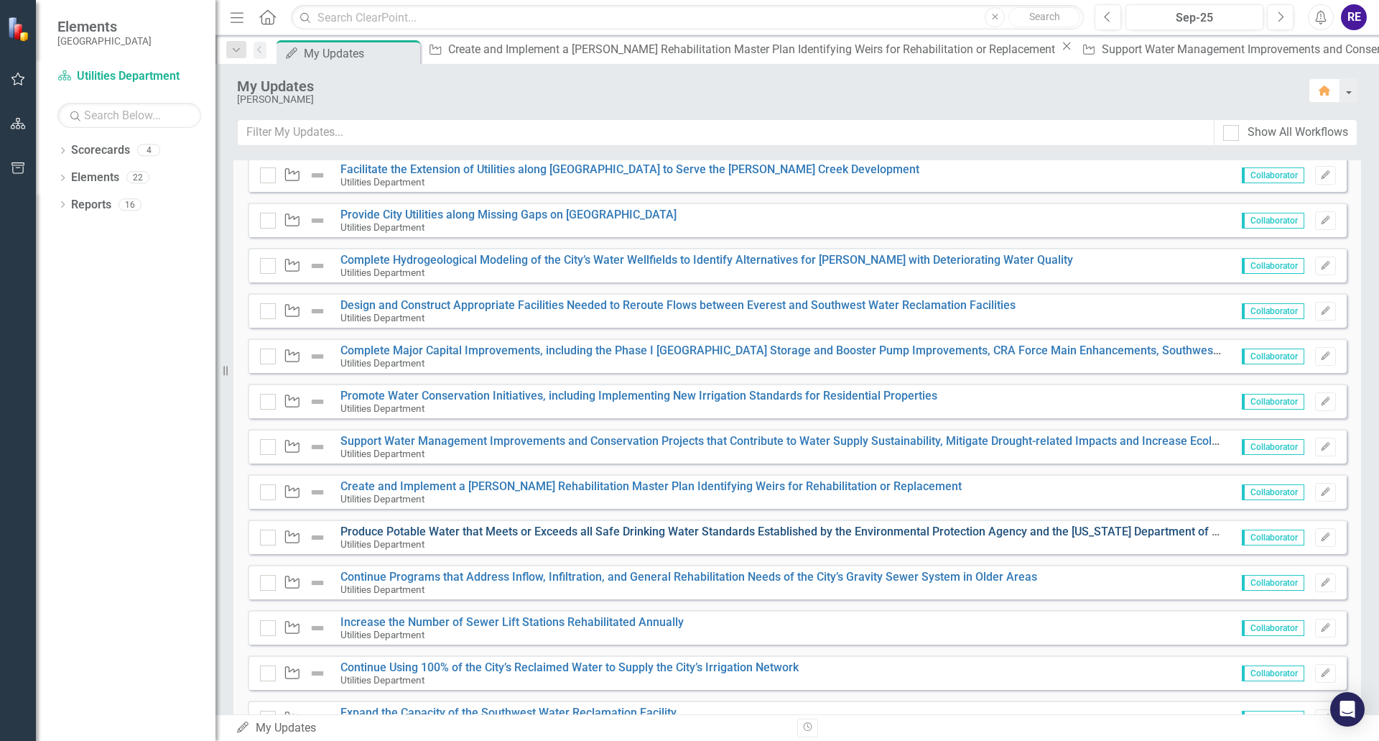
click at [514, 535] on link "Produce Potable Water that Meets or Exceeds all Safe Drinking Water Standards E…" at bounding box center [842, 531] width 1002 height 14
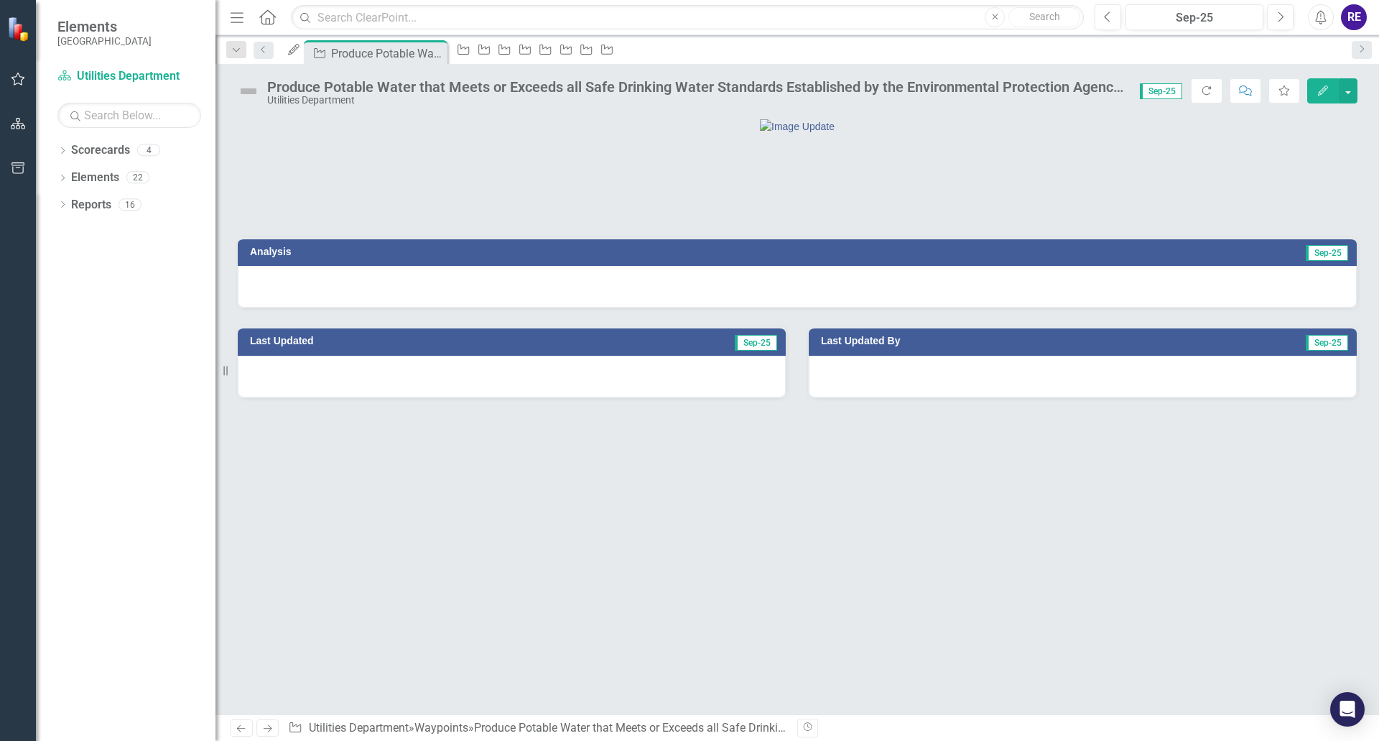
click at [547, 307] on div at bounding box center [797, 287] width 1119 height 42
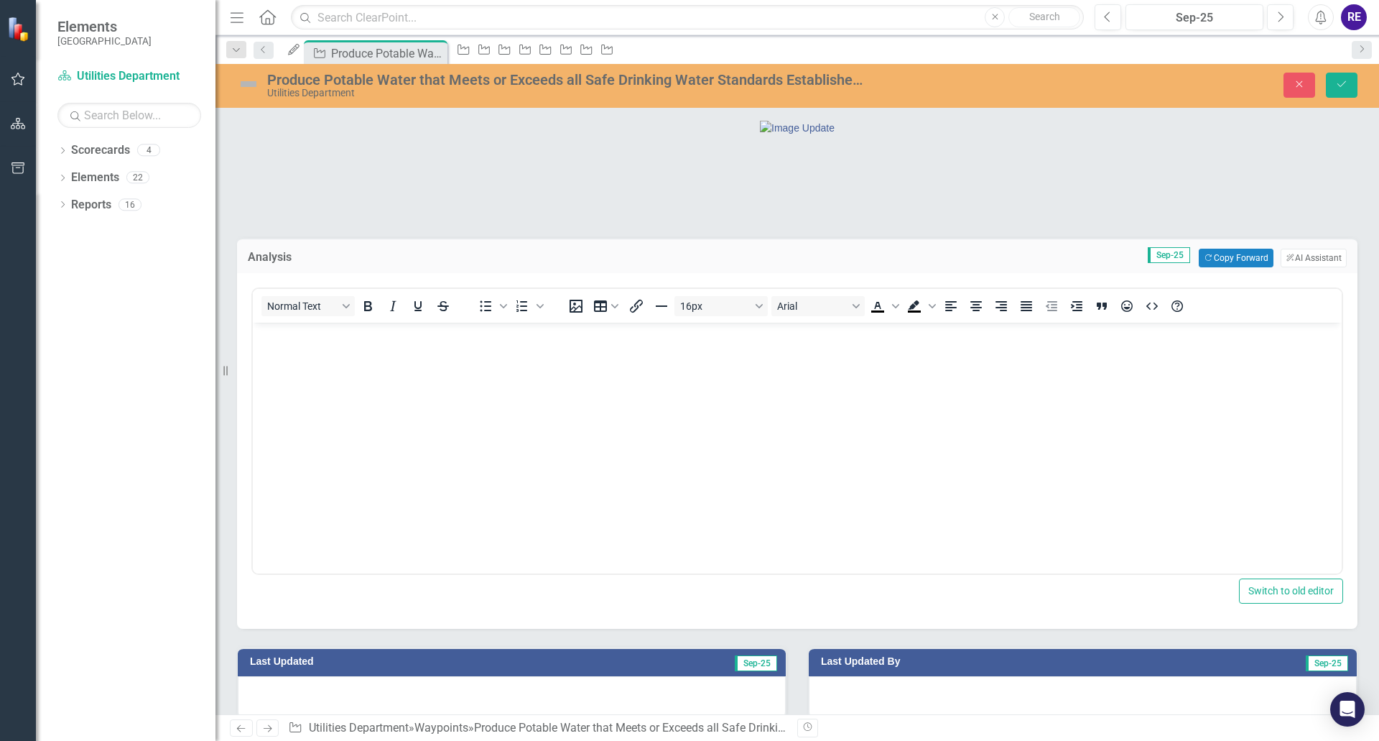
click at [369, 355] on body "Rich Text Area. Press ALT-0 for help." at bounding box center [797, 431] width 1089 height 216
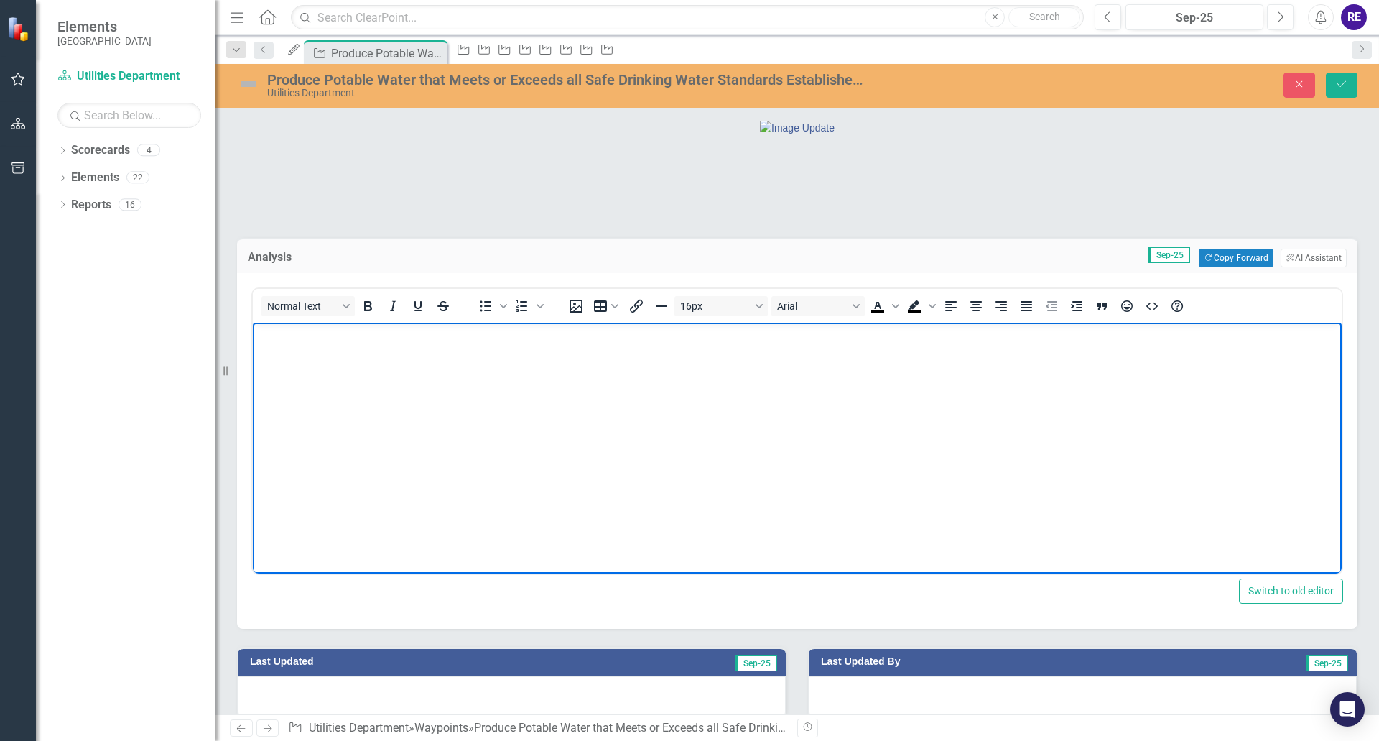
paste body "Rich Text Area. Press ALT-0 for help."
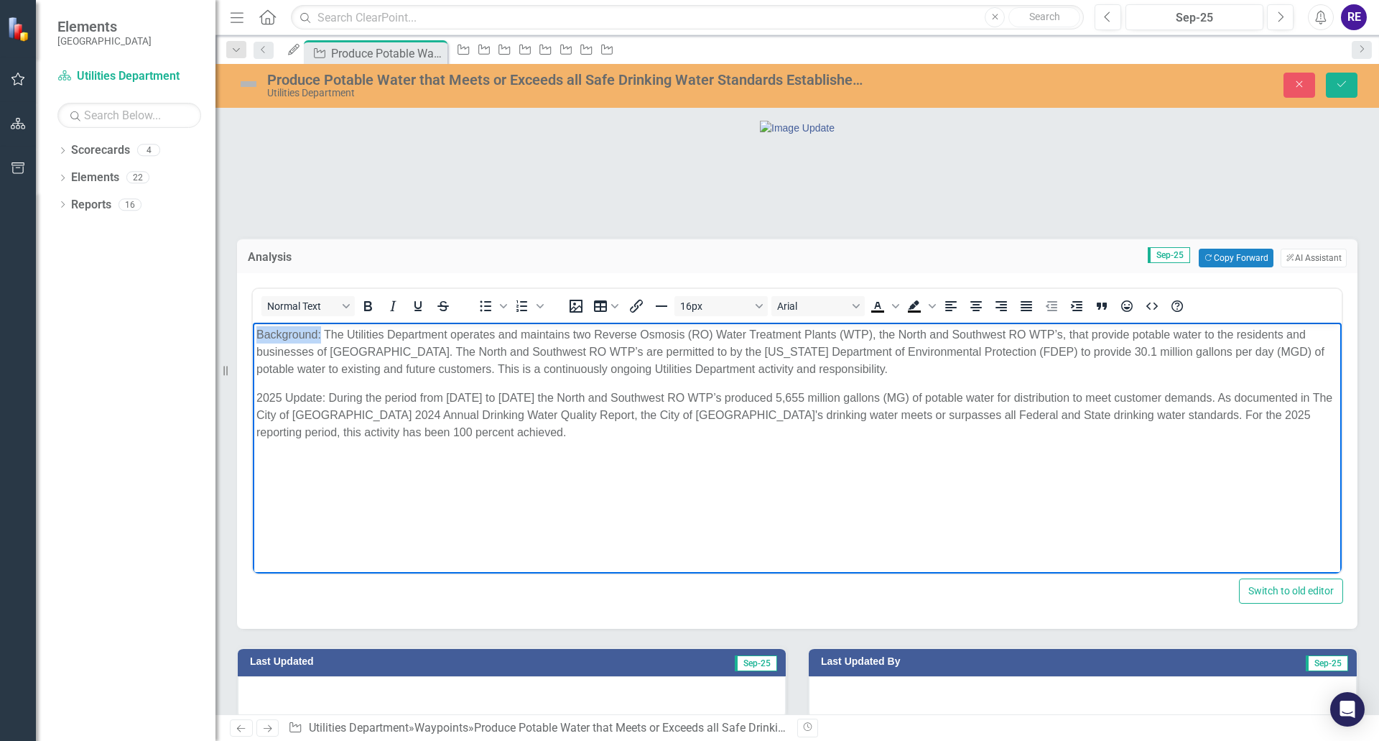
drag, startPoint x: 257, startPoint y: 336, endPoint x: 321, endPoint y: 333, distance: 64.0
click at [321, 333] on p "Background: The Utilities Department operates and maintains two Reverse Osmosis…" at bounding box center [797, 352] width 1082 height 52
click at [369, 315] on icon "Bold" at bounding box center [367, 305] width 17 height 17
drag, startPoint x: 256, startPoint y: 397, endPoint x: 281, endPoint y: 395, distance: 25.2
click at [281, 395] on body "Background: The Utilities Department operates and maintains two Reverse Osmosis…" at bounding box center [797, 431] width 1089 height 216
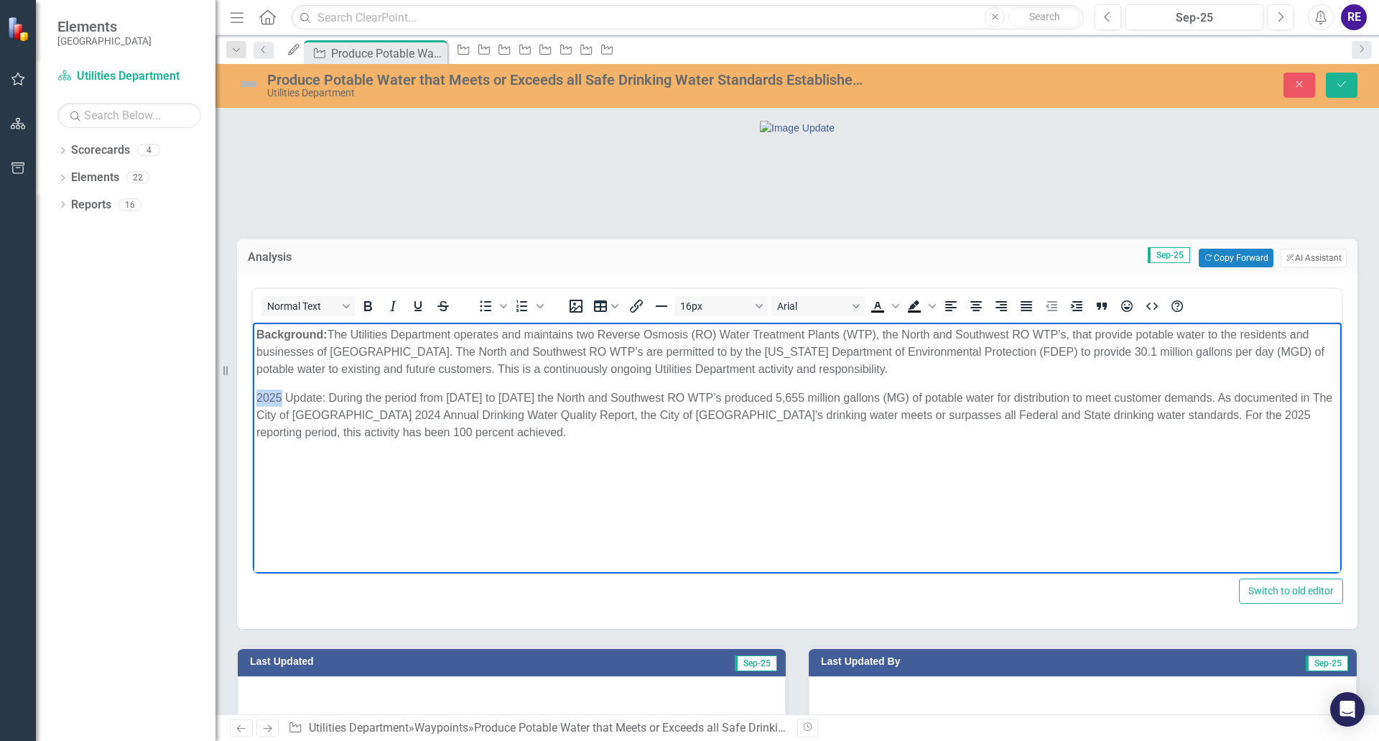
click at [261, 397] on p "2025 Update: During the period from [DATE] to [DATE] the North and Southwest RO…" at bounding box center [797, 415] width 1082 height 52
drag, startPoint x: 256, startPoint y: 396, endPoint x: 325, endPoint y: 398, distance: 69.7
click at [325, 398] on body "Background: The Utilities Department operates and maintains two Reverse Osmosis…" at bounding box center [797, 431] width 1089 height 216
click at [370, 316] on button "Bold" at bounding box center [368, 306] width 24 height 20
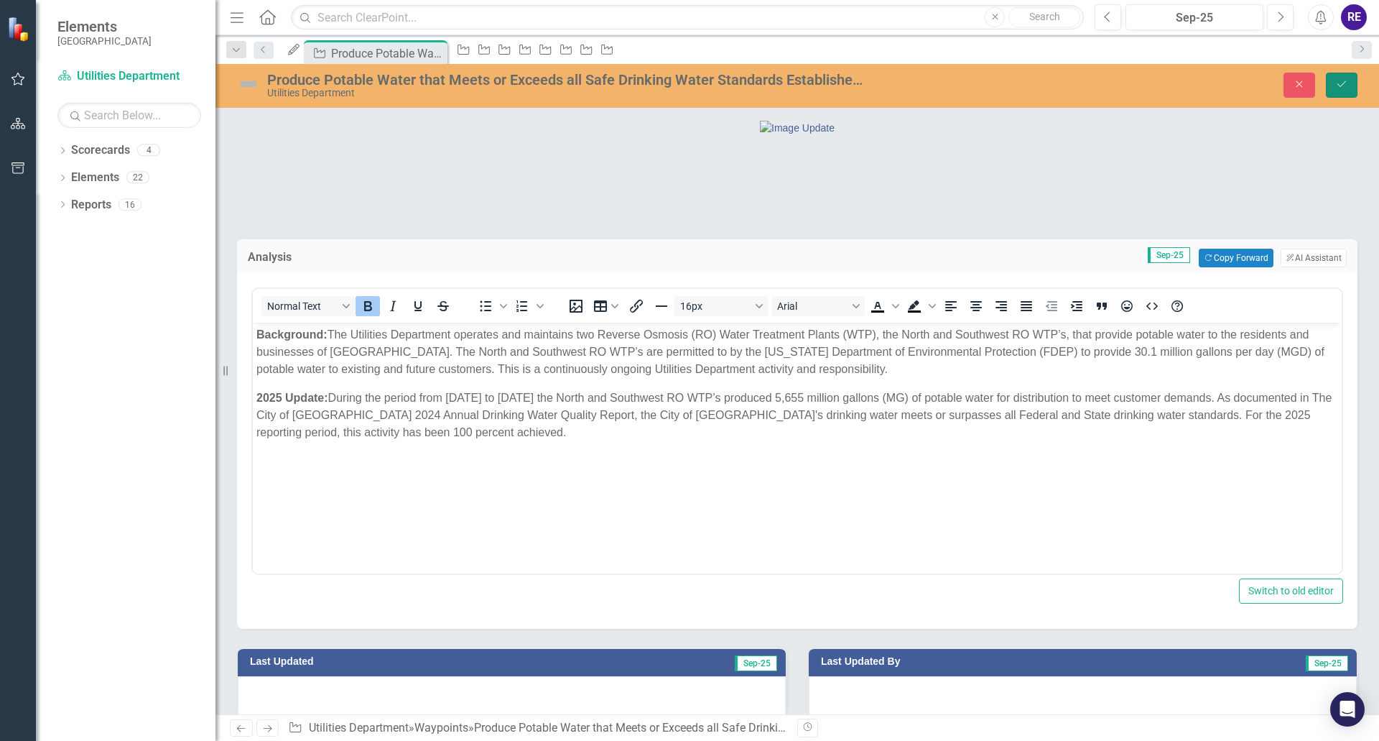
click at [1345, 83] on icon "Save" at bounding box center [1342, 84] width 13 height 10
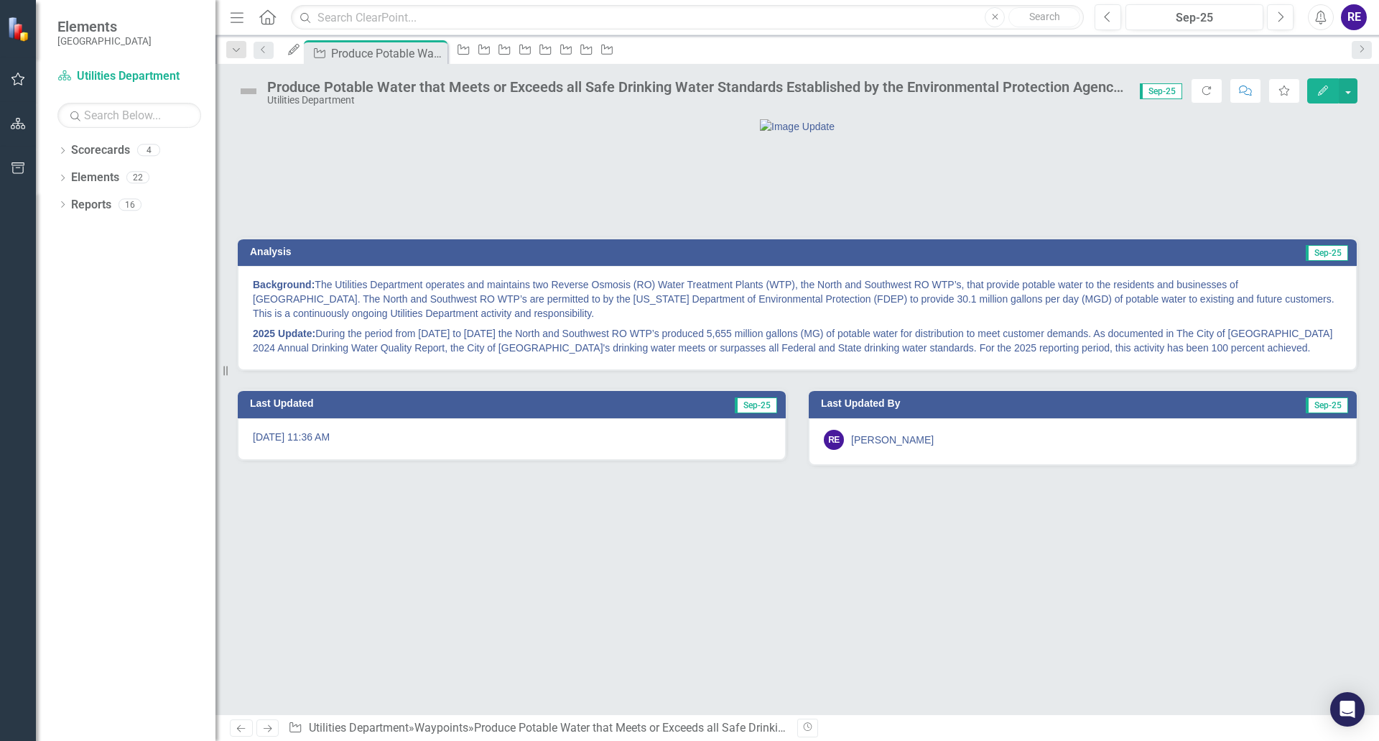
click at [249, 91] on img at bounding box center [248, 91] width 23 height 23
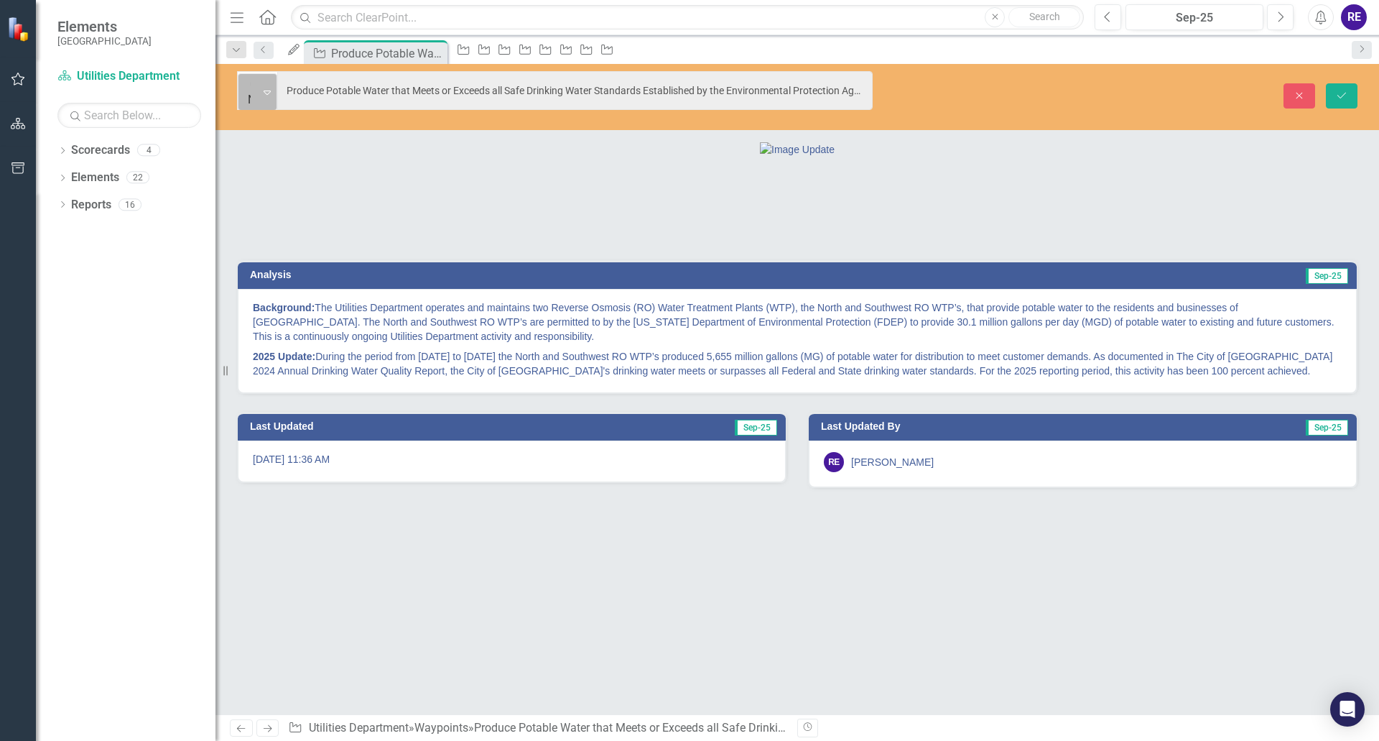
click at [267, 86] on icon "Expand" at bounding box center [267, 91] width 7 height 11
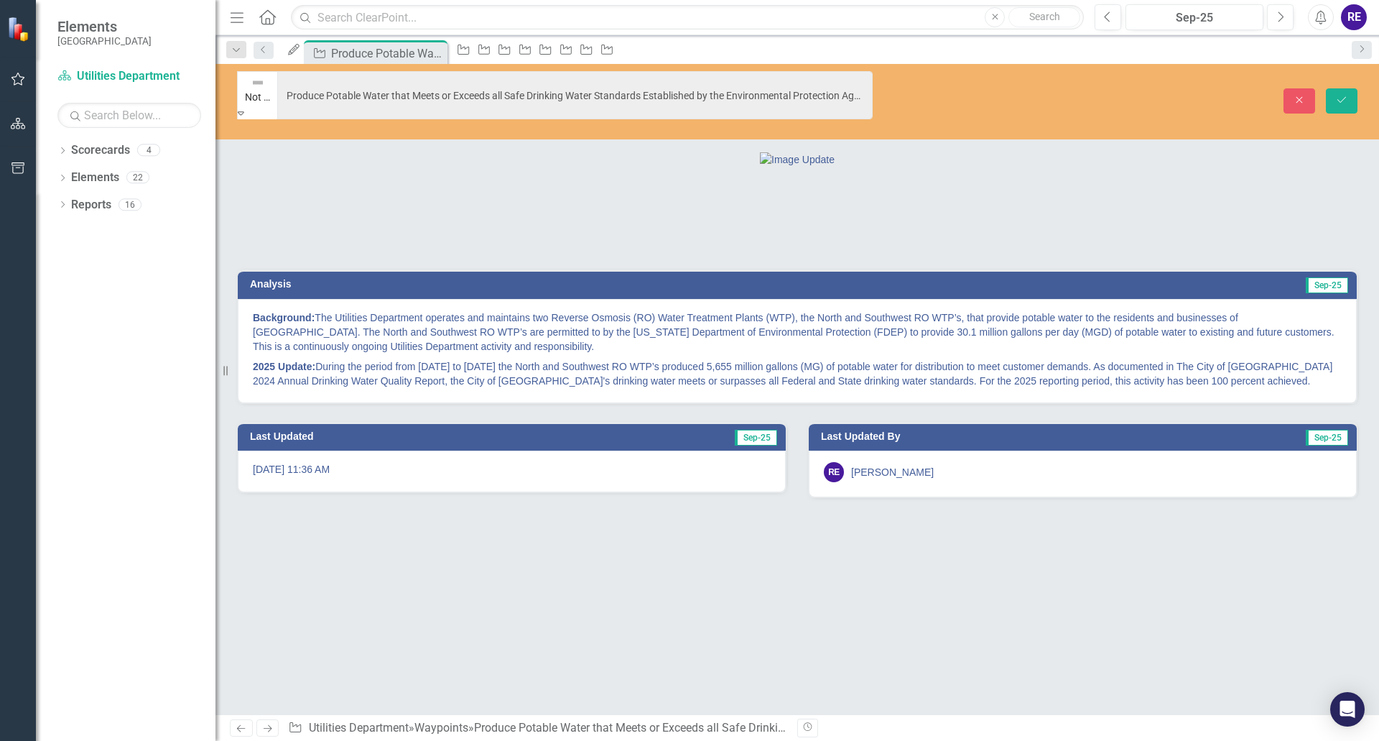
click at [470, 51] on icon at bounding box center [463, 50] width 11 height 10
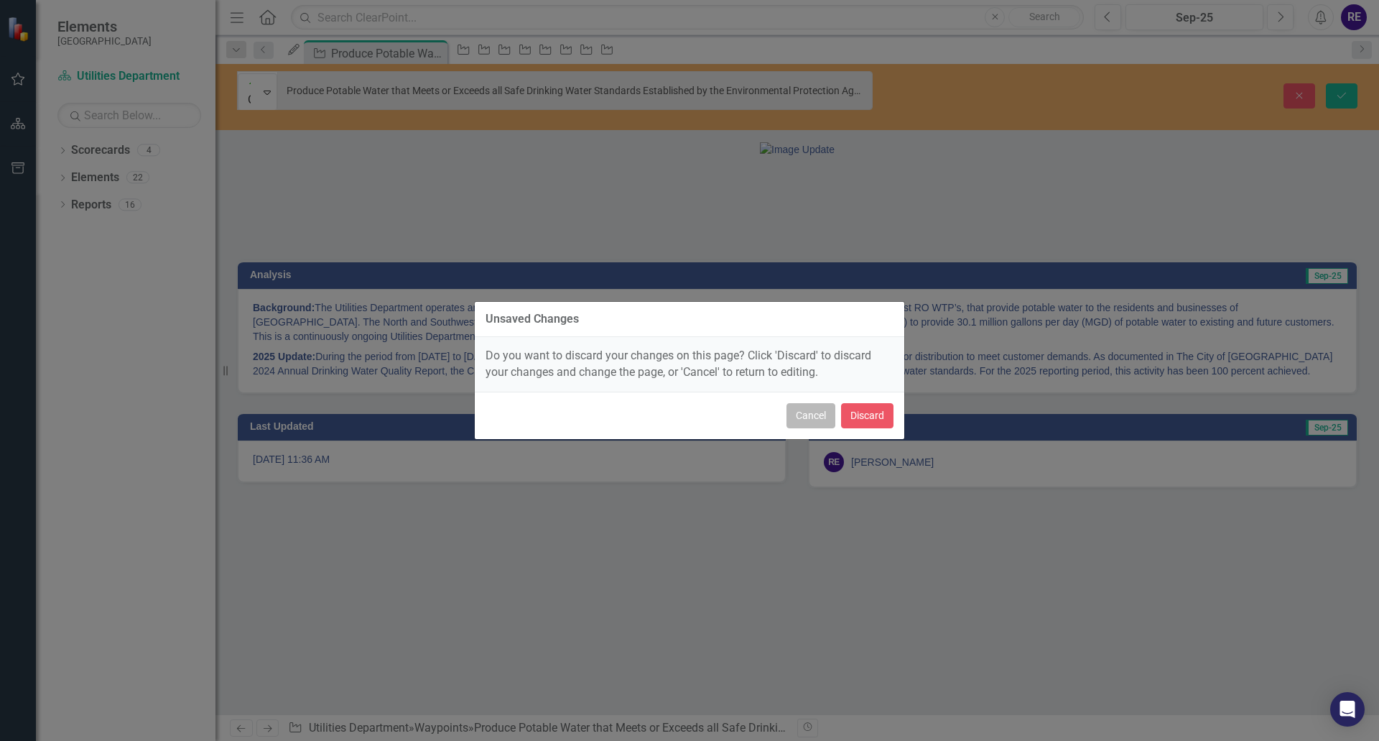
click at [810, 408] on button "Cancel" at bounding box center [811, 415] width 49 height 25
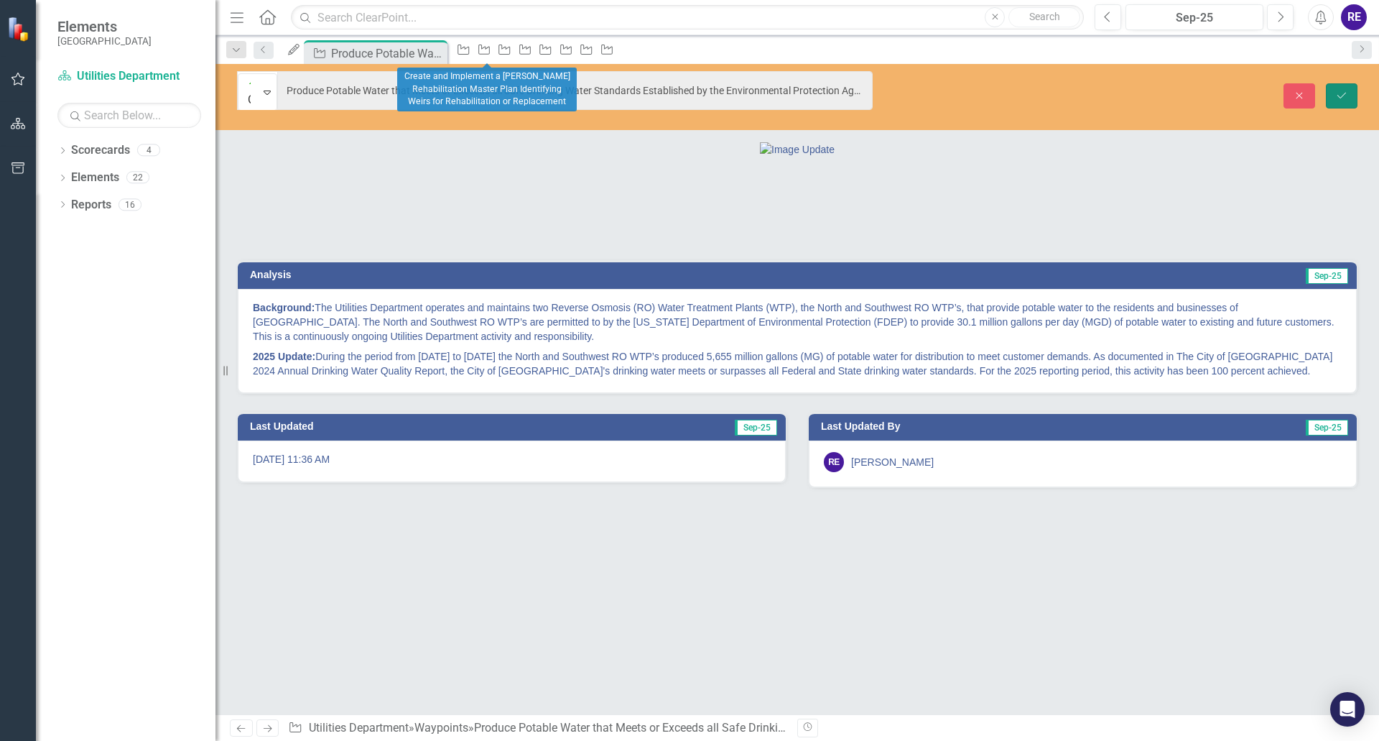
click at [1342, 91] on icon "Save" at bounding box center [1342, 96] width 13 height 10
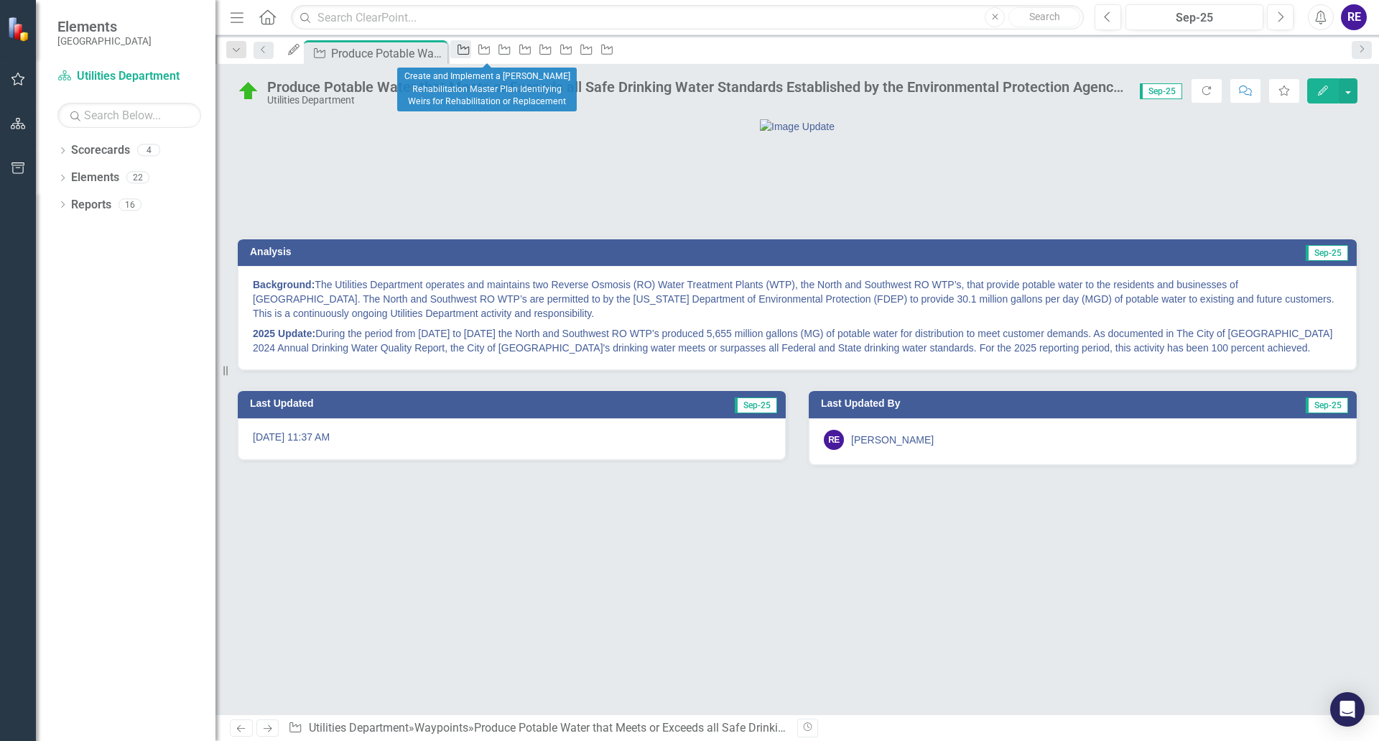
click at [470, 52] on icon at bounding box center [463, 50] width 11 height 10
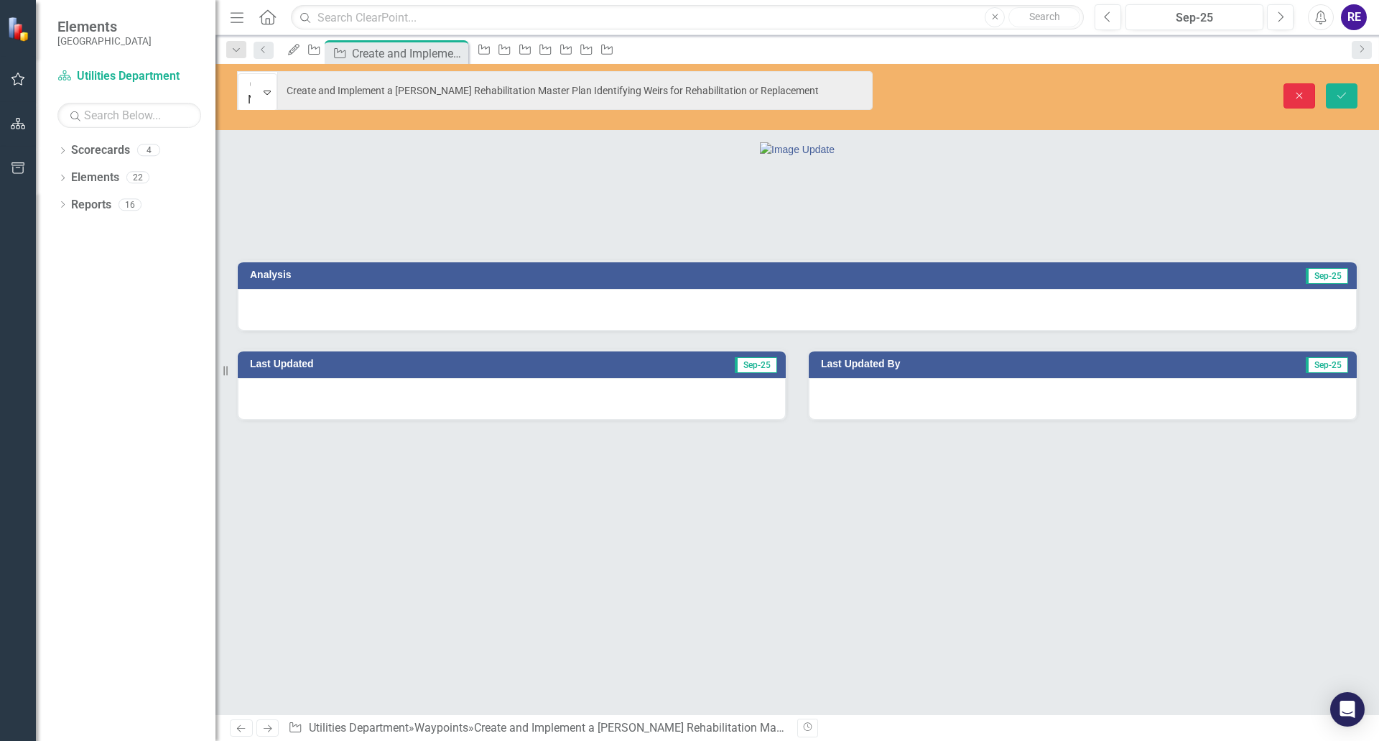
click at [1300, 92] on icon "button" at bounding box center [1300, 95] width 6 height 6
click at [301, 52] on link "My Updates" at bounding box center [291, 49] width 20 height 18
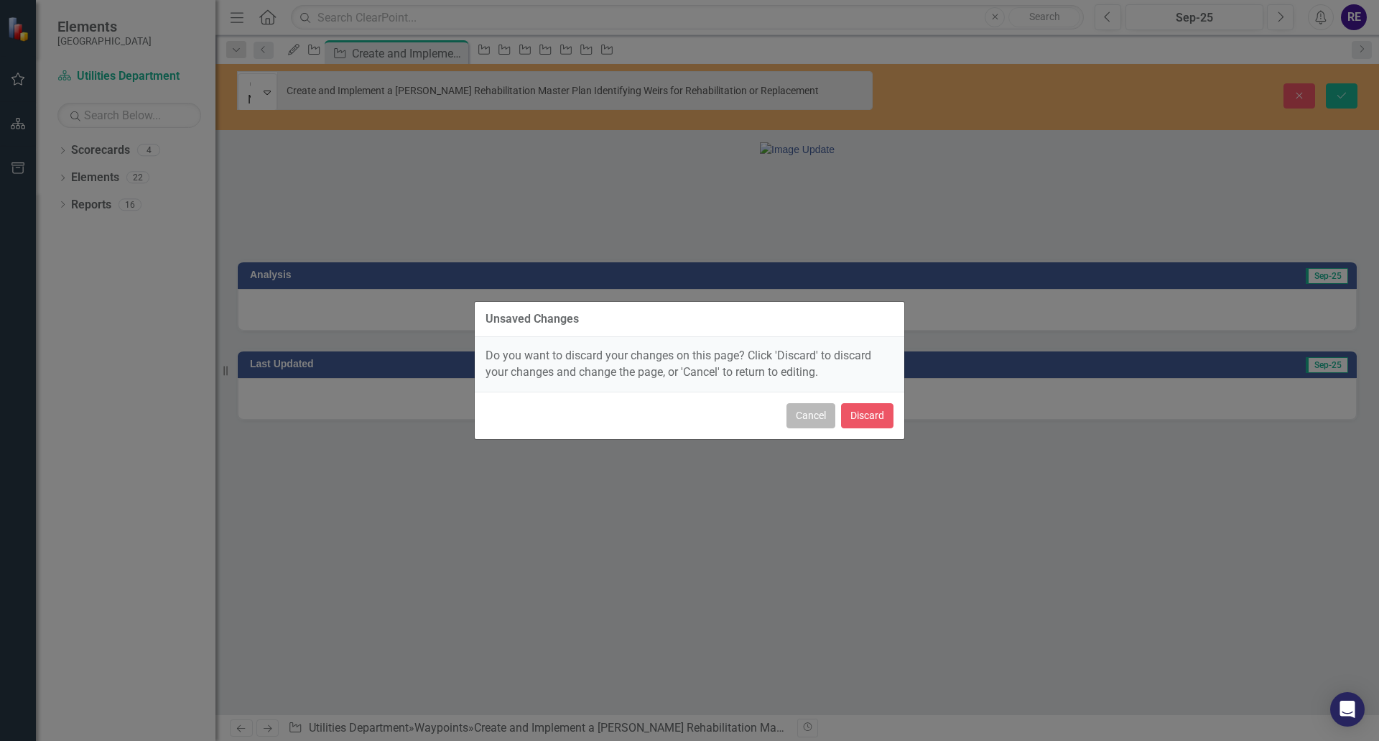
click at [810, 421] on button "Cancel" at bounding box center [811, 415] width 49 height 25
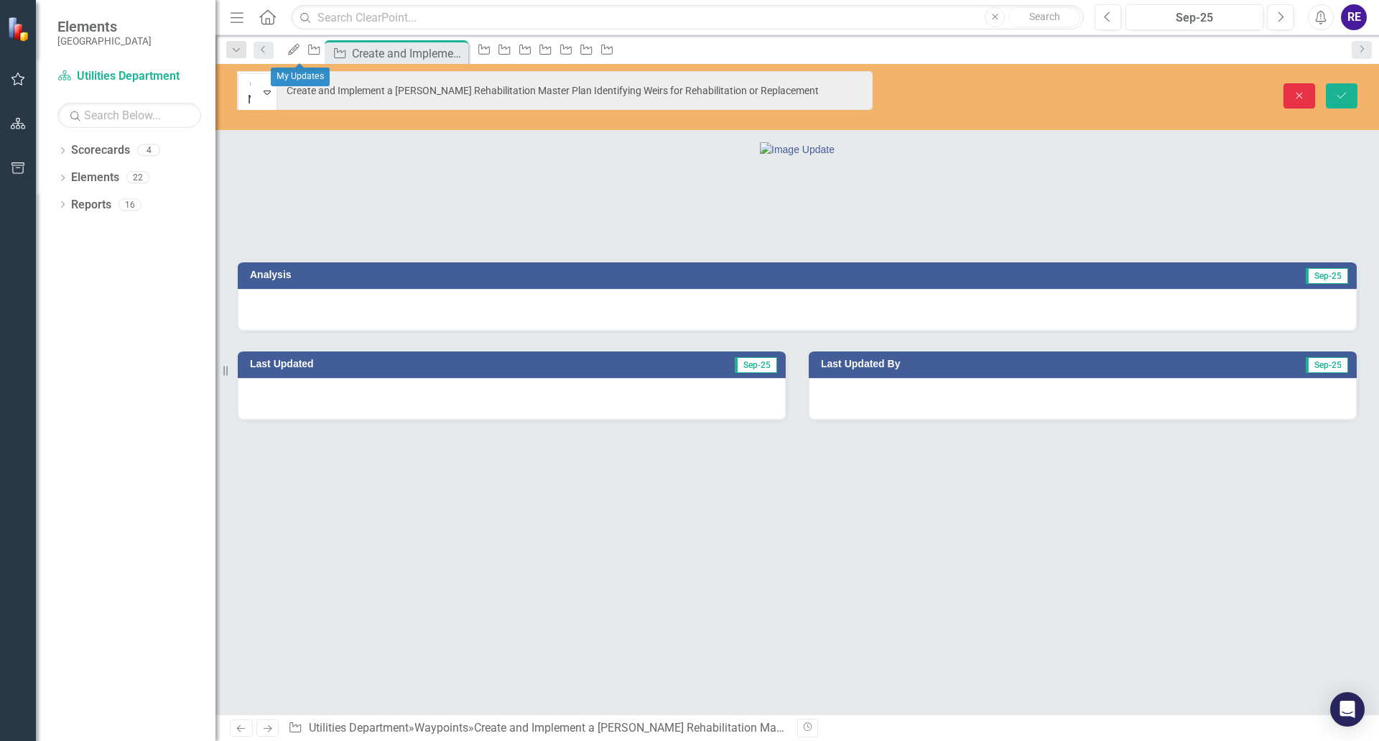
click at [1300, 91] on icon "Close" at bounding box center [1299, 96] width 13 height 10
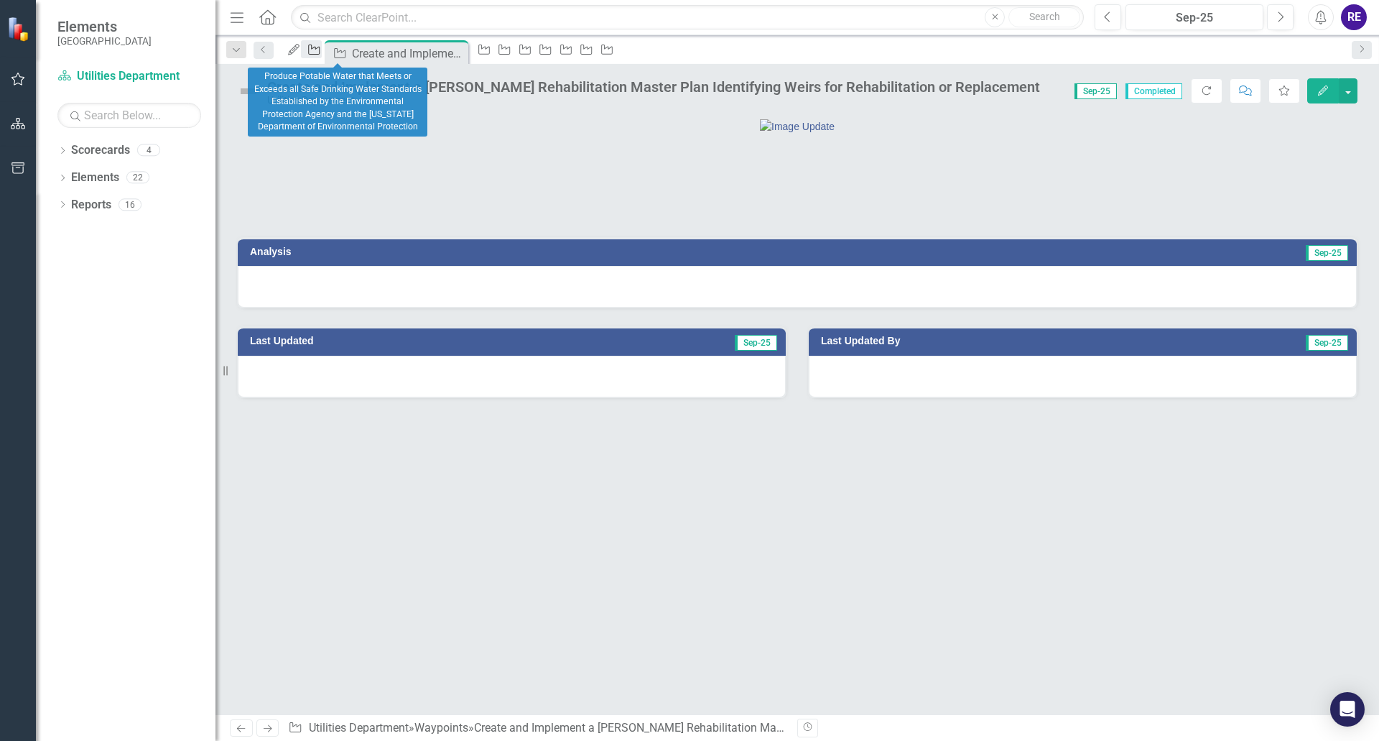
click at [321, 54] on div "Waypoint" at bounding box center [311, 49] width 20 height 18
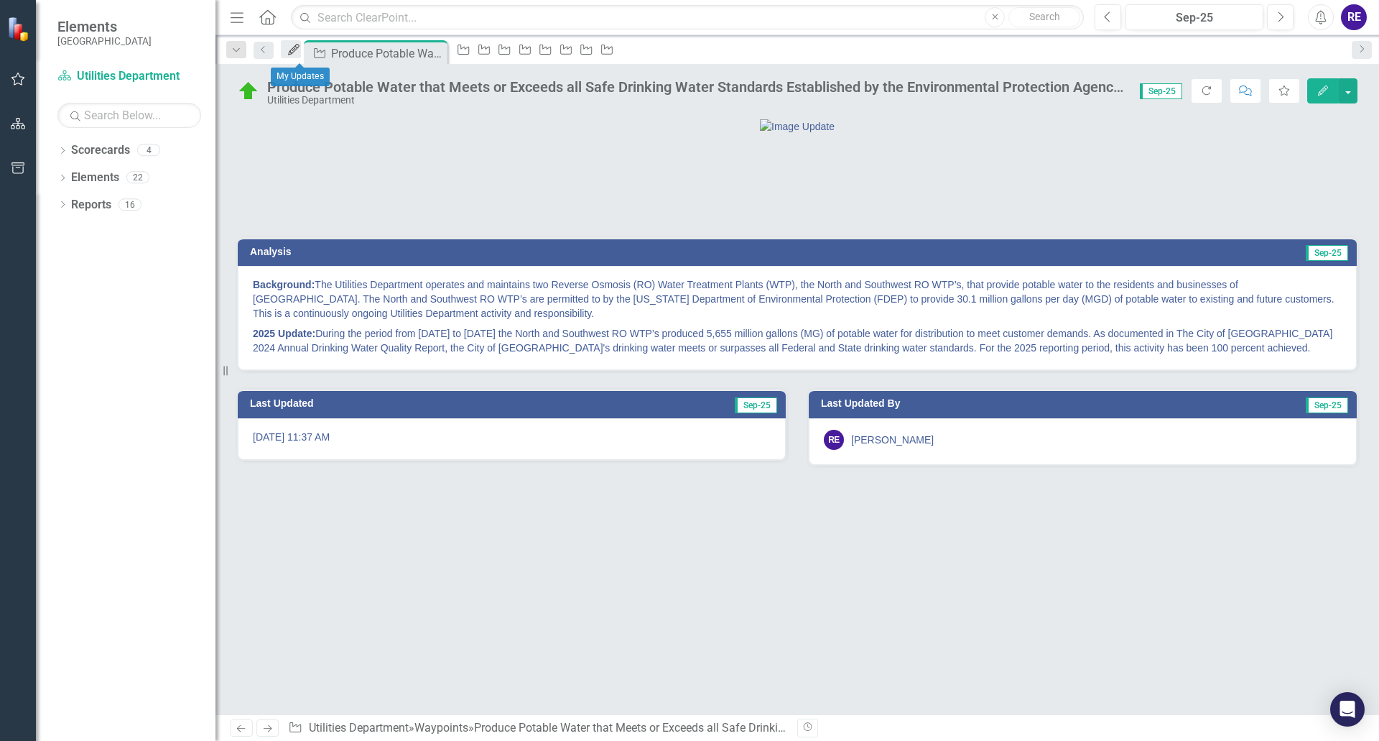
click at [300, 52] on icon at bounding box center [293, 49] width 11 height 11
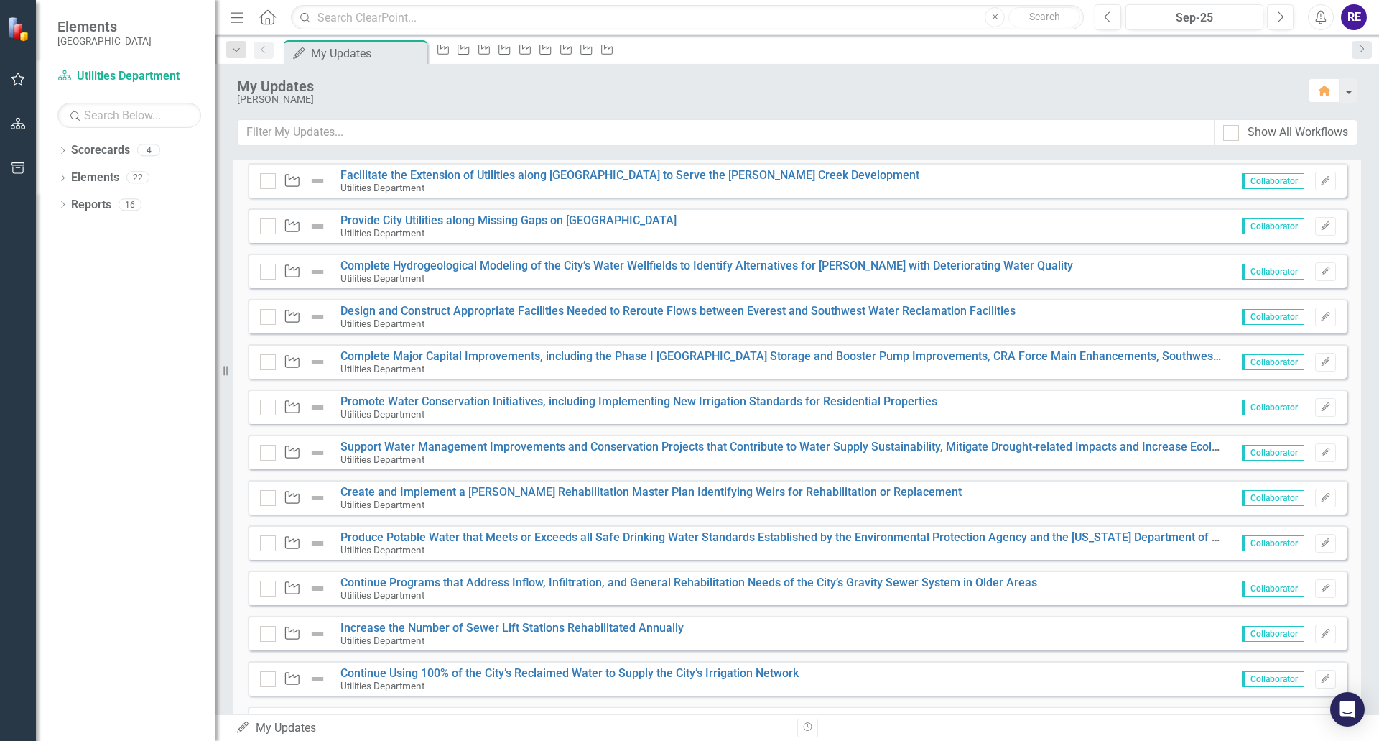
scroll to position [359, 0]
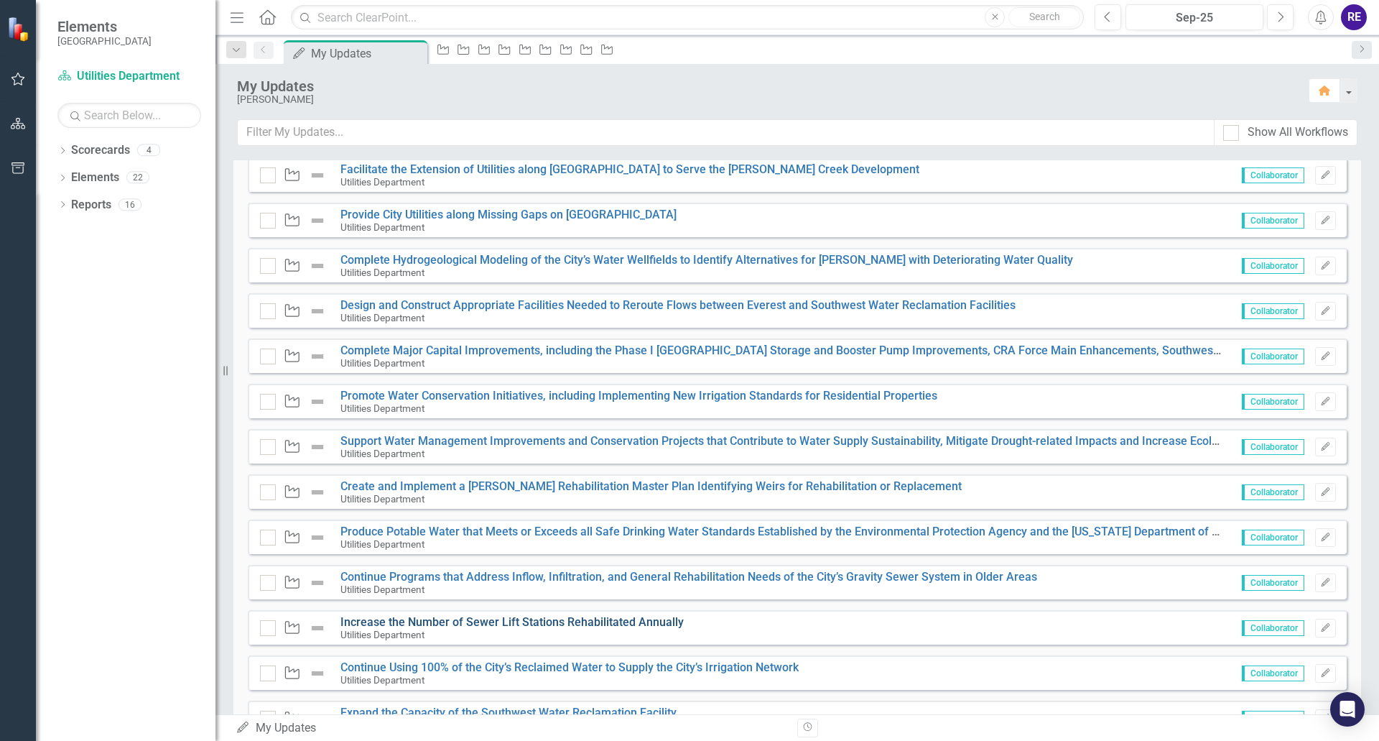
click at [622, 619] on link "Increase the Number of Sewer Lift Stations Rehabilitated Annually" at bounding box center [512, 622] width 343 height 14
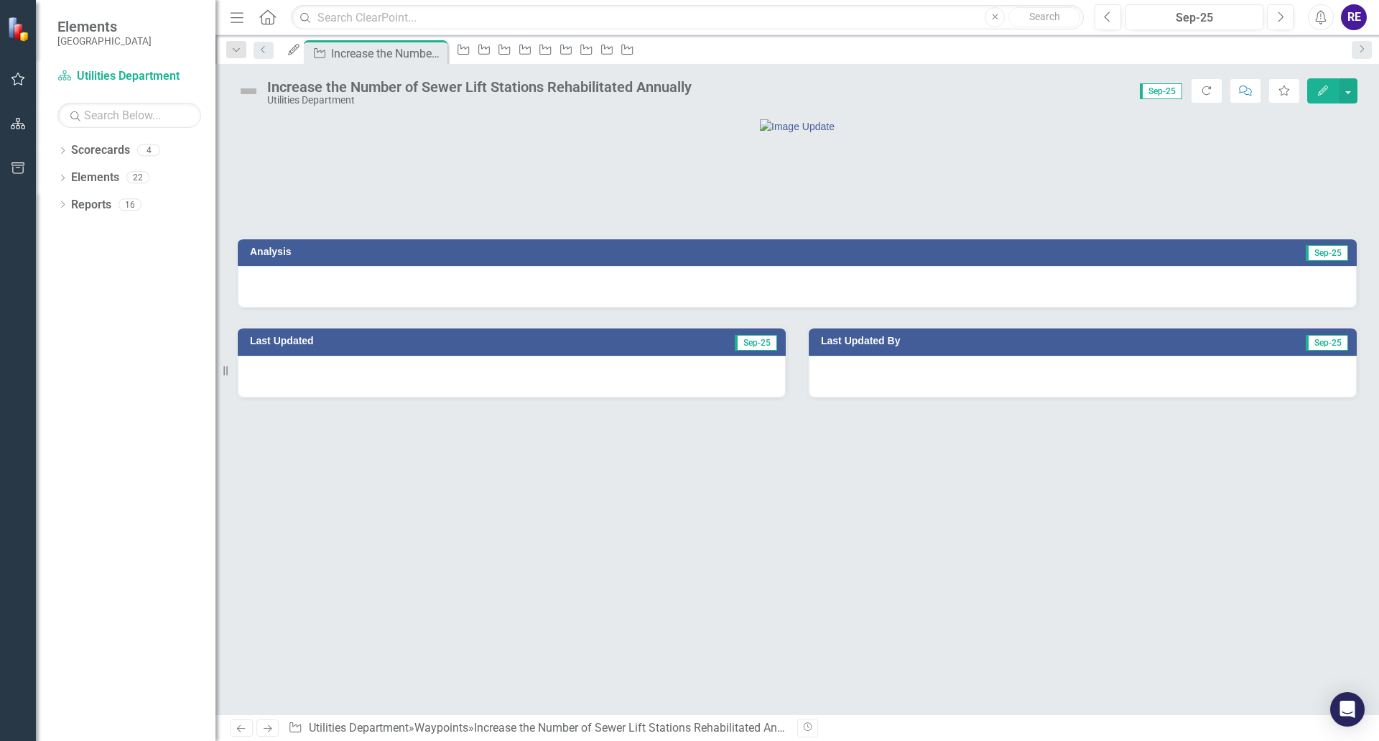
click at [603, 307] on div at bounding box center [797, 287] width 1119 height 42
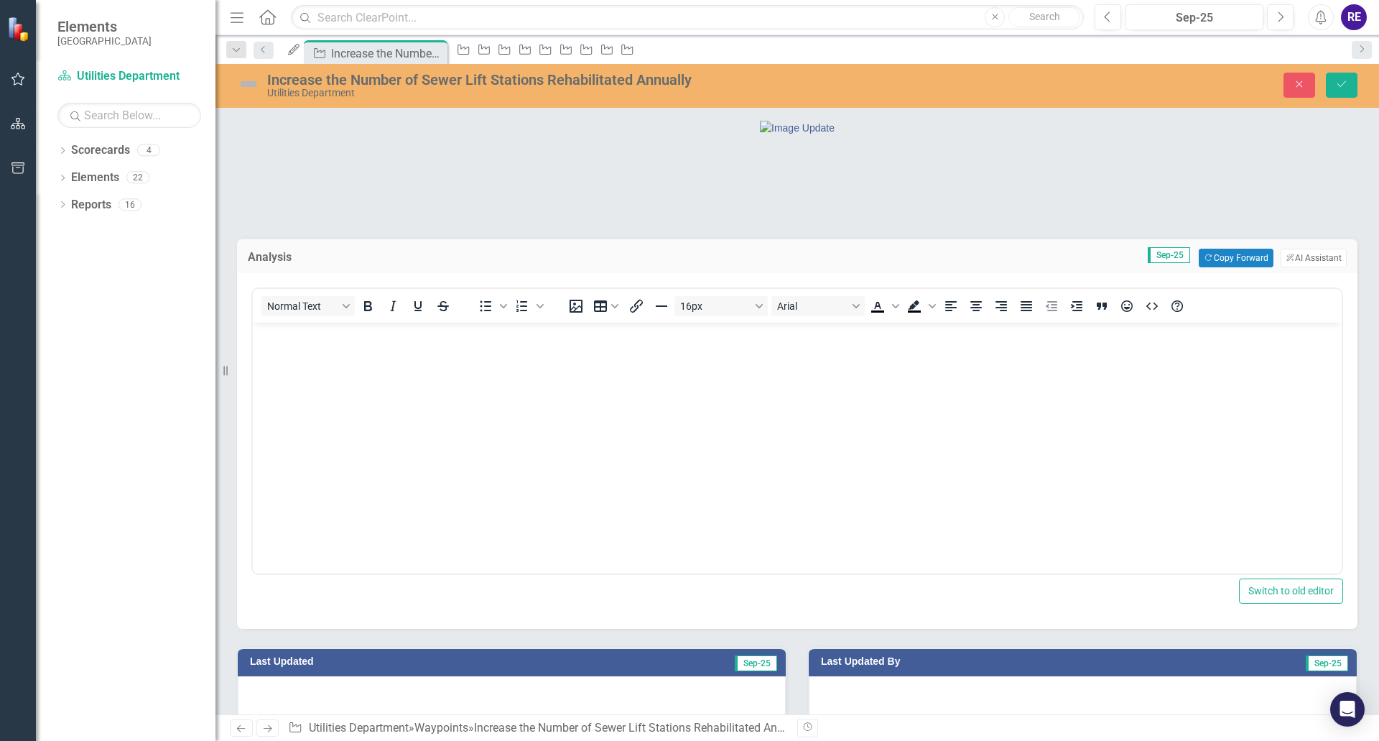
click at [864, 376] on body "Rich Text Area. Press ALT-0 for help." at bounding box center [797, 431] width 1089 height 216
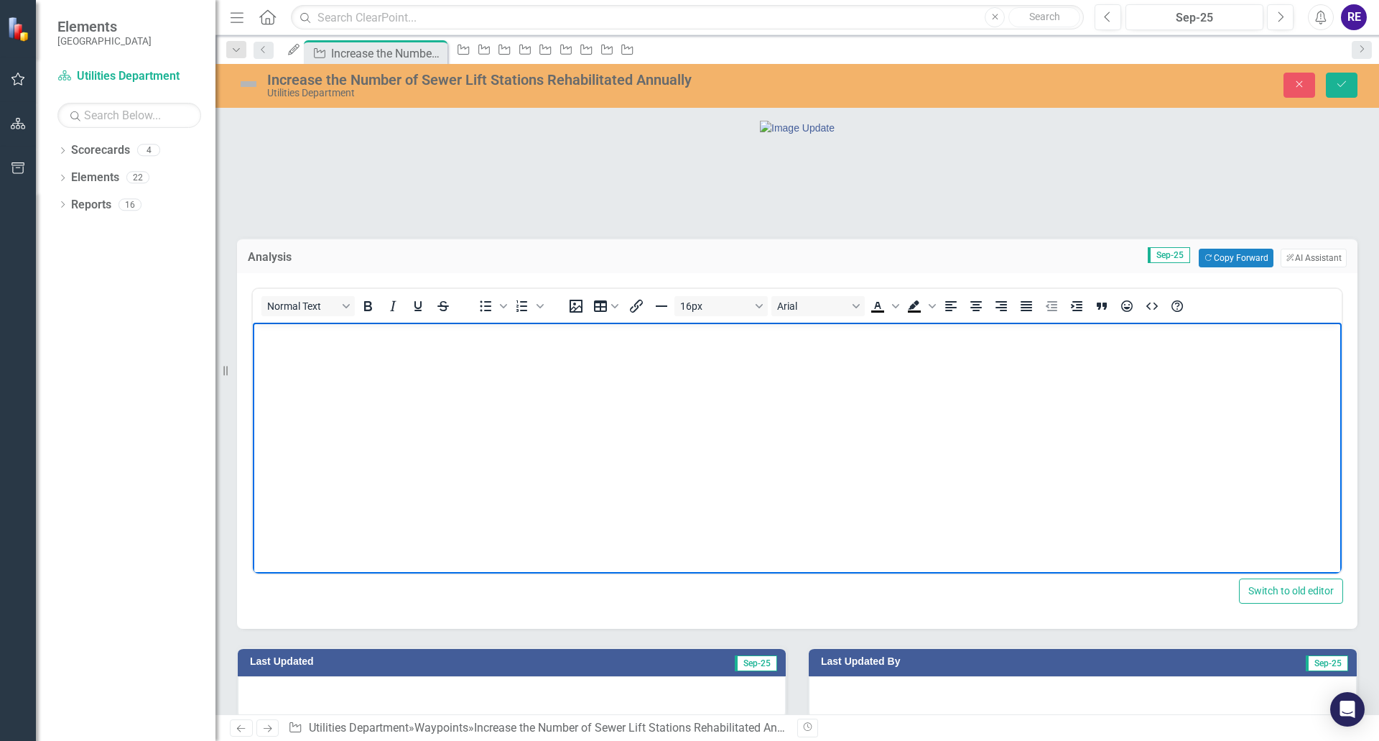
click at [592, 336] on p "Rich Text Area. Press ALT-0 for help." at bounding box center [797, 334] width 1082 height 17
paste body "Rich Text Area. Press ALT-0 for help."
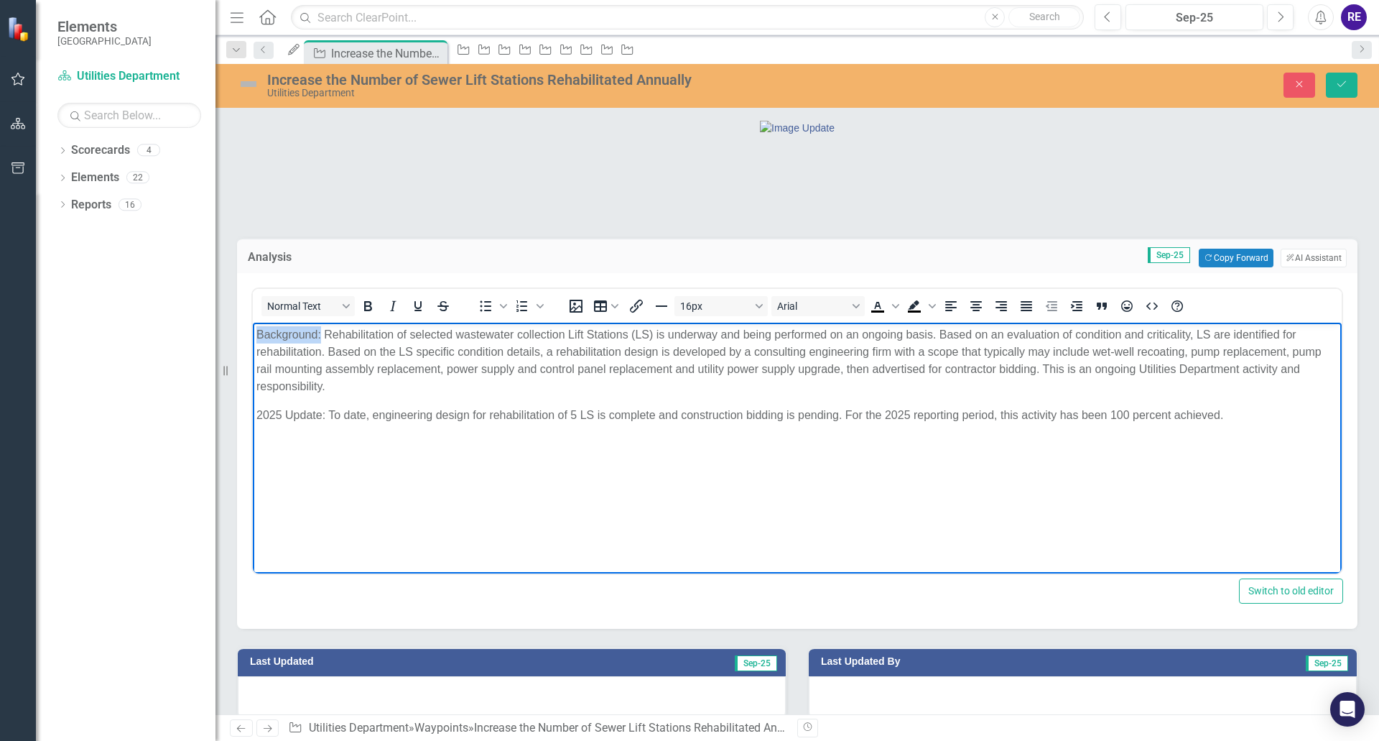
drag, startPoint x: 256, startPoint y: 331, endPoint x: 320, endPoint y: 333, distance: 64.0
click at [320, 333] on p "Background: Rehabilitation of selected wastewater collection Lift Stations (LS)…" at bounding box center [797, 360] width 1082 height 69
click at [370, 311] on icon "Bold" at bounding box center [368, 306] width 8 height 10
drag, startPoint x: 256, startPoint y: 413, endPoint x: 325, endPoint y: 412, distance: 69.0
click at [325, 412] on p "2025 Update: To date, engineering design for rehabilitation of 5 LS is complete…" at bounding box center [797, 415] width 1082 height 17
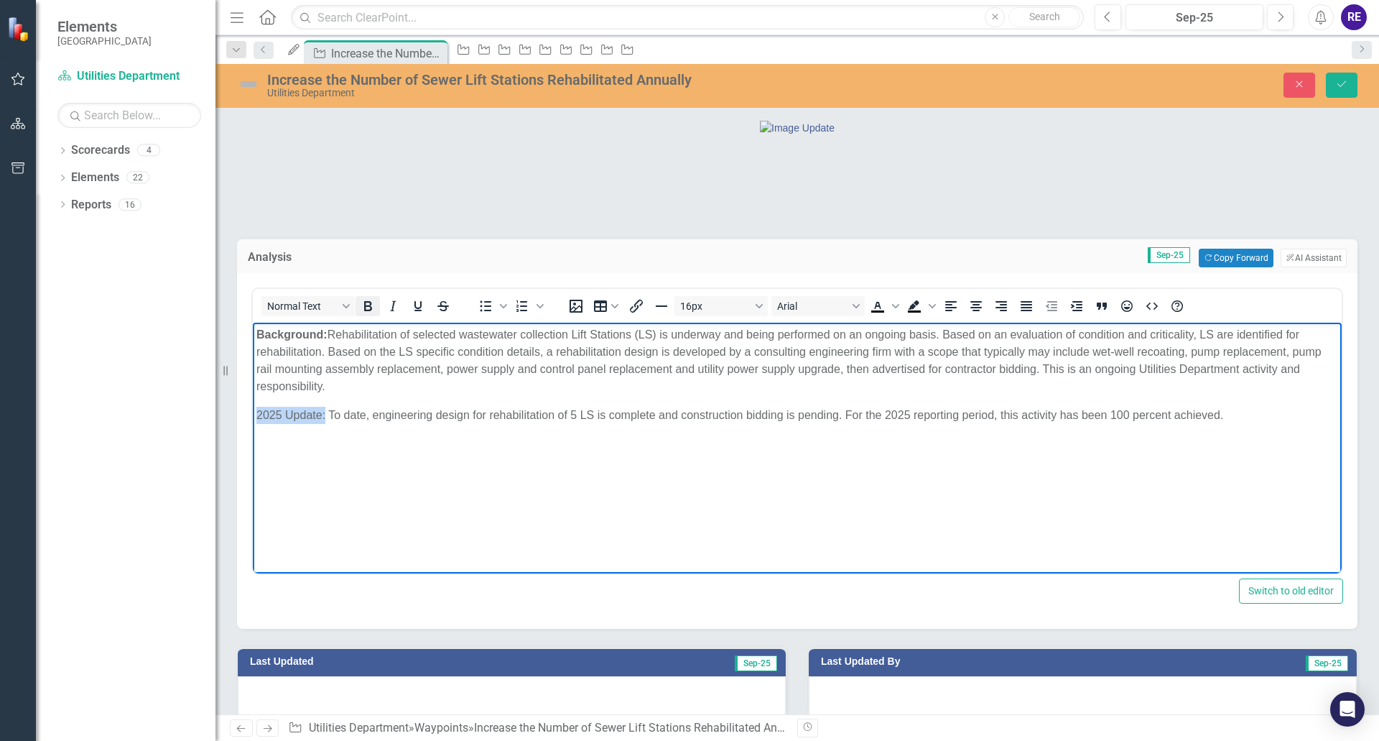
click at [370, 311] on icon "Bold" at bounding box center [368, 306] width 8 height 10
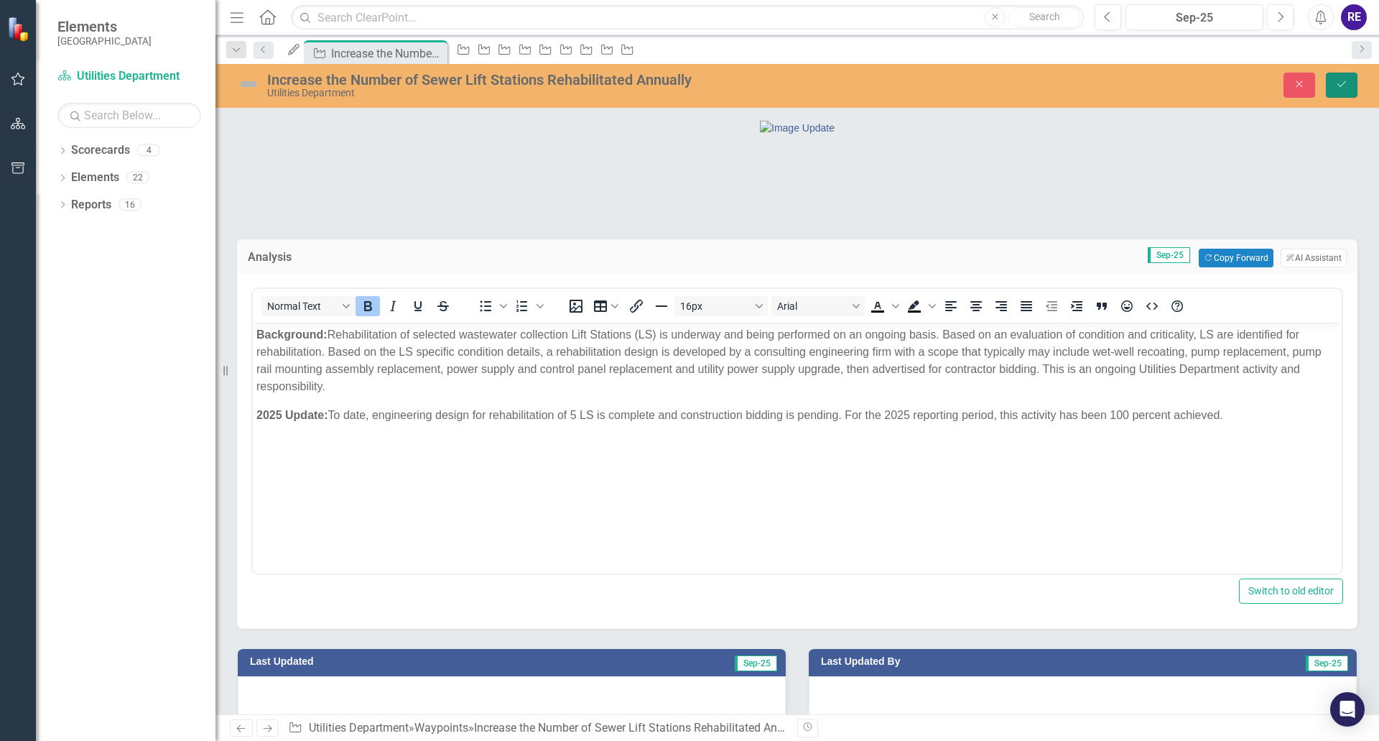
click at [1345, 84] on icon "Save" at bounding box center [1342, 84] width 13 height 10
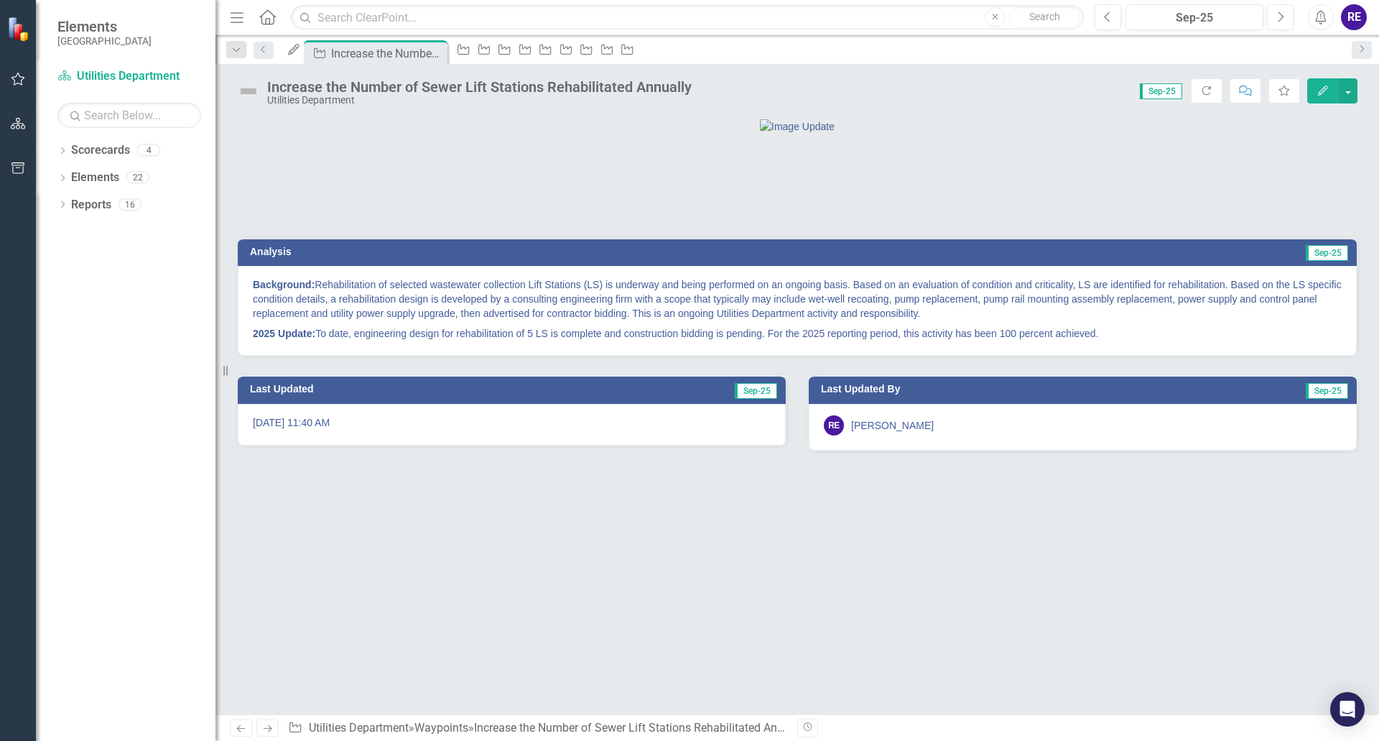
click at [247, 92] on img at bounding box center [248, 91] width 23 height 23
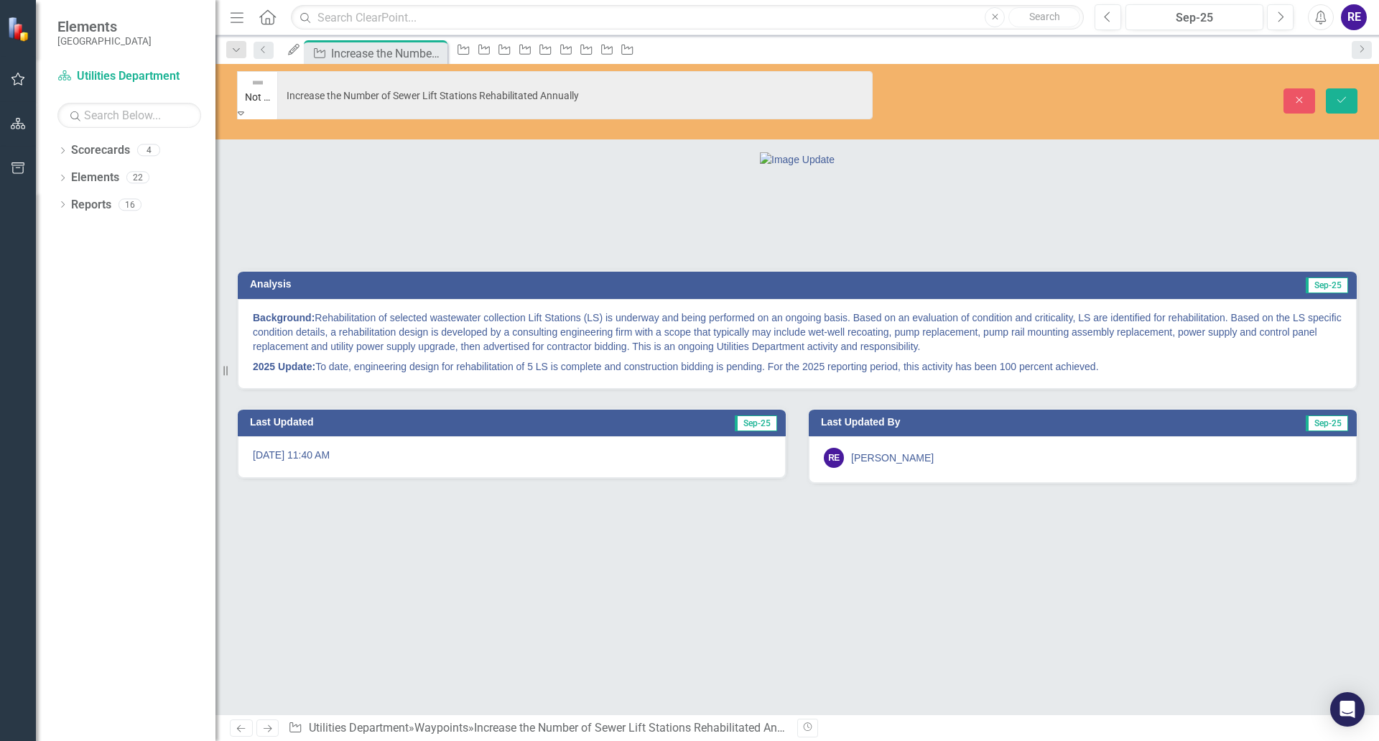
click at [244, 111] on icon at bounding box center [241, 113] width 6 height 4
click at [1338, 95] on icon "Save" at bounding box center [1342, 100] width 13 height 10
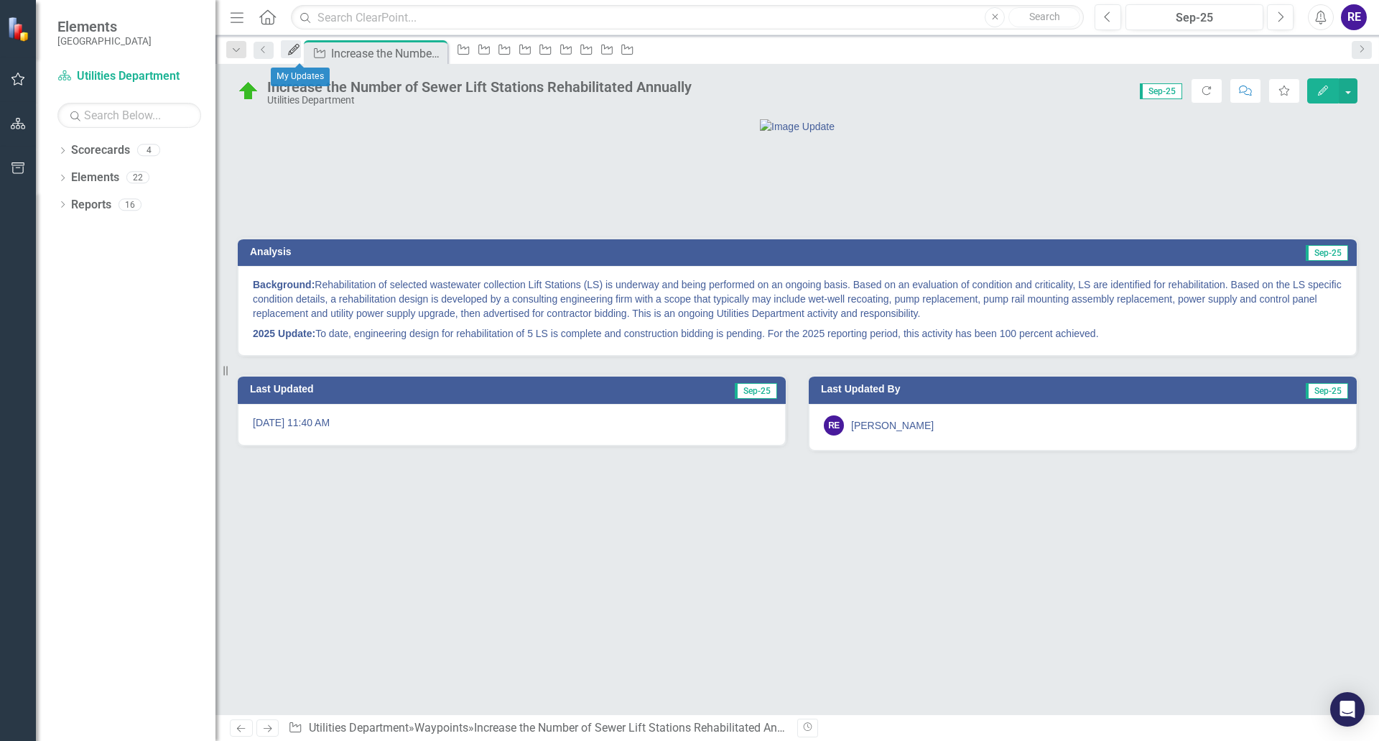
click at [298, 52] on icon at bounding box center [293, 49] width 11 height 11
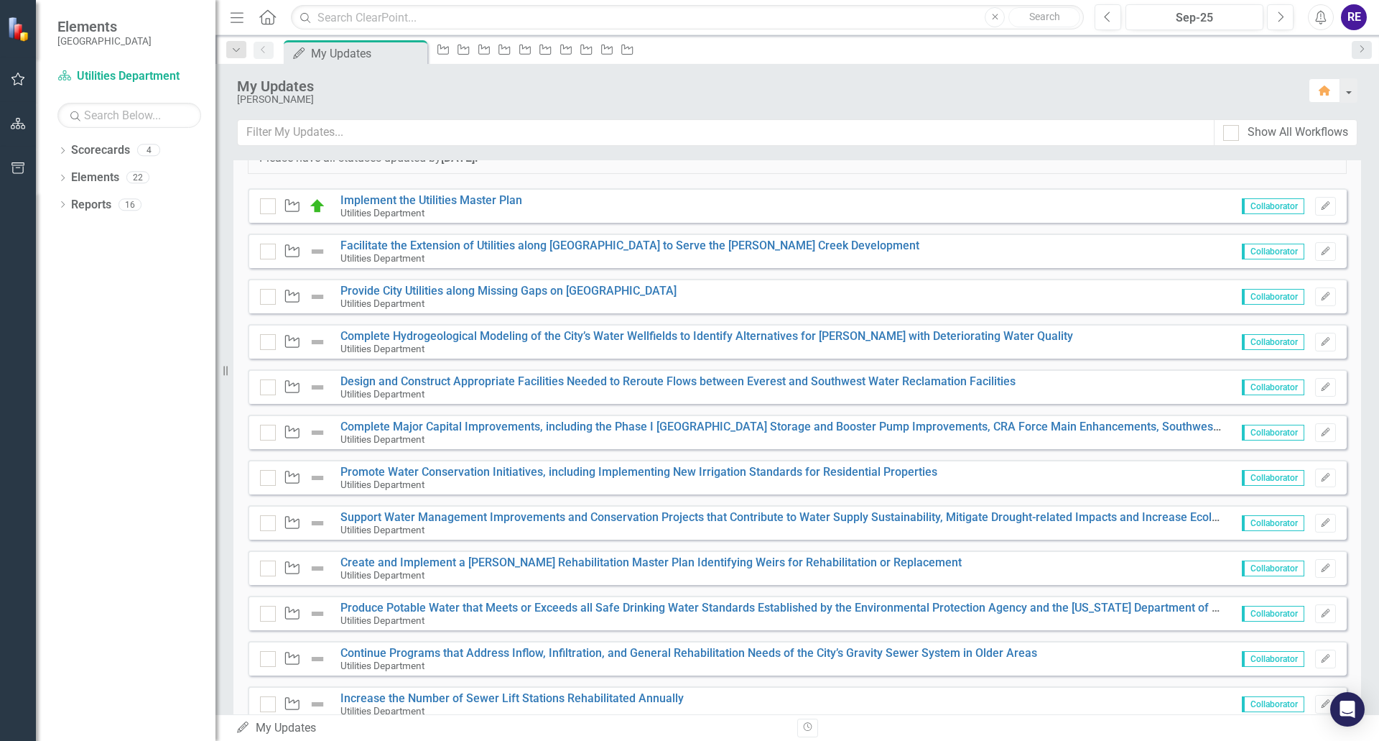
scroll to position [359, 0]
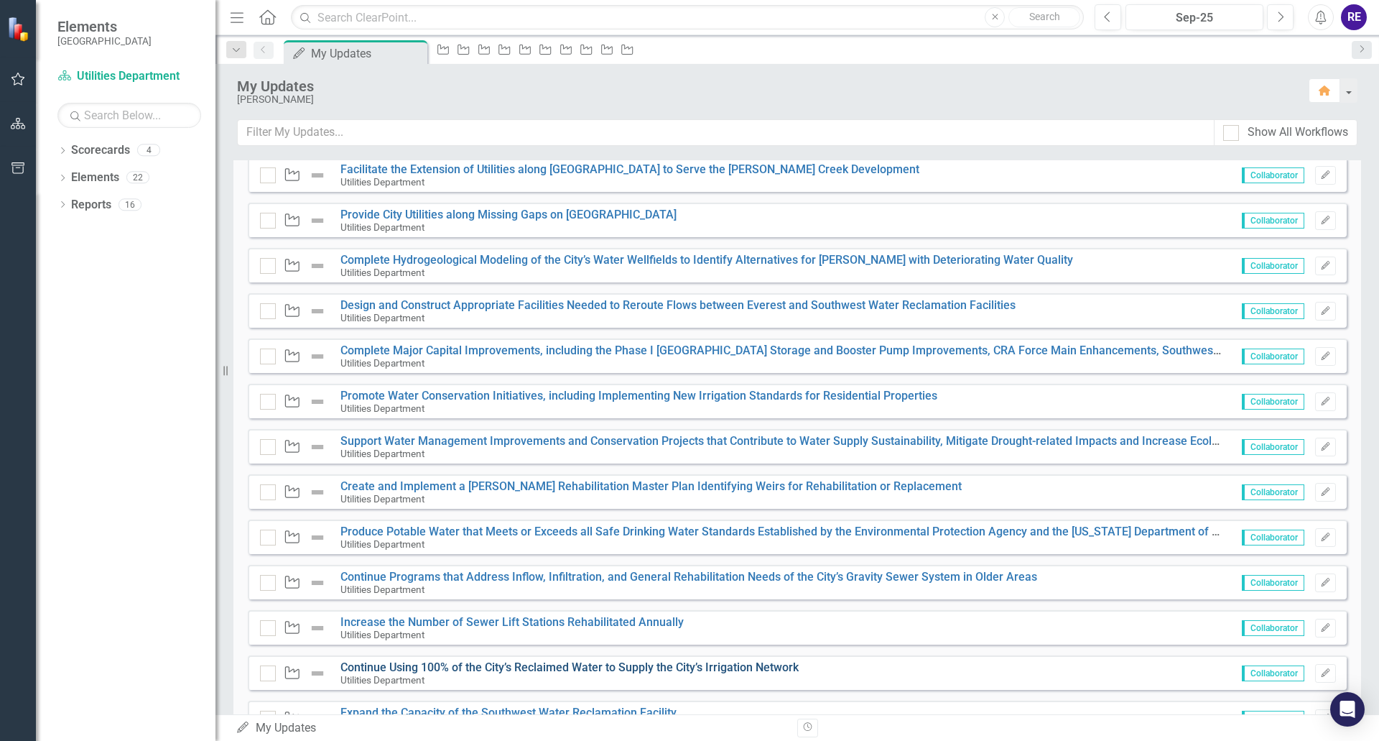
click at [548, 664] on link "Continue Using 100% of the City’s Reclaimed Water to Supply the City’s Irrigati…" at bounding box center [570, 667] width 458 height 14
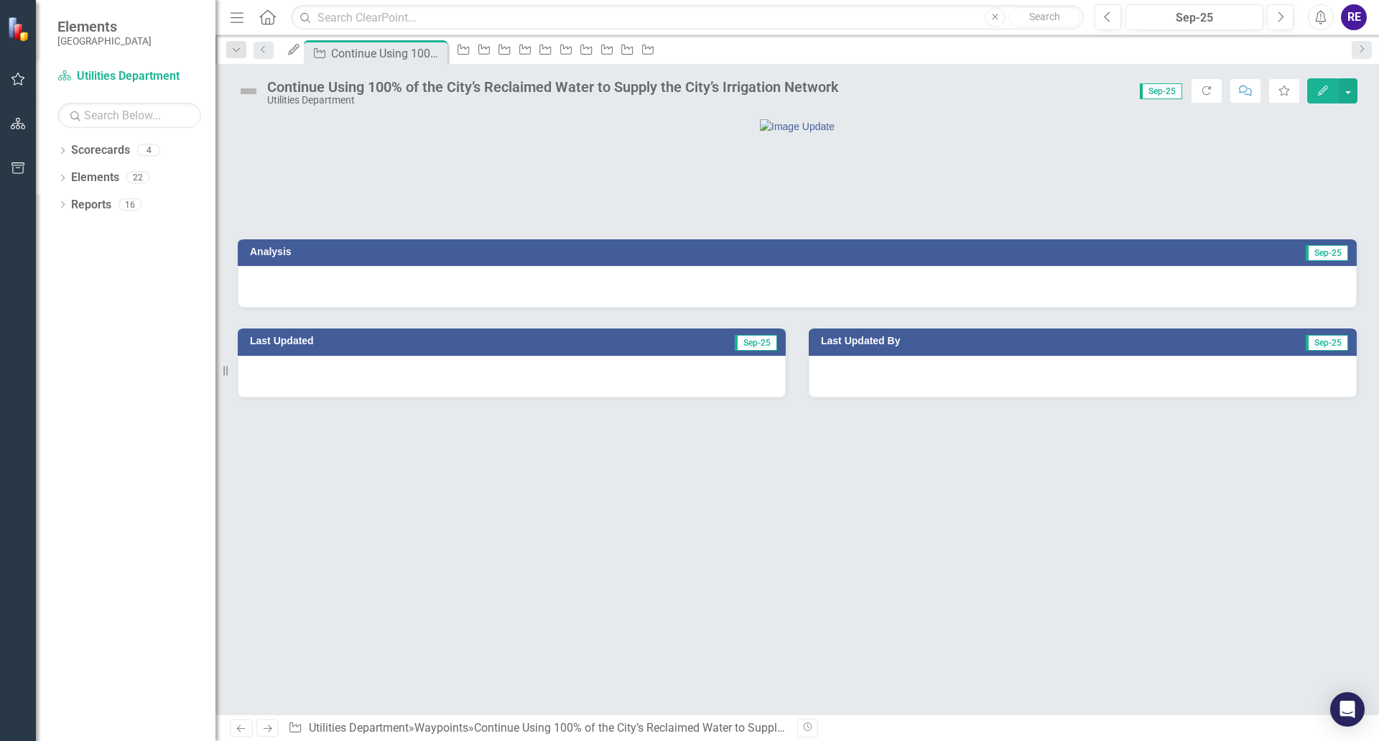
click at [960, 307] on div at bounding box center [797, 287] width 1119 height 42
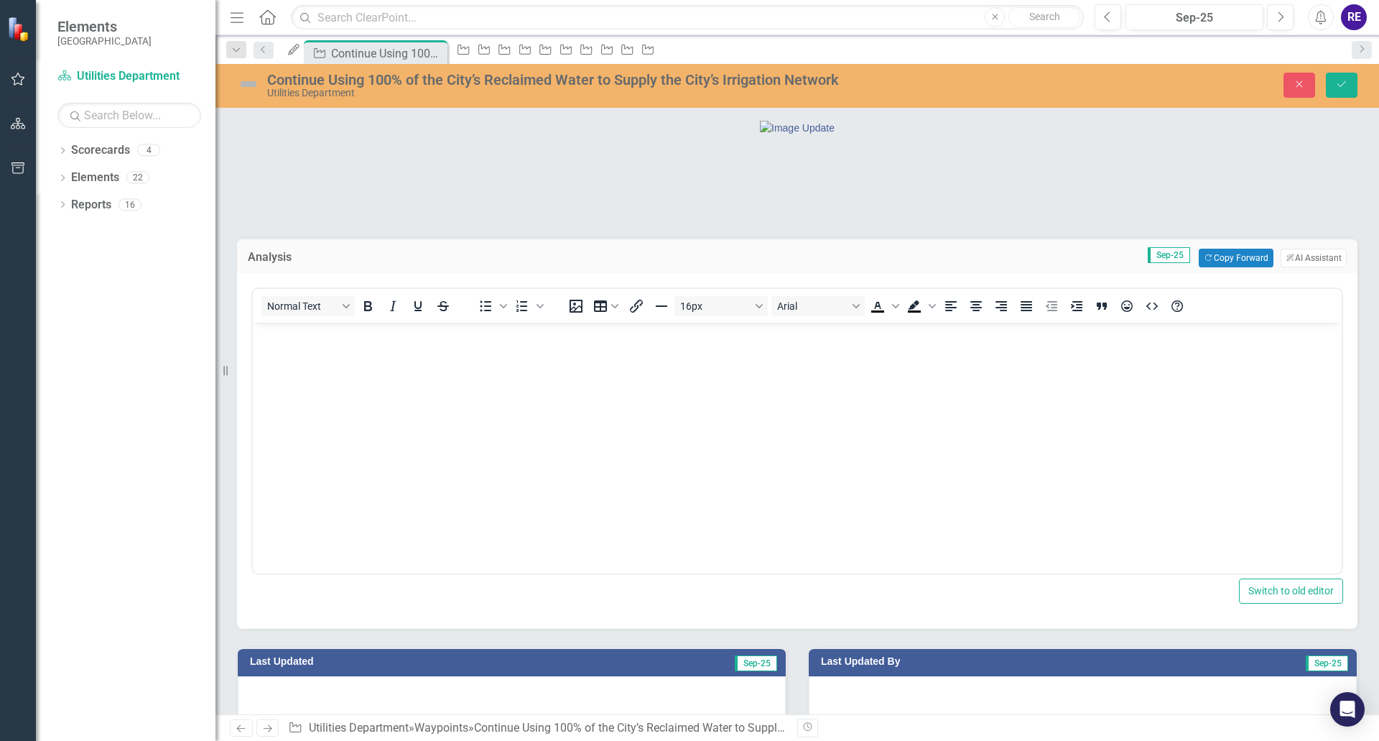
click at [481, 373] on body "Rich Text Area. Press ALT-0 for help." at bounding box center [797, 431] width 1089 height 216
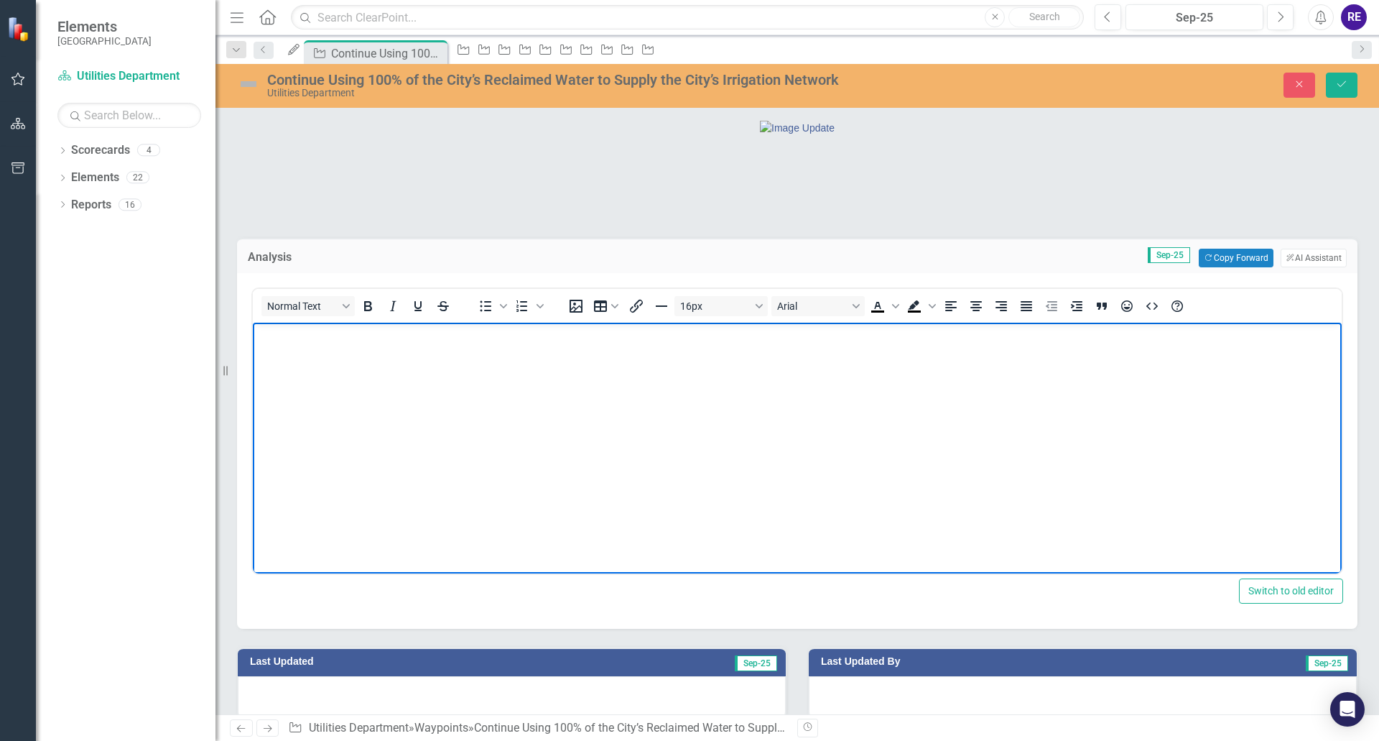
click at [303, 342] on p "Rich Text Area. Press ALT-0 for help." at bounding box center [797, 334] width 1082 height 17
paste body "Rich Text Area. Press ALT-0 for help."
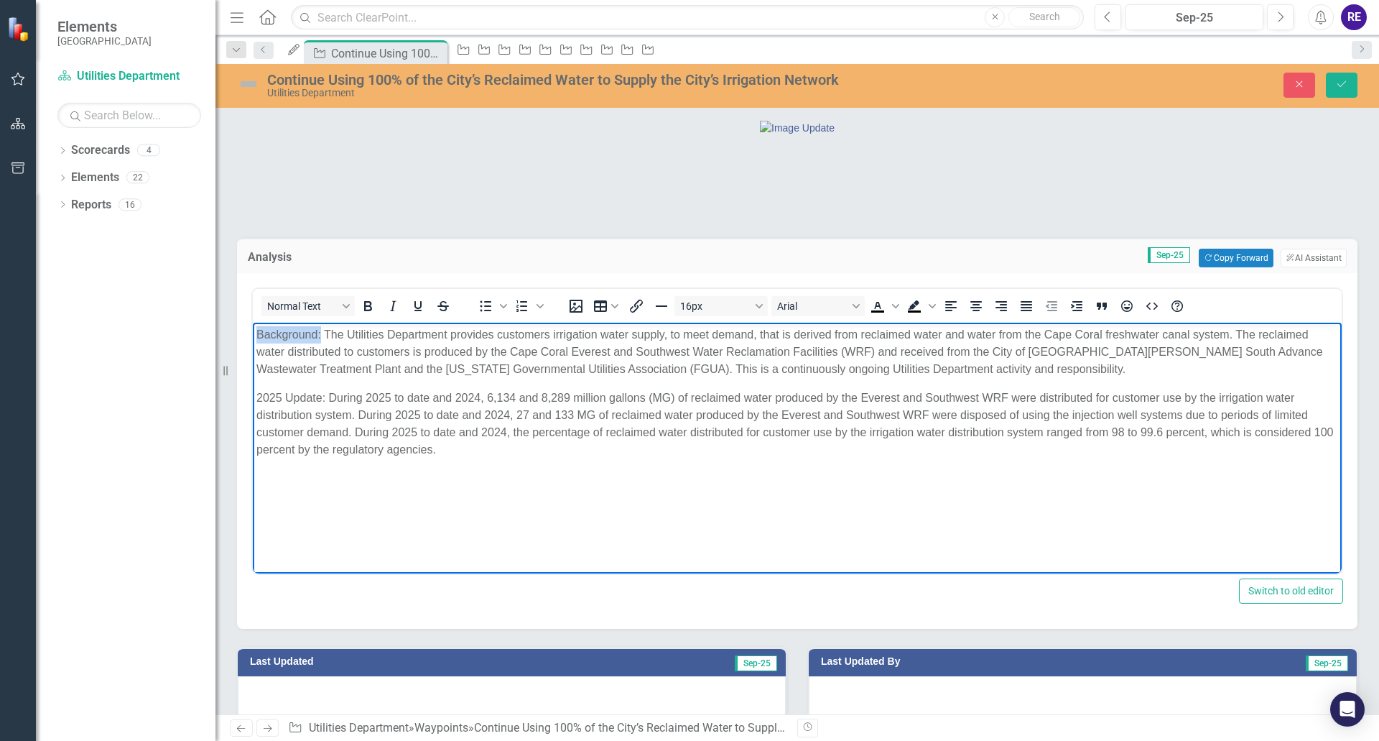
drag, startPoint x: 256, startPoint y: 333, endPoint x: 321, endPoint y: 331, distance: 65.4
click at [321, 331] on body "Background: The Utilities Department provides customers irrigation water supply…" at bounding box center [797, 431] width 1089 height 216
click at [366, 311] on icon "Bold" at bounding box center [368, 306] width 8 height 10
drag, startPoint x: 256, startPoint y: 397, endPoint x: 325, endPoint y: 398, distance: 69.7
click at [325, 398] on body "Background: The Utilities Department provides customers irrigation water supply…" at bounding box center [797, 431] width 1089 height 216
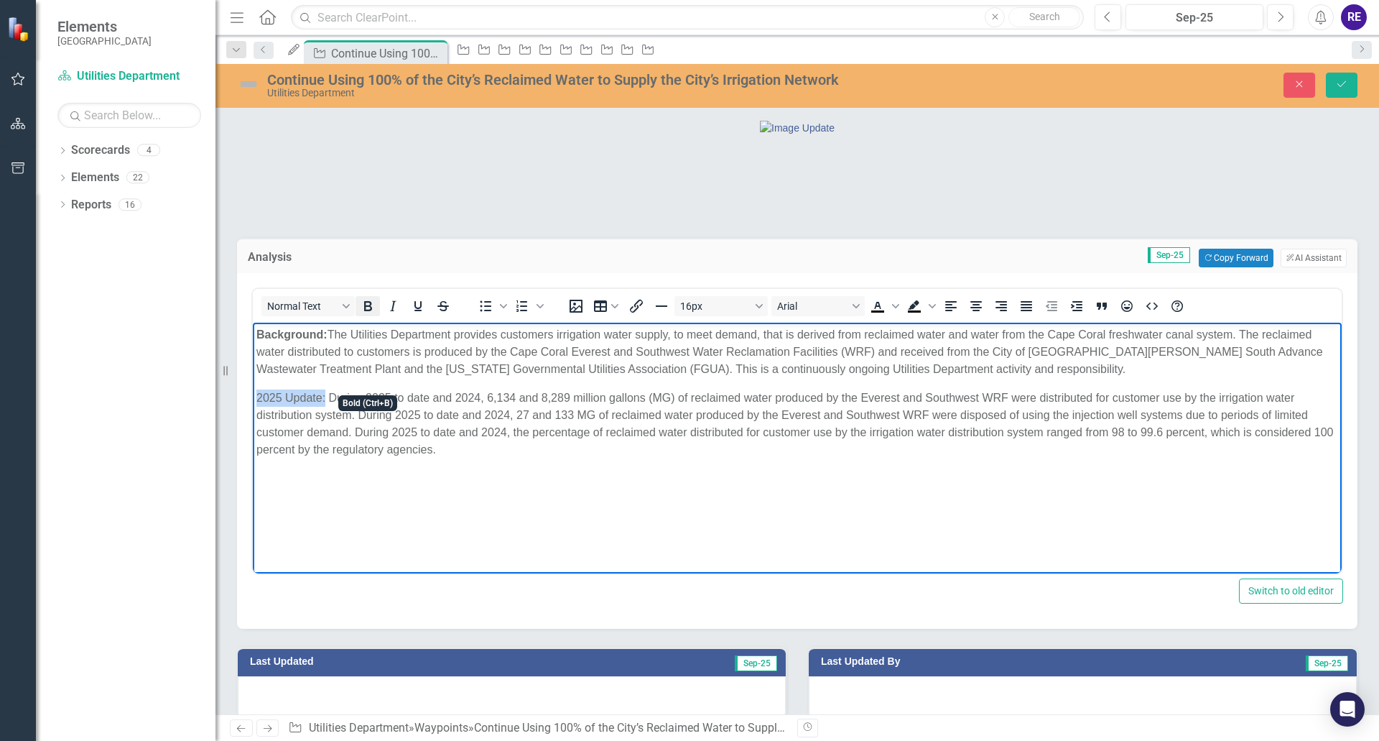
click at [369, 315] on icon "Bold" at bounding box center [367, 305] width 17 height 17
click at [1338, 84] on icon "submit" at bounding box center [1342, 84] width 9 height 6
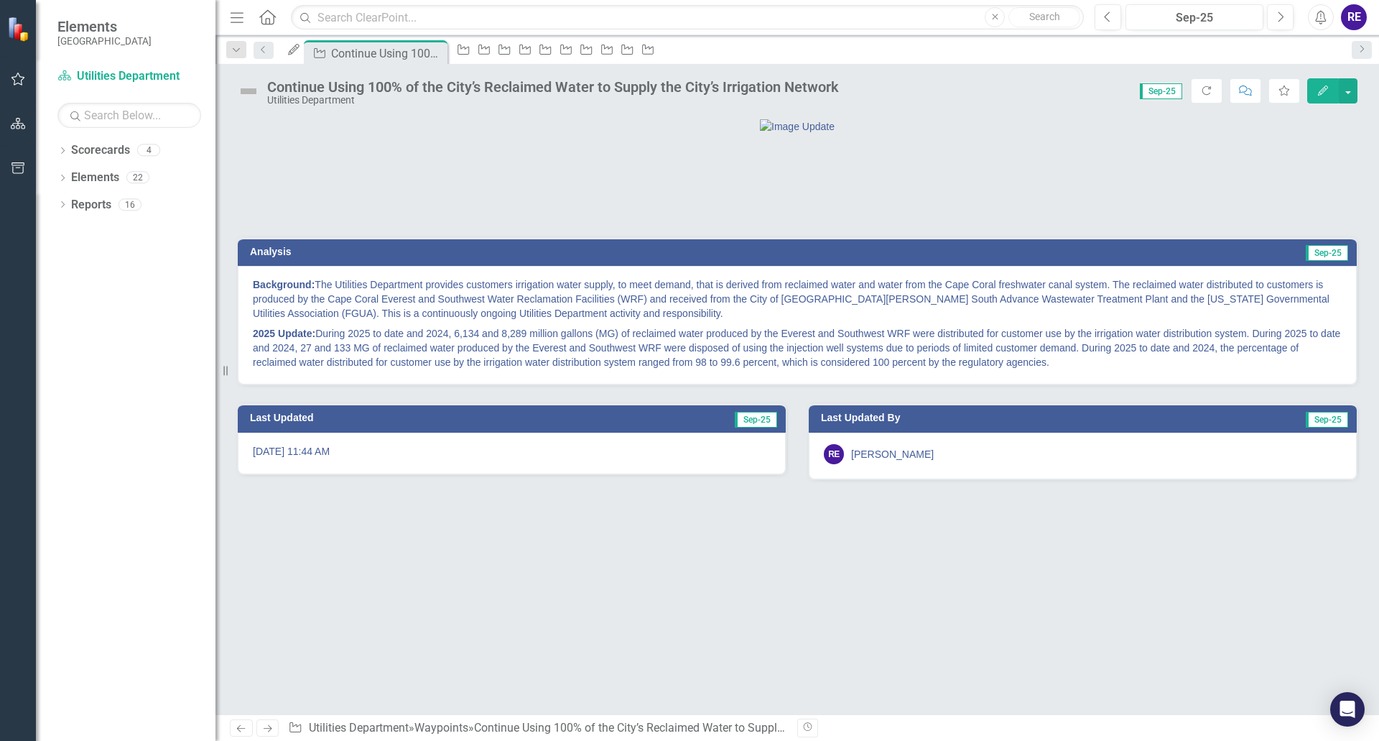
click at [251, 93] on img at bounding box center [248, 91] width 23 height 23
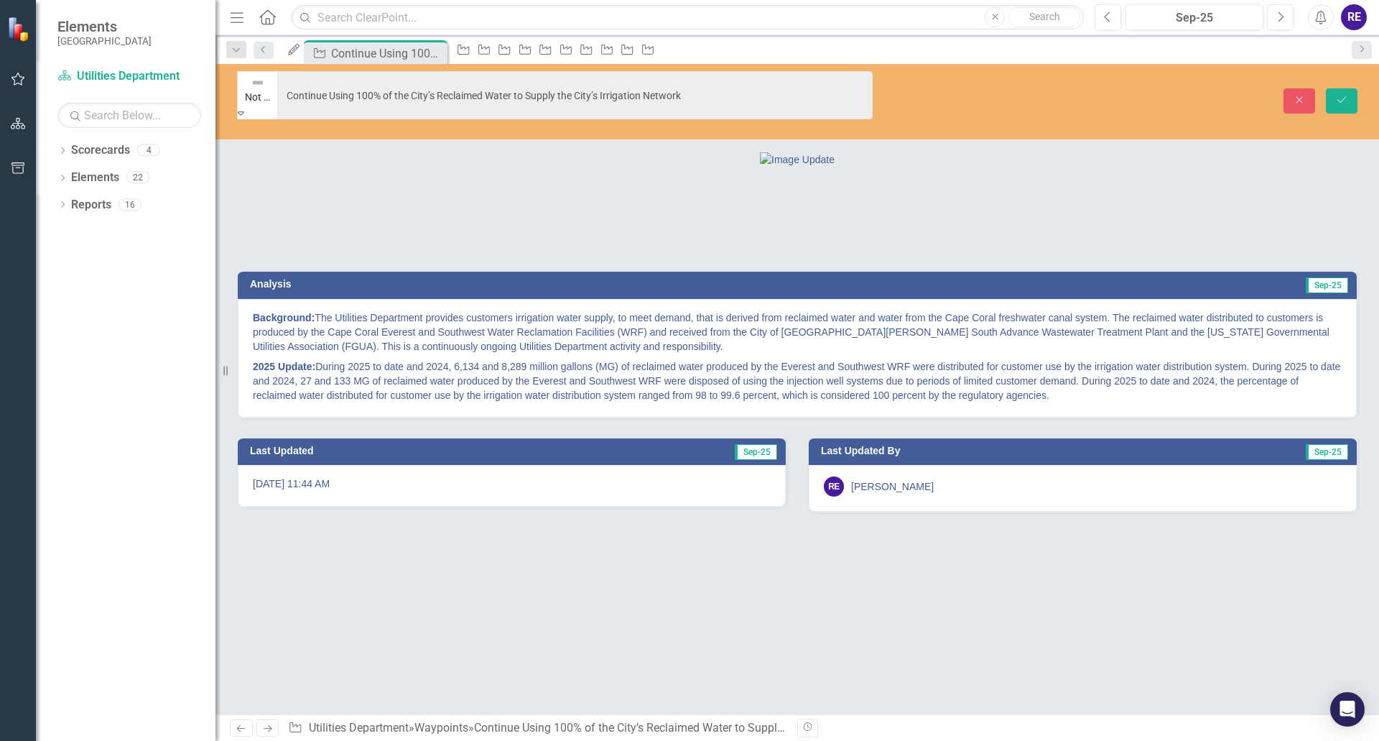
click at [244, 111] on icon at bounding box center [241, 113] width 6 height 4
click at [1341, 95] on icon "Save" at bounding box center [1342, 100] width 13 height 10
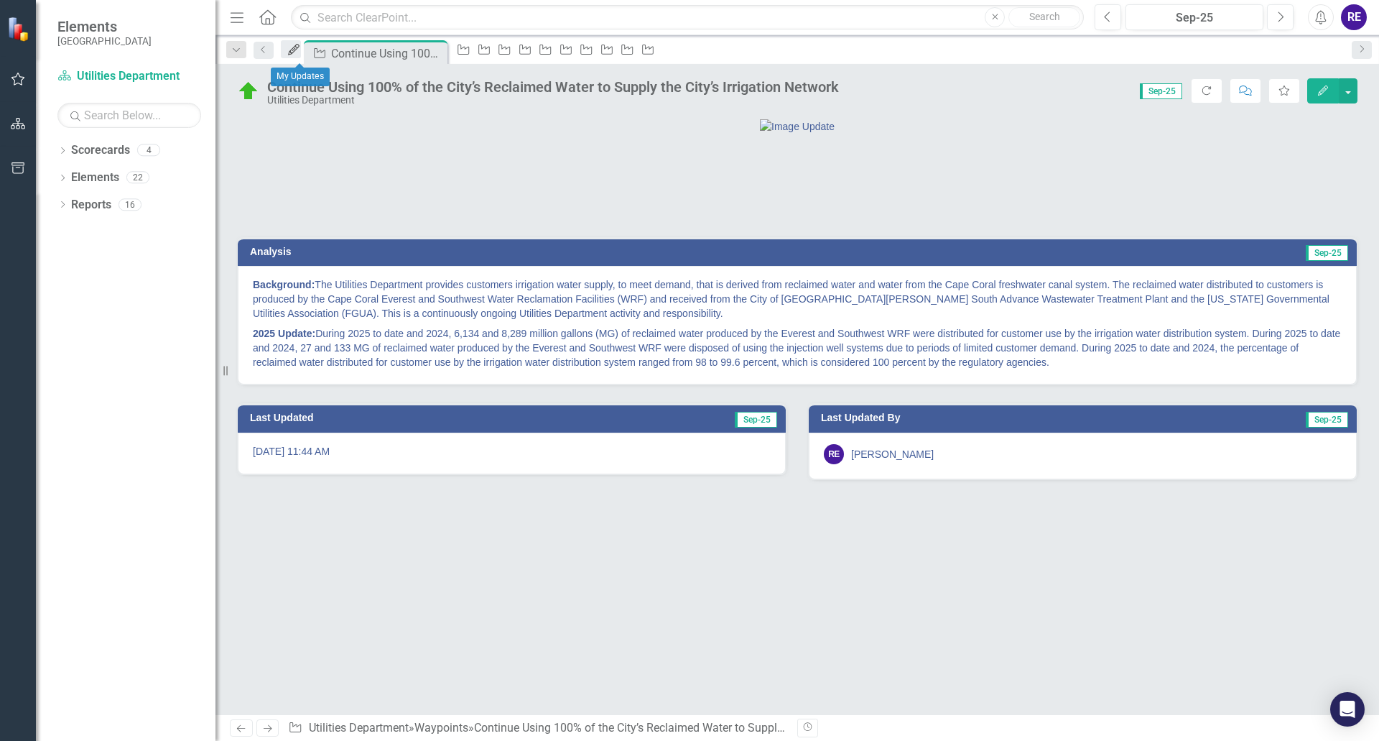
click at [301, 55] on icon "My Updates" at bounding box center [294, 49] width 14 height 11
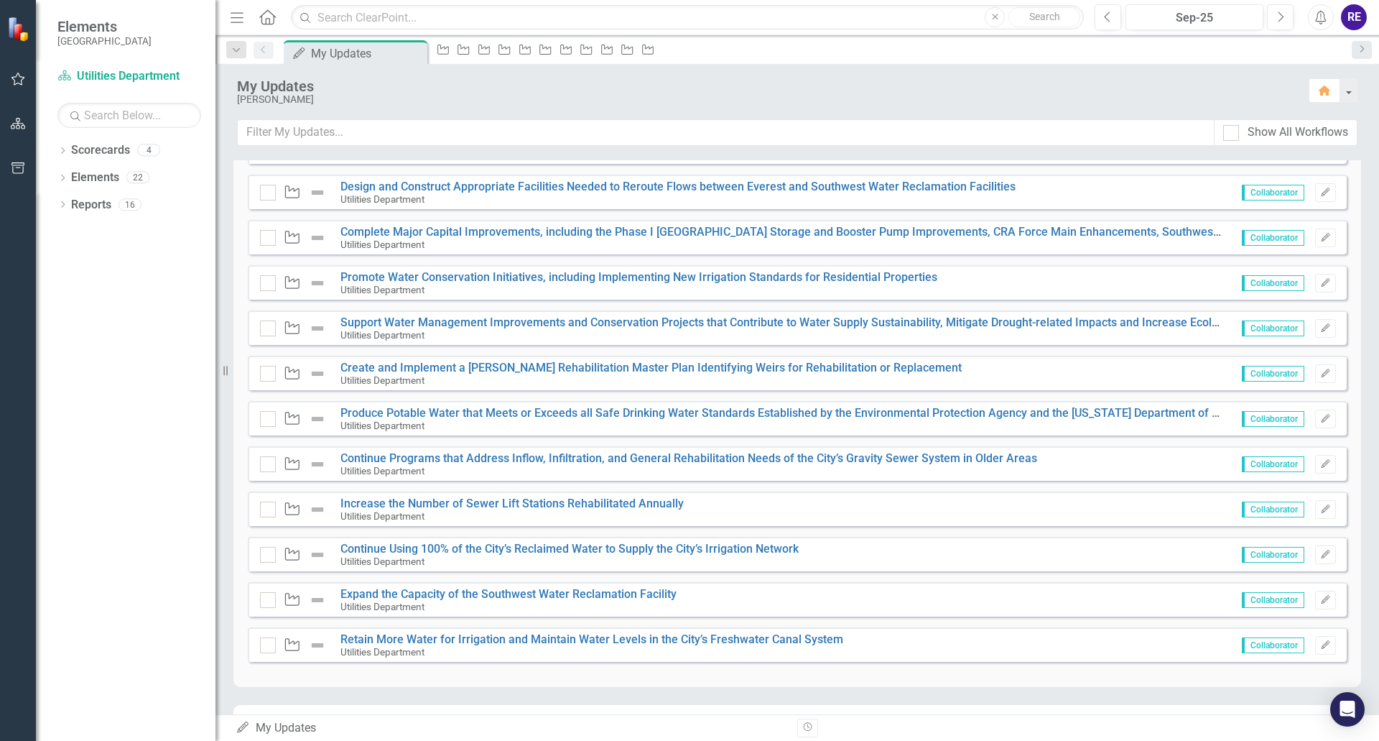
scroll to position [503, 0]
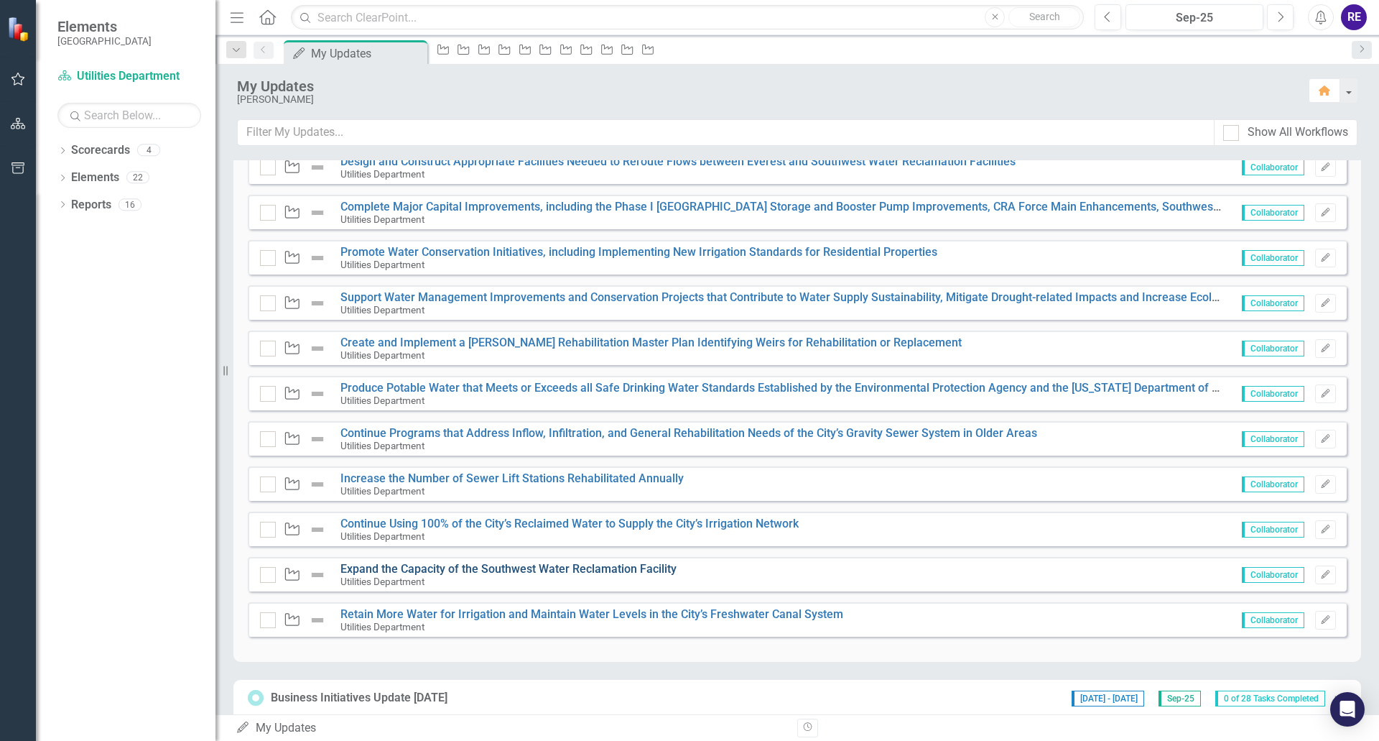
click at [453, 570] on link "Expand the Capacity of the Southwest Water Reclamation Facility" at bounding box center [509, 569] width 336 height 14
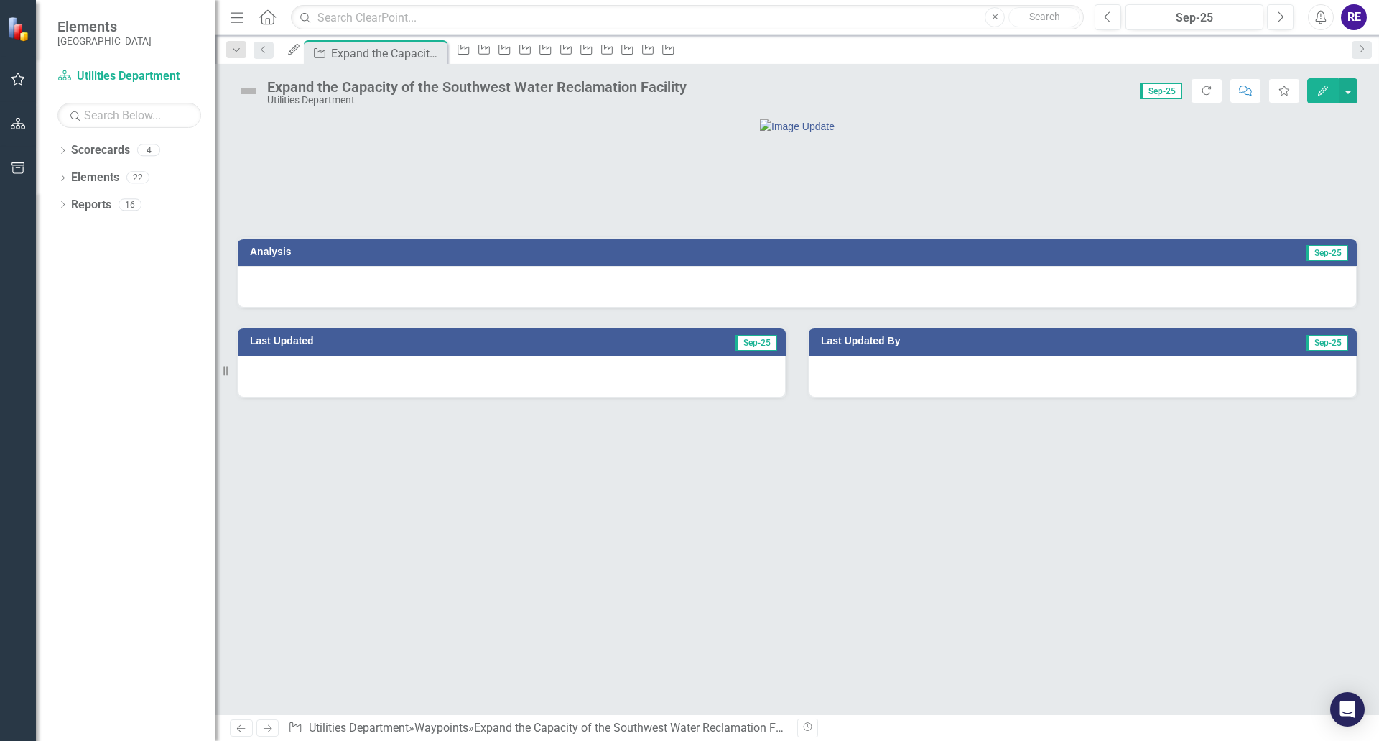
click at [547, 307] on div at bounding box center [797, 287] width 1119 height 42
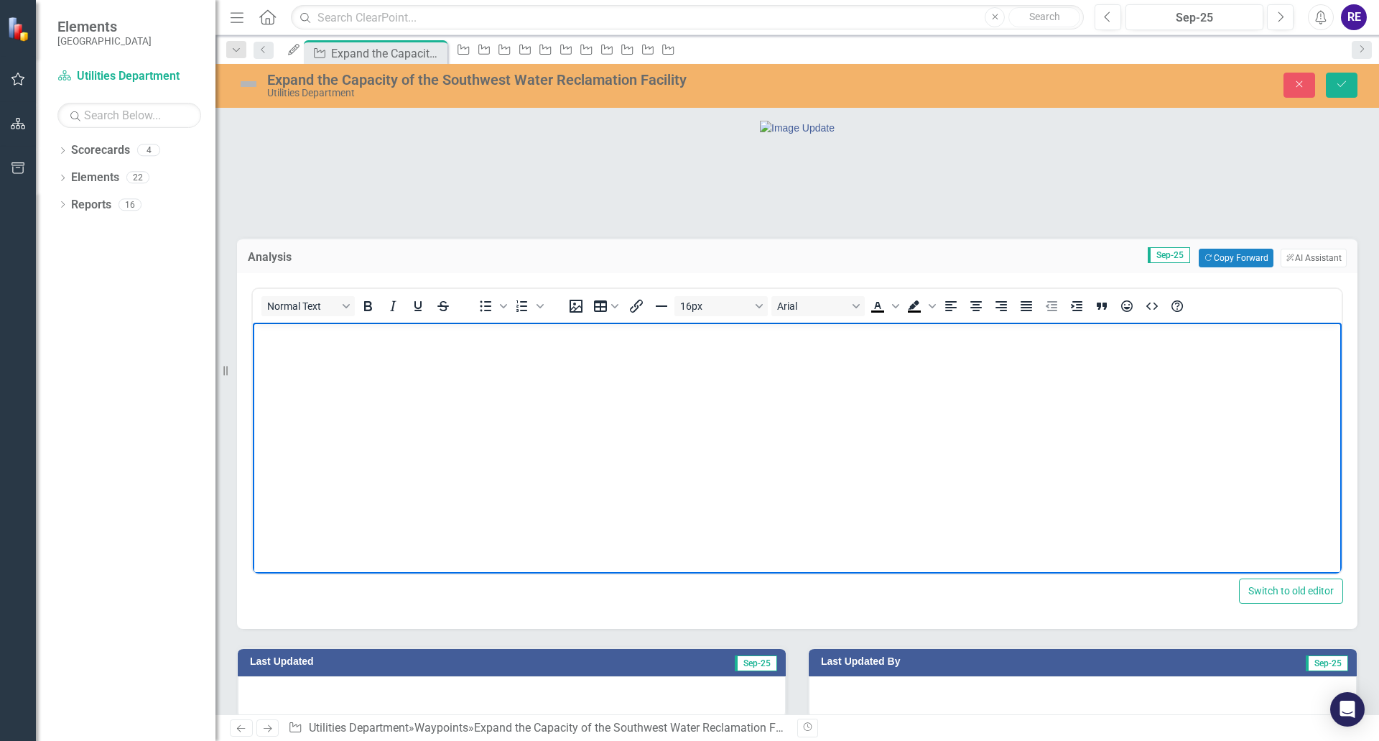
click at [268, 343] on body "Rich Text Area. Press ALT-0 for help." at bounding box center [797, 431] width 1089 height 216
paste body "Rich Text Area. Press ALT-0 for help."
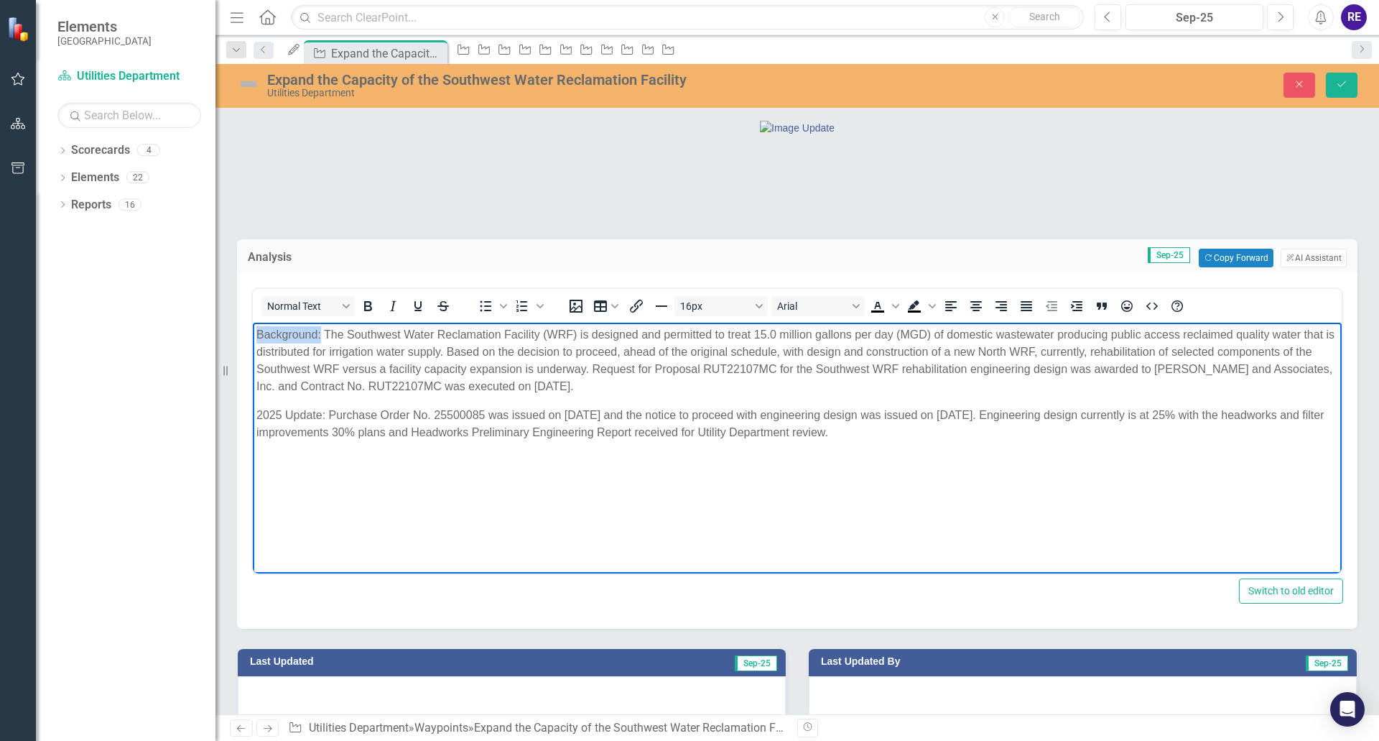
drag, startPoint x: 254, startPoint y: 334, endPoint x: 321, endPoint y: 333, distance: 66.8
click at [321, 333] on body "Background: The Southwest Water Reclamation Facility (WRF) is designed and perm…" at bounding box center [797, 431] width 1089 height 216
click at [367, 311] on icon "Bold" at bounding box center [368, 306] width 8 height 10
drag, startPoint x: 256, startPoint y: 415, endPoint x: 327, endPoint y: 415, distance: 71.1
click at [327, 415] on body "Background: The Southwest Water Reclamation Facility (WRF) is designed and perm…" at bounding box center [797, 431] width 1089 height 216
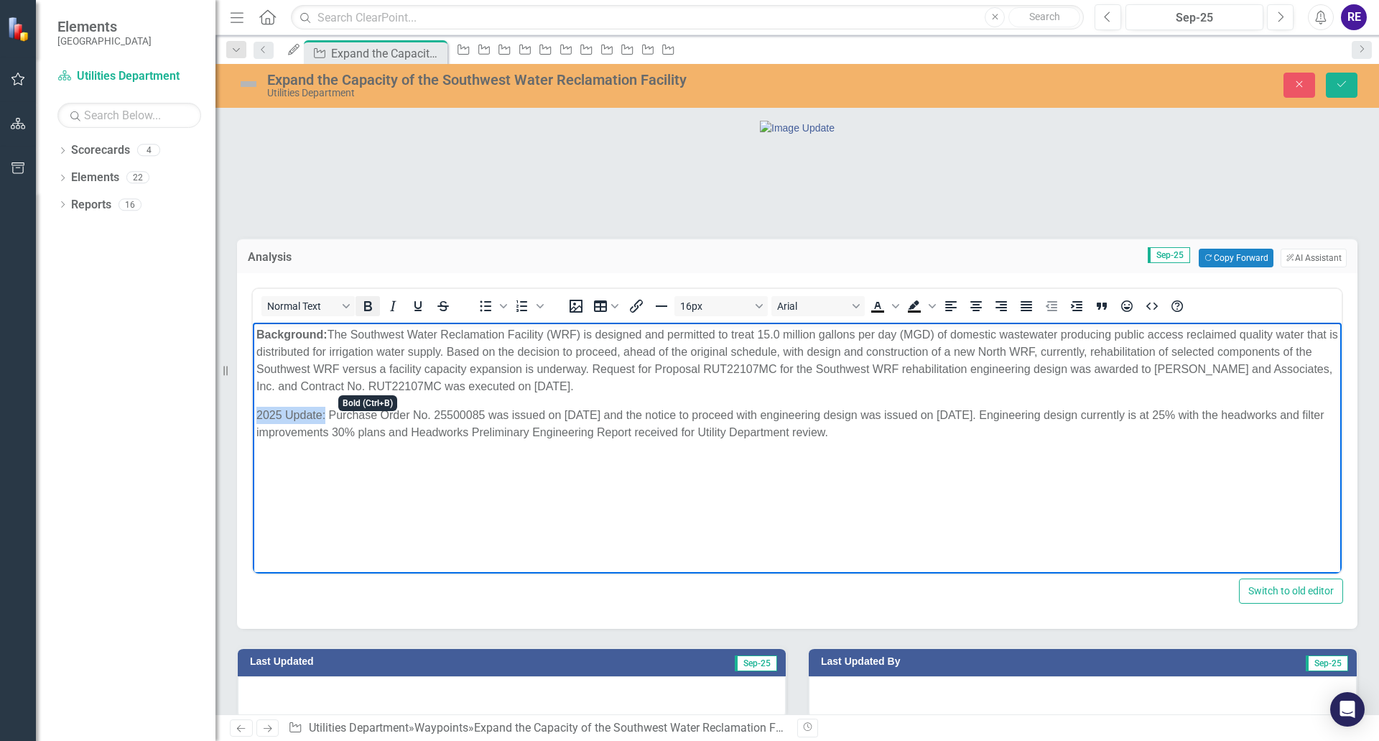
click at [367, 311] on icon "Bold" at bounding box center [368, 306] width 8 height 10
click at [1188, 415] on p "2025 Update: Purchase Order No. 25500085 was issued on [DATE] and the notice to…" at bounding box center [797, 424] width 1082 height 34
click at [1185, 415] on p "2025 Update: Purchase Order No. 25500085 was issued on [DATE] and the notice to…" at bounding box center [797, 424] width 1082 height 34
drag, startPoint x: 394, startPoint y: 430, endPoint x: 402, endPoint y: 431, distance: 7.2
click at [402, 431] on p "2025 Update: Purchase Order No. 25500085 was issued on [DATE] and the notice to…" at bounding box center [797, 424] width 1082 height 34
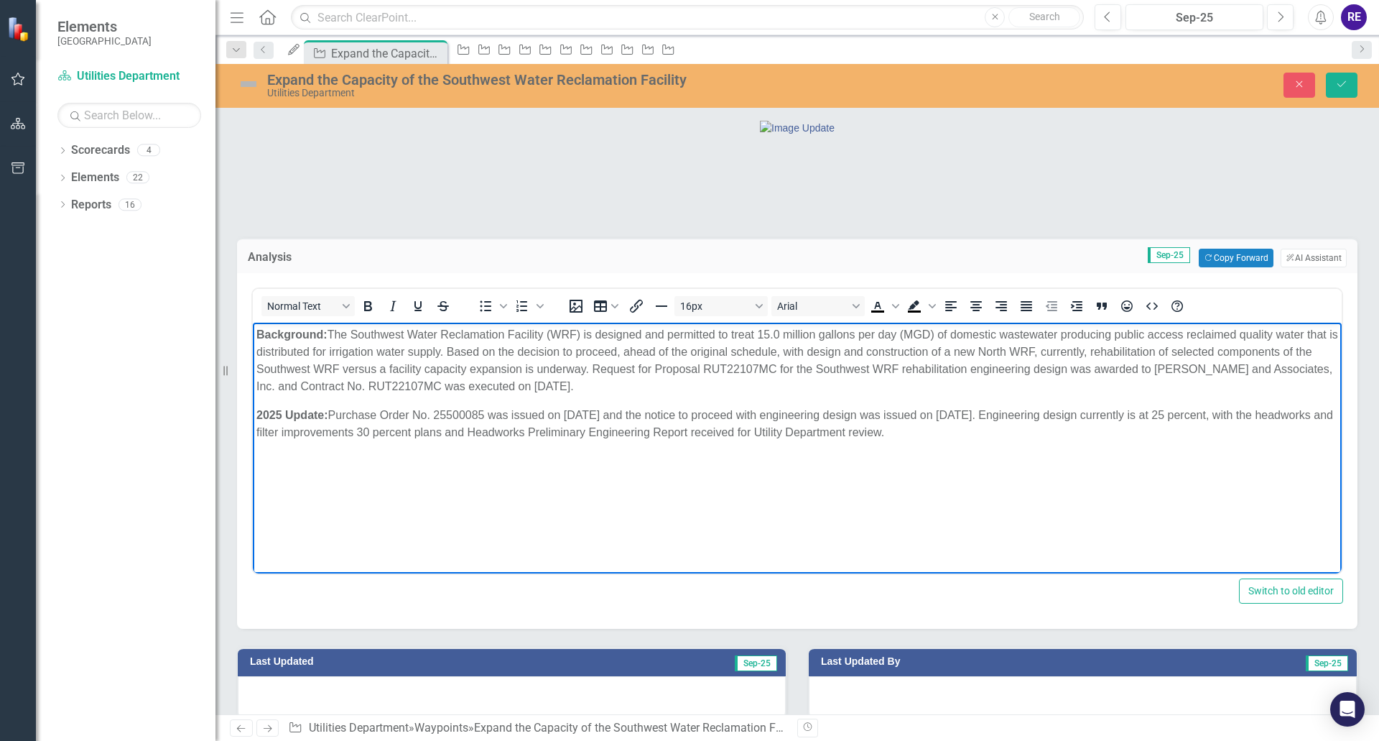
click at [606, 413] on p "2025 Update: Purchase Order No. 25500085 was issued on [DATE] and the notice to…" at bounding box center [797, 424] width 1082 height 34
click at [1342, 88] on icon "Save" at bounding box center [1342, 84] width 13 height 10
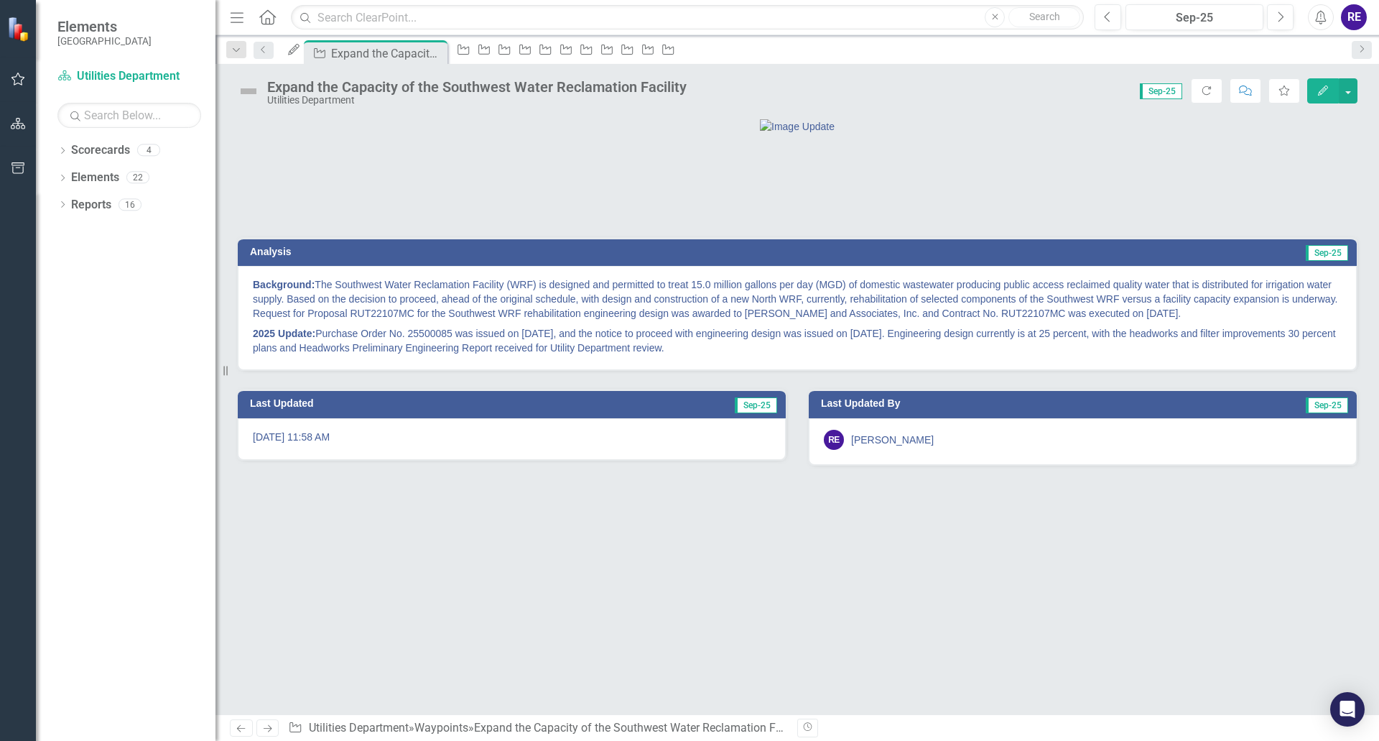
click at [247, 88] on img at bounding box center [248, 91] width 23 height 23
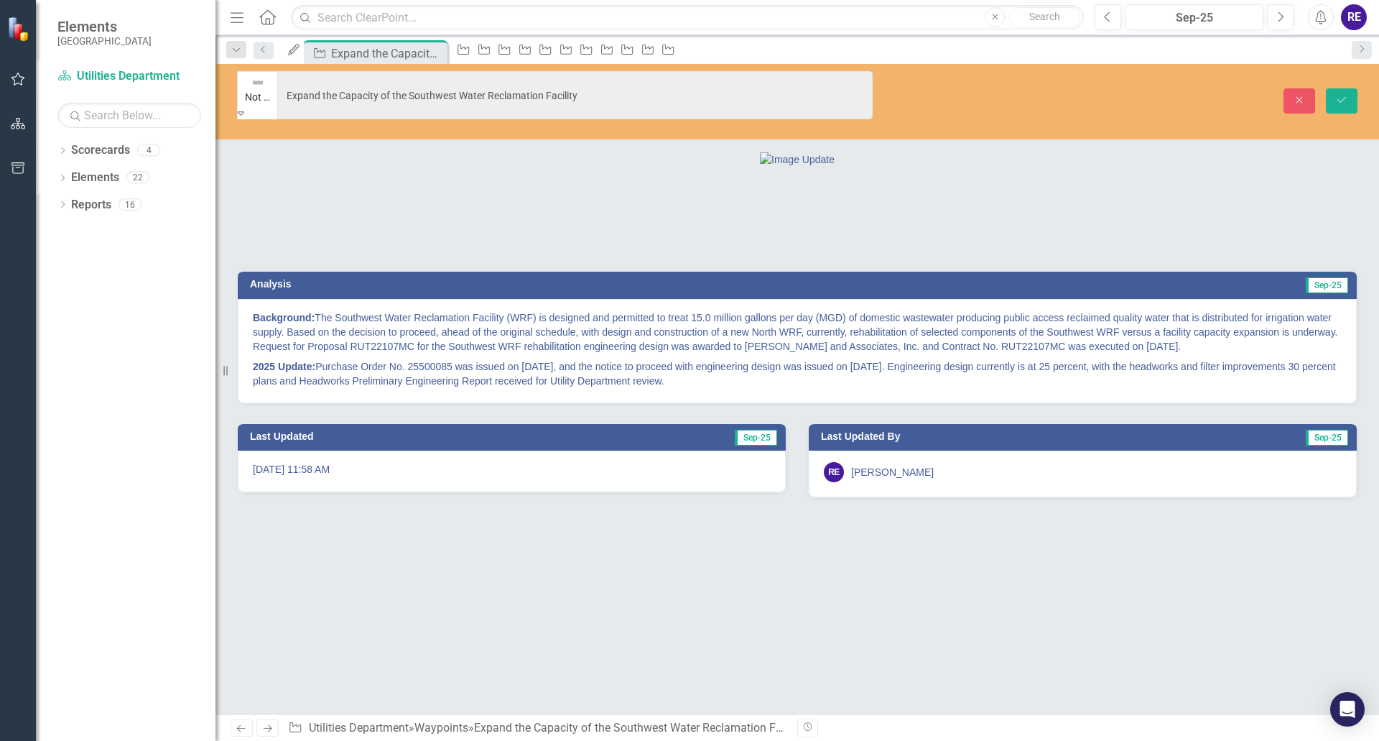
click at [244, 108] on icon "Expand" at bounding box center [241, 113] width 6 height 10
click at [244, 111] on icon at bounding box center [241, 113] width 6 height 4
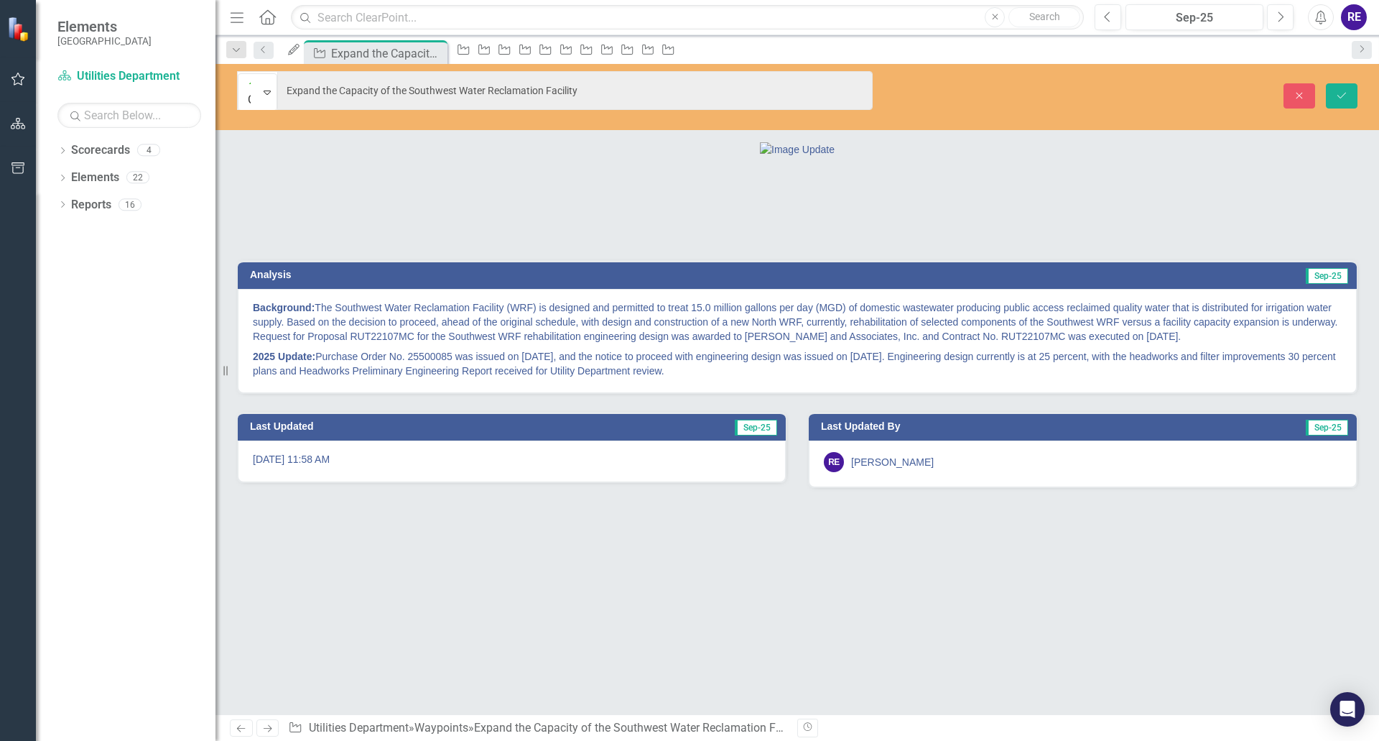
click at [1114, 154] on div at bounding box center [797, 149] width 1119 height 15
click at [1343, 91] on icon "Save" at bounding box center [1342, 96] width 13 height 10
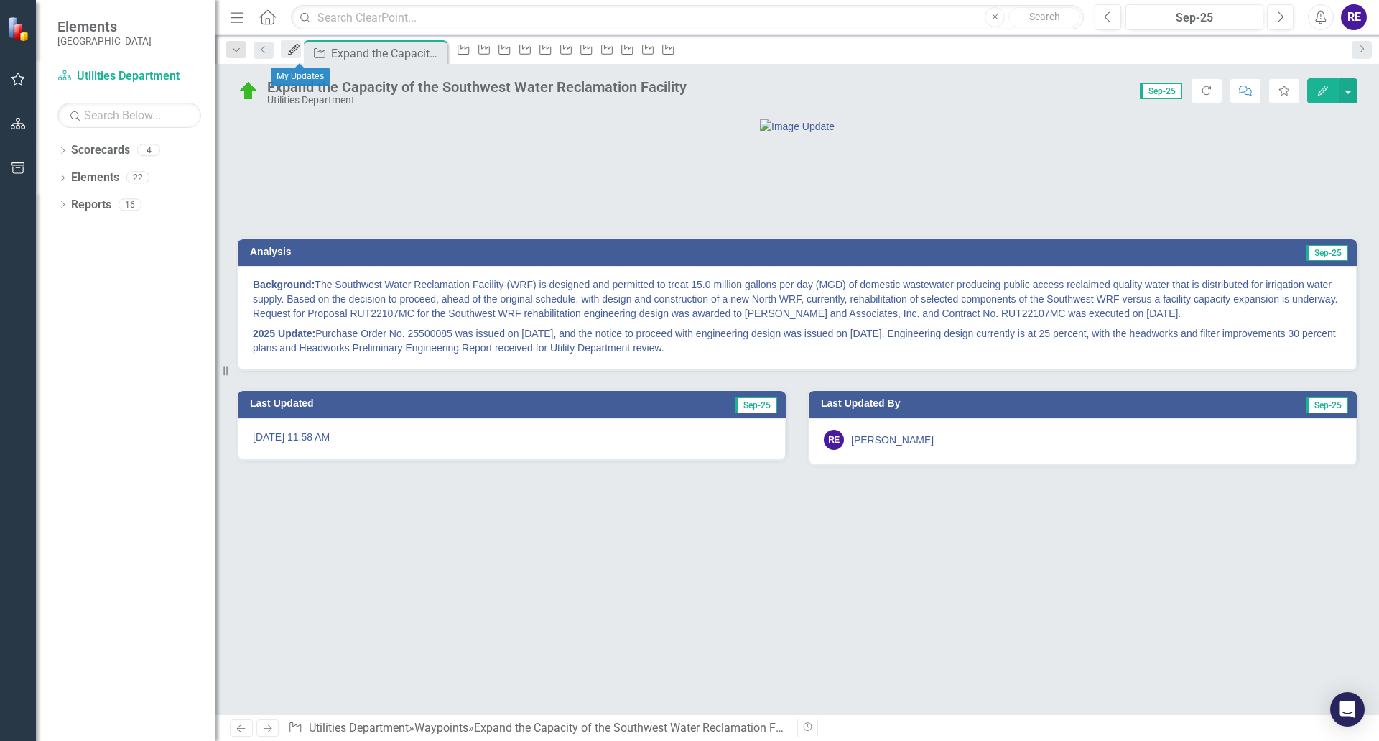
click at [301, 52] on icon "My Updates" at bounding box center [294, 49] width 14 height 11
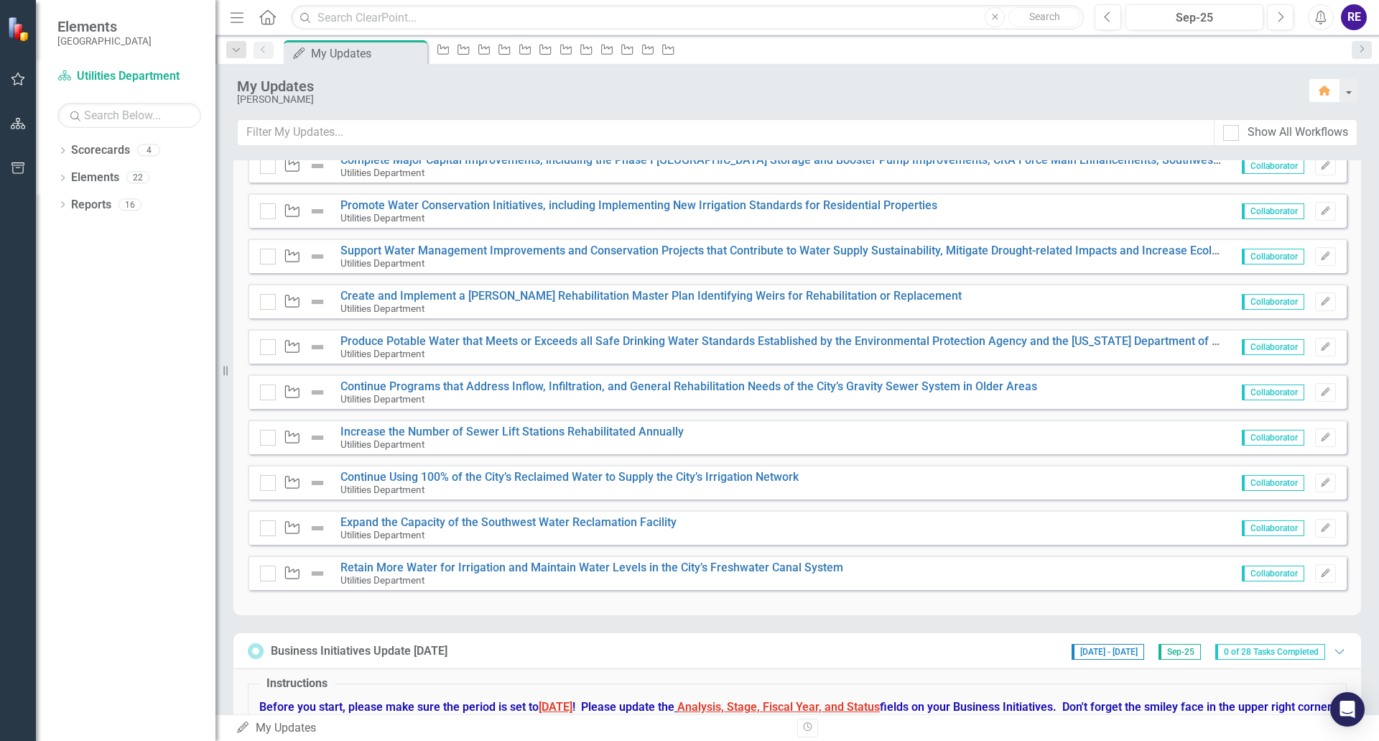
scroll to position [575, 0]
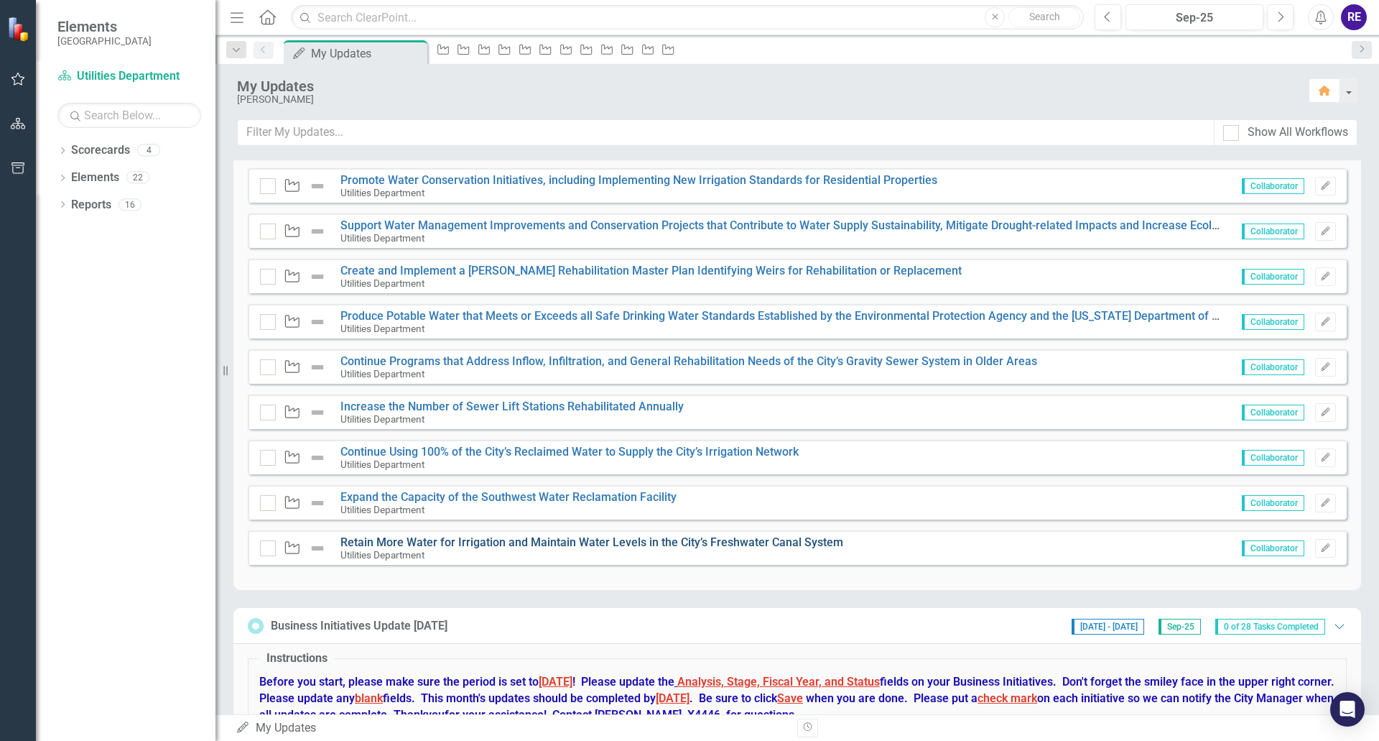
click at [652, 543] on link "Retain More Water for Irrigation and Maintain Water Levels in the City’s Freshw…" at bounding box center [592, 542] width 503 height 14
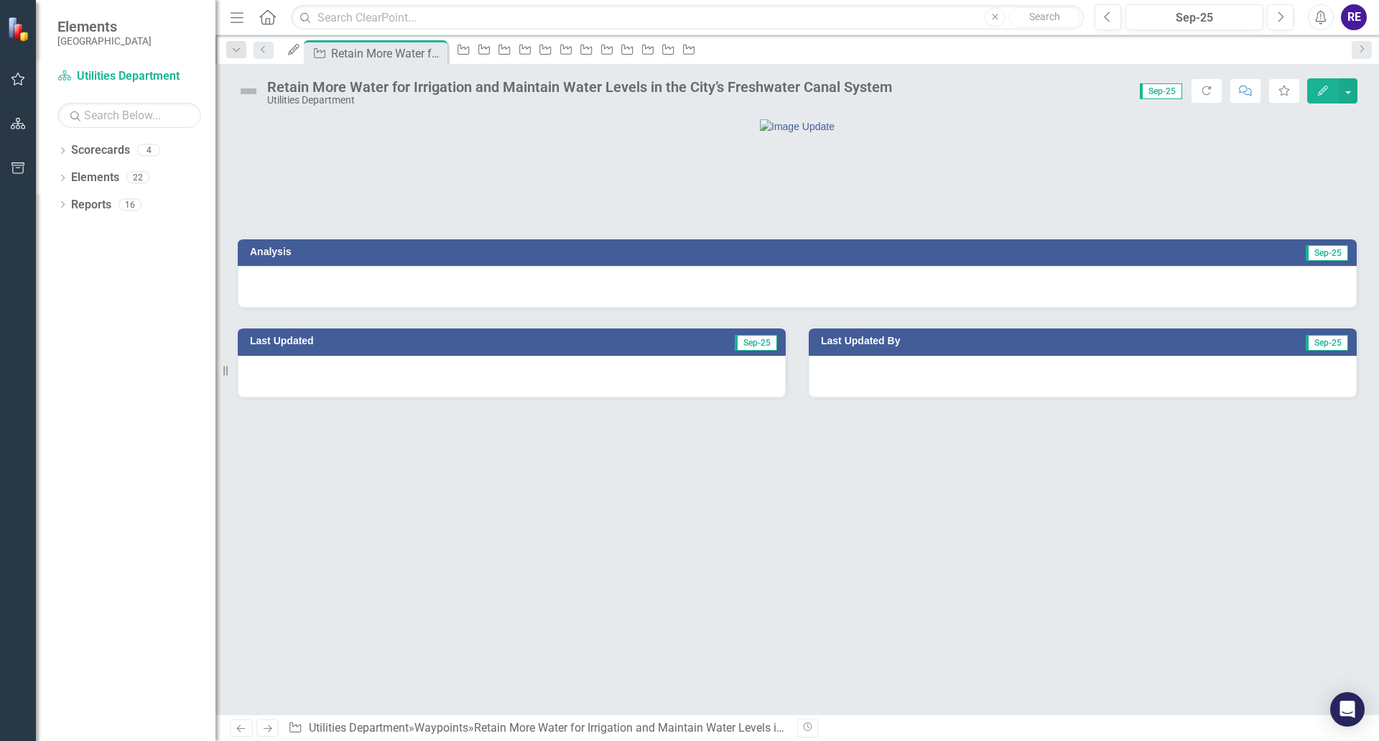
click at [516, 307] on div at bounding box center [797, 287] width 1119 height 42
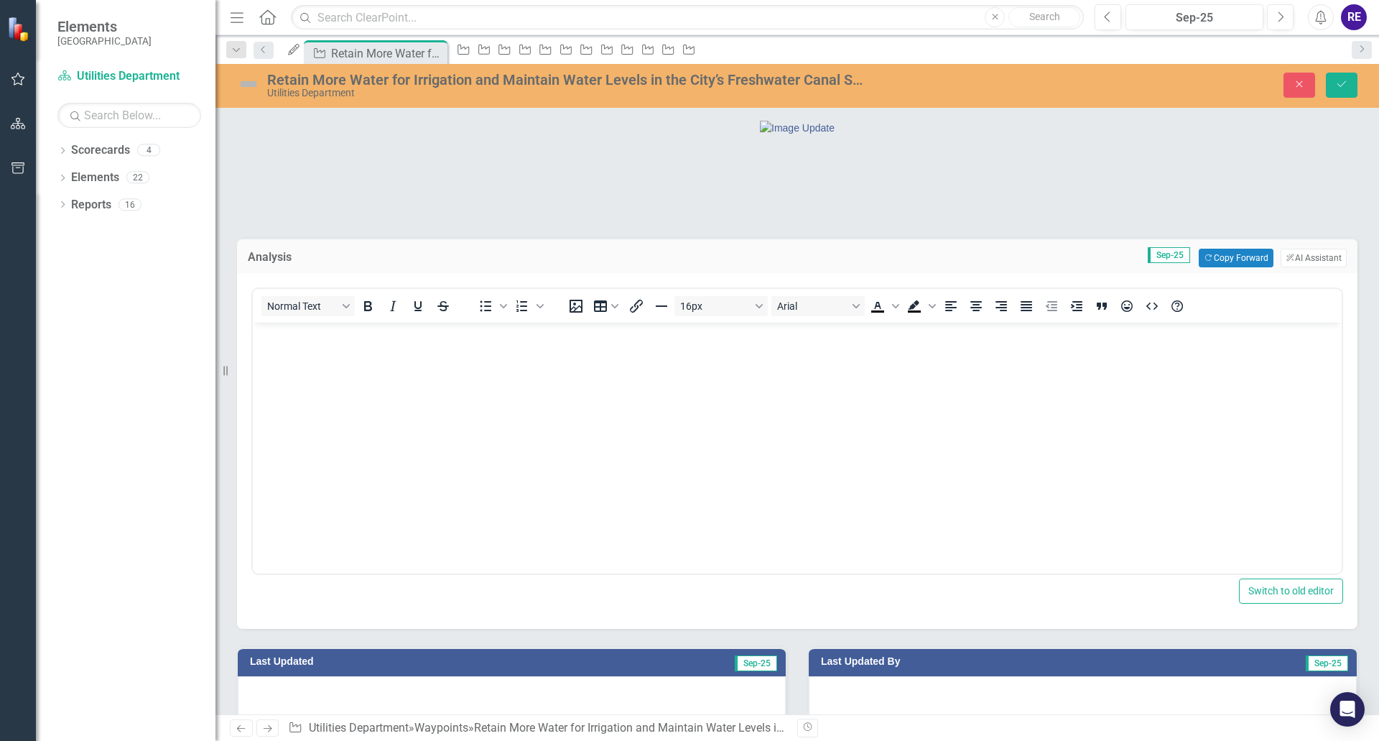
click at [341, 353] on body "Rich Text Area. Press ALT-0 for help." at bounding box center [797, 431] width 1089 height 216
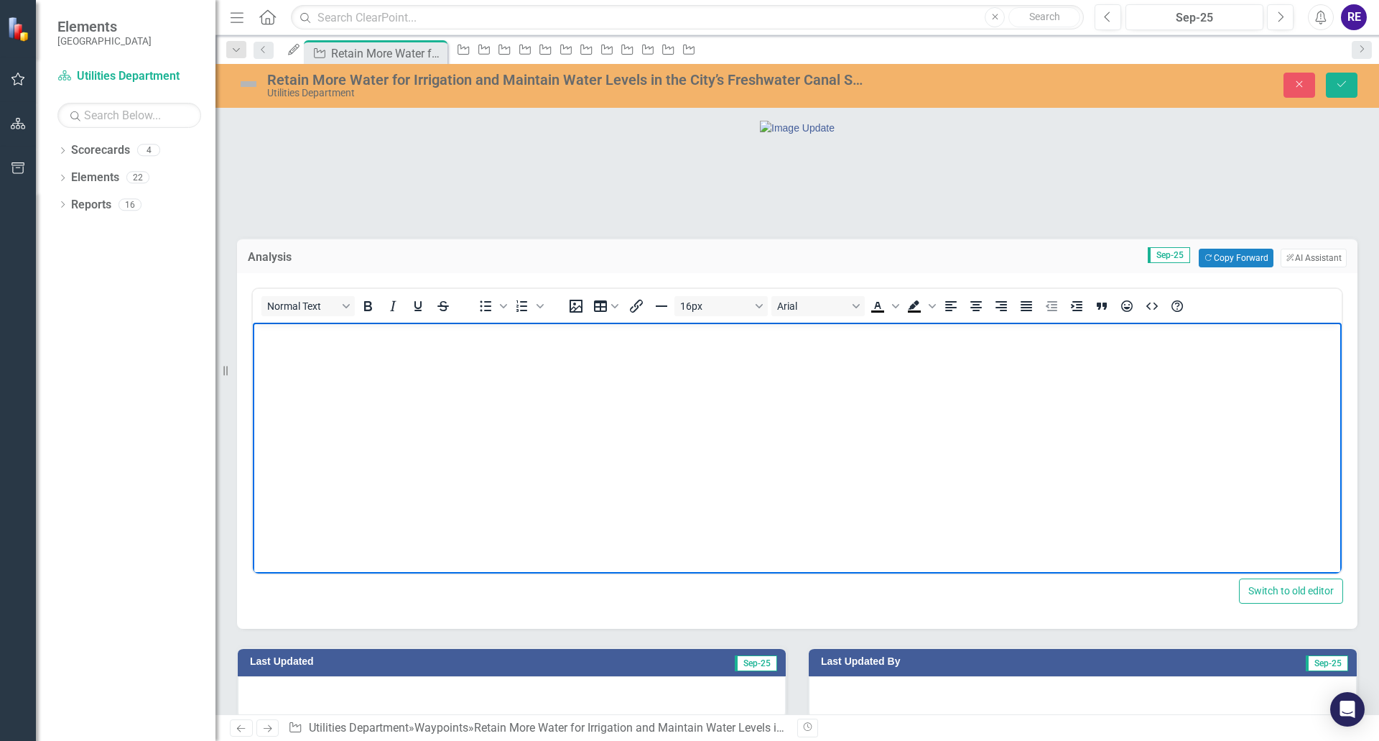
paste body "Rich Text Area. Press ALT-0 for help."
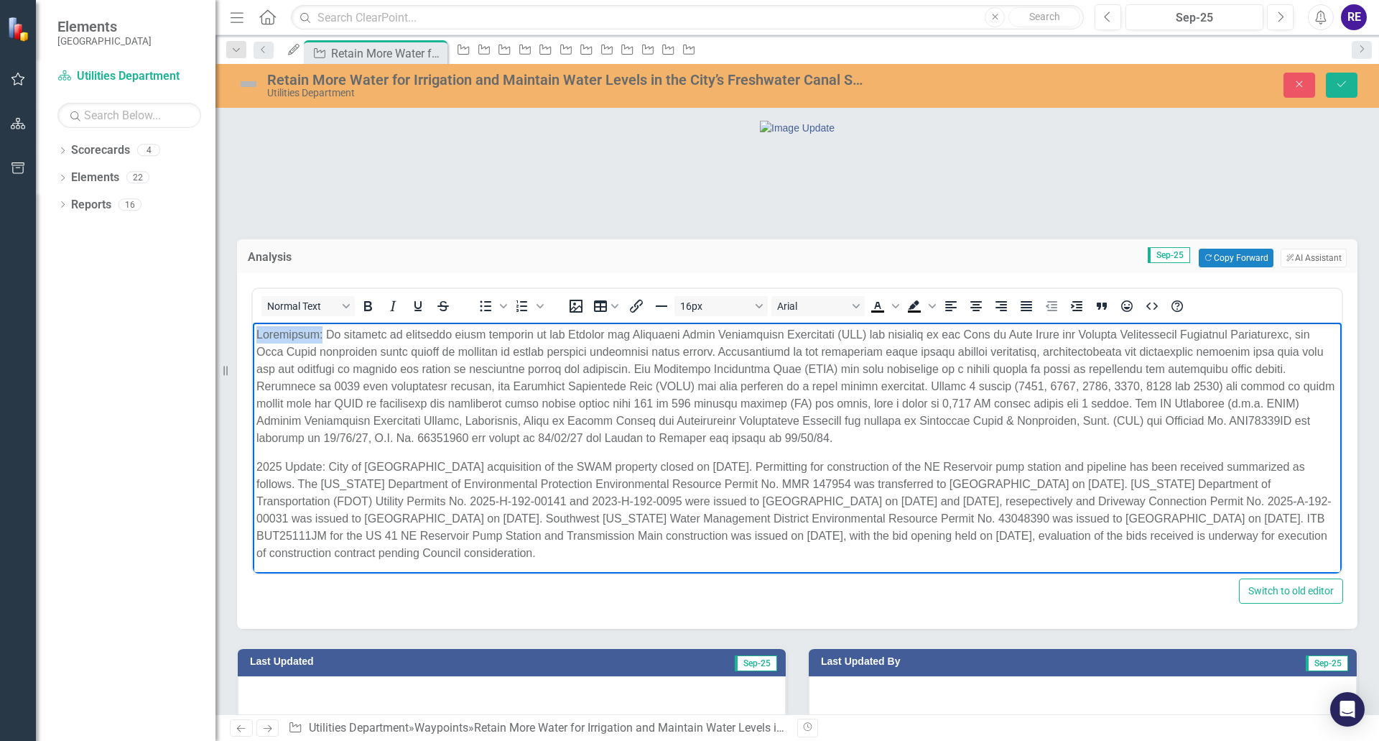
drag, startPoint x: 256, startPoint y: 332, endPoint x: 321, endPoint y: 336, distance: 65.5
click at [321, 336] on body "2025 Update: City of [GEOGRAPHIC_DATA] acquisition of the SWAM property closed …" at bounding box center [797, 482] width 1089 height 318
click at [369, 315] on icon "Bold" at bounding box center [367, 305] width 17 height 17
drag, startPoint x: 256, startPoint y: 464, endPoint x: 325, endPoint y: 469, distance: 68.4
click at [325, 469] on p "2025 Update: City of [GEOGRAPHIC_DATA] acquisition of the SWAM property closed …" at bounding box center [797, 509] width 1082 height 103
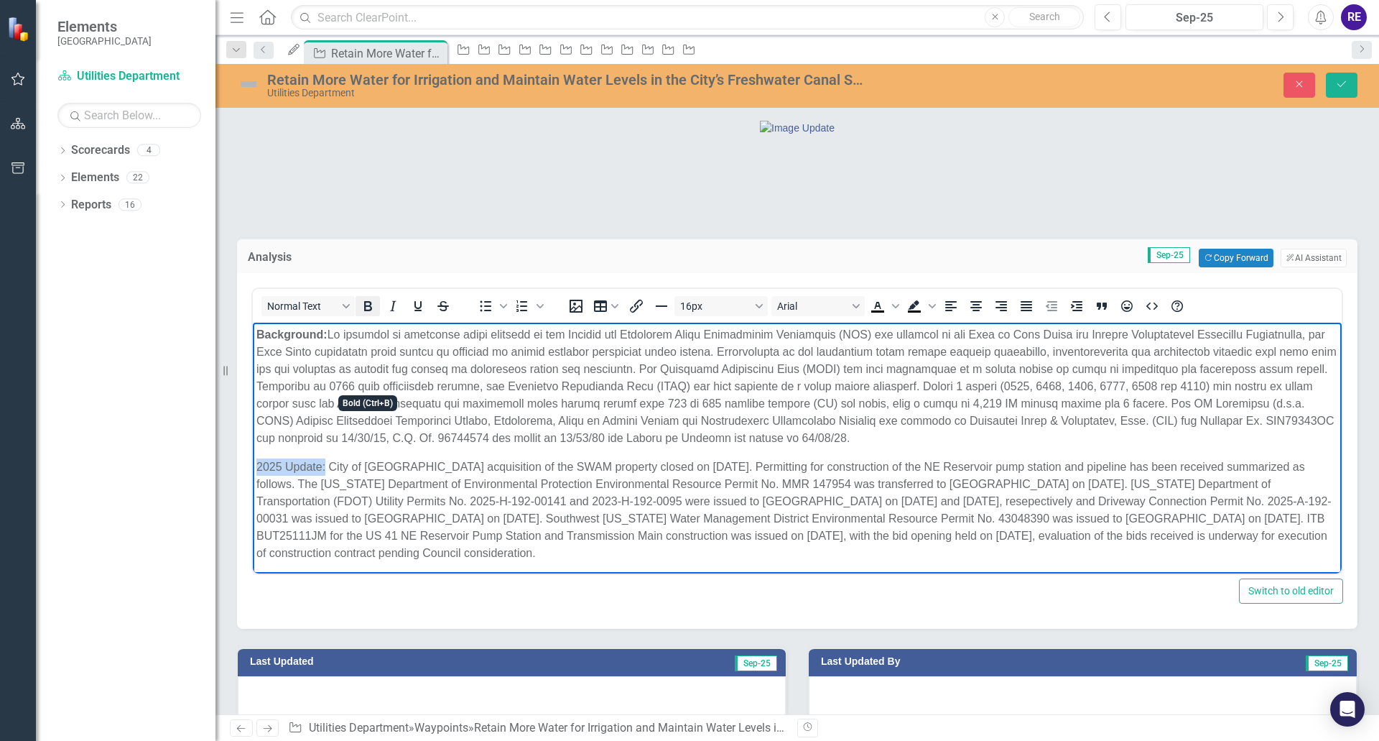
click at [368, 315] on icon "Bold" at bounding box center [367, 305] width 17 height 17
click at [950, 573] on p "The NE Reservoir Storage Enhancement draft Conceptual Plans were received from …" at bounding box center [797, 599] width 1082 height 52
click at [1034, 534] on p "2025 Update: City of [GEOGRAPHIC_DATA] acquisition of the SWAM property closed …" at bounding box center [797, 509] width 1082 height 103
click at [758, 501] on p "2025 Update: City of [GEOGRAPHIC_DATA] acquisition of the SWAM property closed …" at bounding box center [797, 509] width 1082 height 103
click at [886, 512] on p "2025 Update: City of [GEOGRAPHIC_DATA] acquisition of the SWAM property closed …" at bounding box center [797, 509] width 1082 height 103
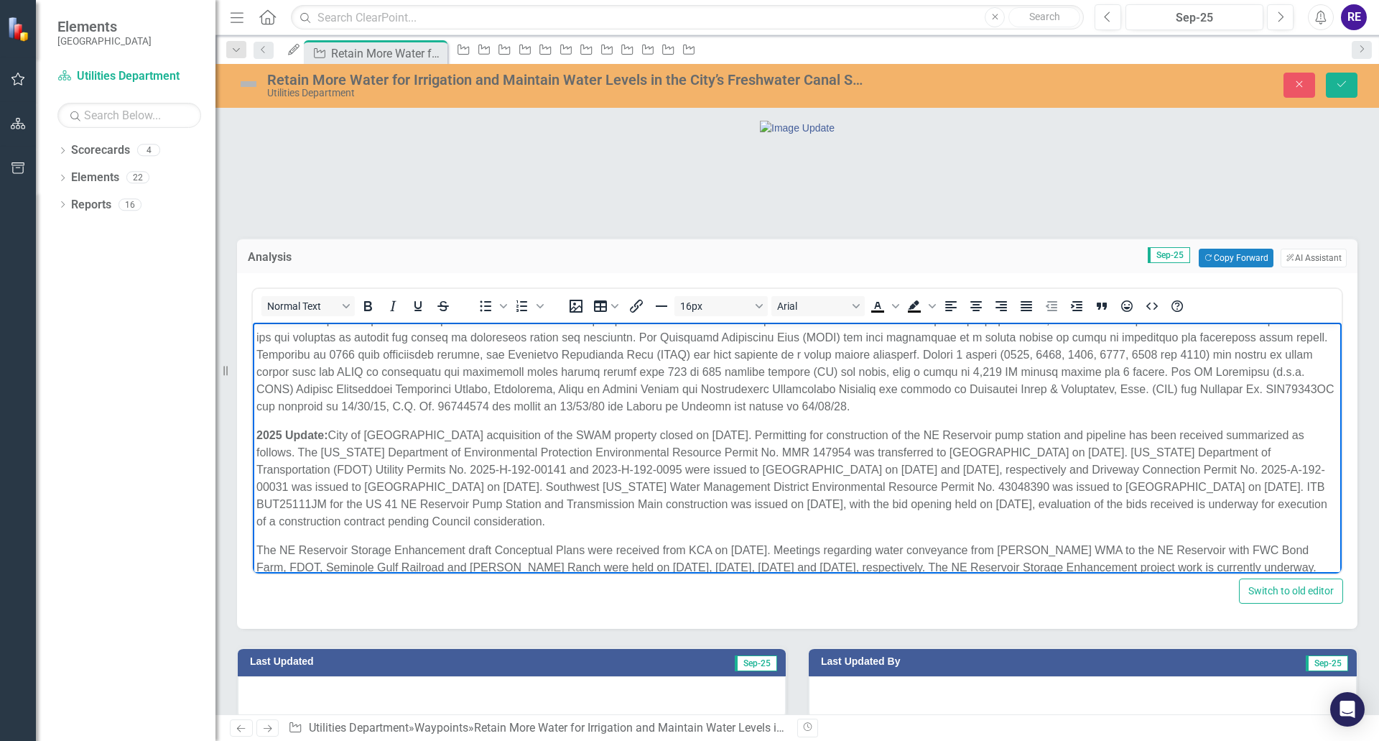
scroll to position [32, 0]
click at [1343, 89] on icon "Save" at bounding box center [1342, 84] width 13 height 10
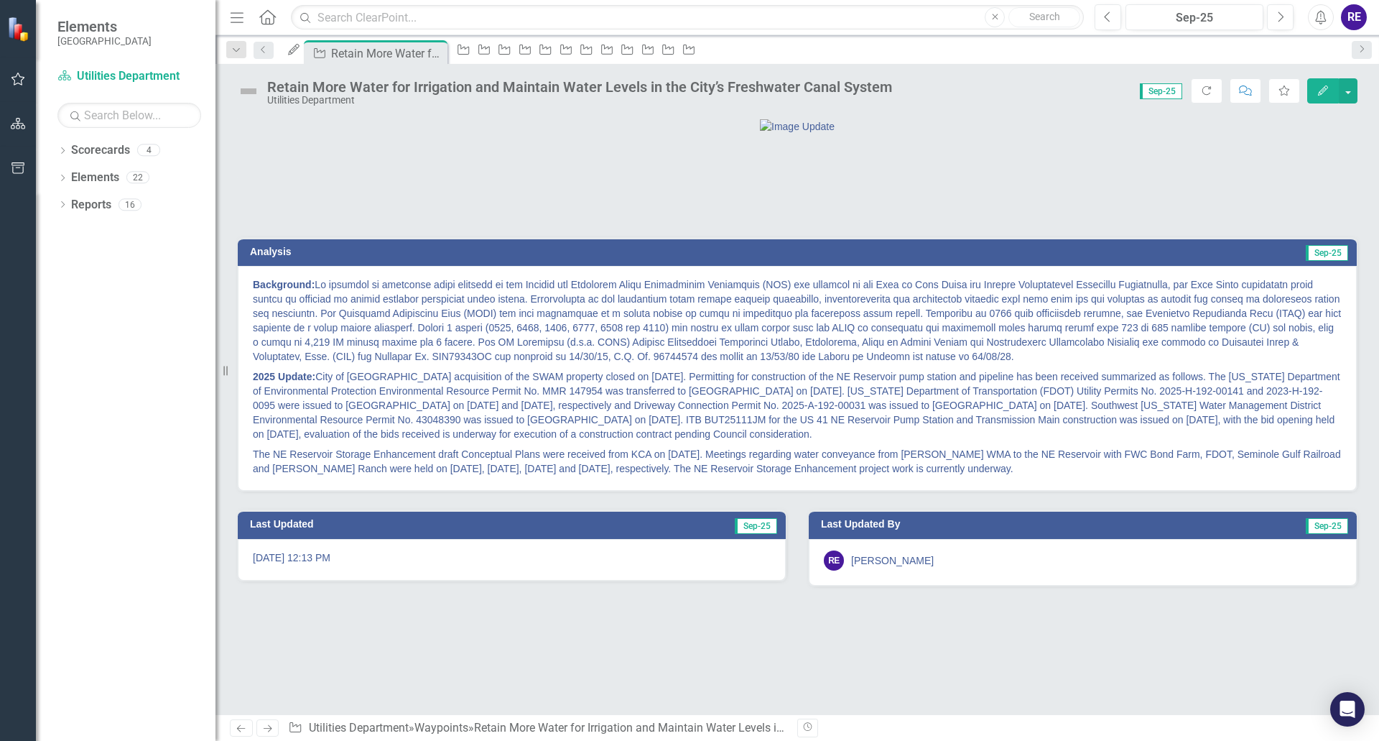
click at [248, 93] on img at bounding box center [248, 91] width 23 height 23
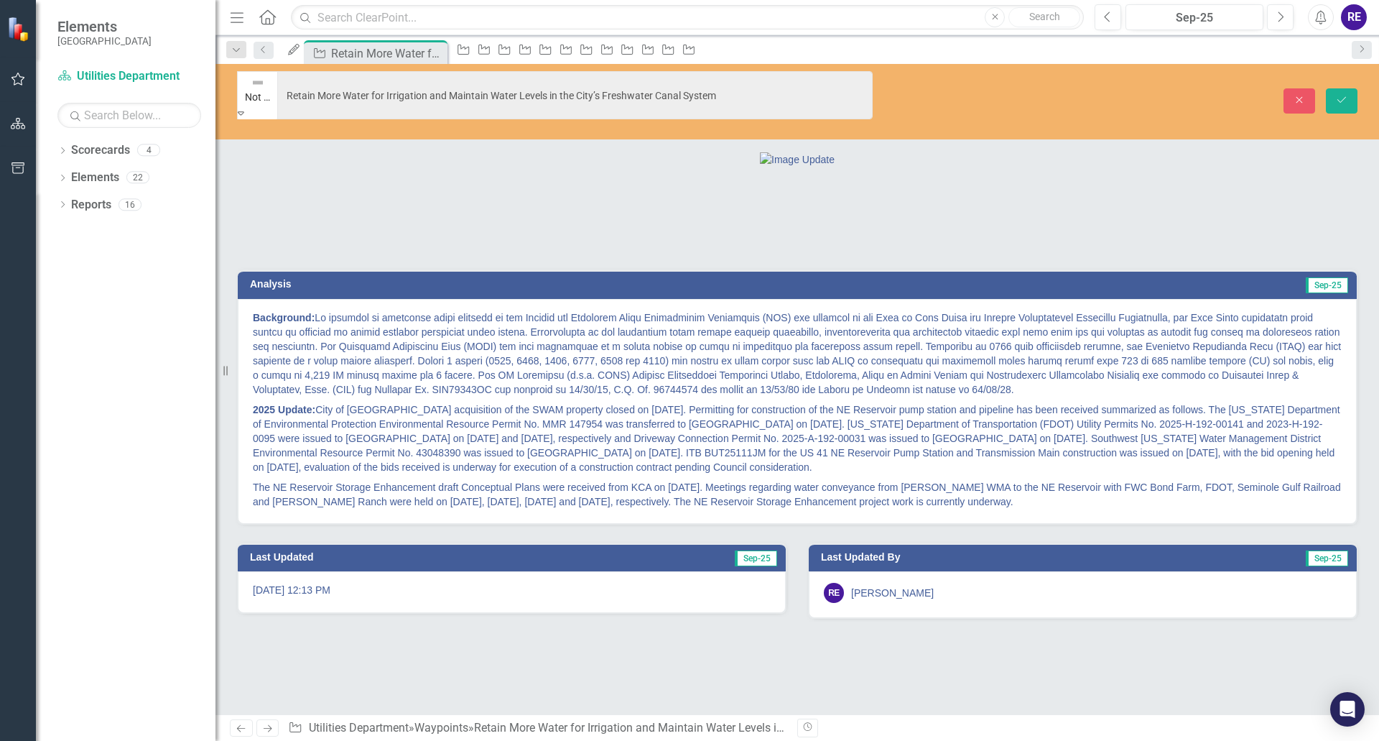
click at [244, 108] on icon "Expand" at bounding box center [241, 113] width 6 height 10
click at [1347, 95] on icon "Save" at bounding box center [1342, 100] width 13 height 10
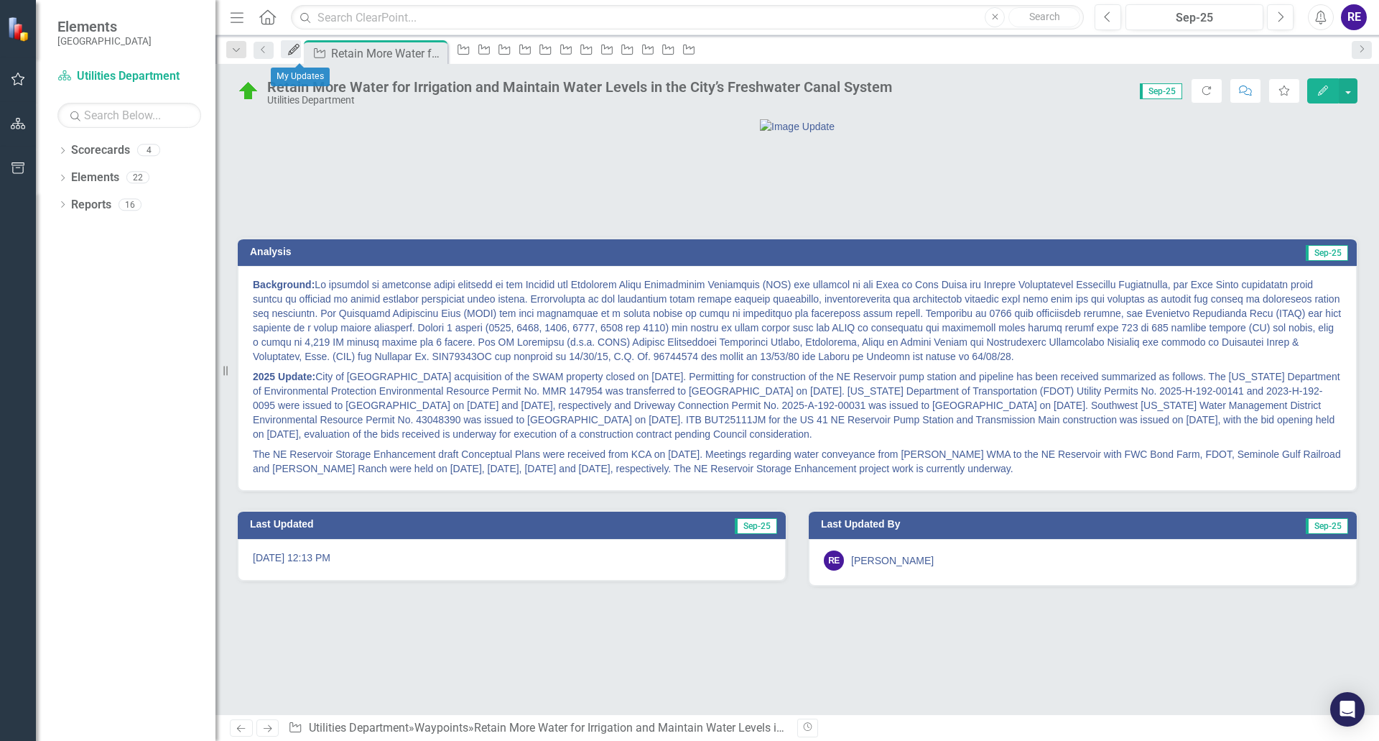
click at [298, 47] on icon "My Updates" at bounding box center [294, 49] width 14 height 11
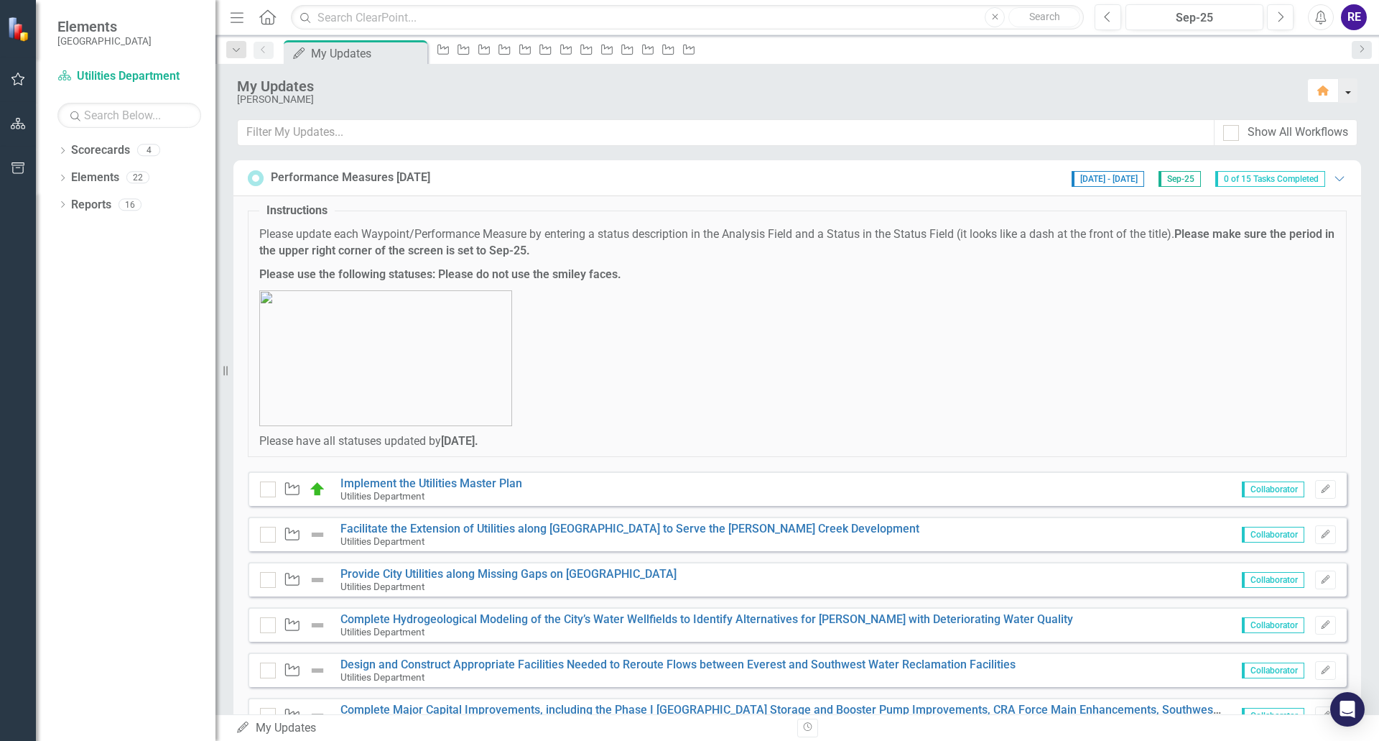
click at [1350, 91] on button "button" at bounding box center [1348, 90] width 19 height 24
click at [869, 94] on div "[PERSON_NAME]" at bounding box center [766, 99] width 1058 height 11
click at [107, 157] on link "Scorecards" at bounding box center [100, 150] width 59 height 17
click at [103, 207] on link "Reports" at bounding box center [91, 205] width 40 height 17
click at [17, 32] on img at bounding box center [19, 28] width 25 height 25
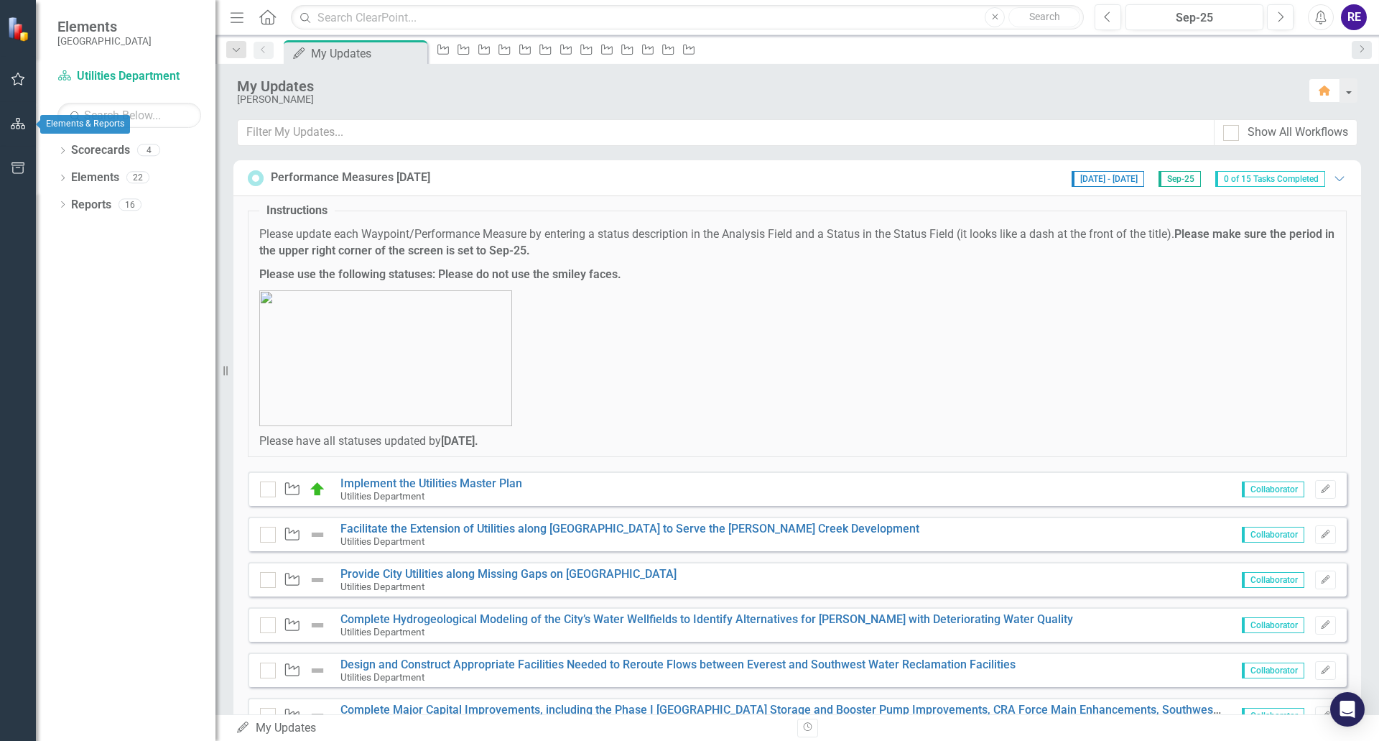
click at [18, 123] on icon "button" at bounding box center [18, 123] width 15 height 11
click at [18, 127] on icon "button" at bounding box center [18, 124] width 16 height 13
click at [68, 253] on div "Dropdown Scorecards 4 Dropdown [GEOGRAPHIC_DATA], [GEOGRAPHIC_DATA] Business In…" at bounding box center [126, 440] width 180 height 602
click at [19, 40] on img at bounding box center [19, 29] width 25 height 25
